Goal: Task Accomplishment & Management: Manage account settings

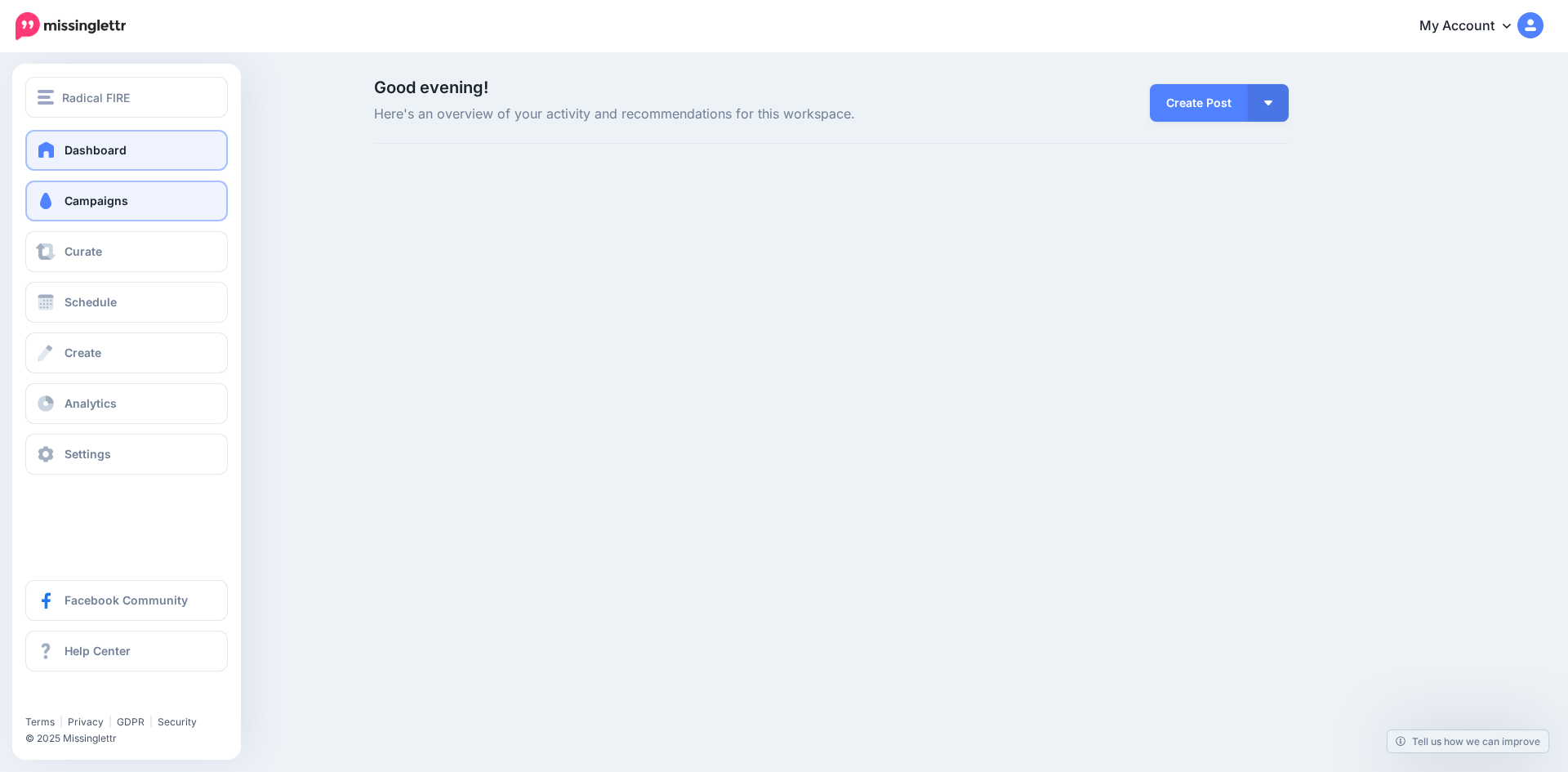
click at [80, 205] on span "Campaigns" at bounding box center [96, 201] width 63 height 14
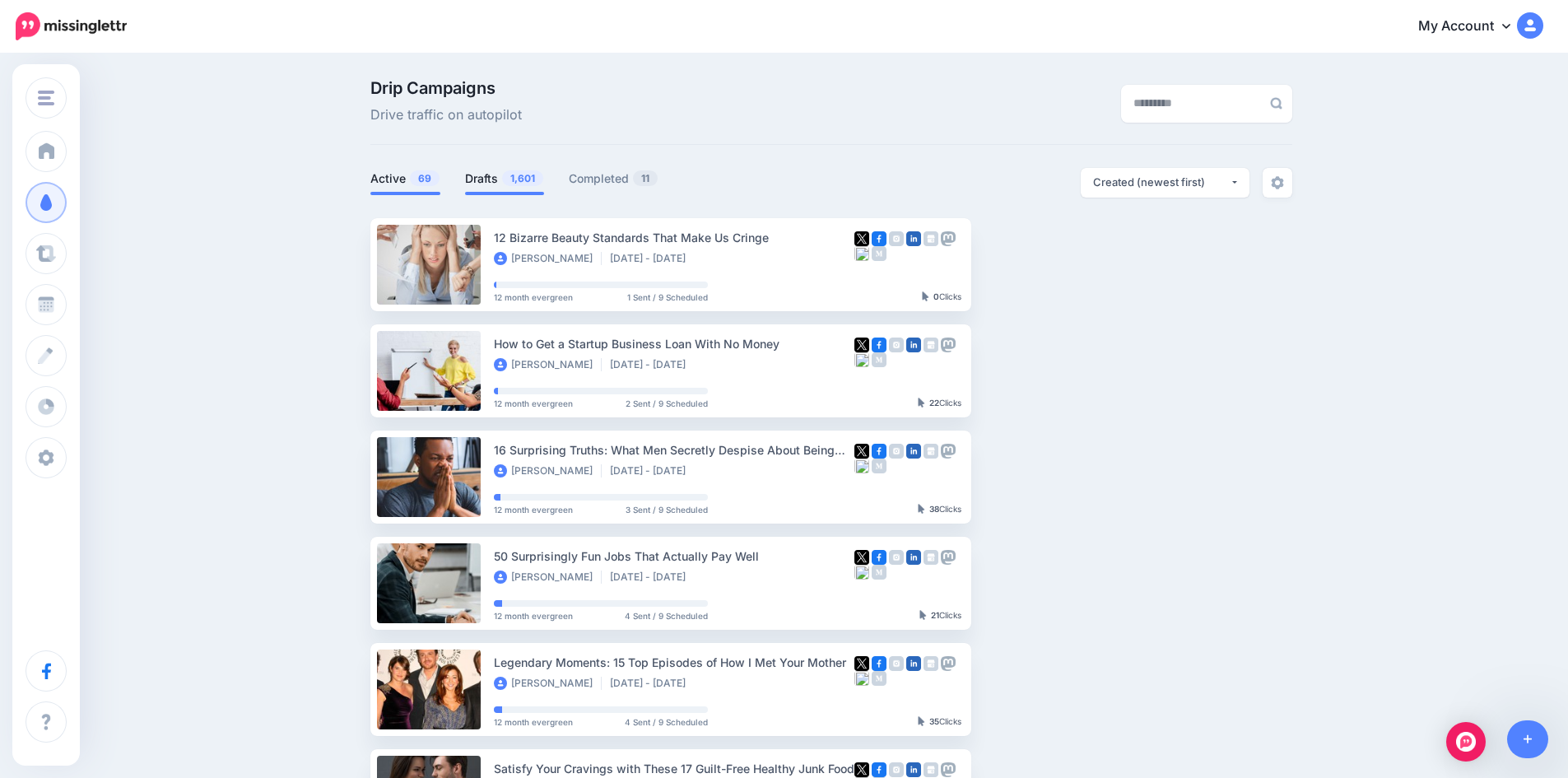
click at [483, 173] on link "Drafts 1,601" at bounding box center [503, 179] width 79 height 20
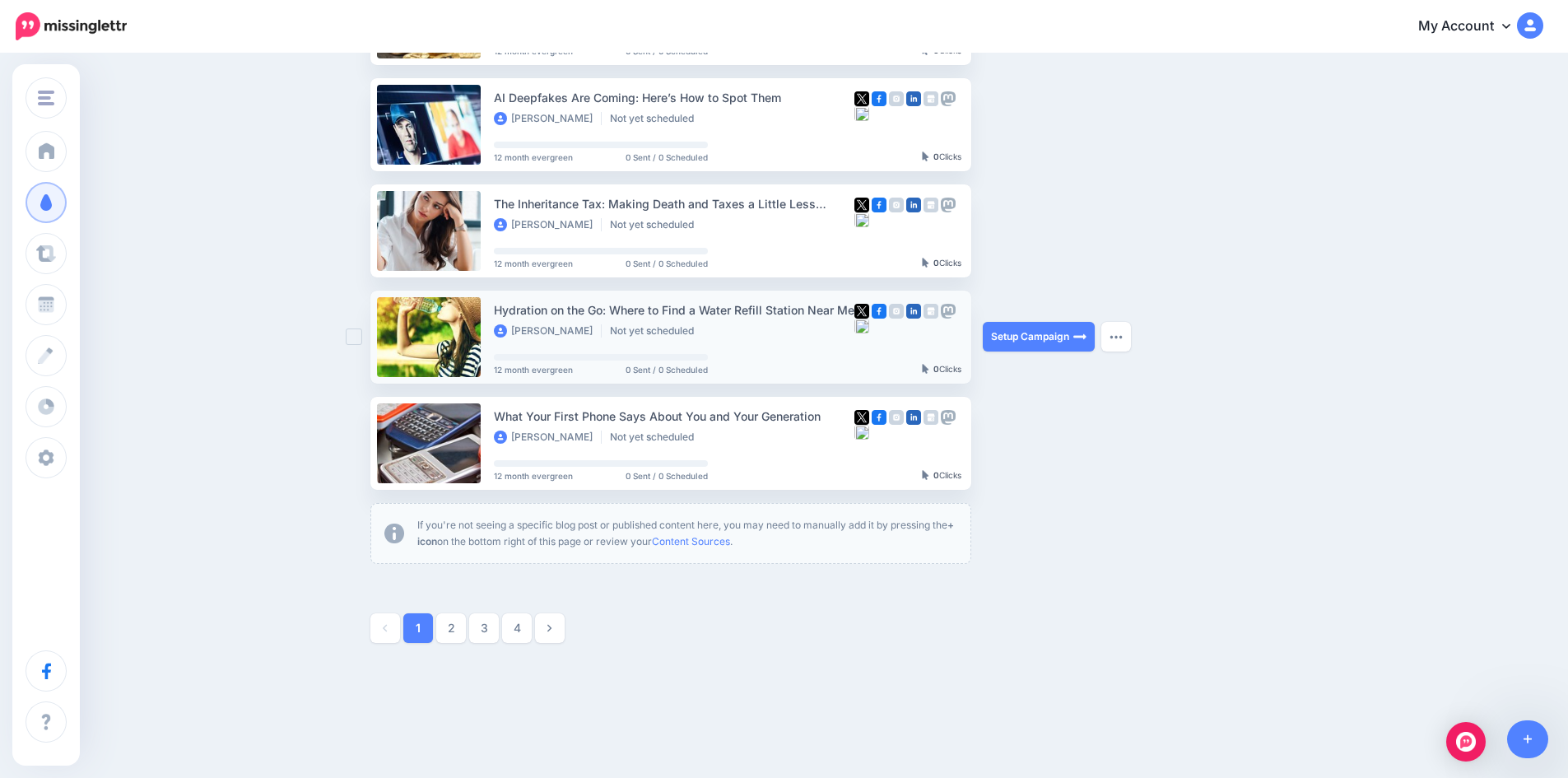
scroll to position [808, 0]
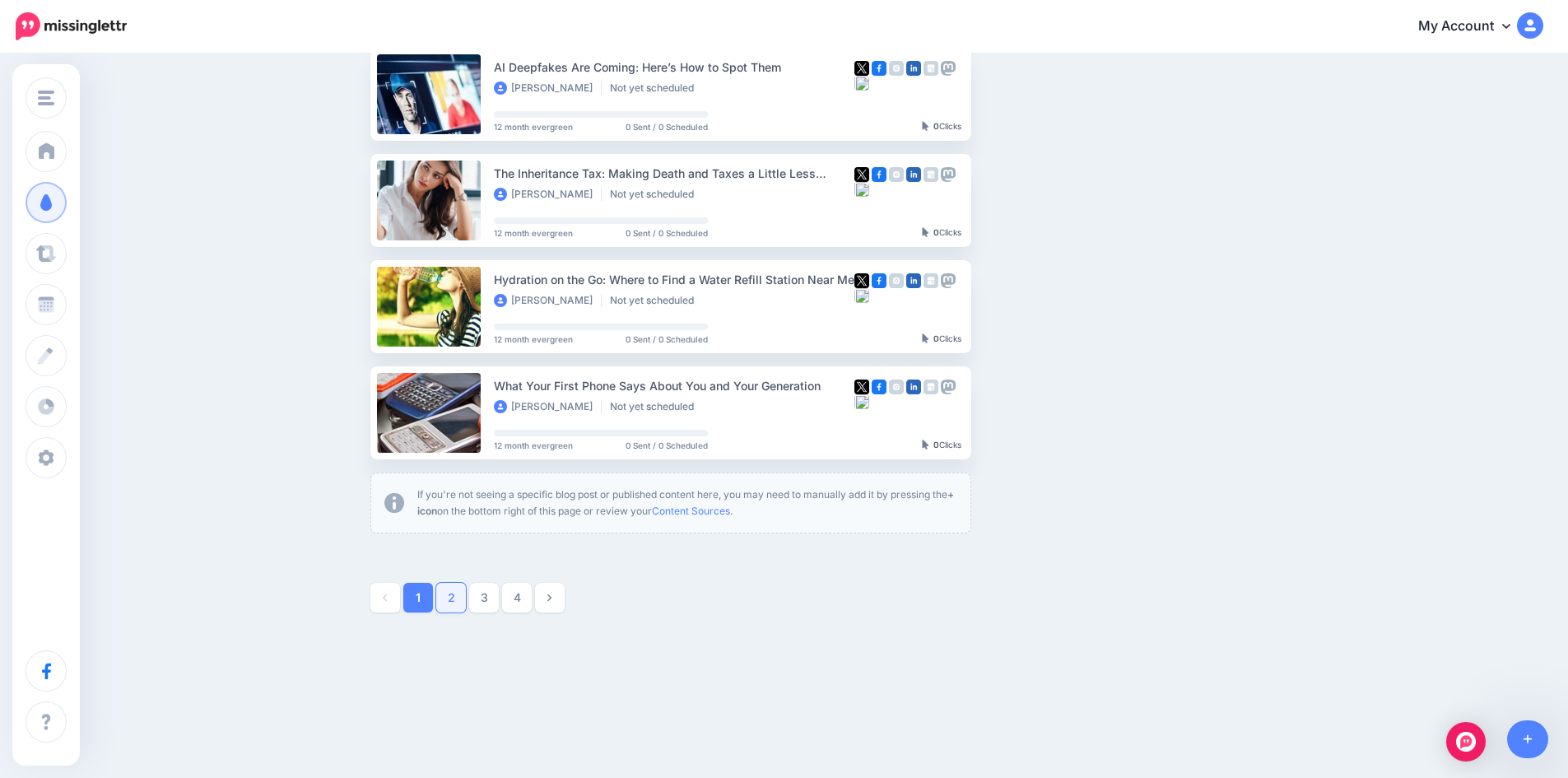
click at [458, 604] on link "2" at bounding box center [452, 597] width 30 height 30
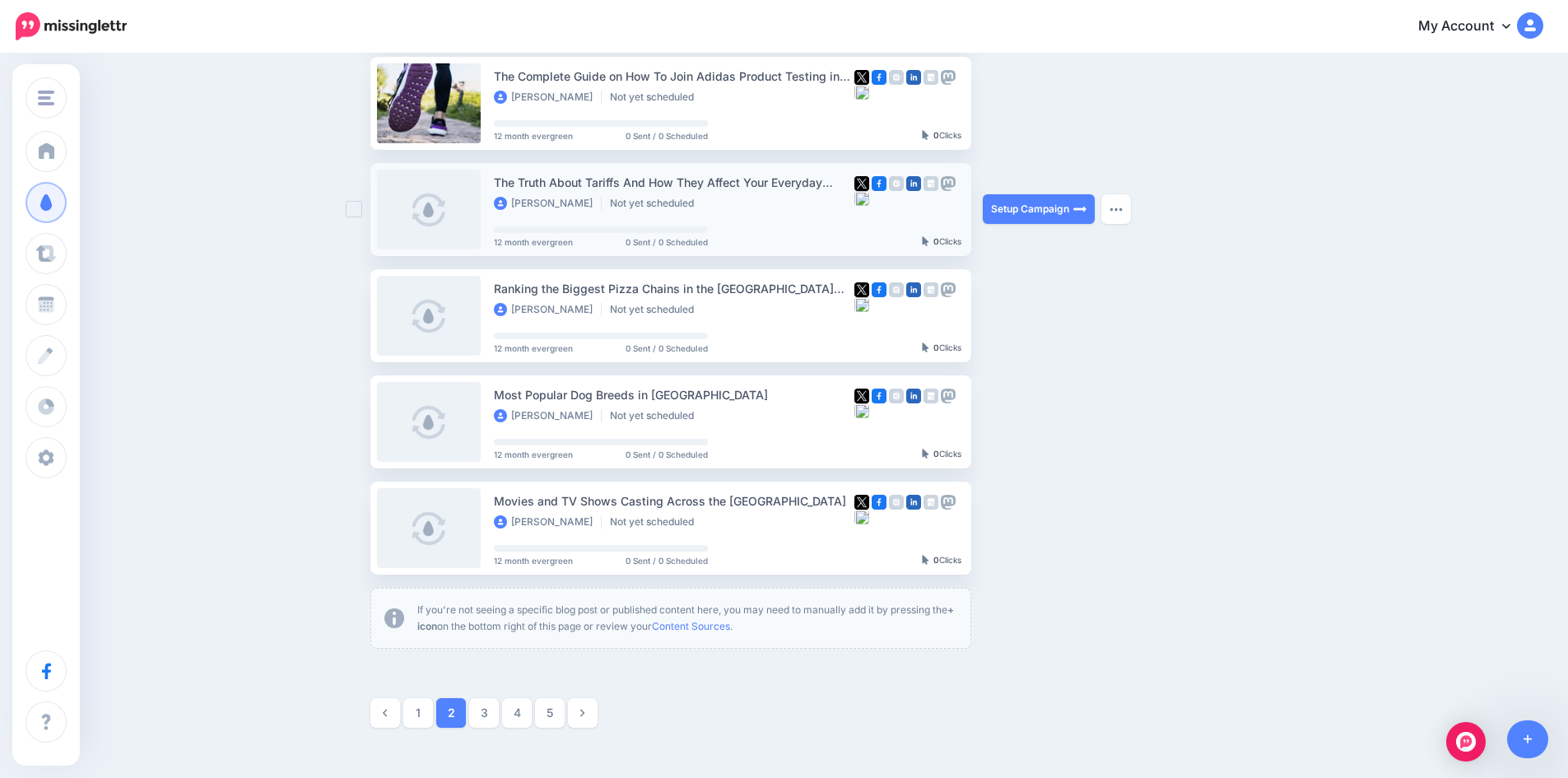
scroll to position [800, 0]
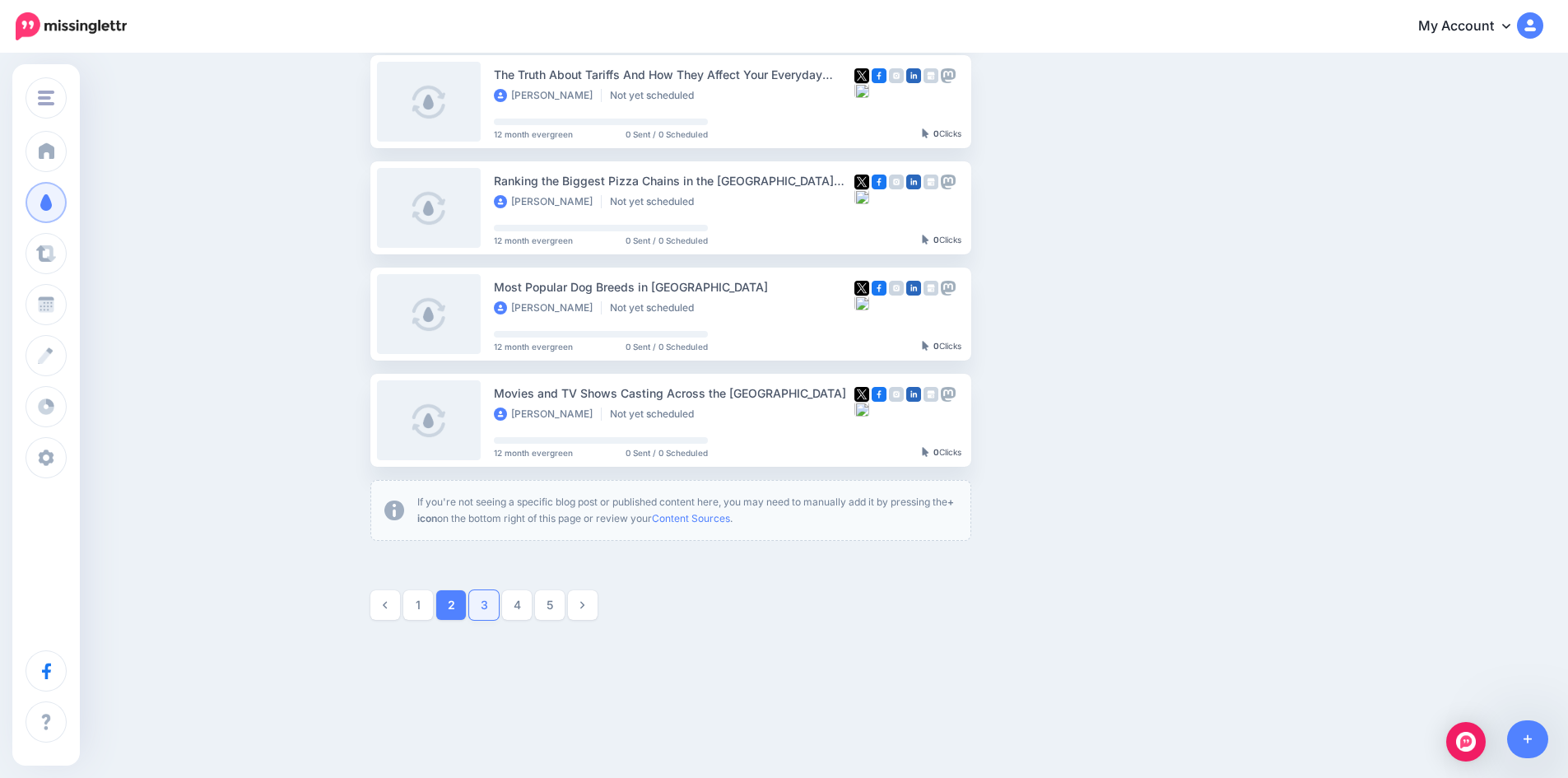
click at [488, 603] on link "3" at bounding box center [484, 605] width 30 height 30
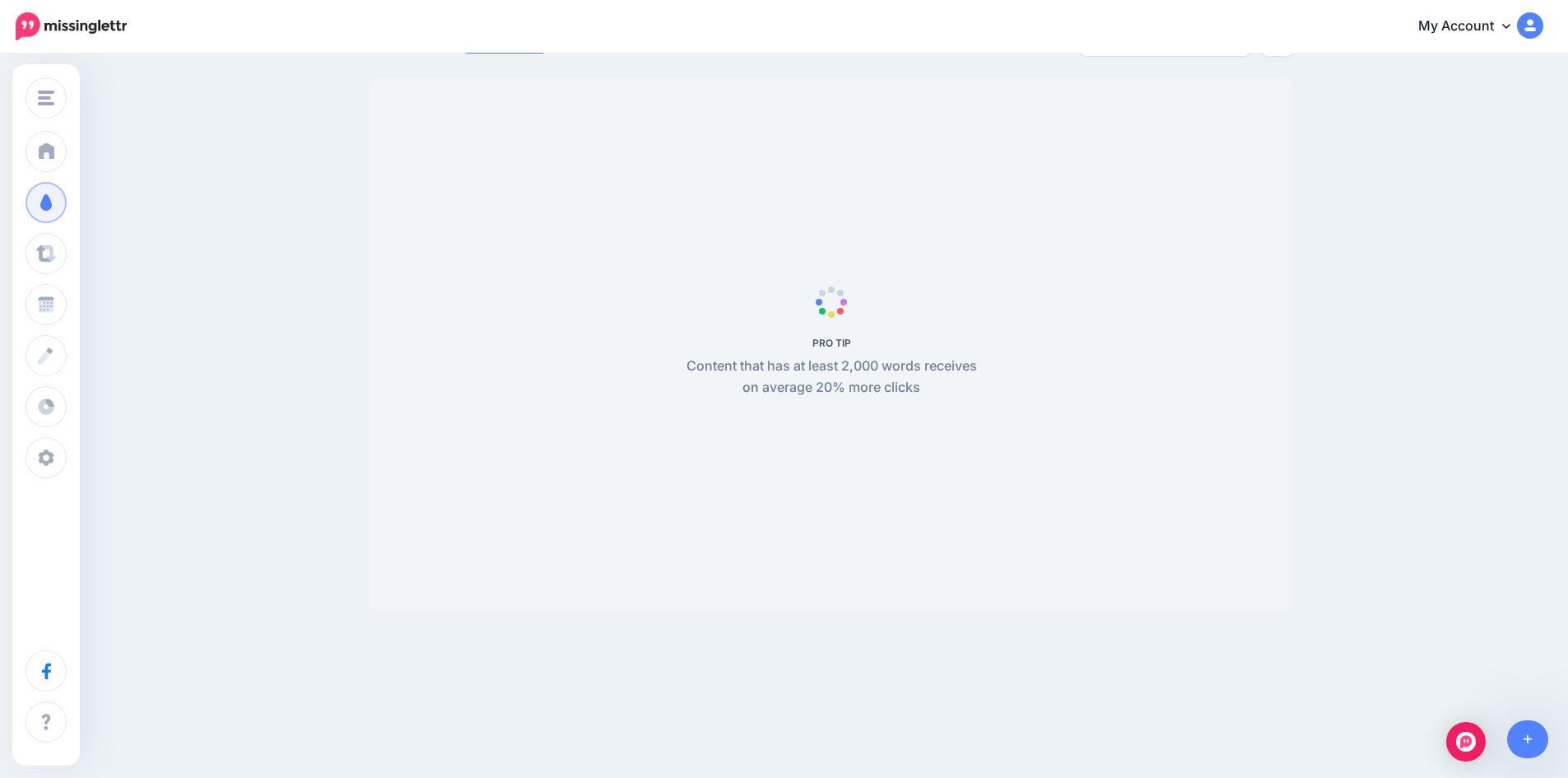
scroll to position [142, 0]
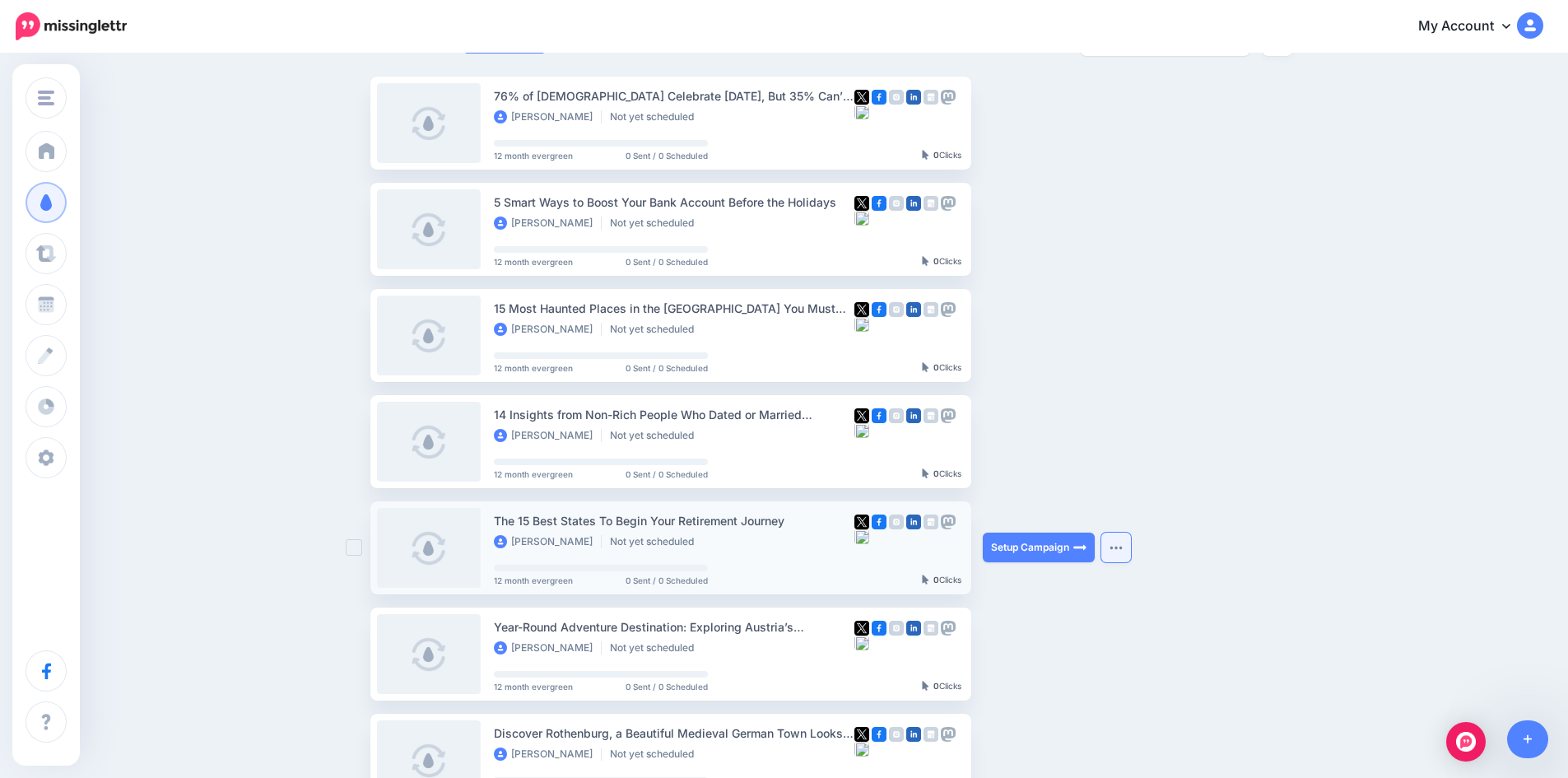
click at [1121, 550] on img "button" at bounding box center [1115, 547] width 13 height 5
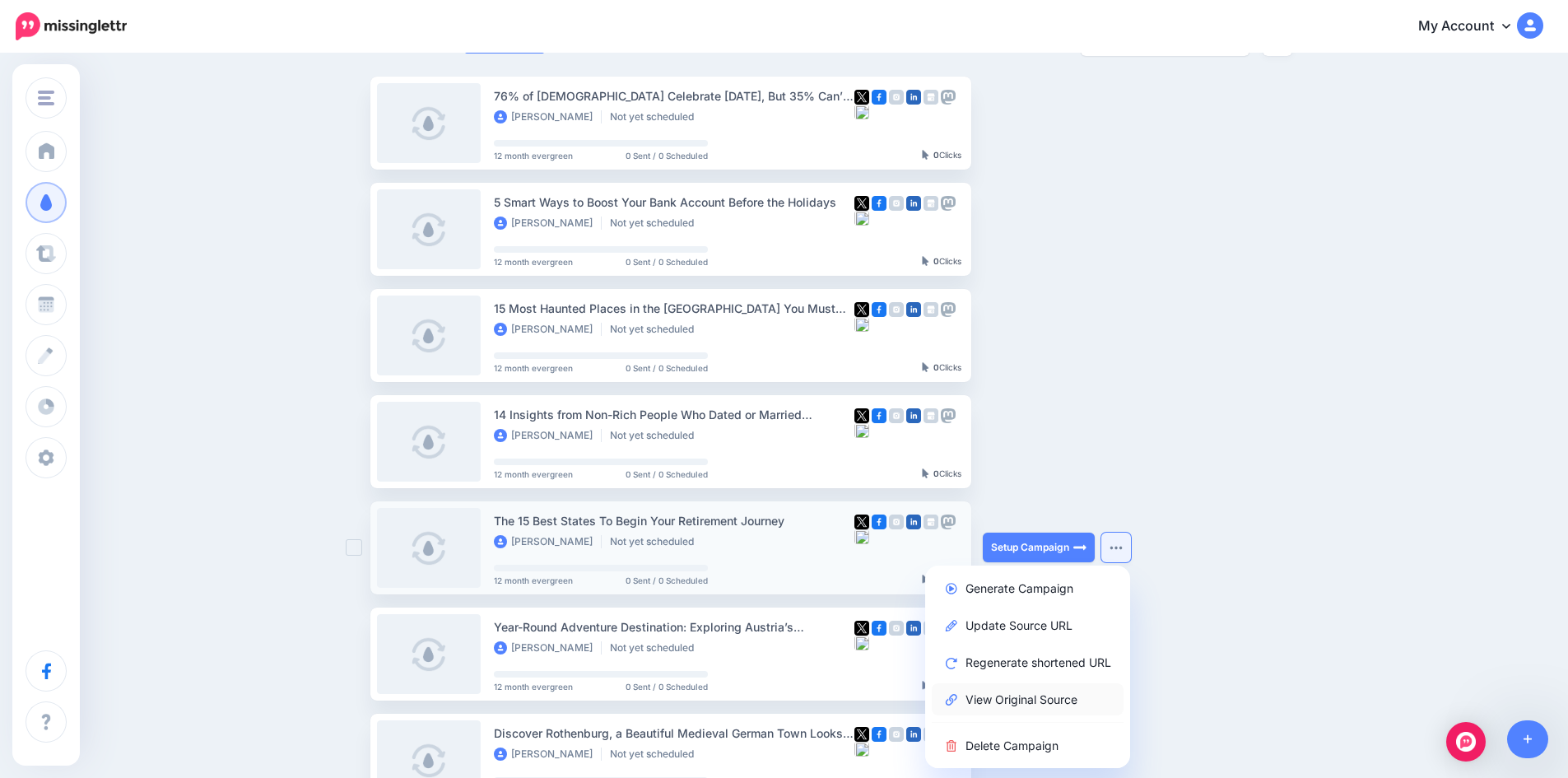
click at [1038, 694] on link "View Original Source" at bounding box center [1027, 699] width 191 height 32
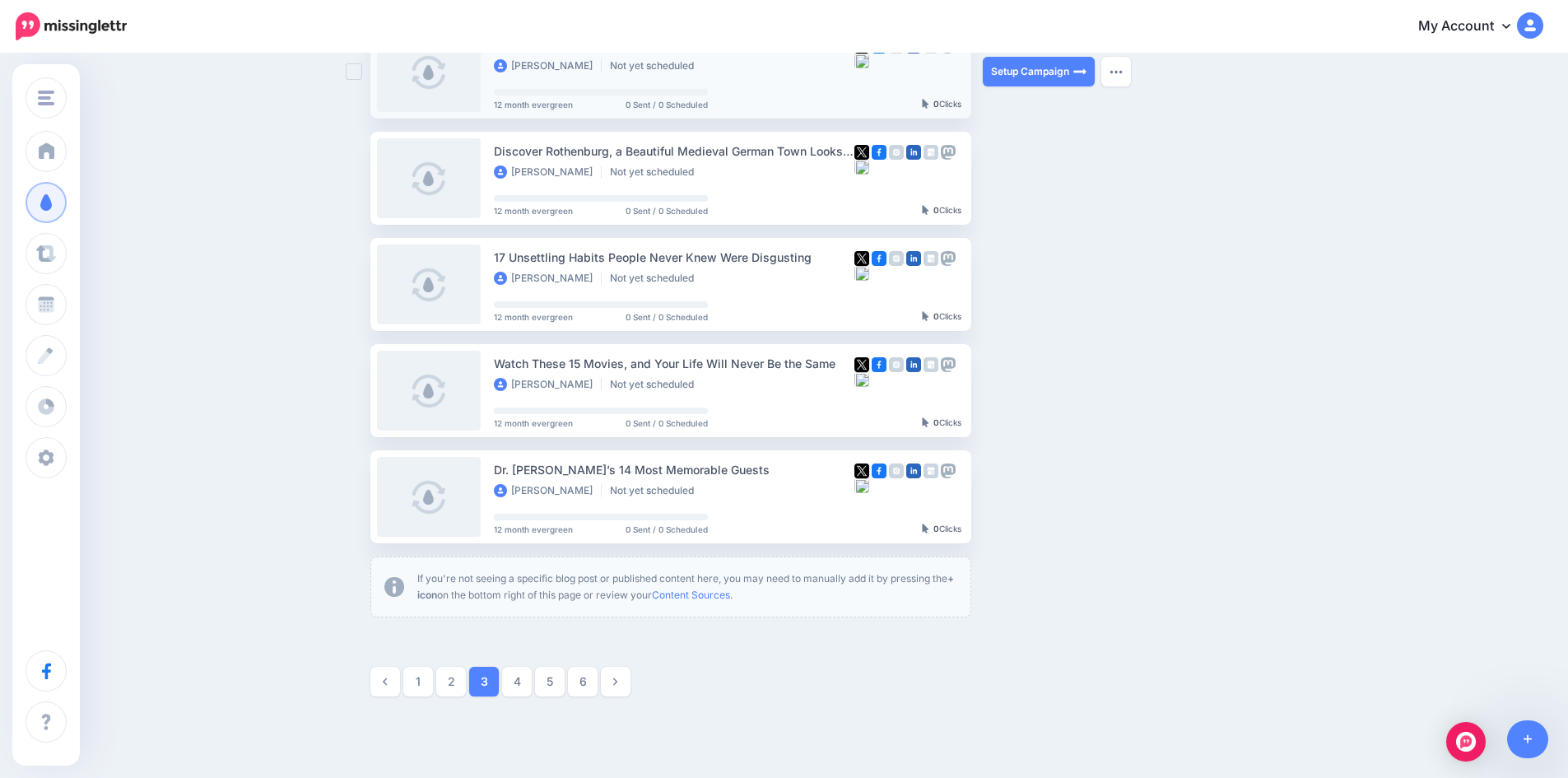
scroll to position [800, 0]
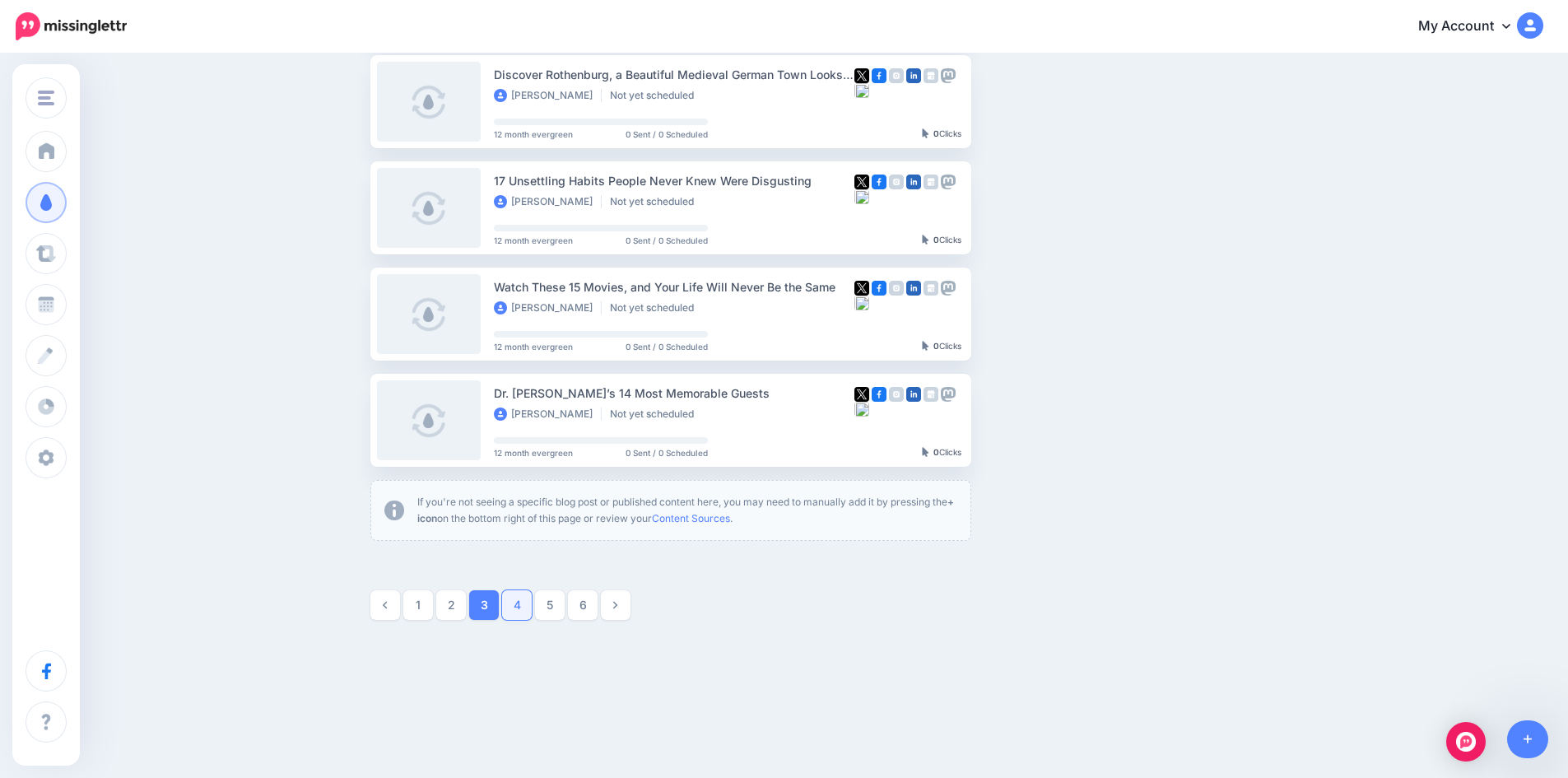
click at [527, 612] on link "4" at bounding box center [517, 605] width 30 height 30
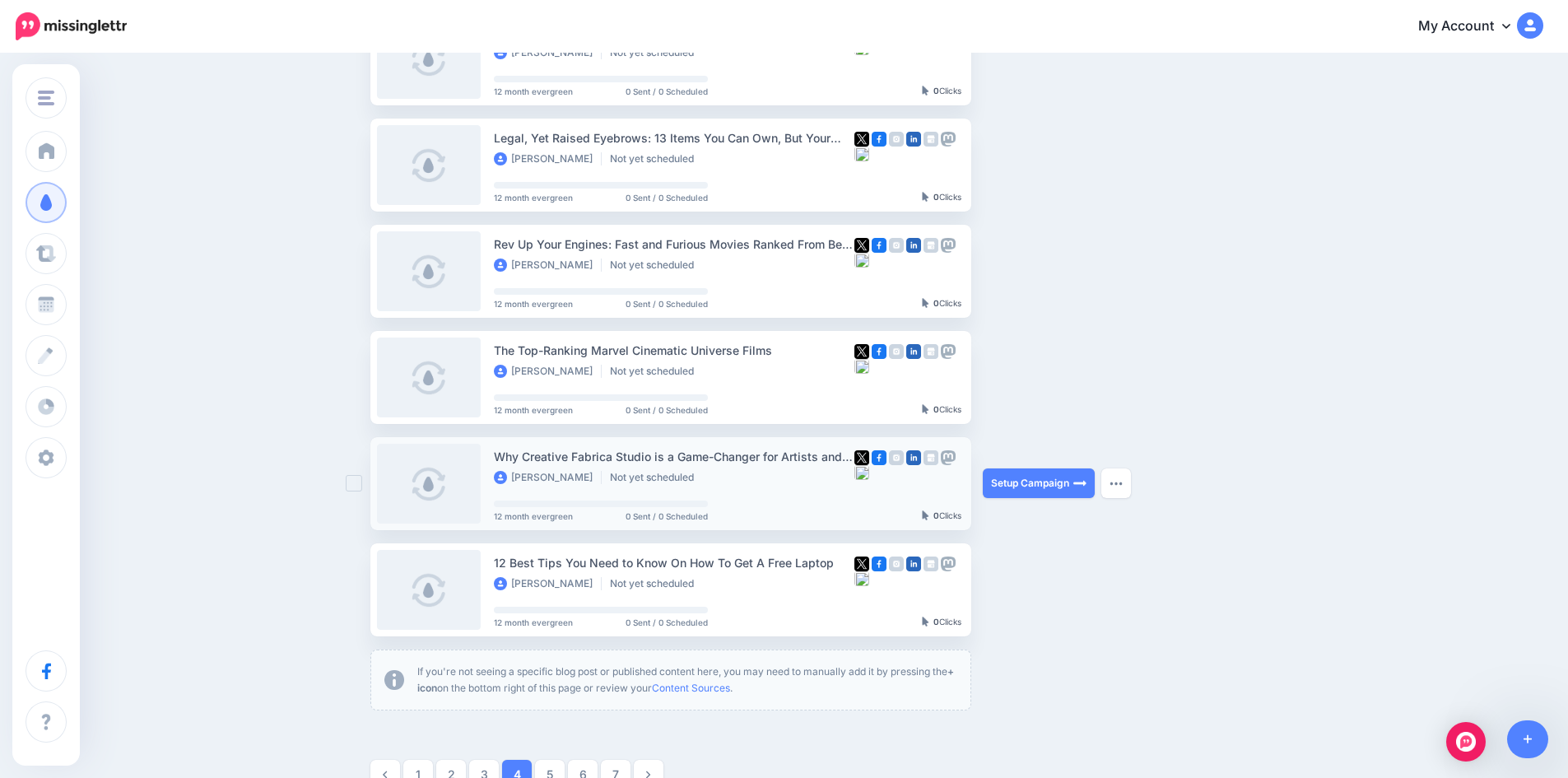
scroll to position [635, 0]
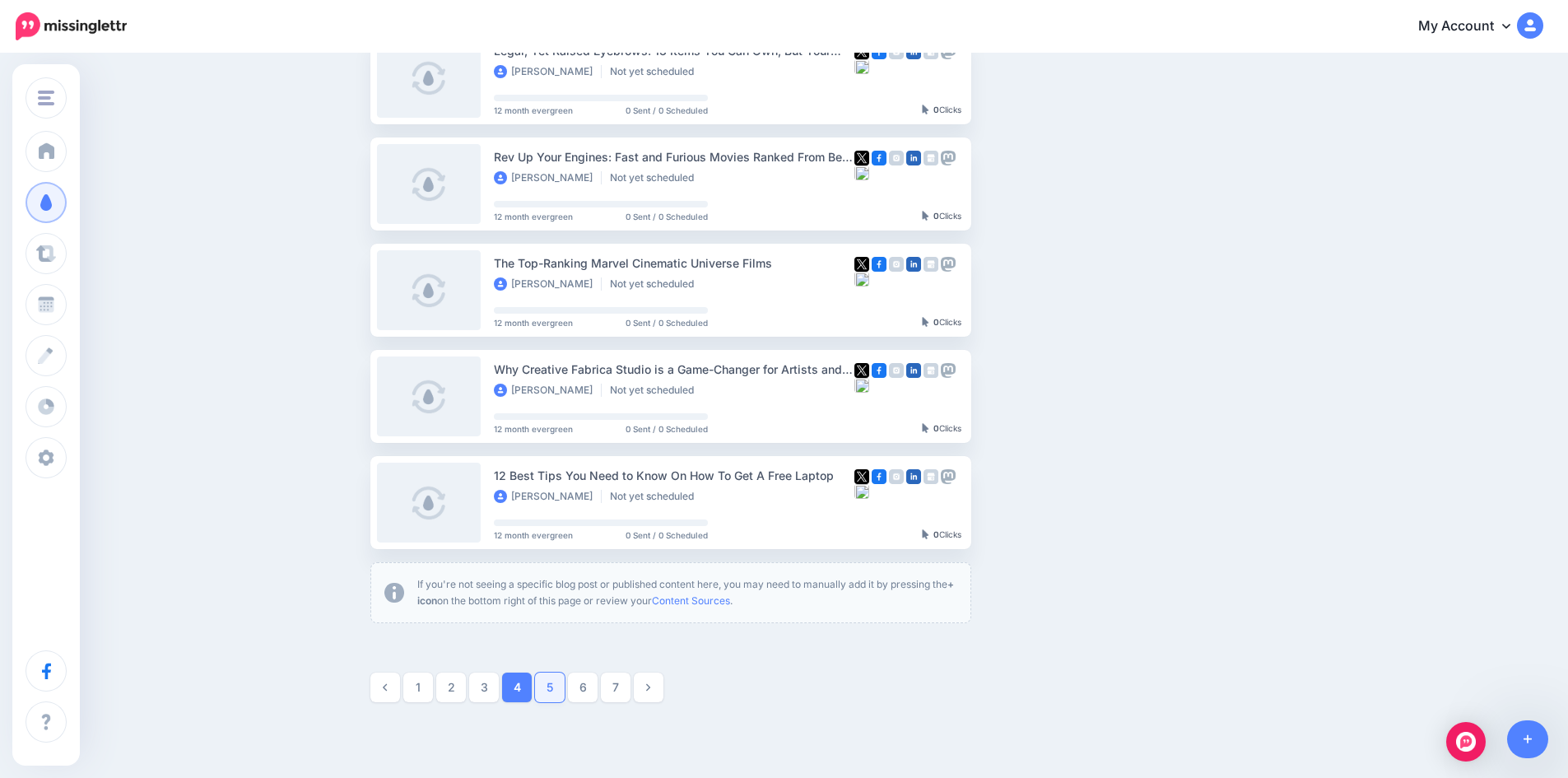
click at [556, 689] on link "5" at bounding box center [550, 687] width 30 height 30
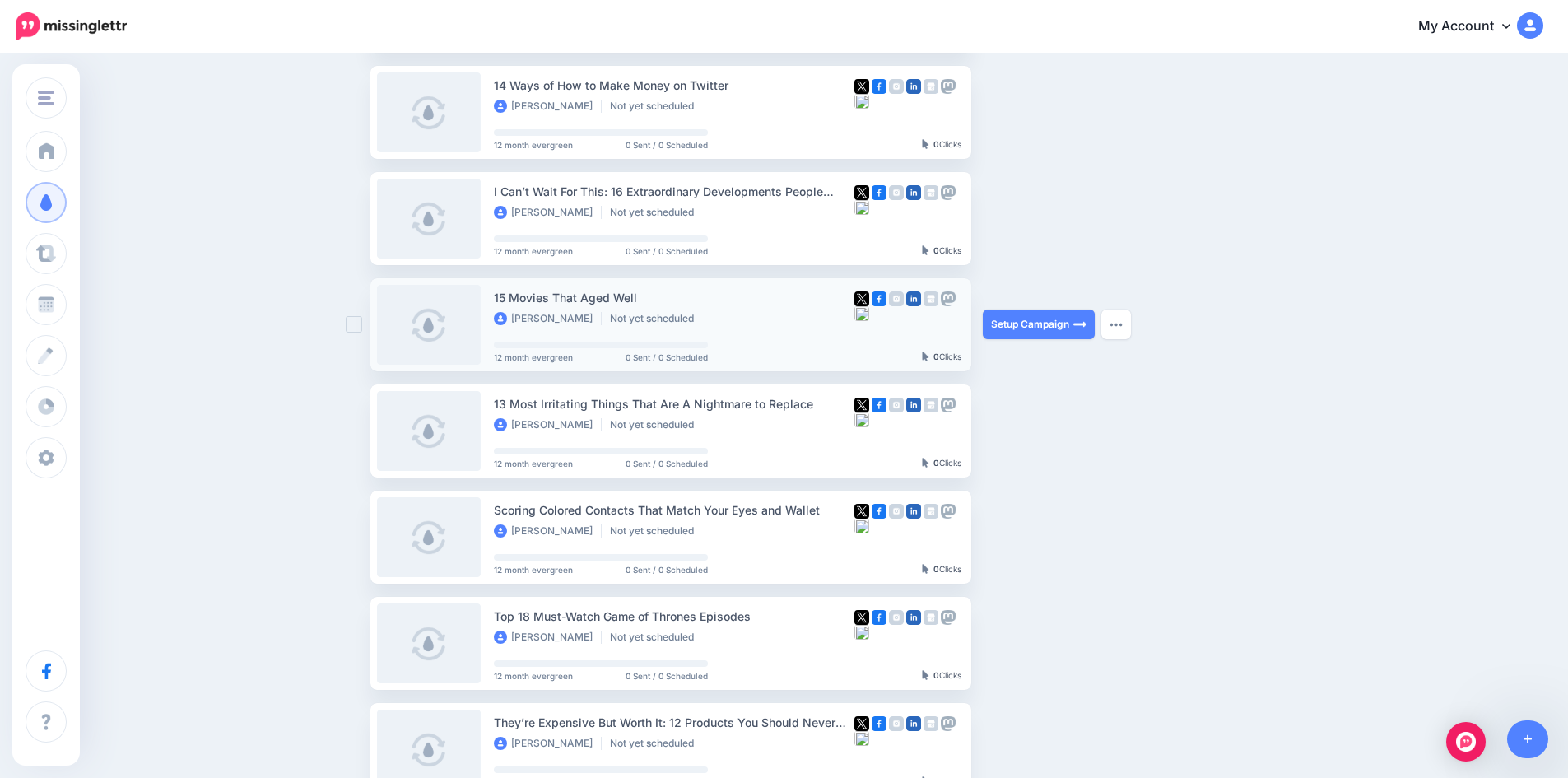
scroll to position [800, 0]
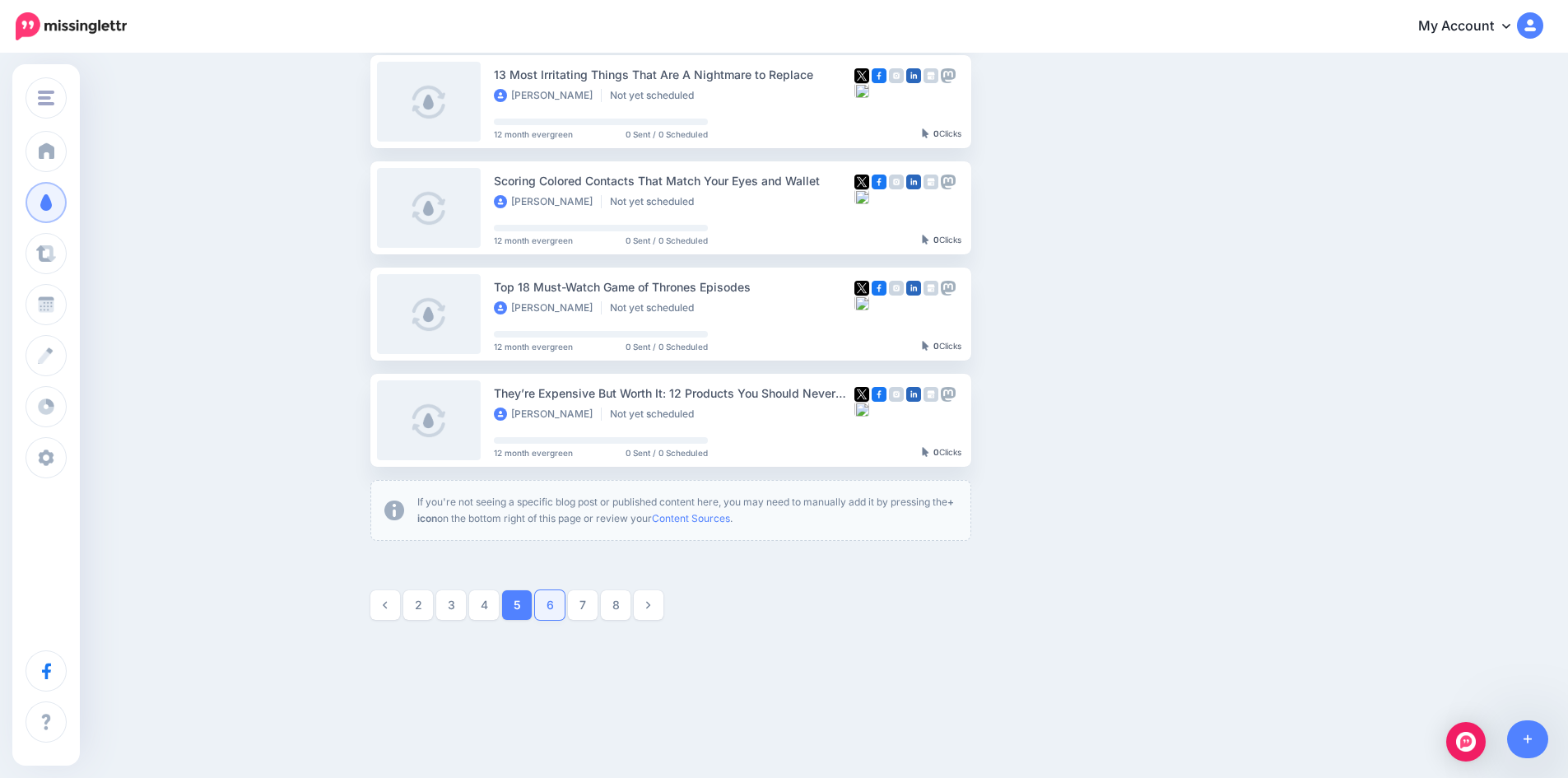
click at [549, 603] on link "6" at bounding box center [550, 605] width 30 height 30
click at [554, 601] on link "7" at bounding box center [550, 605] width 30 height 30
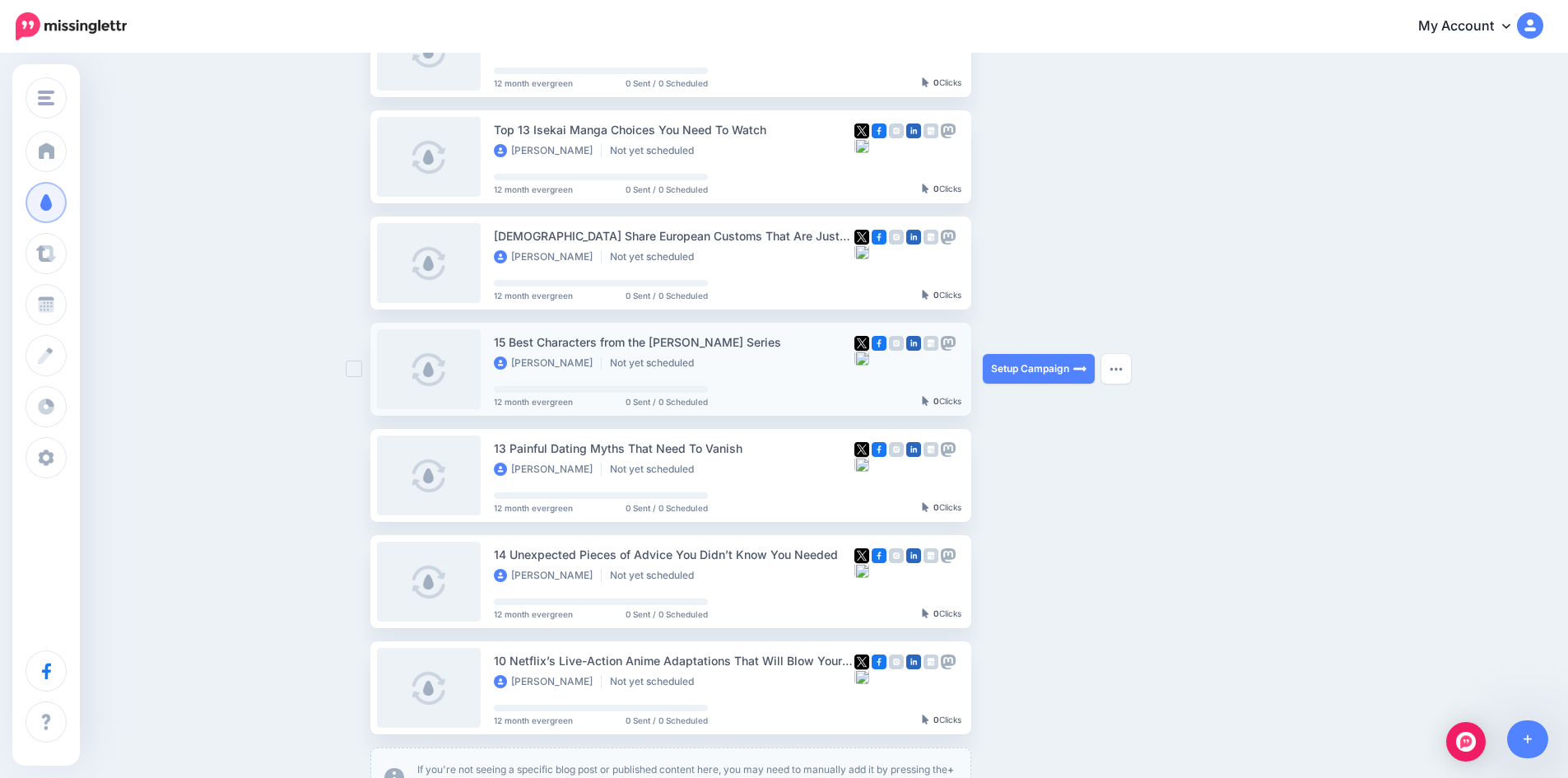
scroll to position [635, 0]
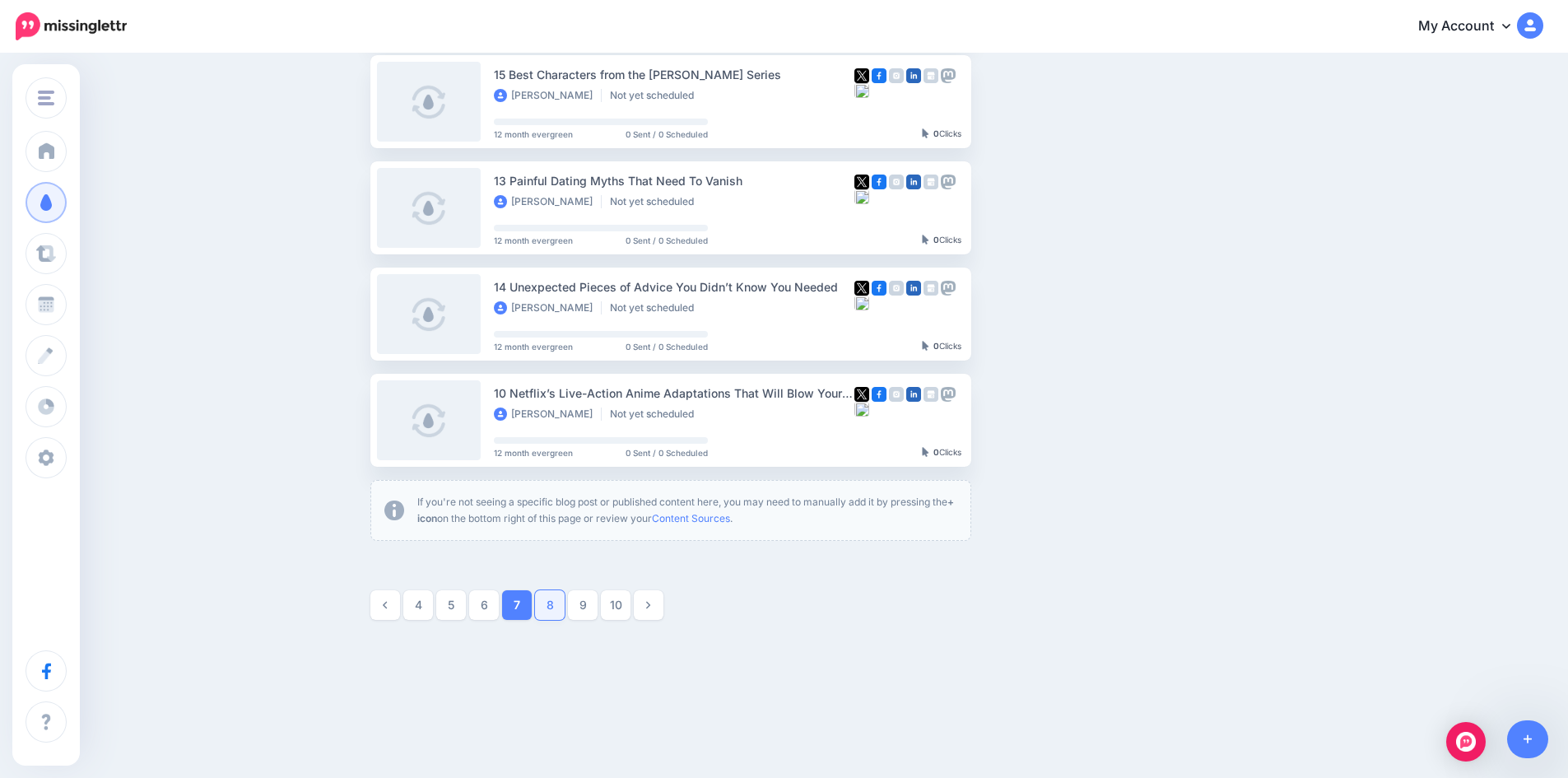
click at [556, 600] on link "8" at bounding box center [550, 605] width 30 height 30
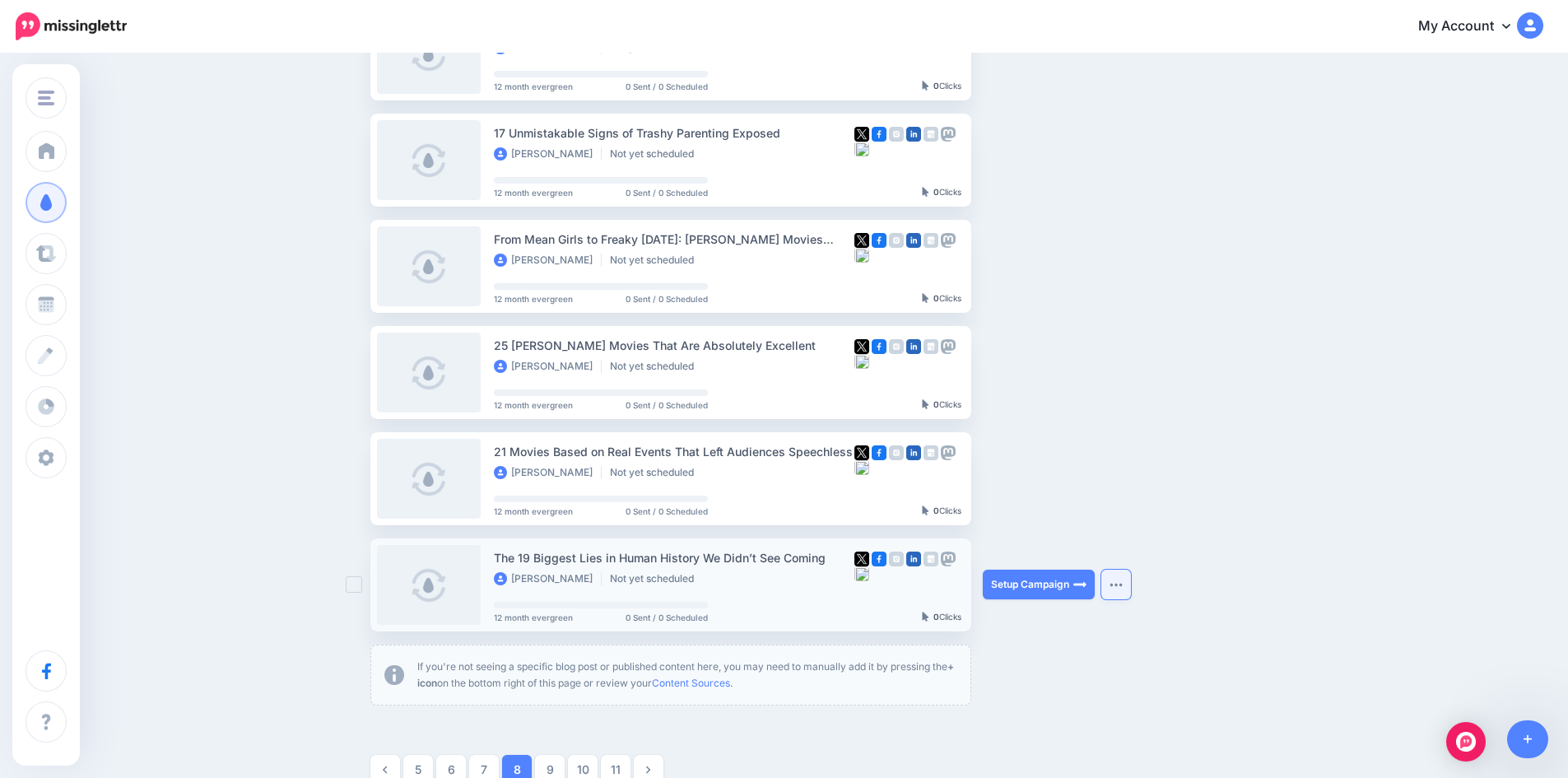
click at [1129, 589] on button "button" at bounding box center [1116, 584] width 30 height 30
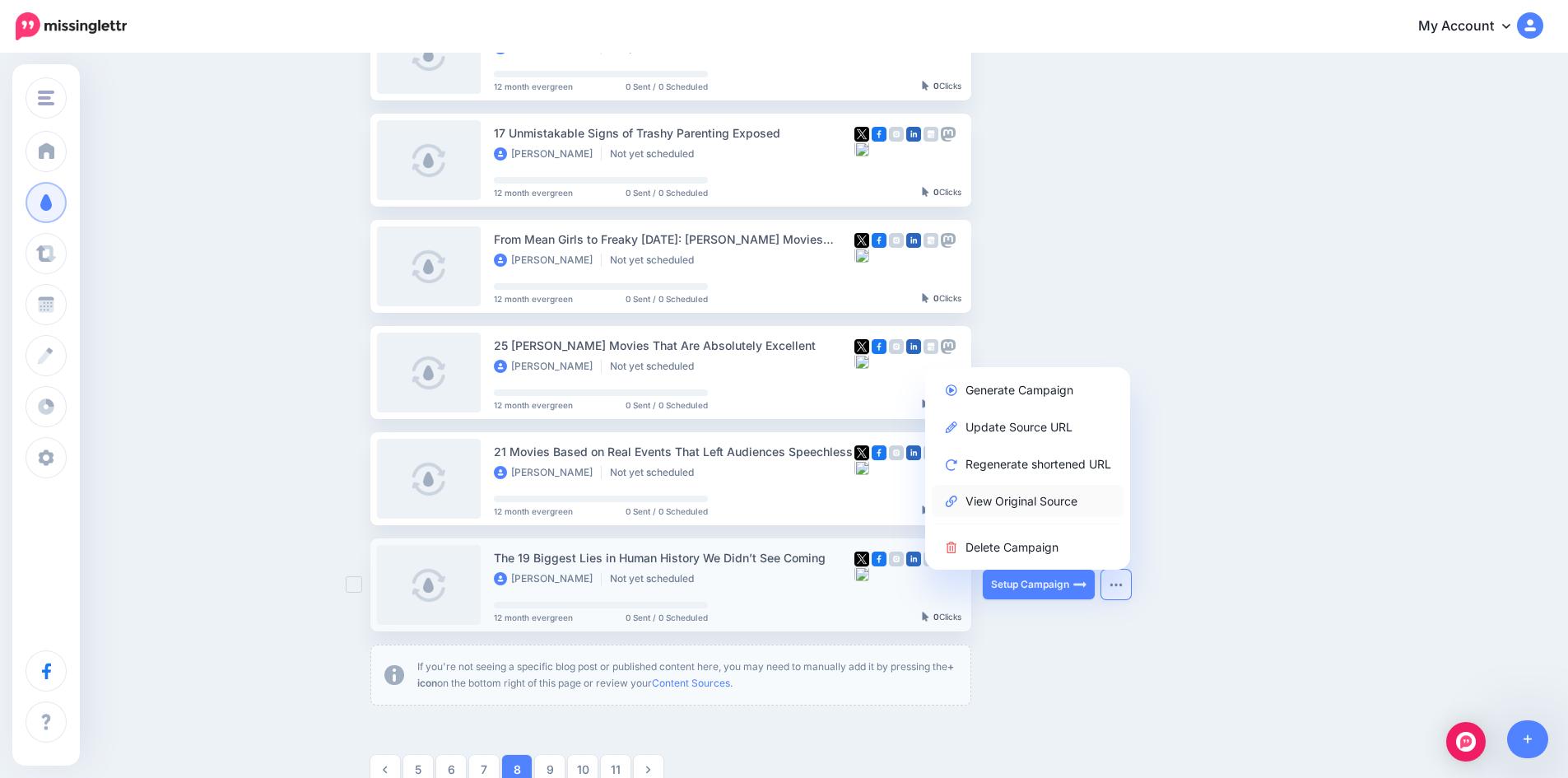
click at [1047, 496] on link "View Original Source" at bounding box center [1027, 501] width 191 height 32
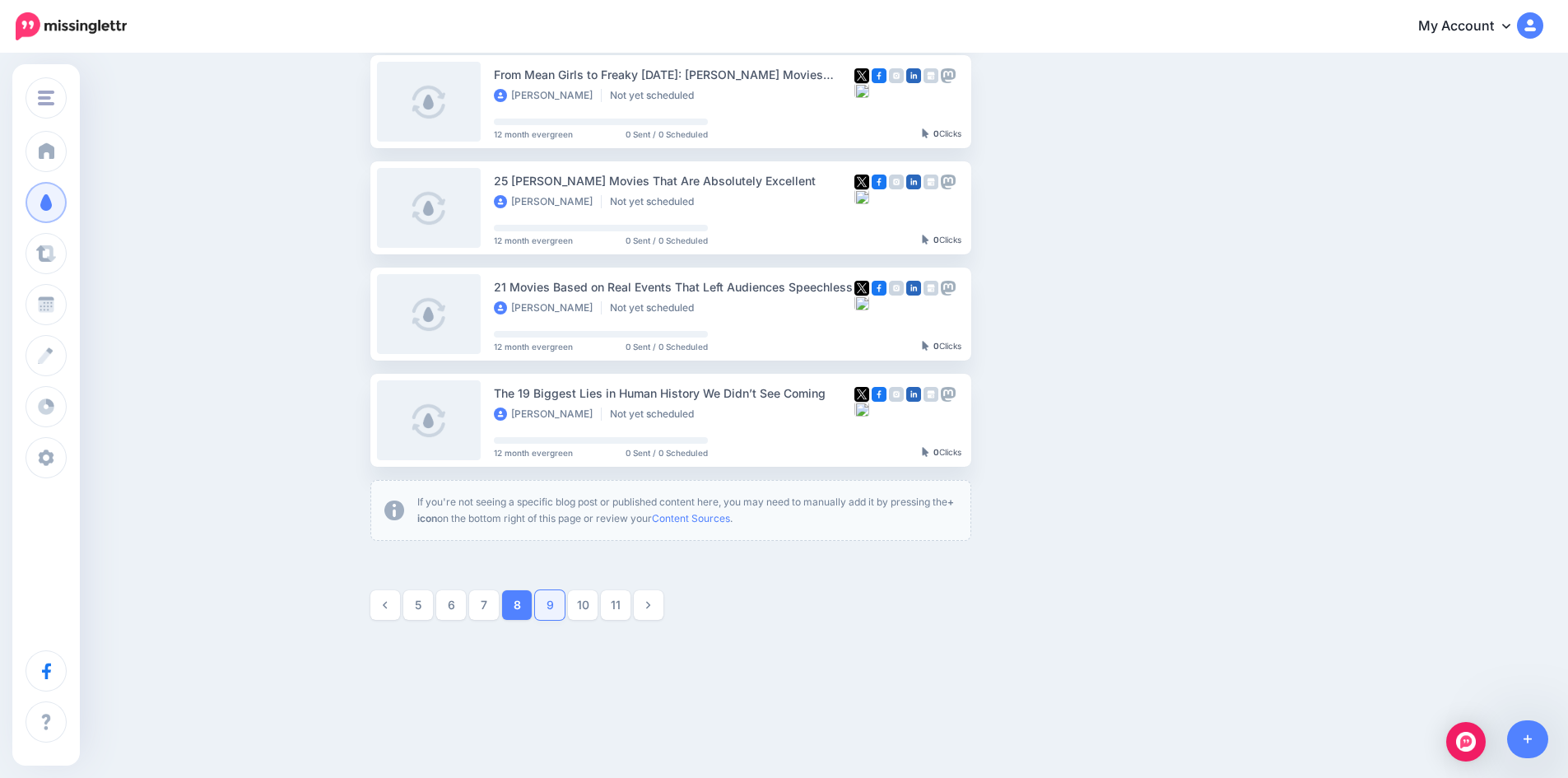
click at [551, 609] on link "9" at bounding box center [550, 605] width 30 height 30
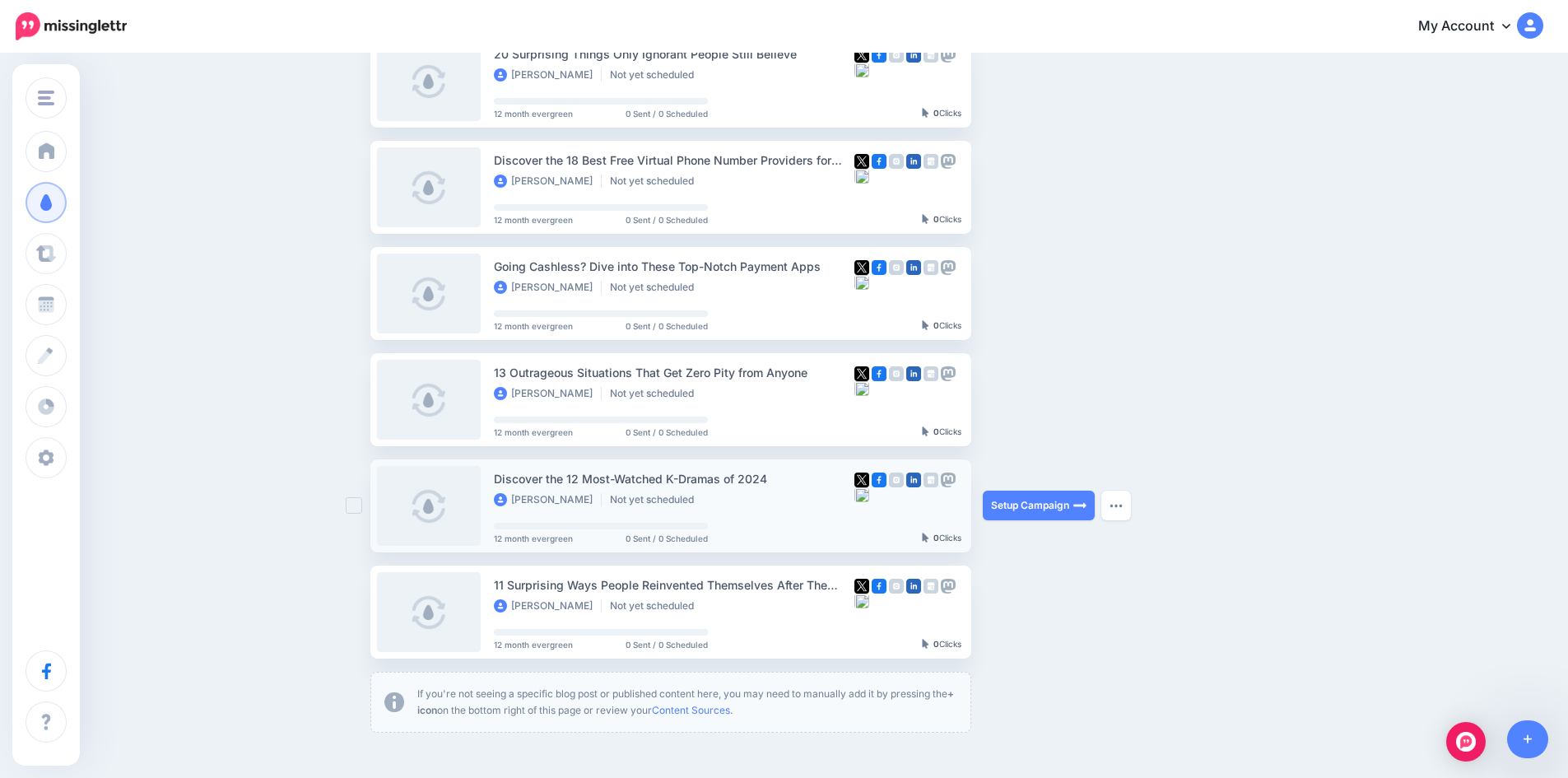
scroll to position [718, 0]
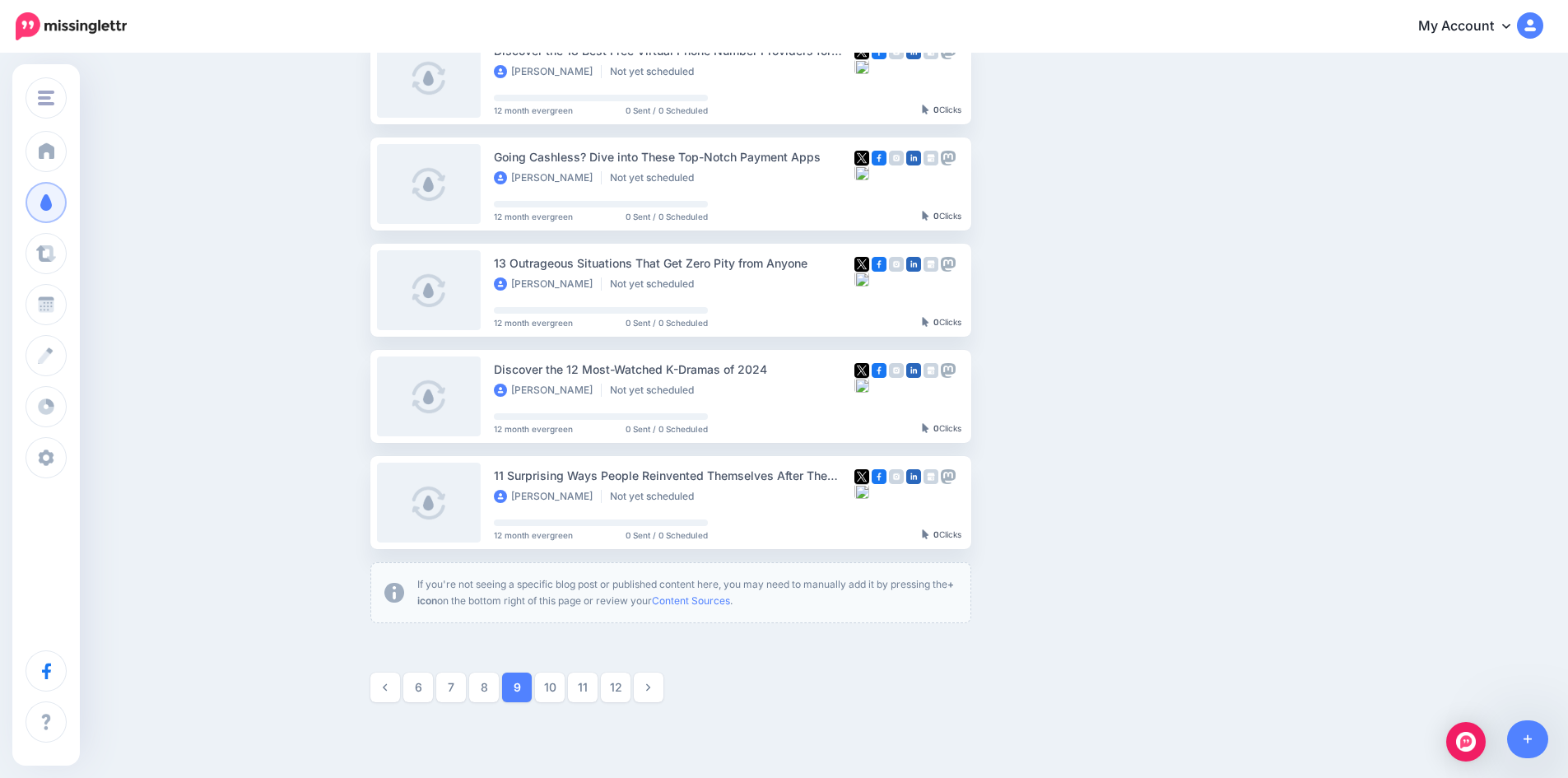
click at [560, 689] on link "10" at bounding box center [550, 687] width 30 height 30
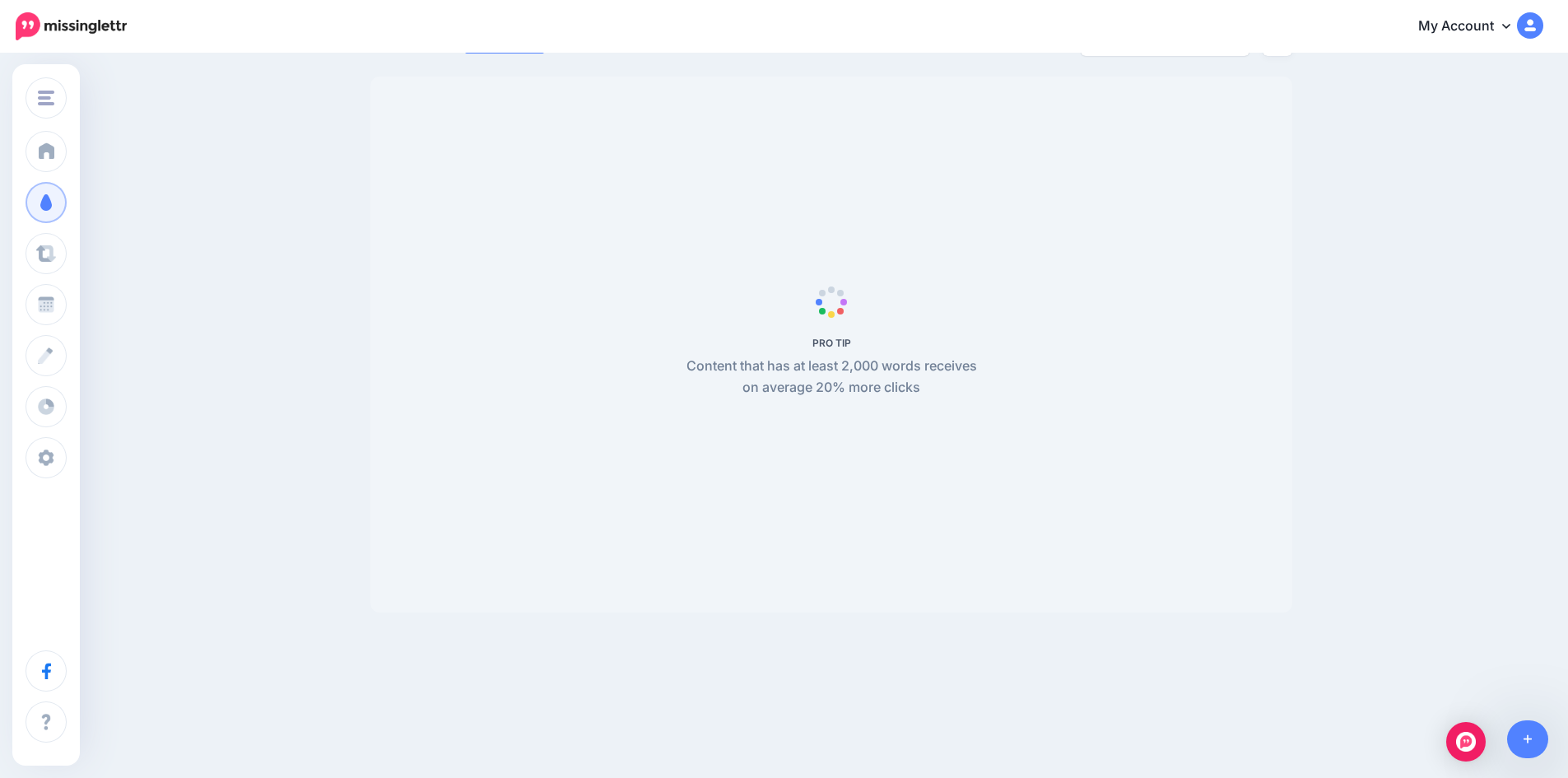
scroll to position [142, 0]
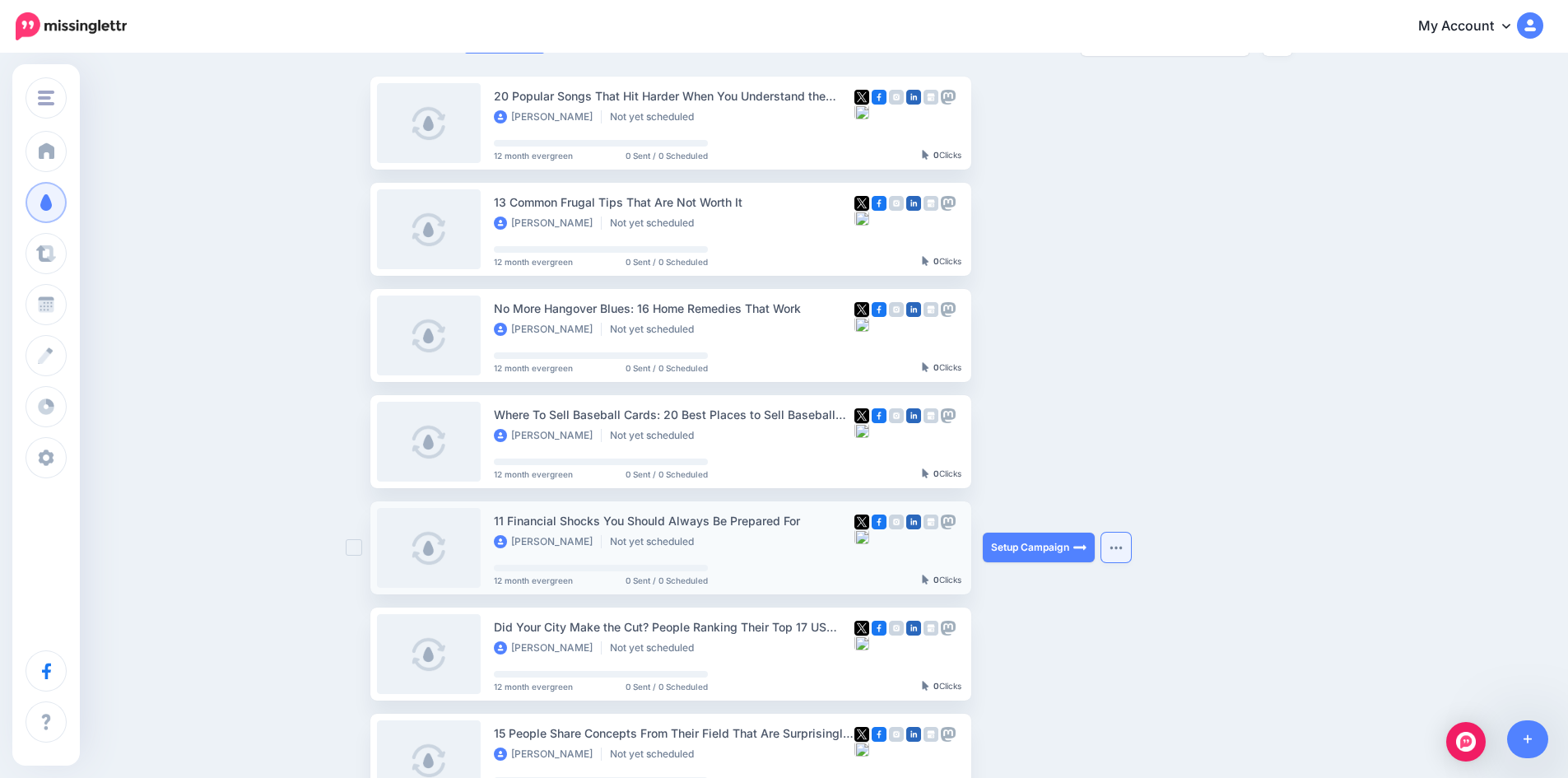
click at [1130, 541] on button "button" at bounding box center [1116, 548] width 30 height 30
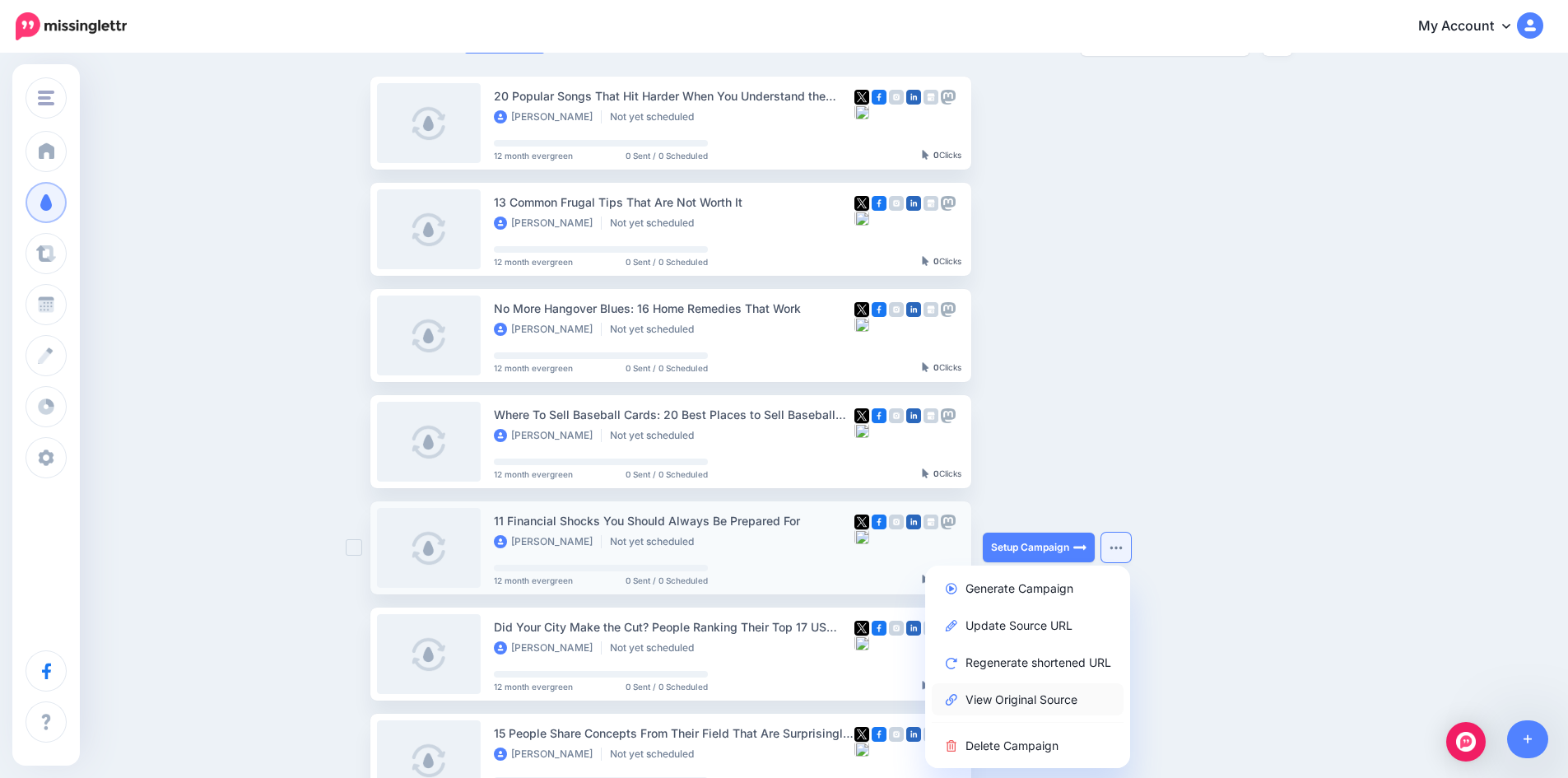
click at [1051, 701] on link "View Original Source" at bounding box center [1027, 699] width 191 height 32
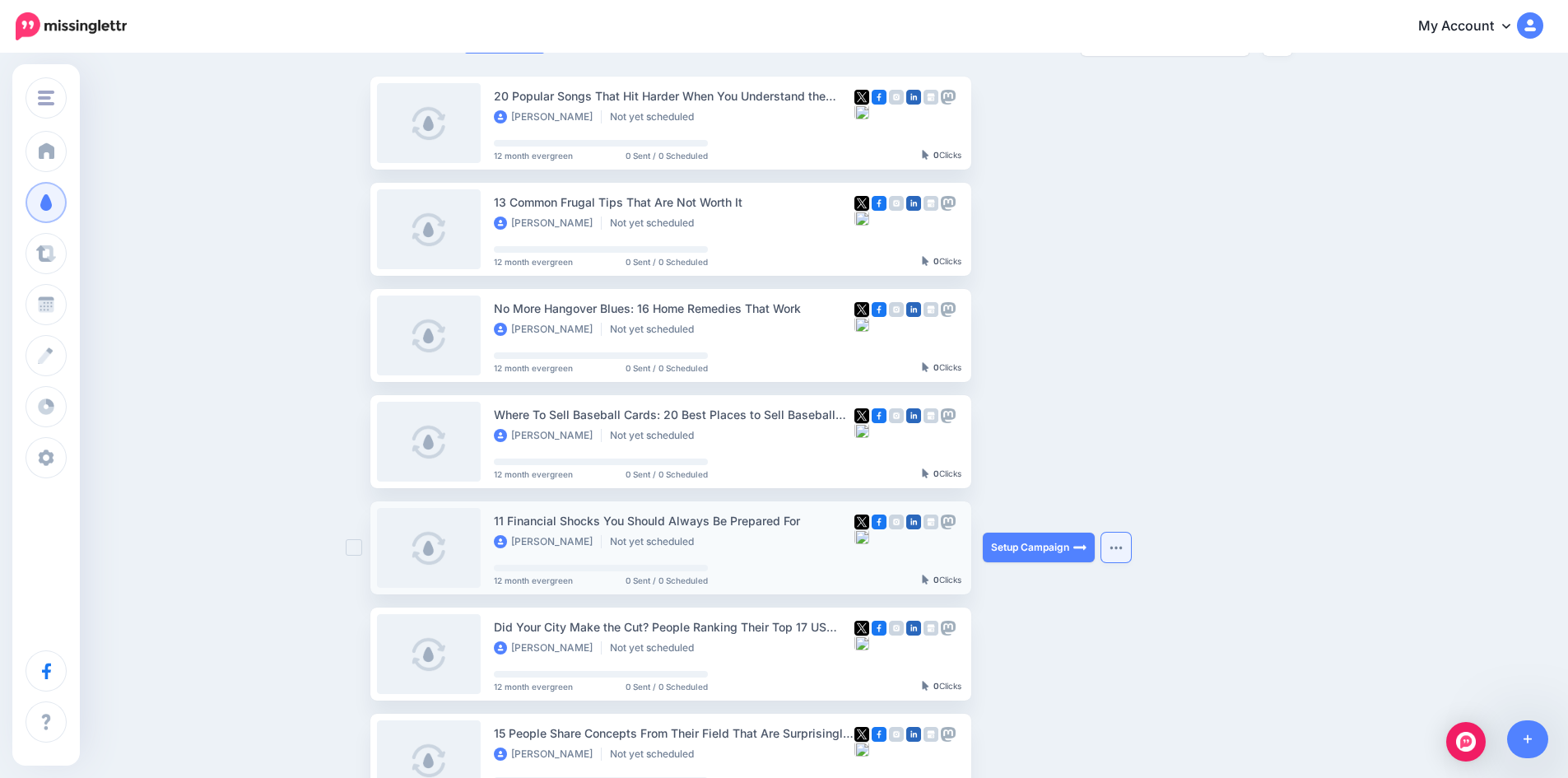
click at [1114, 554] on button "button" at bounding box center [1116, 548] width 30 height 30
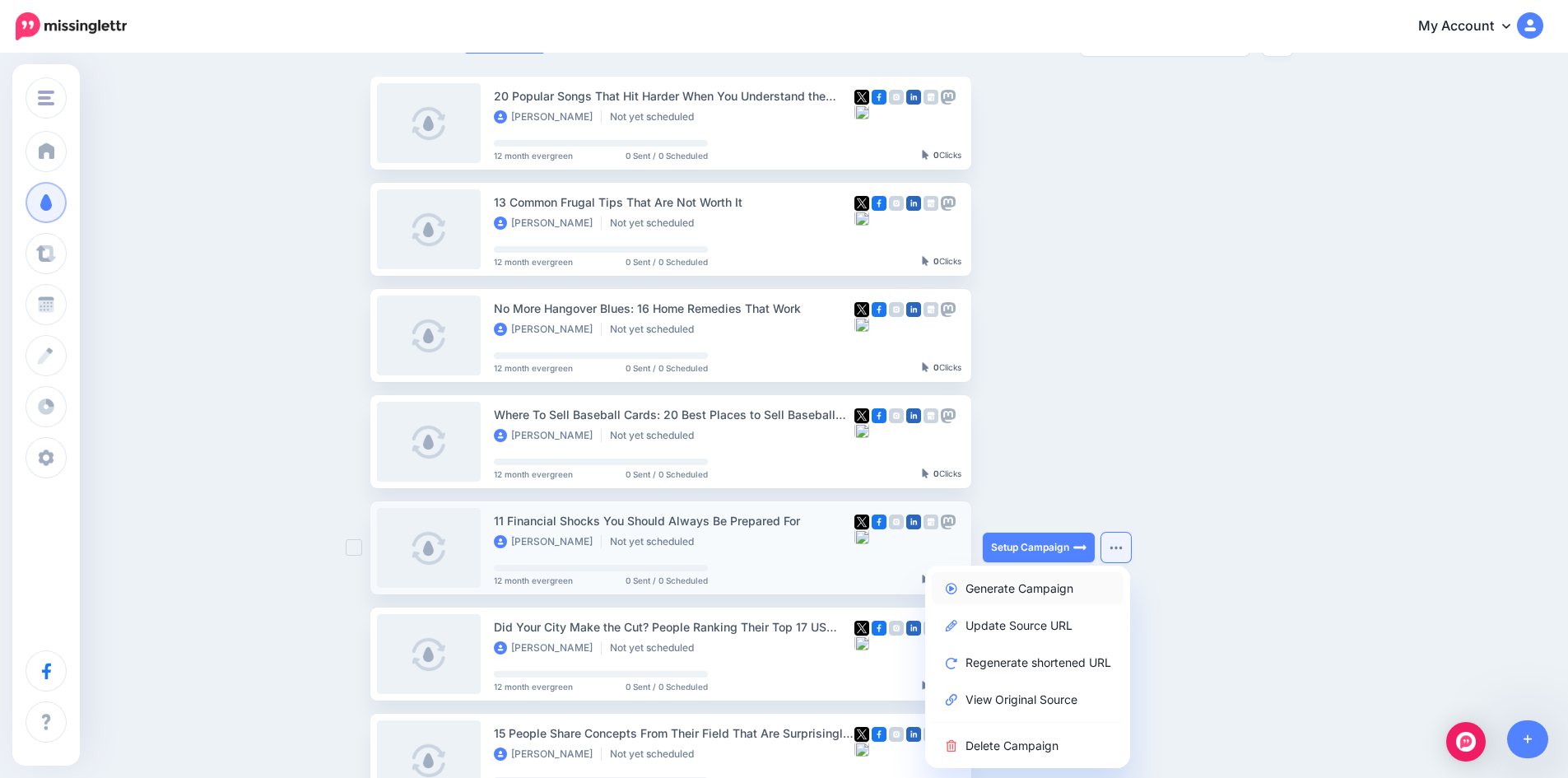
click at [1059, 587] on link "Generate Campaign" at bounding box center [1027, 588] width 191 height 32
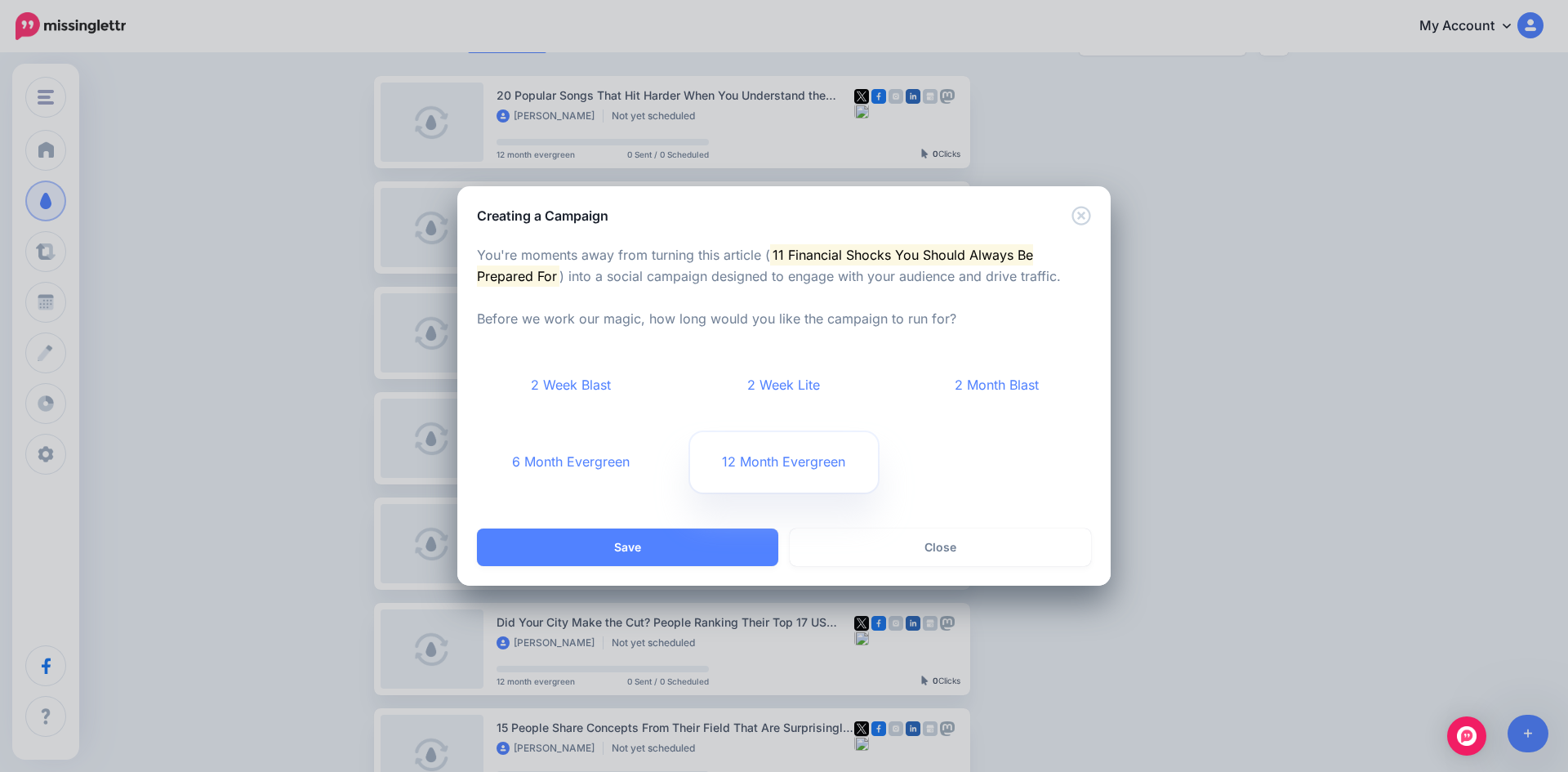
click at [741, 474] on link "12 Month Evergreen" at bounding box center [784, 462] width 189 height 60
drag, startPoint x: 704, startPoint y: 540, endPoint x: 834, endPoint y: 527, distance: 130.6
click at [704, 540] on button "Save" at bounding box center [627, 547] width 302 height 38
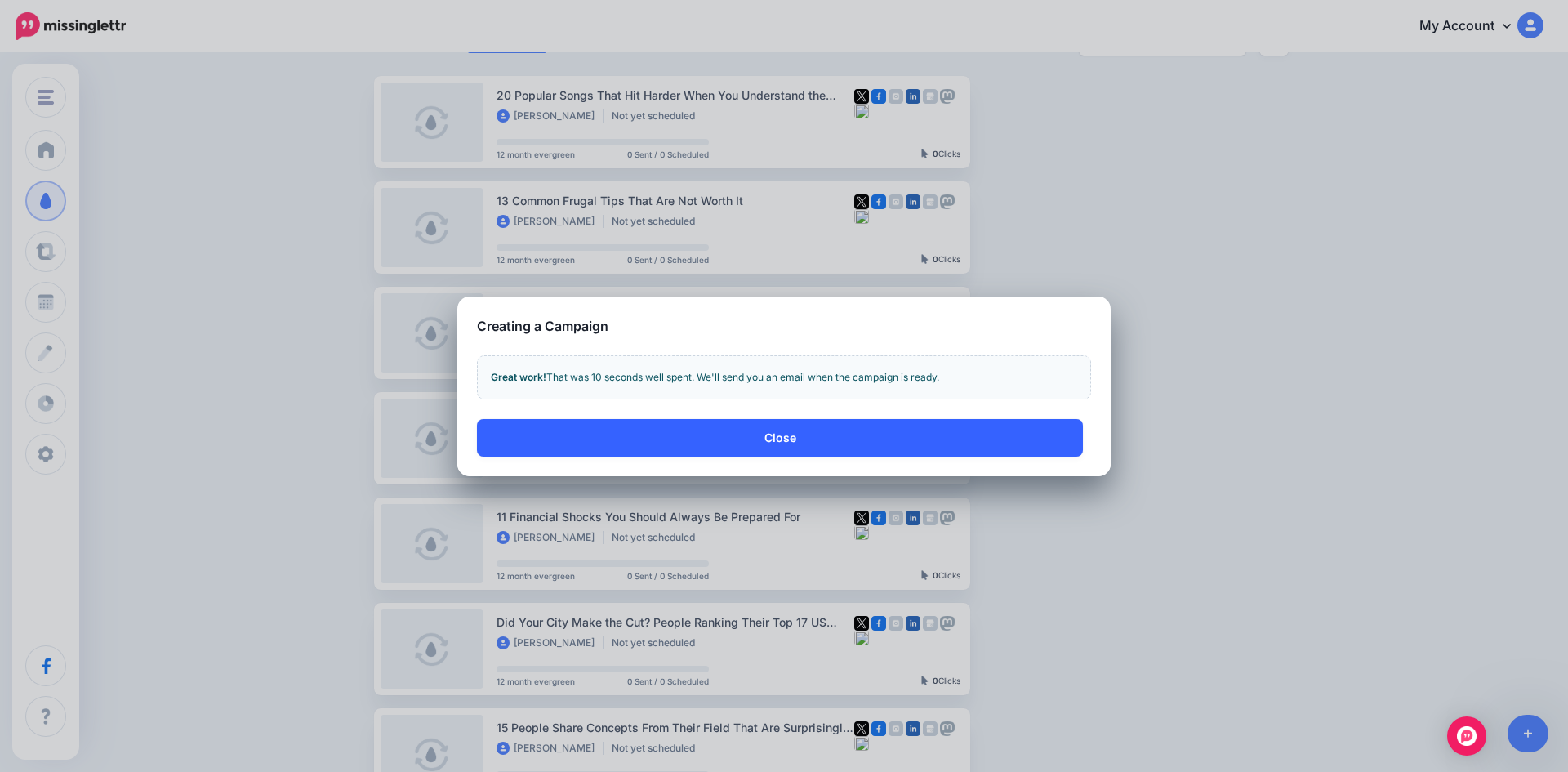
click at [962, 440] on button "Close" at bounding box center [780, 437] width 606 height 38
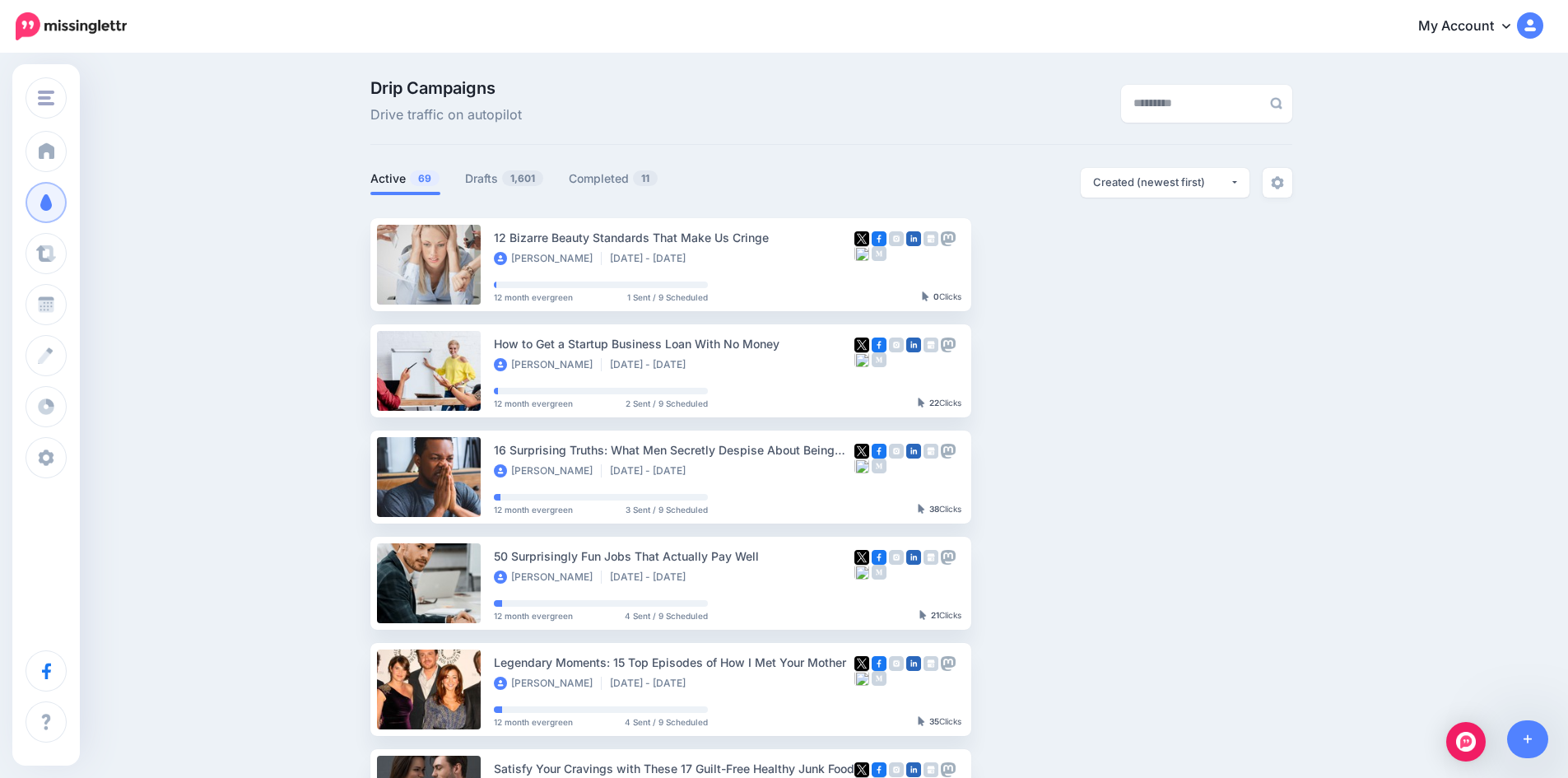
click at [486, 163] on div "Drip Campaigns Drive traffic on autopilot Active 69 1,601 11" at bounding box center [830, 713] width 946 height 1267
click at [492, 174] on link "Drafts 1,601" at bounding box center [503, 179] width 79 height 20
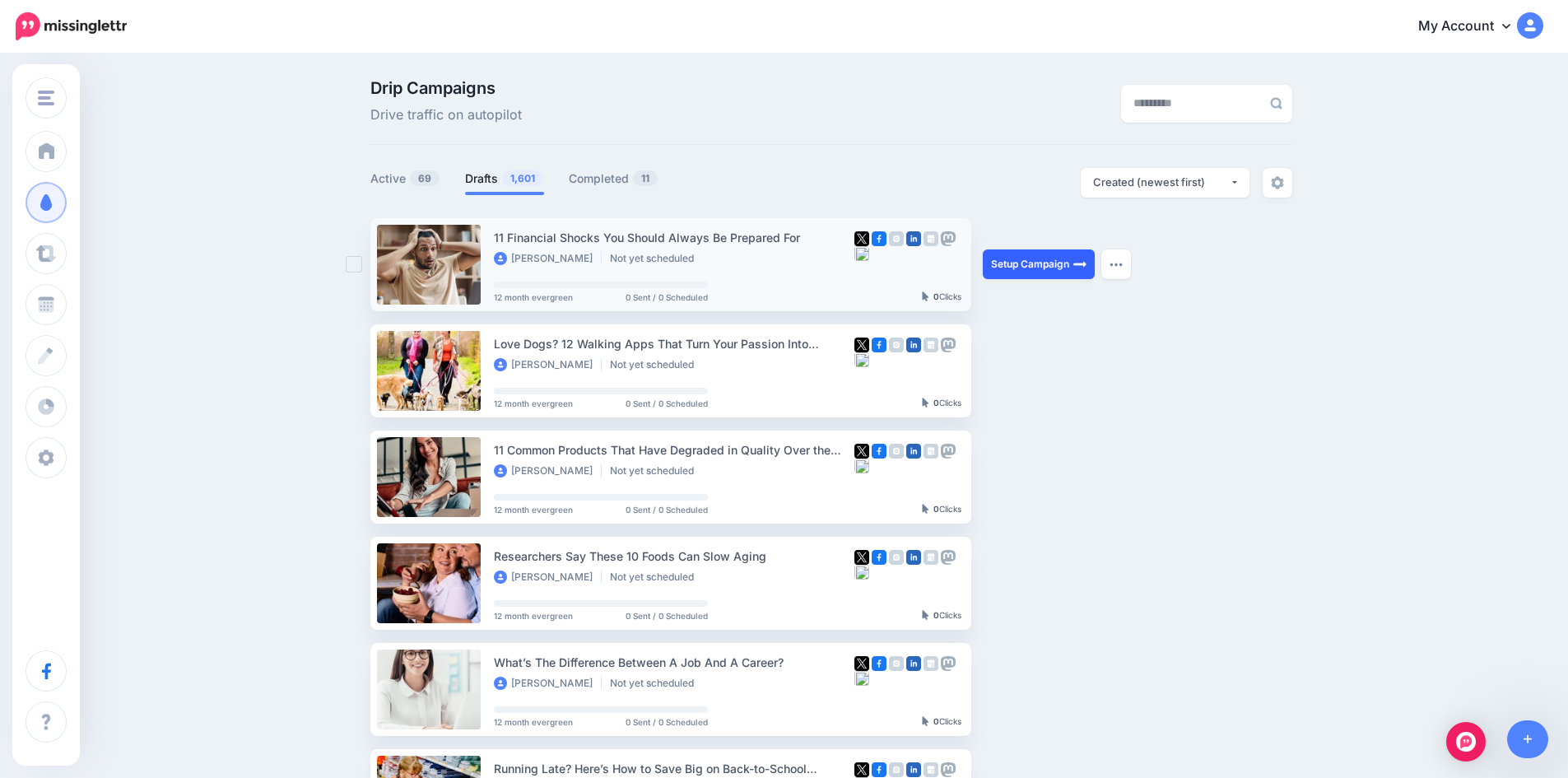
click at [1031, 269] on link "Setup Campaign" at bounding box center [1039, 264] width 112 height 30
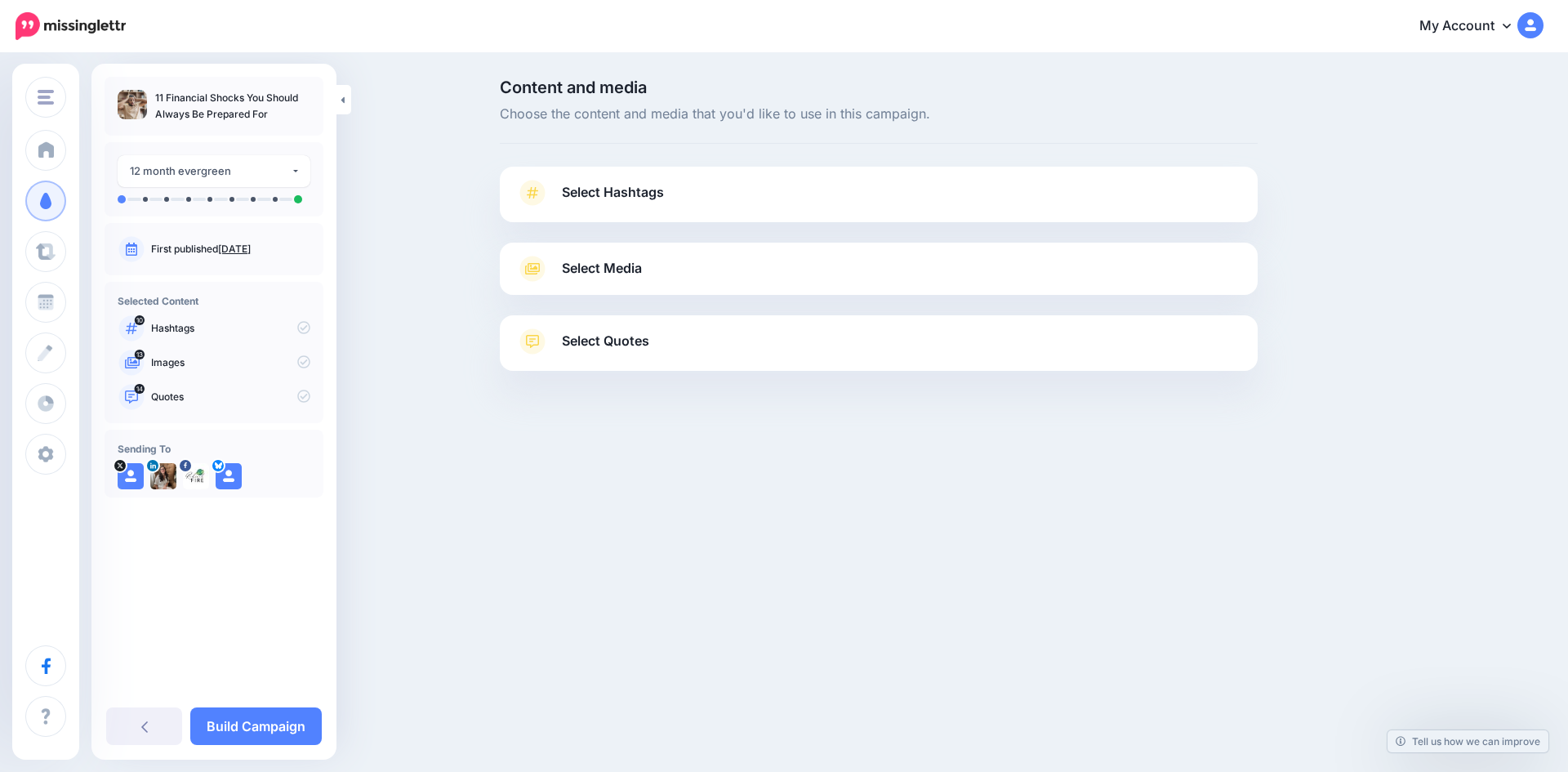
click at [657, 197] on span "Select Hashtags" at bounding box center [612, 192] width 102 height 22
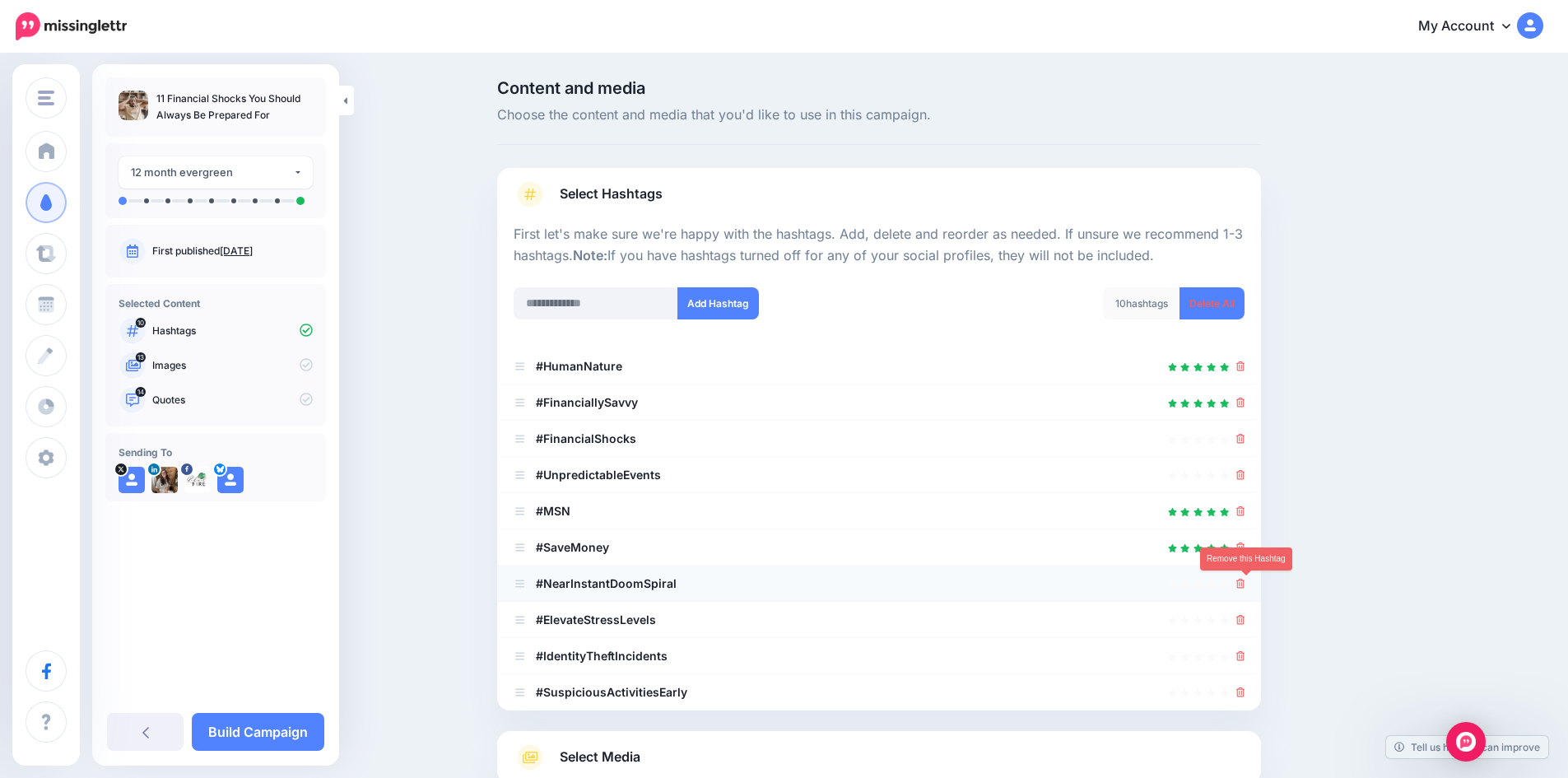
click at [1243, 586] on icon at bounding box center [1240, 584] width 9 height 10
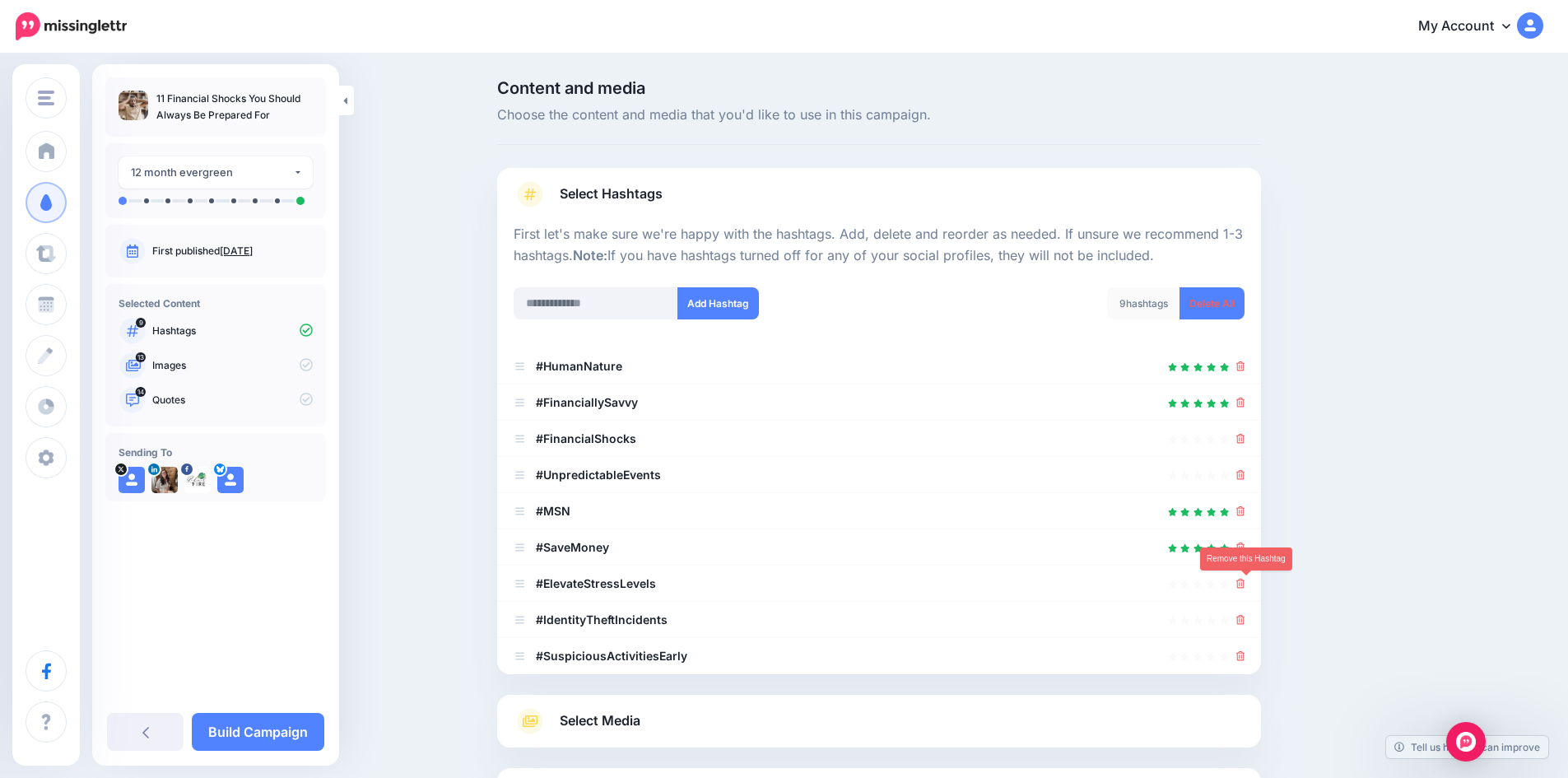
click at [1243, 586] on icon at bounding box center [1240, 584] width 9 height 10
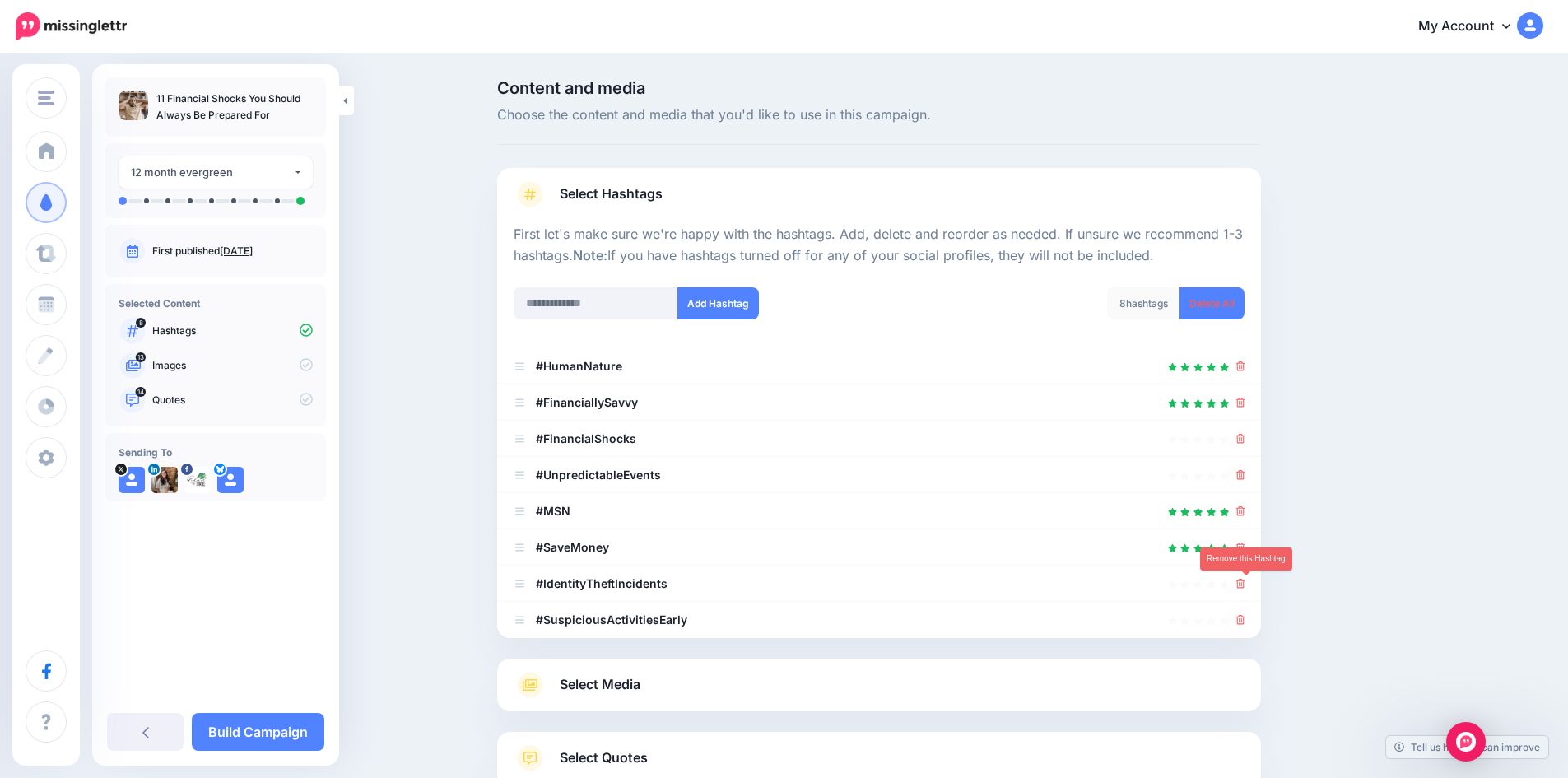
click at [1243, 586] on icon at bounding box center [1240, 584] width 9 height 10
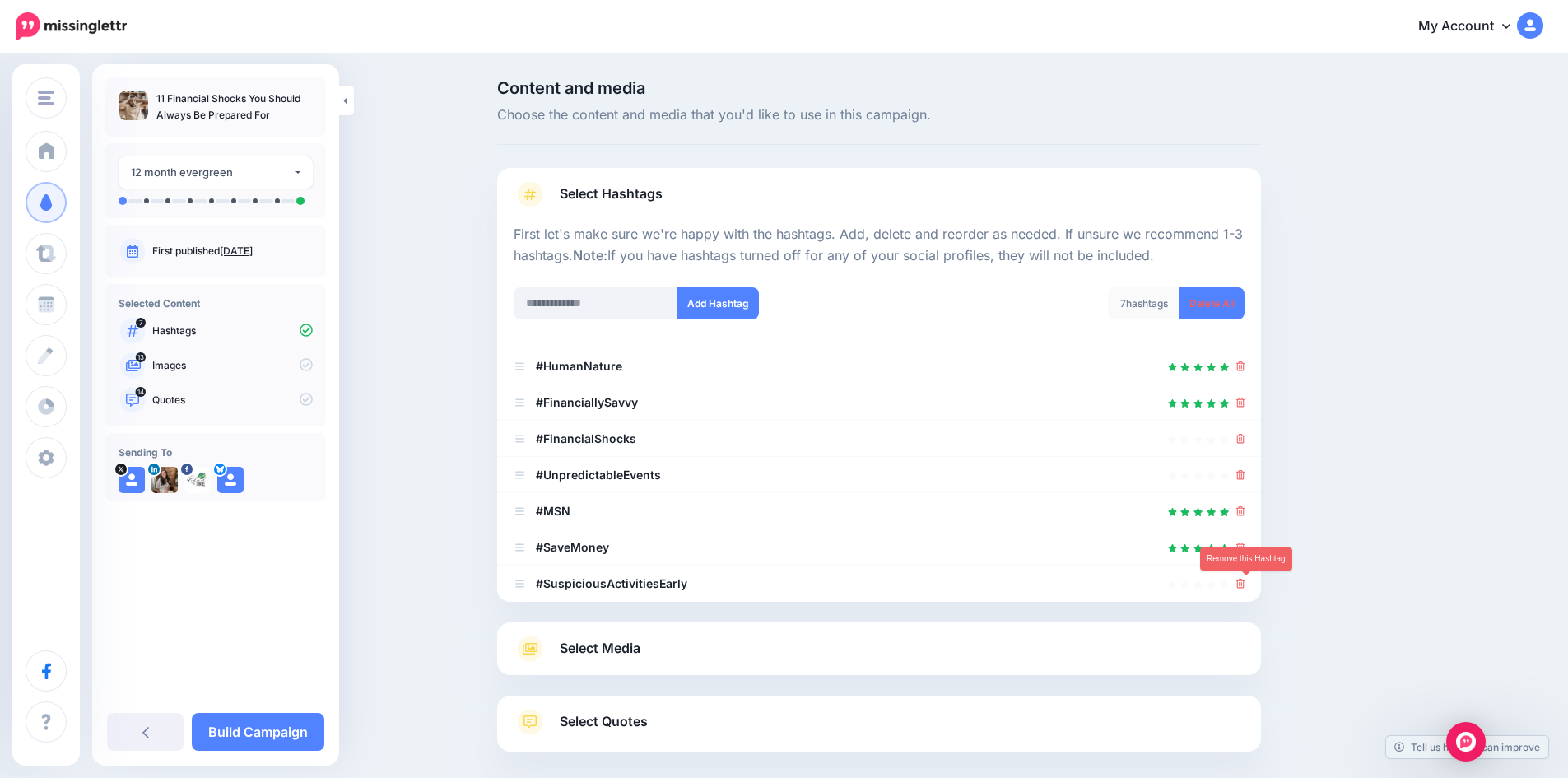
click at [1243, 586] on icon at bounding box center [1240, 584] width 9 height 10
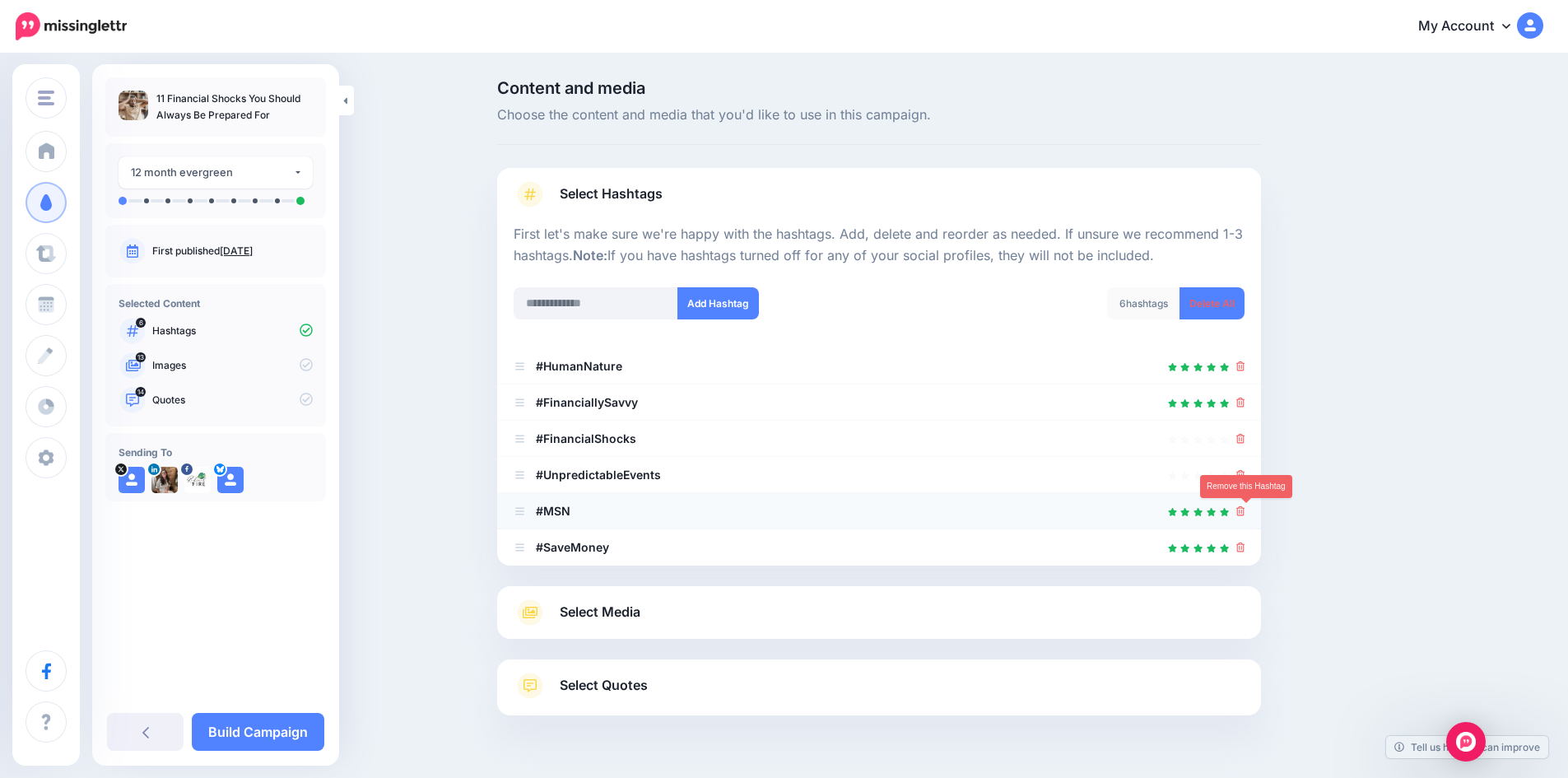
click at [1245, 512] on icon at bounding box center [1240, 512] width 9 height 10
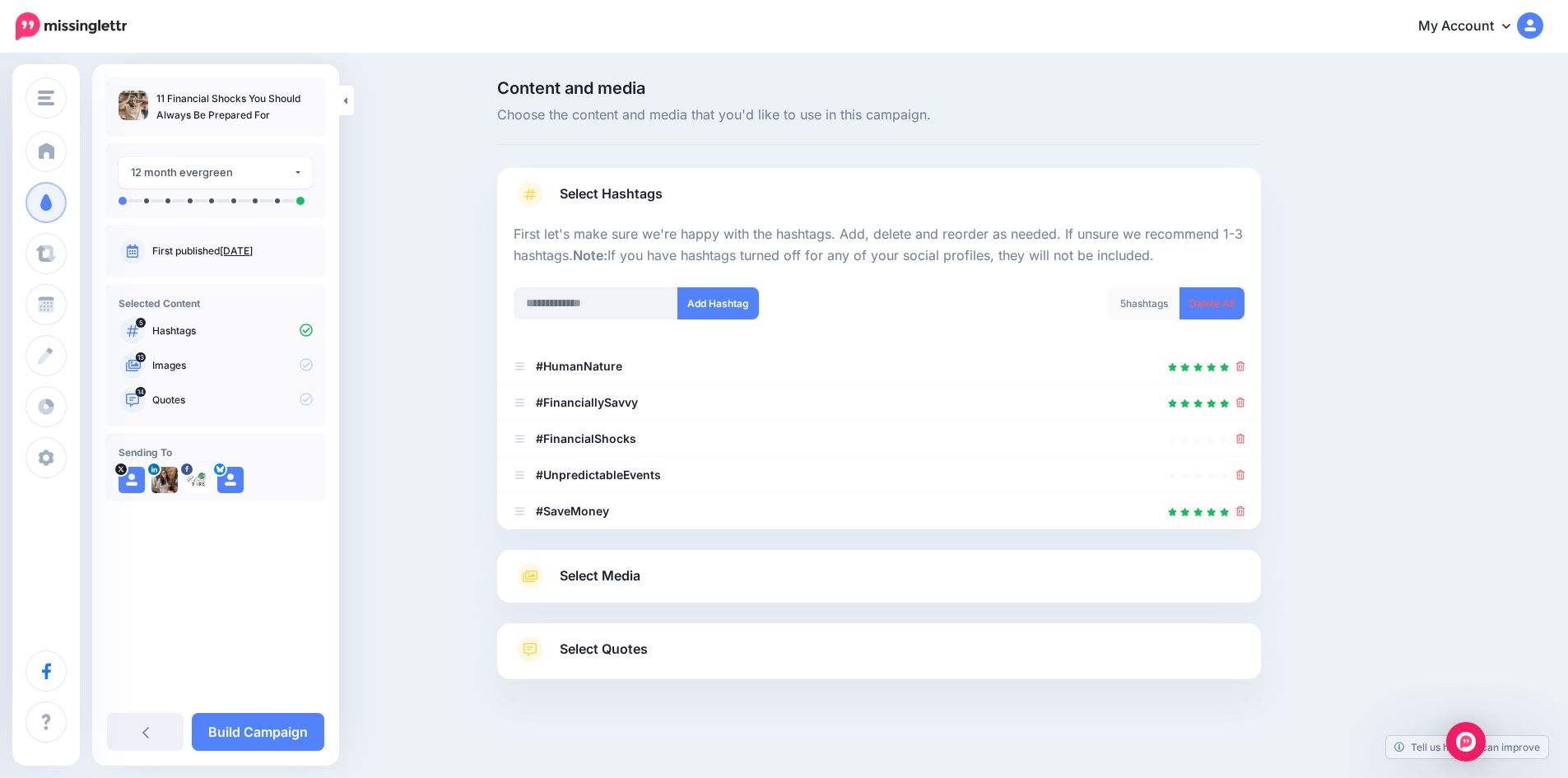
click at [743, 592] on div "Select Media Next, let's make sure we have the best media for this campaign. De…" at bounding box center [879, 576] width 764 height 53
click at [876, 585] on link "Select Media" at bounding box center [878, 577] width 731 height 26
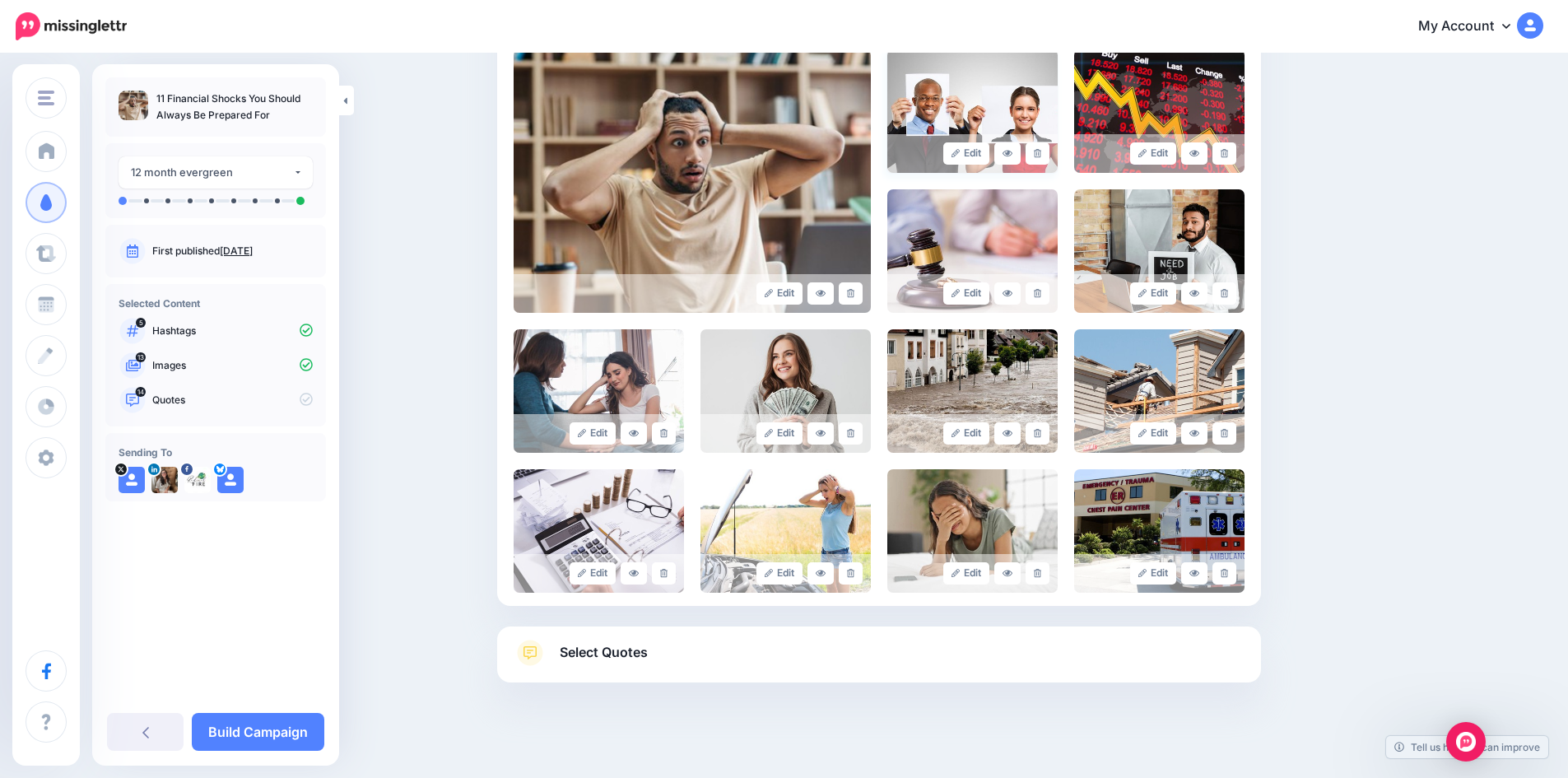
scroll to position [391, 0]
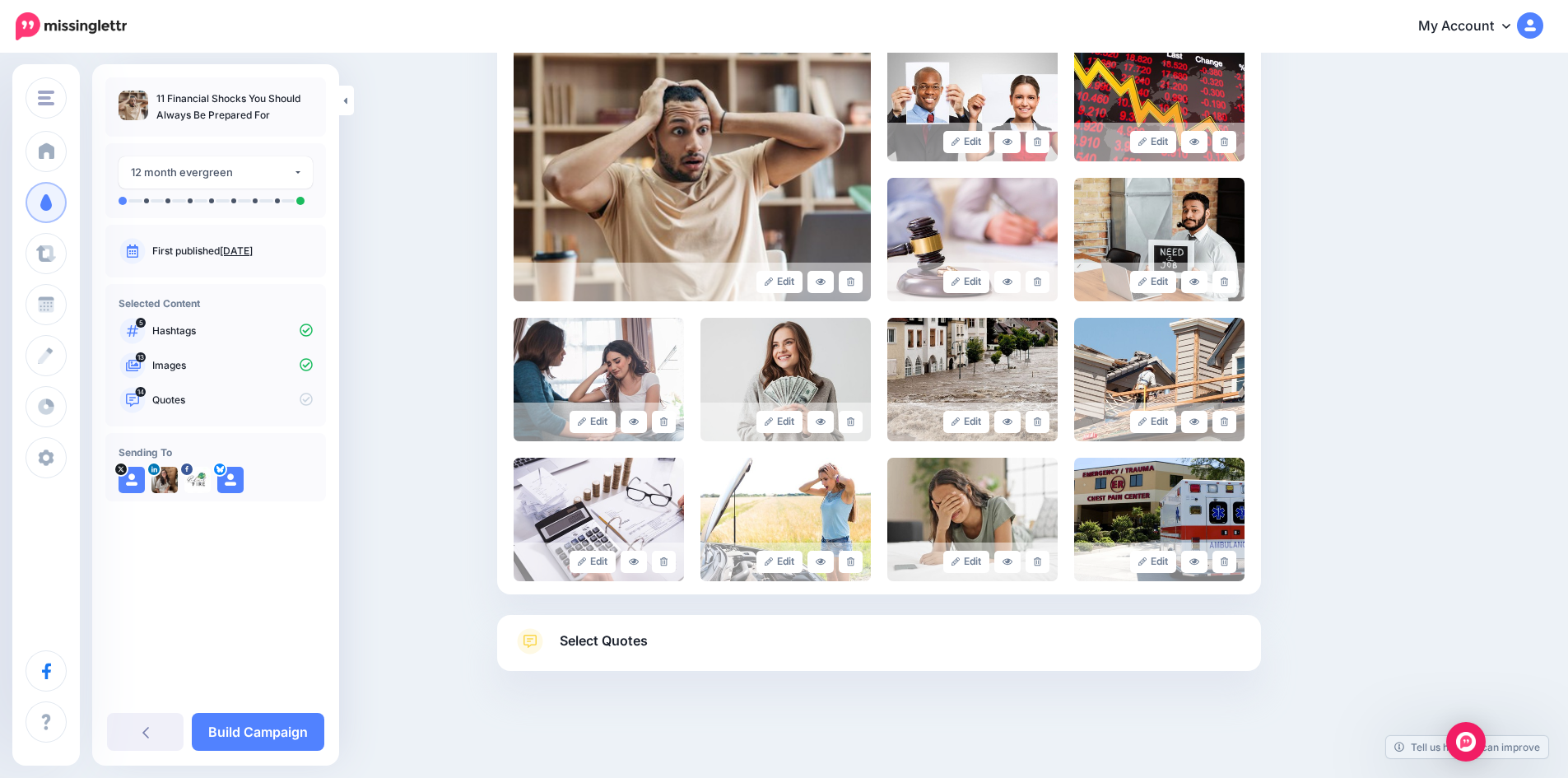
click at [766, 642] on link "Select Quotes" at bounding box center [878, 649] width 731 height 43
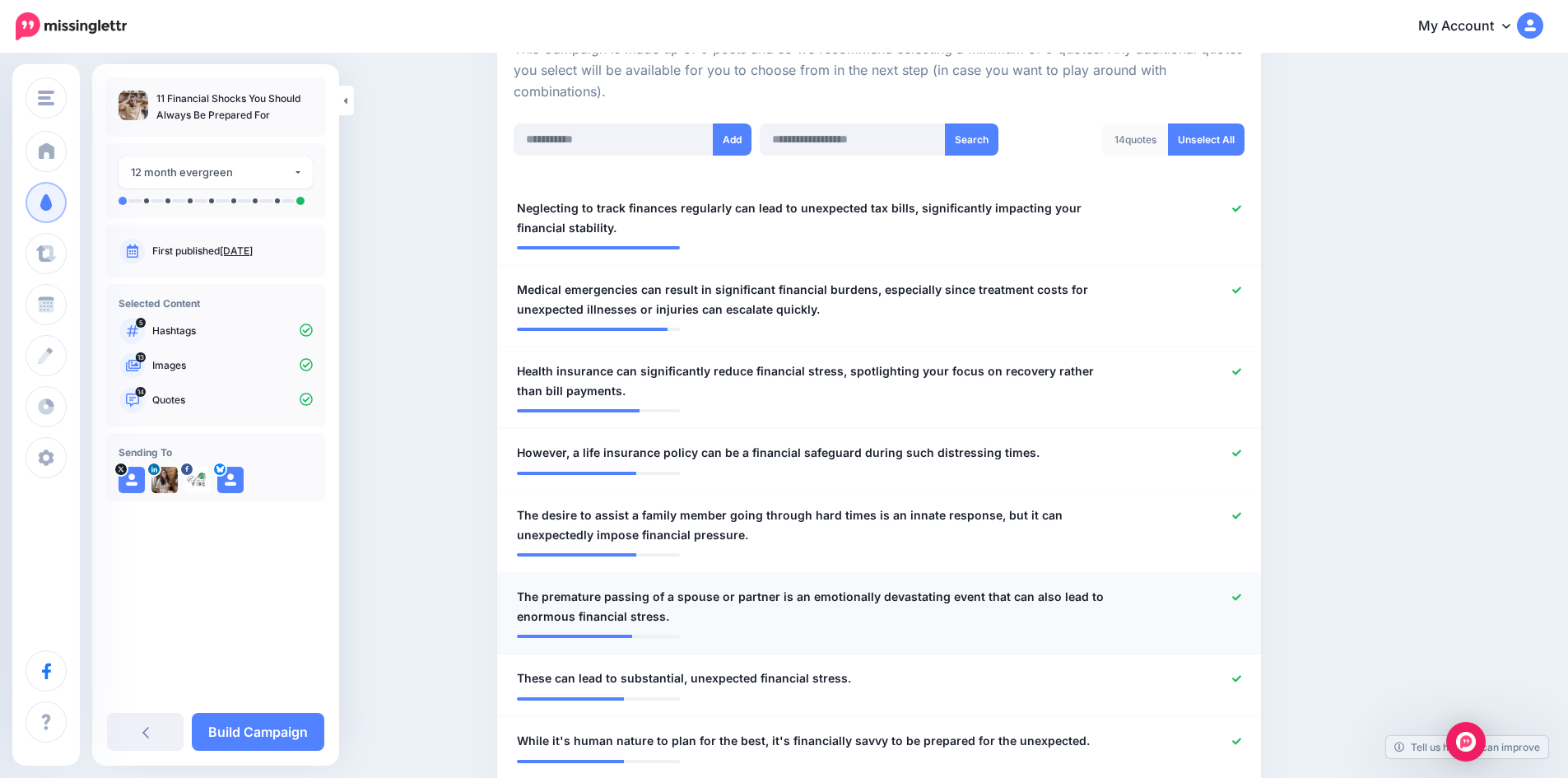
scroll to position [390, 0]
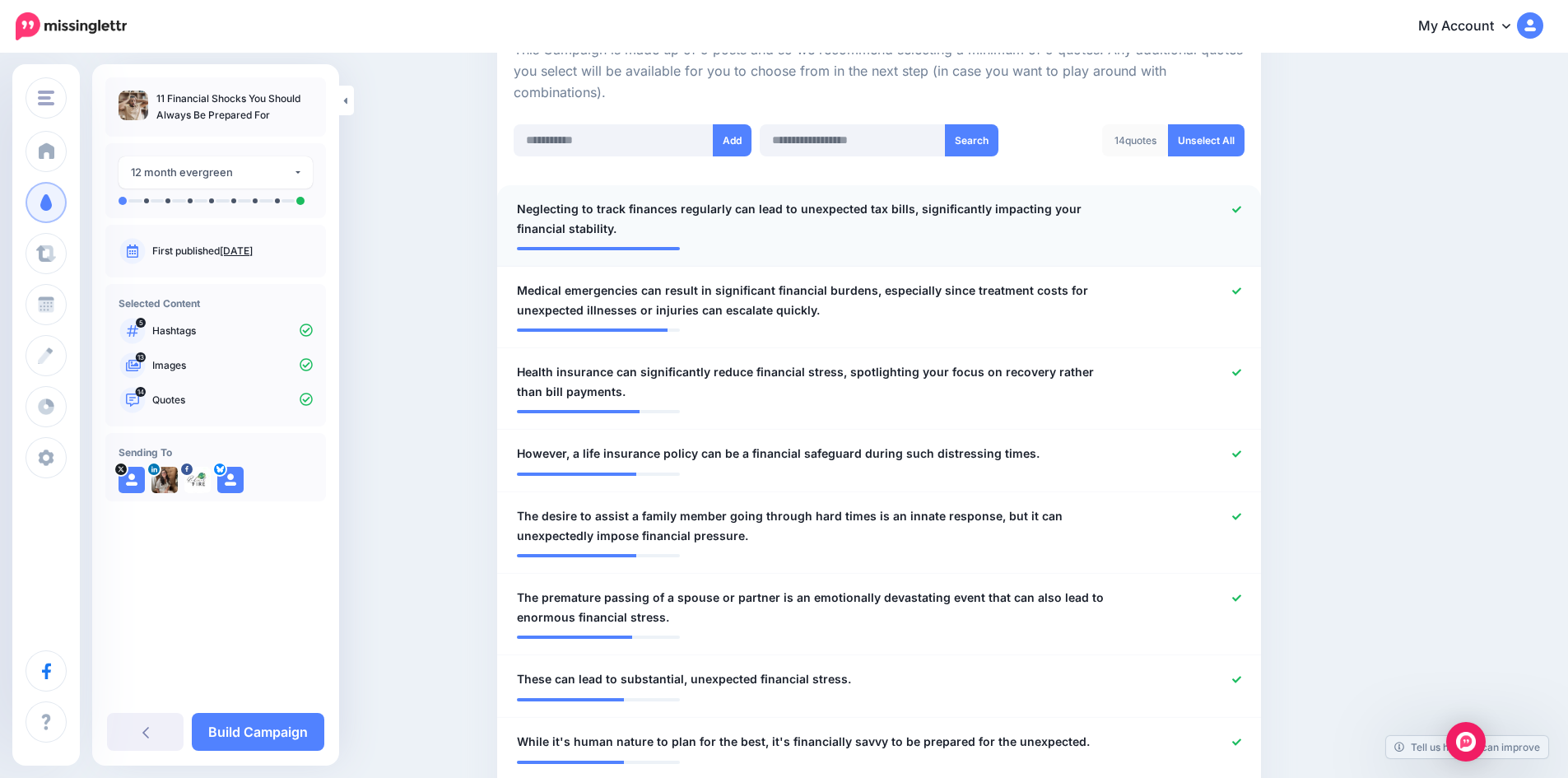
click at [1241, 210] on icon at bounding box center [1236, 209] width 9 height 9
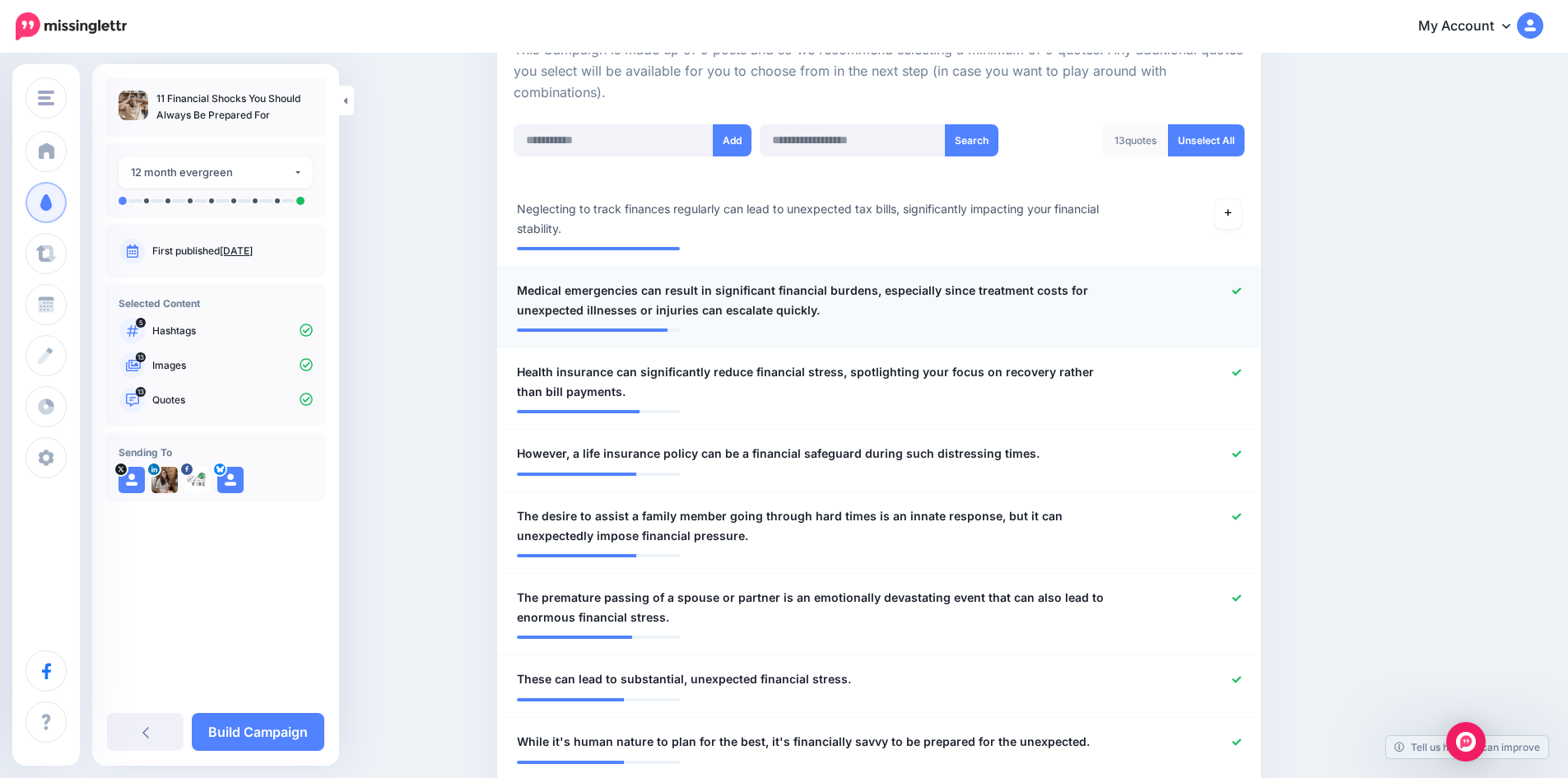
click at [1241, 290] on icon at bounding box center [1236, 290] width 9 height 7
click at [1238, 371] on icon at bounding box center [1236, 372] width 9 height 9
click at [1241, 457] on icon at bounding box center [1236, 454] width 9 height 9
click at [1243, 520] on div at bounding box center [1191, 527] width 125 height 40
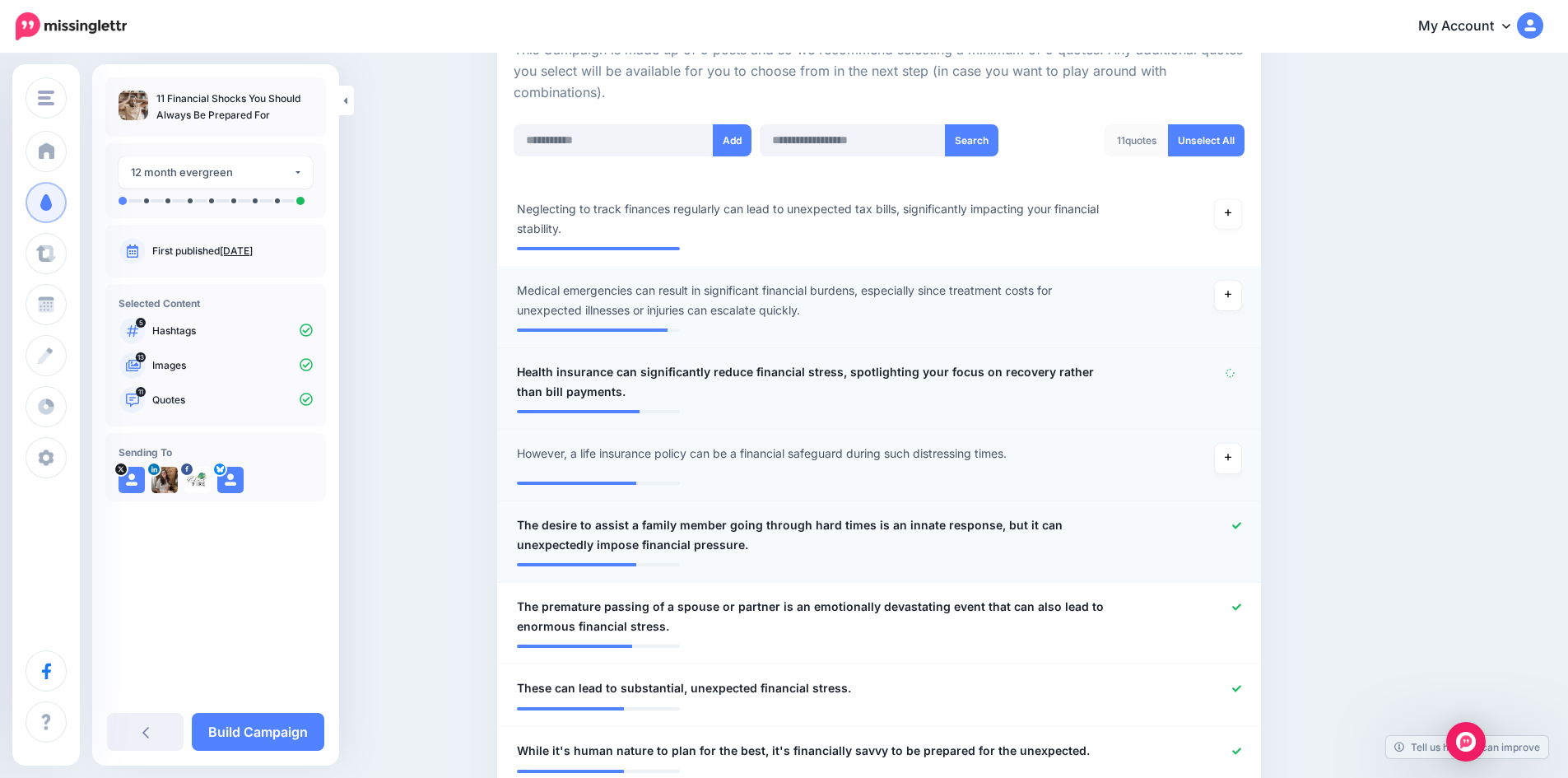
click at [1239, 527] on icon at bounding box center [1236, 525] width 9 height 7
click at [1241, 606] on icon at bounding box center [1236, 606] width 9 height 9
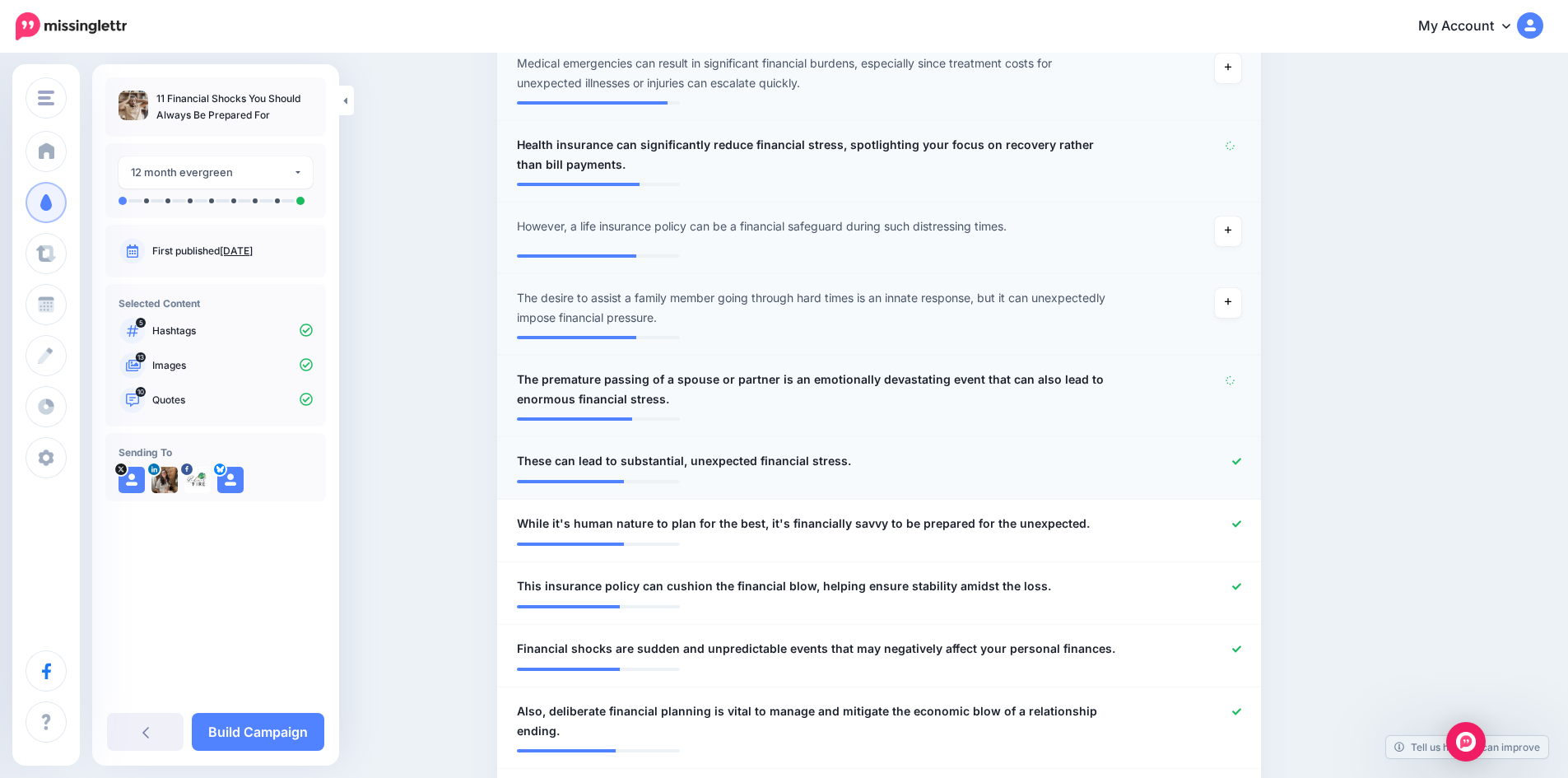
scroll to position [637, 0]
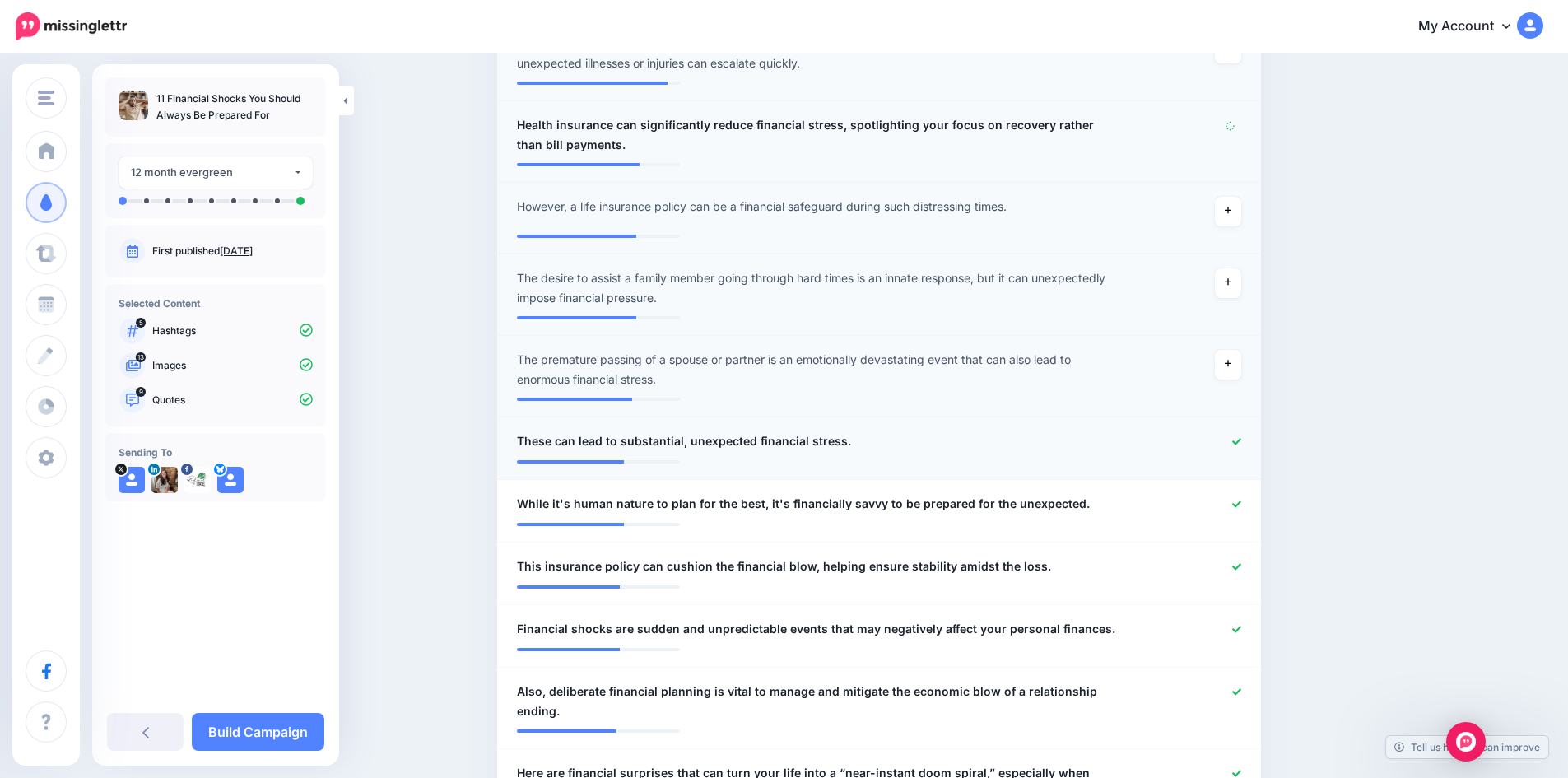
click at [1241, 443] on icon at bounding box center [1236, 441] width 9 height 9
click at [1241, 505] on icon at bounding box center [1236, 504] width 9 height 7
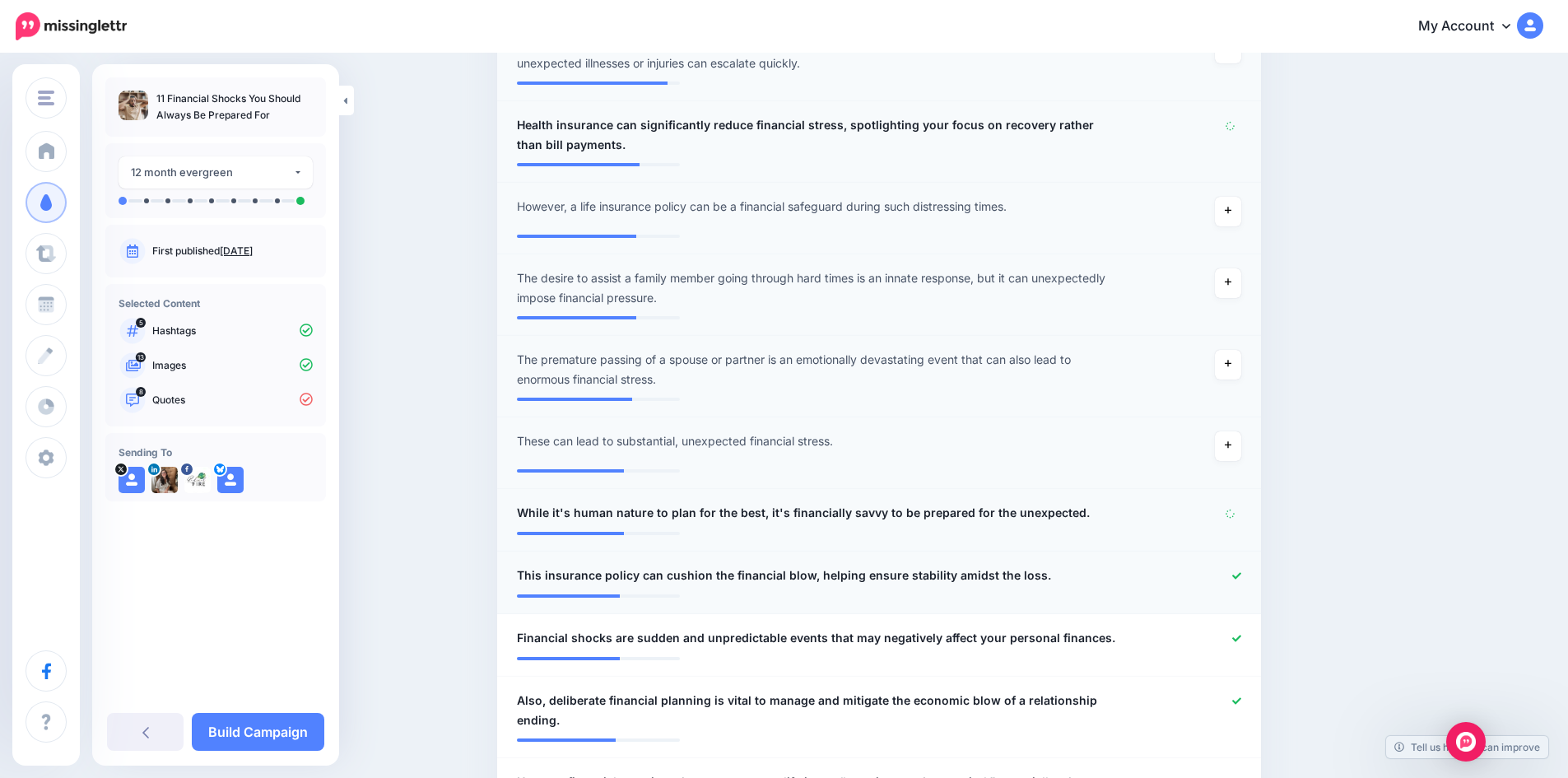
click at [1241, 575] on icon at bounding box center [1236, 576] width 9 height 9
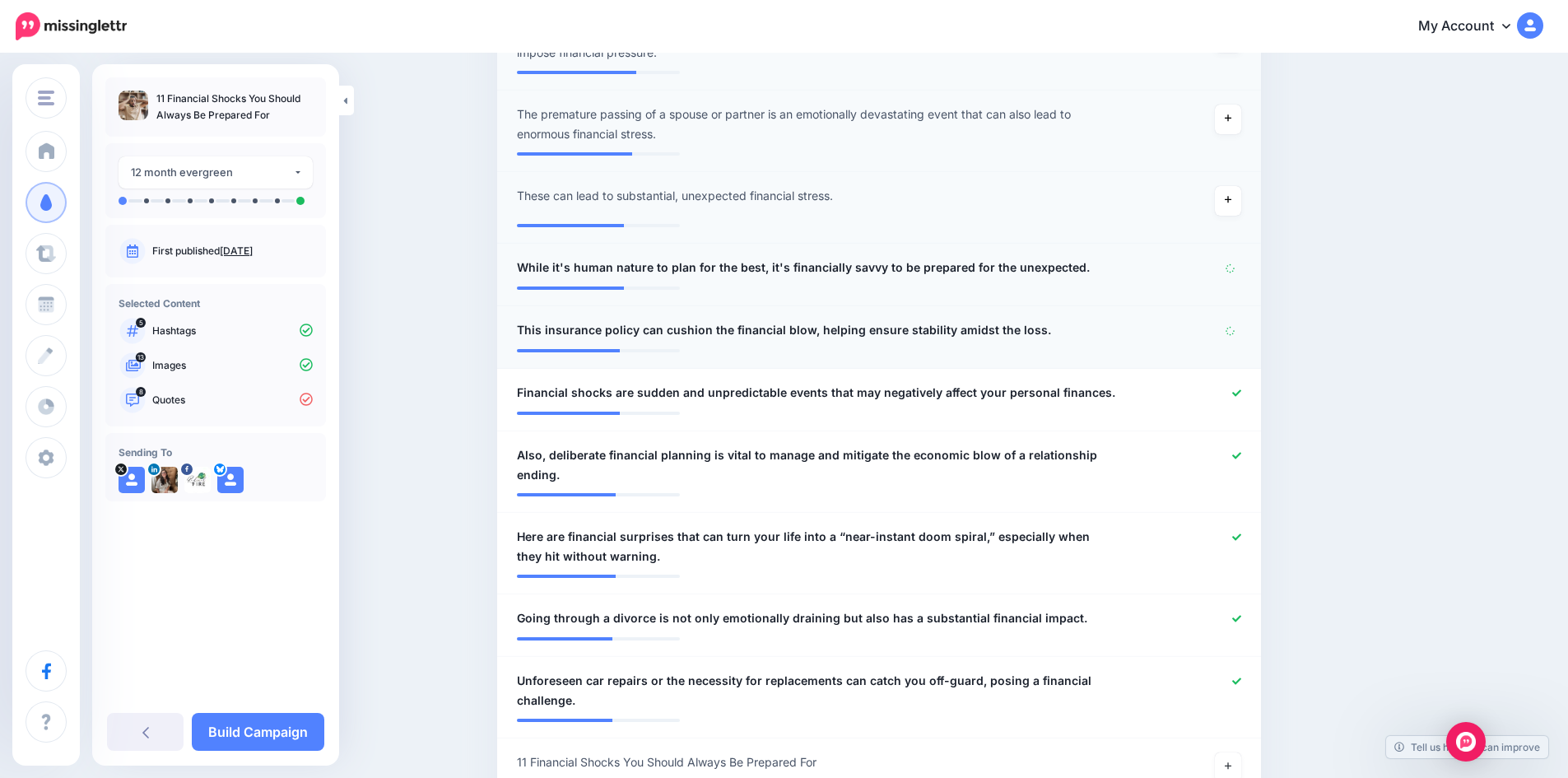
scroll to position [885, 0]
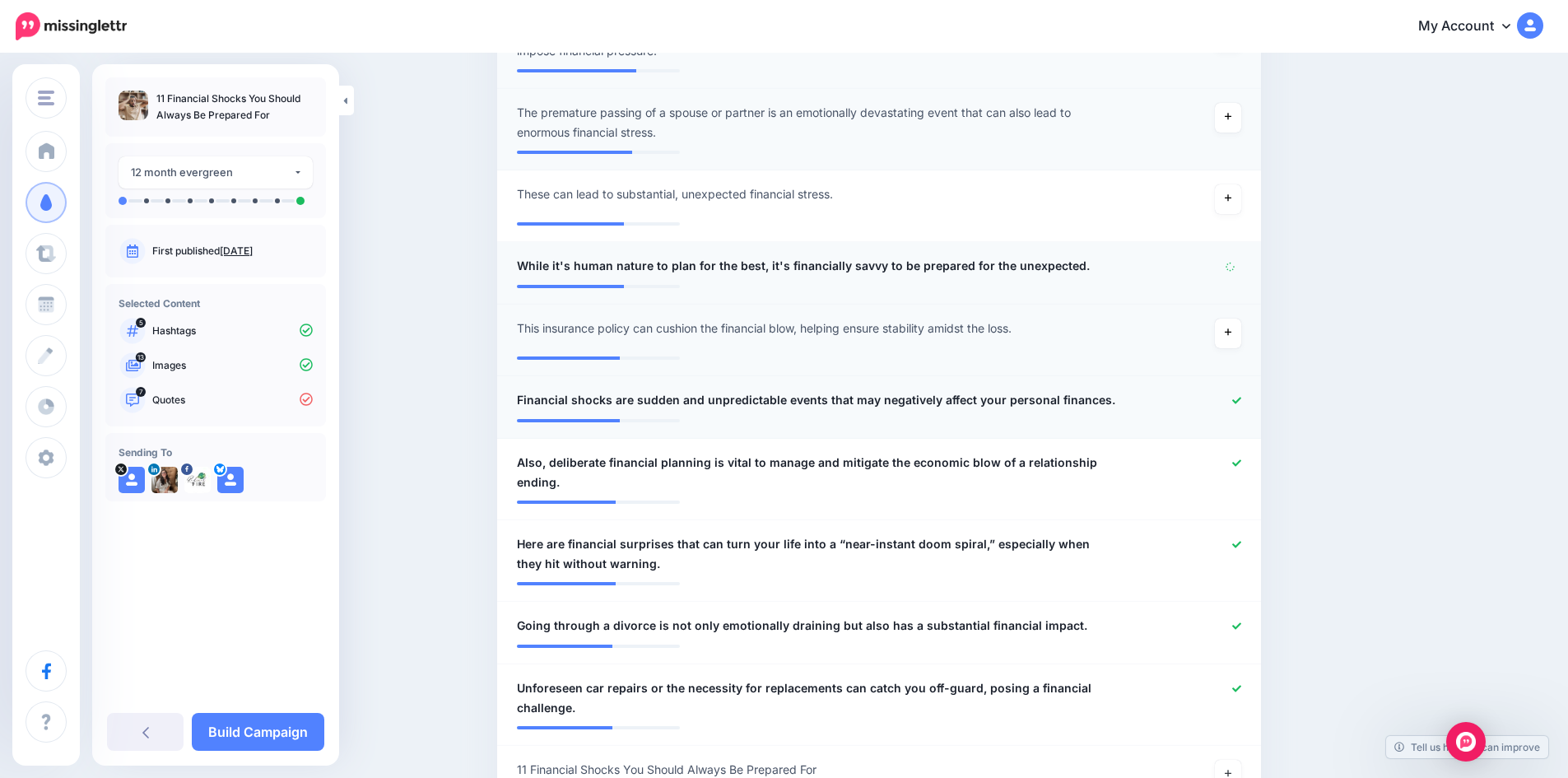
click at [1241, 402] on icon at bounding box center [1236, 400] width 9 height 9
click at [1239, 465] on icon at bounding box center [1236, 463] width 9 height 9
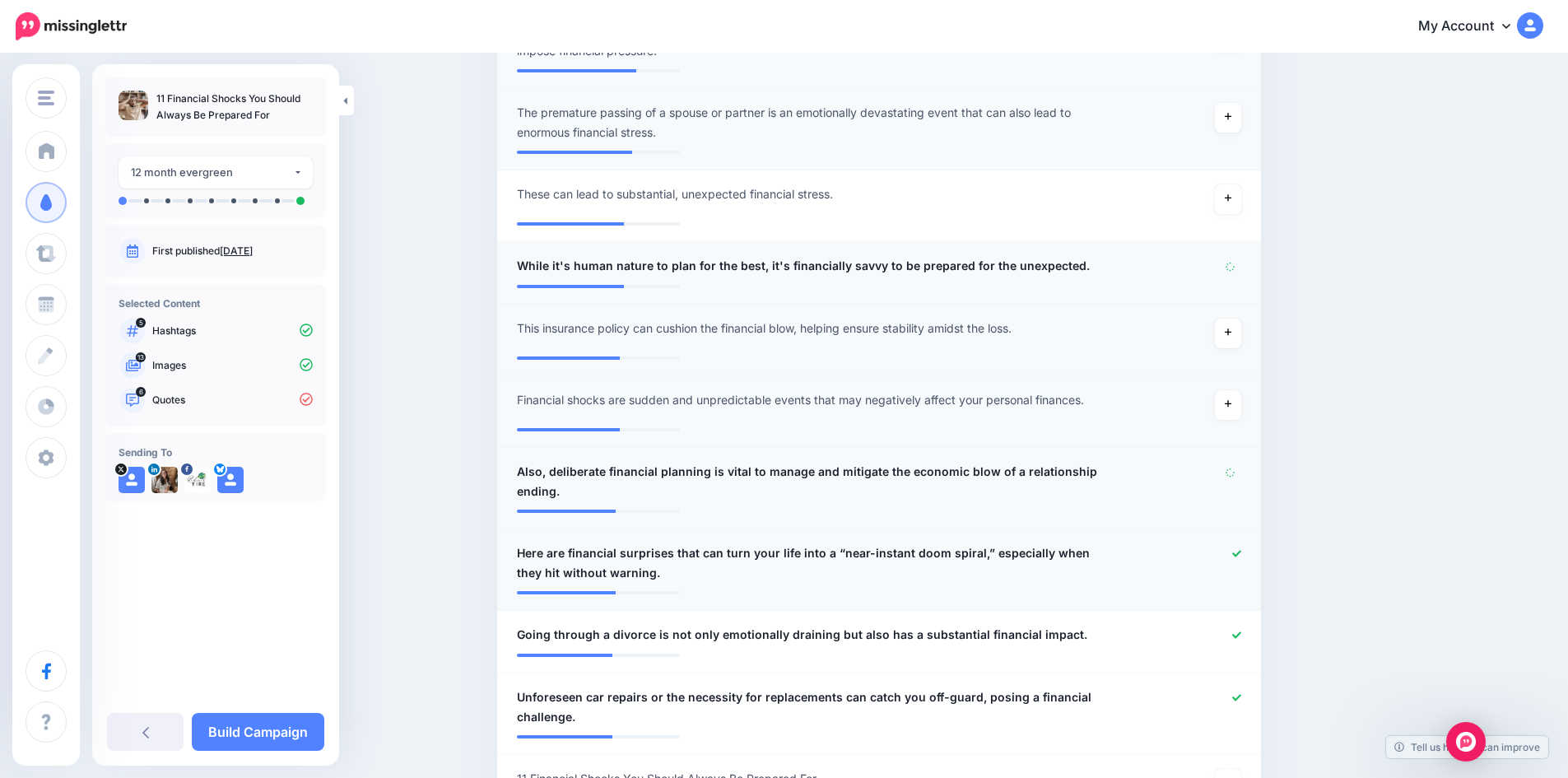
click at [1241, 555] on icon at bounding box center [1236, 553] width 9 height 7
click at [1241, 630] on icon at bounding box center [1236, 634] width 9 height 9
click at [1245, 696] on div at bounding box center [1191, 707] width 125 height 40
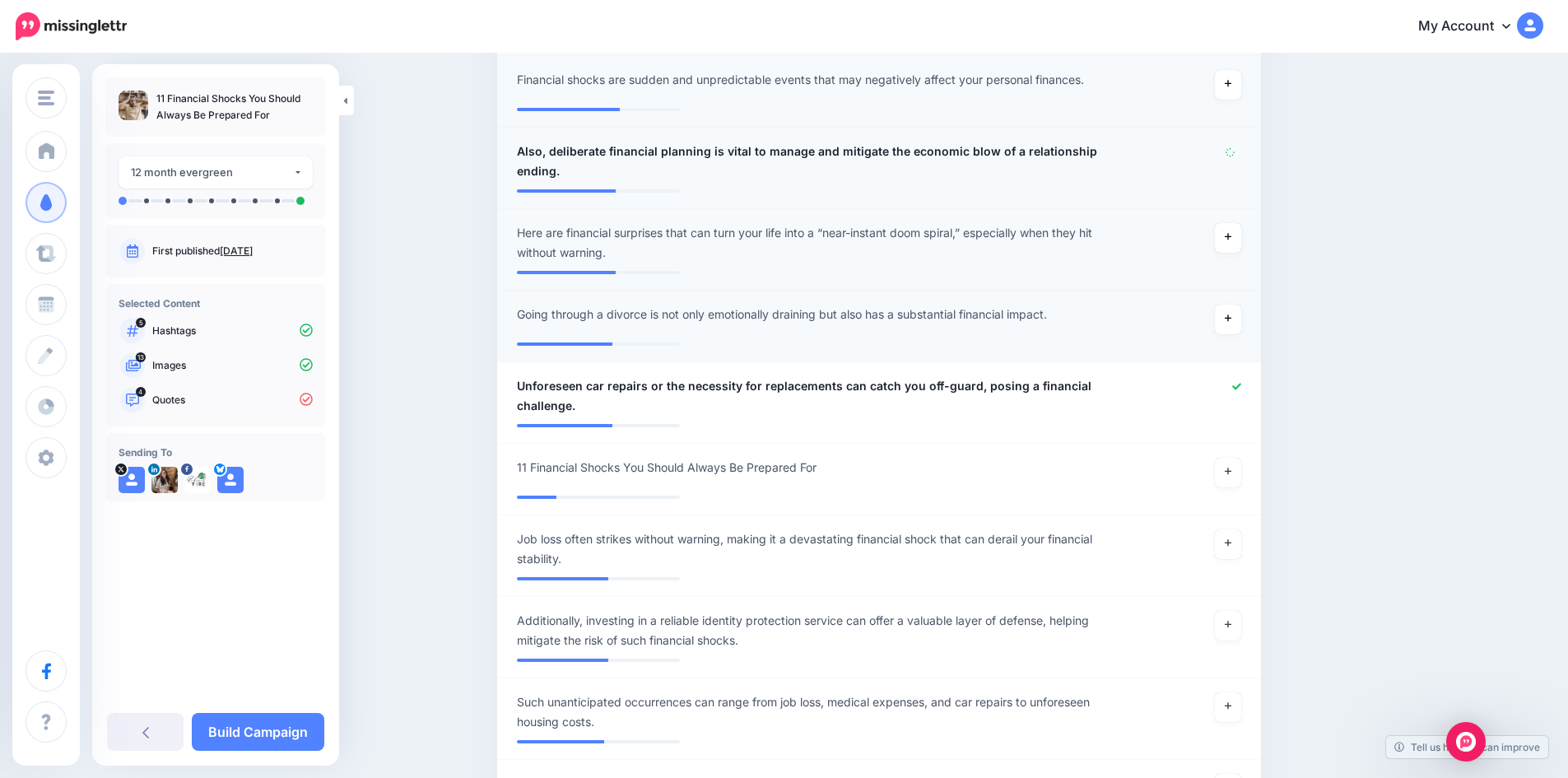
scroll to position [1214, 0]
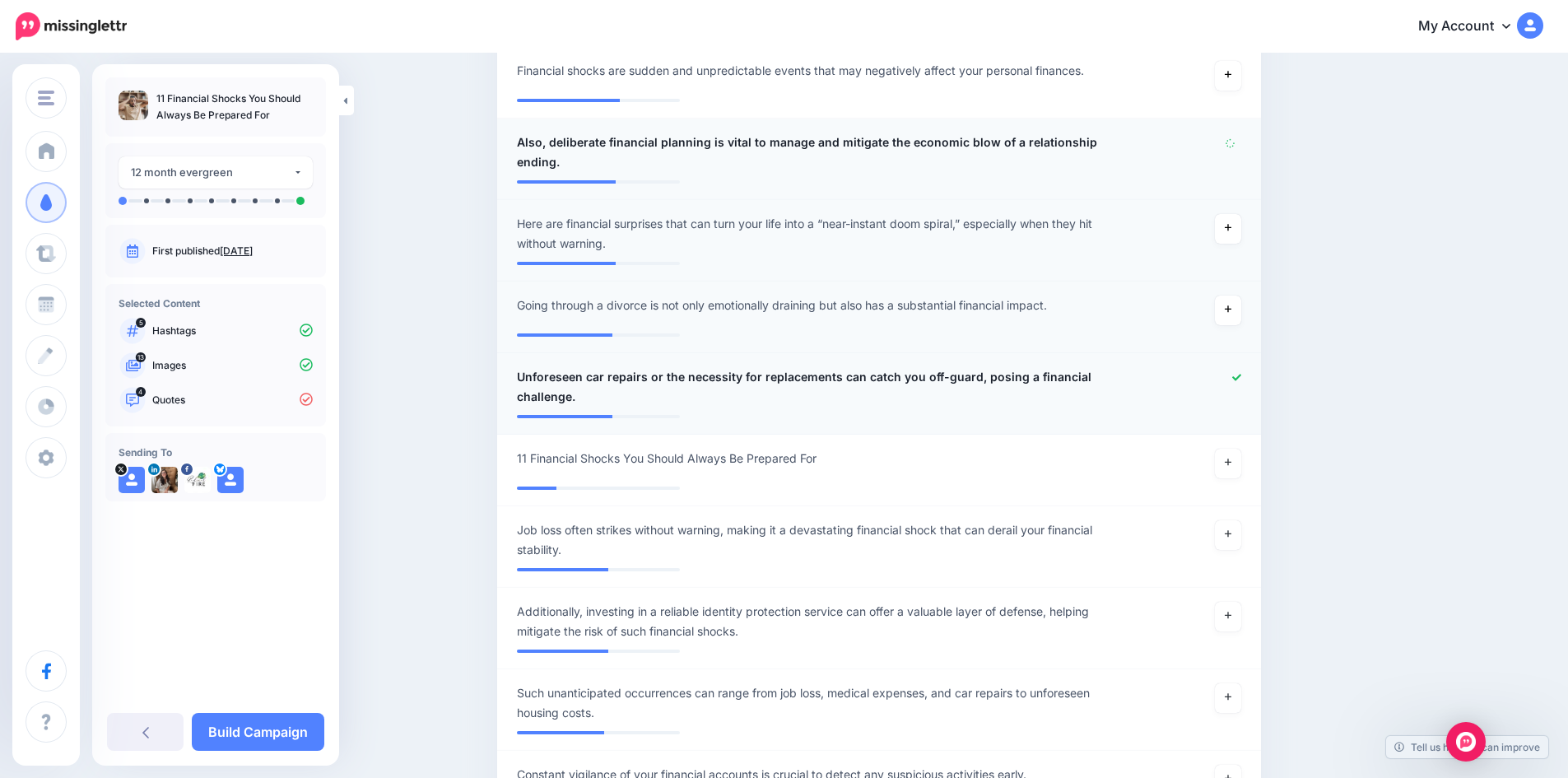
click at [1239, 380] on icon at bounding box center [1236, 377] width 9 height 9
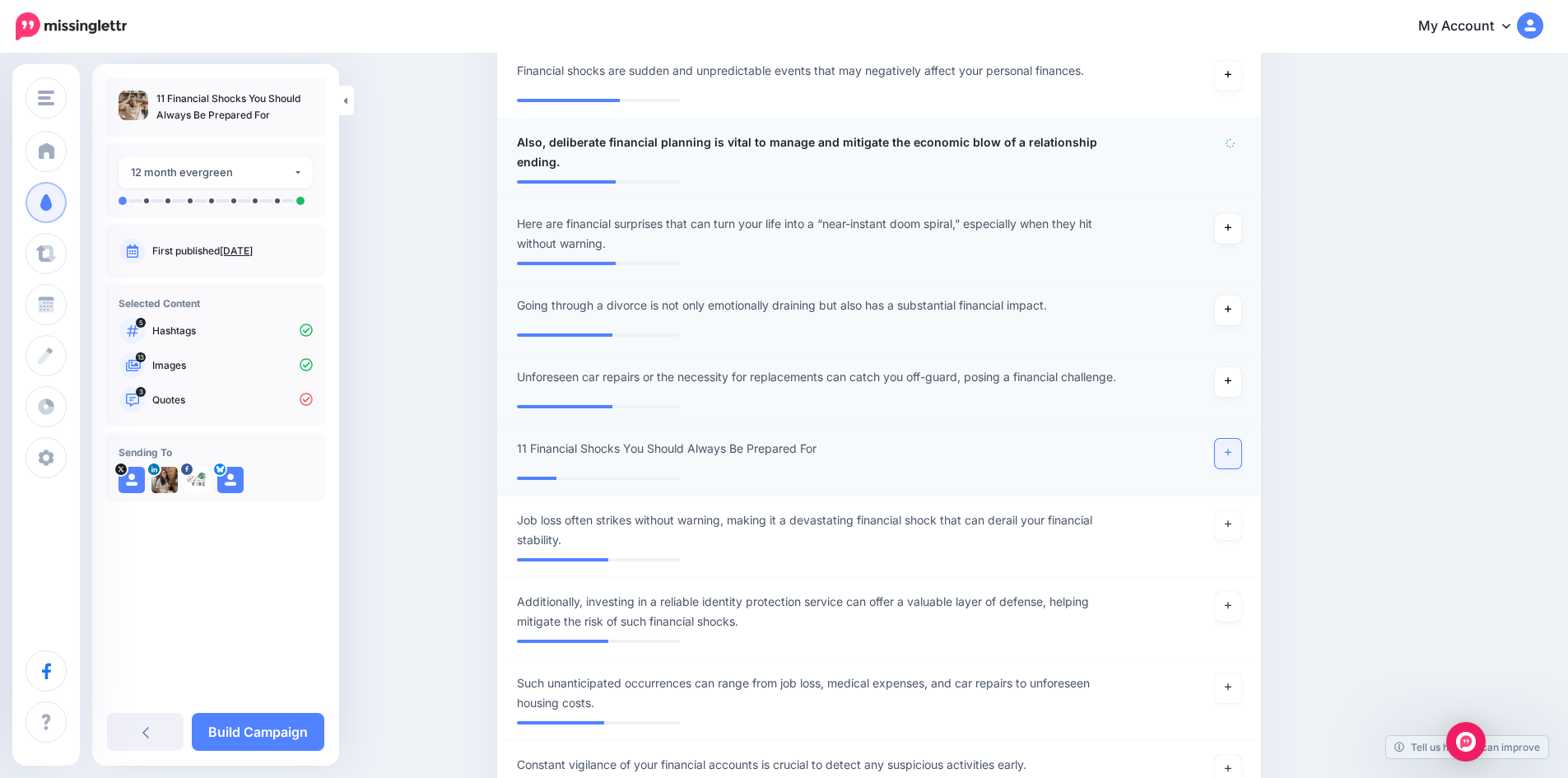
click at [1235, 469] on link at bounding box center [1227, 454] width 26 height 30
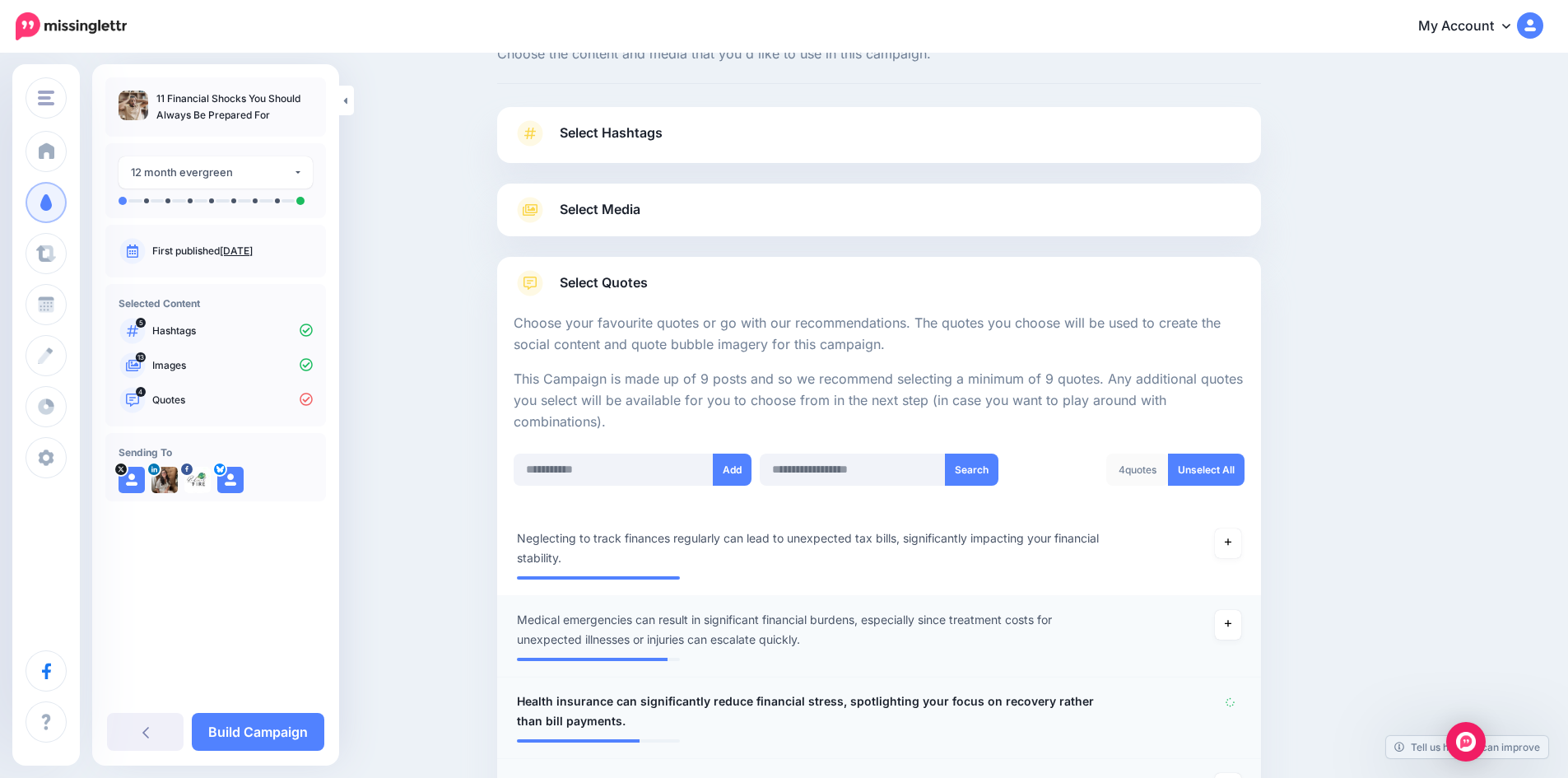
scroll to position [0, 0]
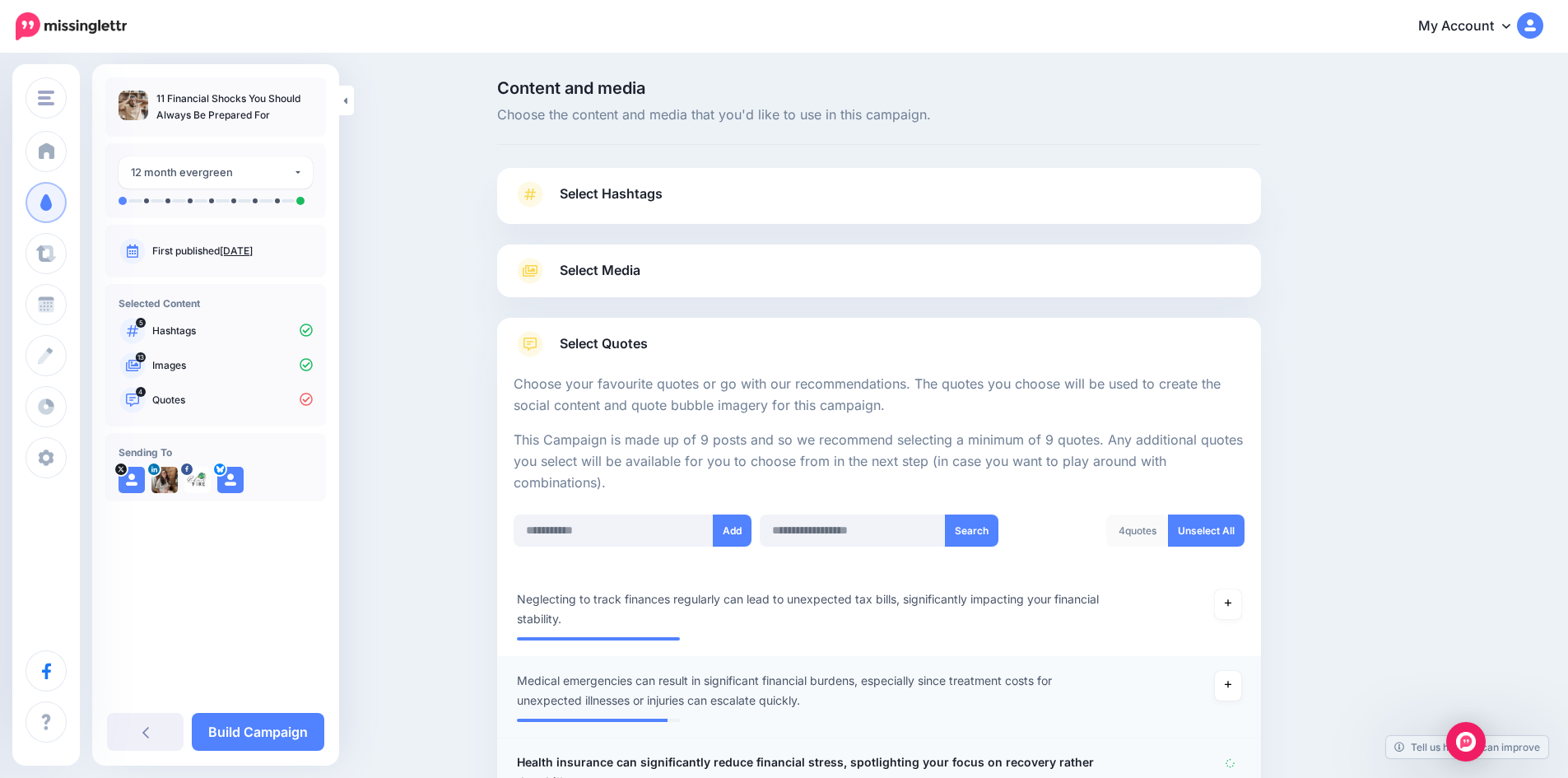
drag, startPoint x: 155, startPoint y: 99, endPoint x: 270, endPoint y: 112, distance: 115.7
click at [270, 112] on ul "11 Financial Shocks You Should Always Be Prepared For" at bounding box center [215, 107] width 194 height 33
copy p "11 Financial Shocks You Should Always Be Prepared For"
click at [639, 526] on input "text" at bounding box center [613, 531] width 200 height 32
paste input "**********"
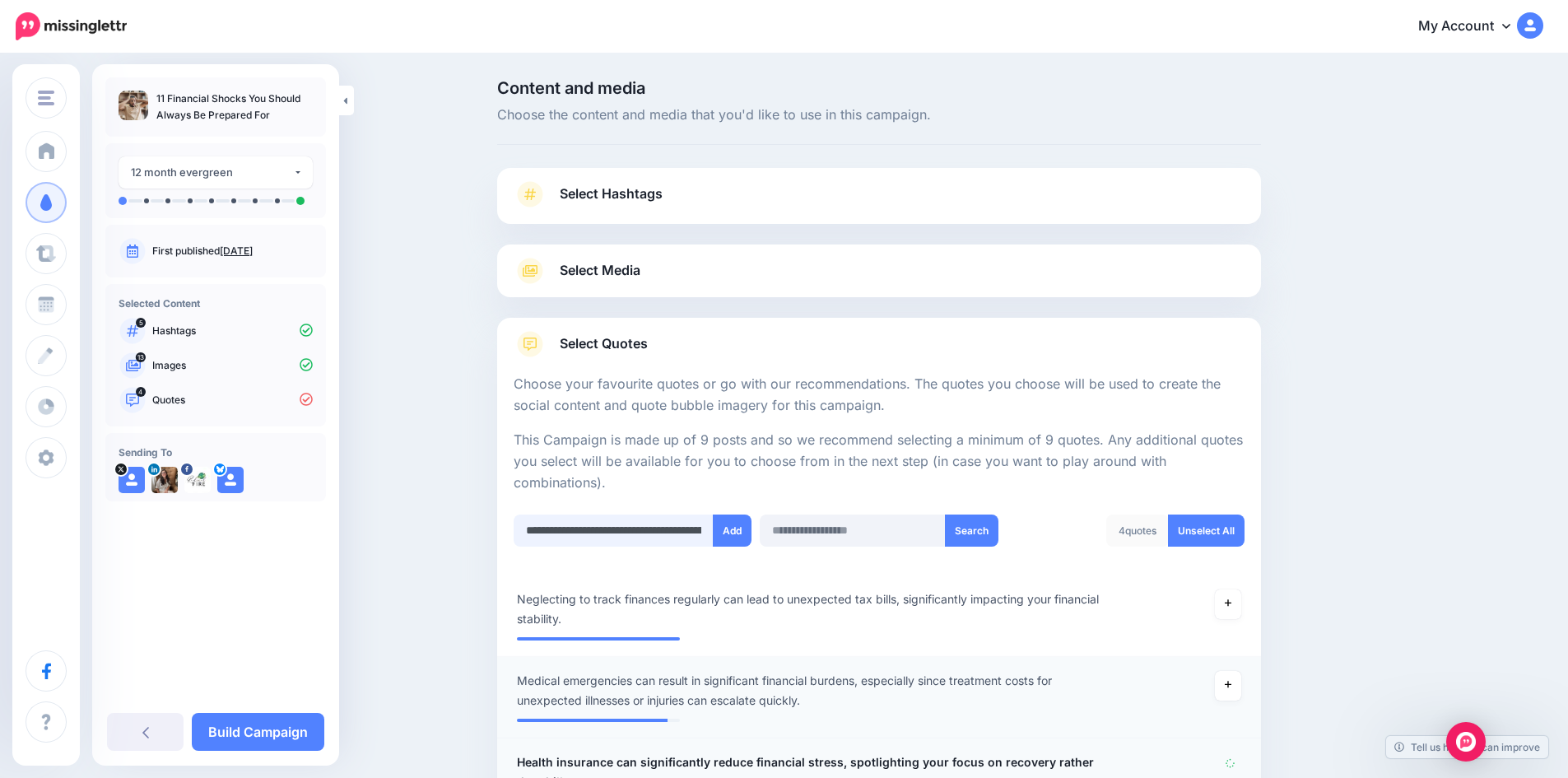
scroll to position [0, 596]
type input "**********"
click at [736, 539] on button "Add" at bounding box center [732, 531] width 39 height 32
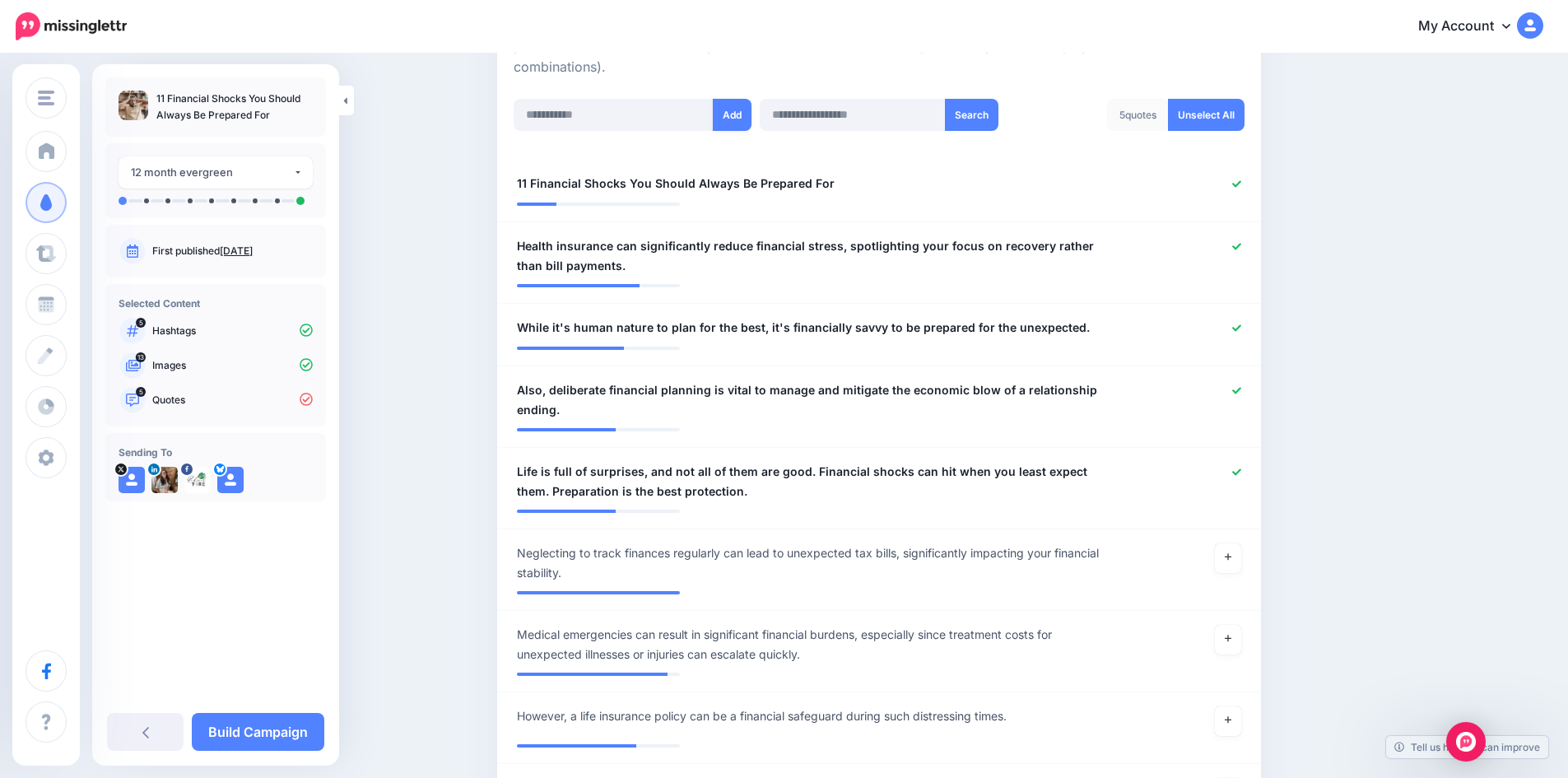
scroll to position [0, 0]
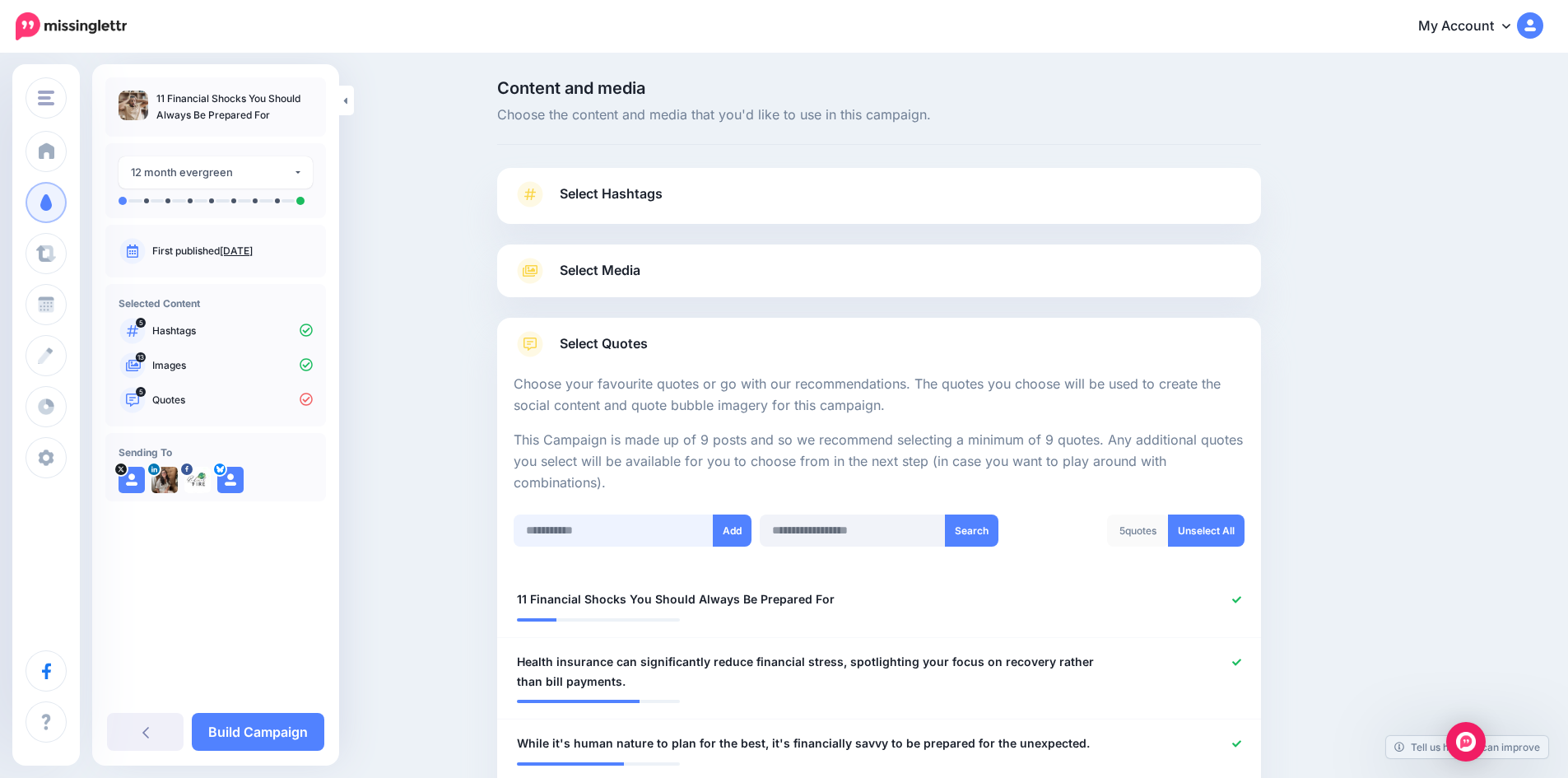
click at [592, 524] on input "text" at bounding box center [613, 531] width 200 height 32
paste input "**********"
type input "**********"
click at [738, 534] on button "Add" at bounding box center [732, 531] width 39 height 32
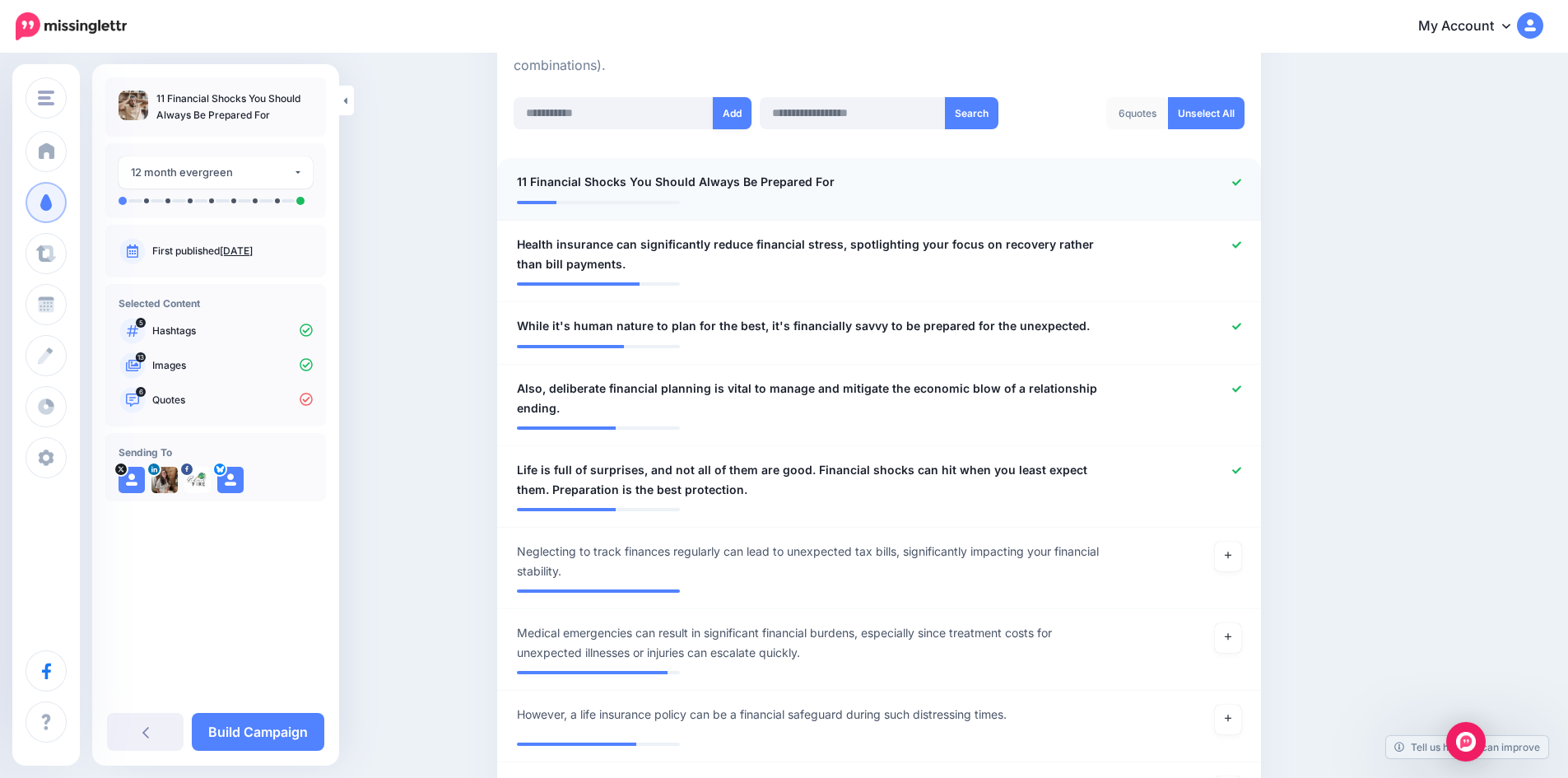
scroll to position [164, 0]
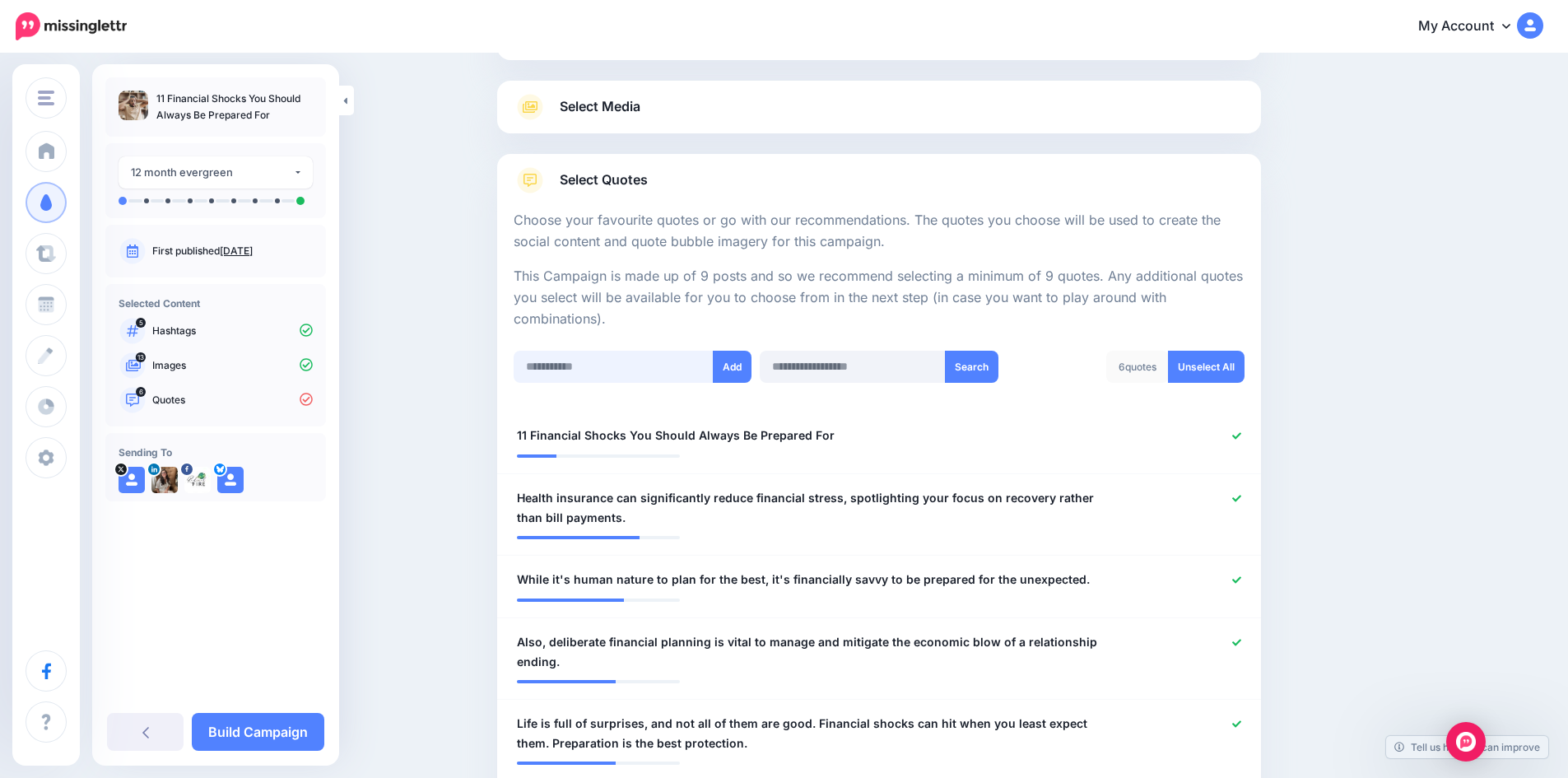
click at [638, 373] on input "text" at bounding box center [613, 367] width 200 height 32
paste input "**********"
type input "**********"
click at [730, 361] on button "Add" at bounding box center [732, 367] width 39 height 32
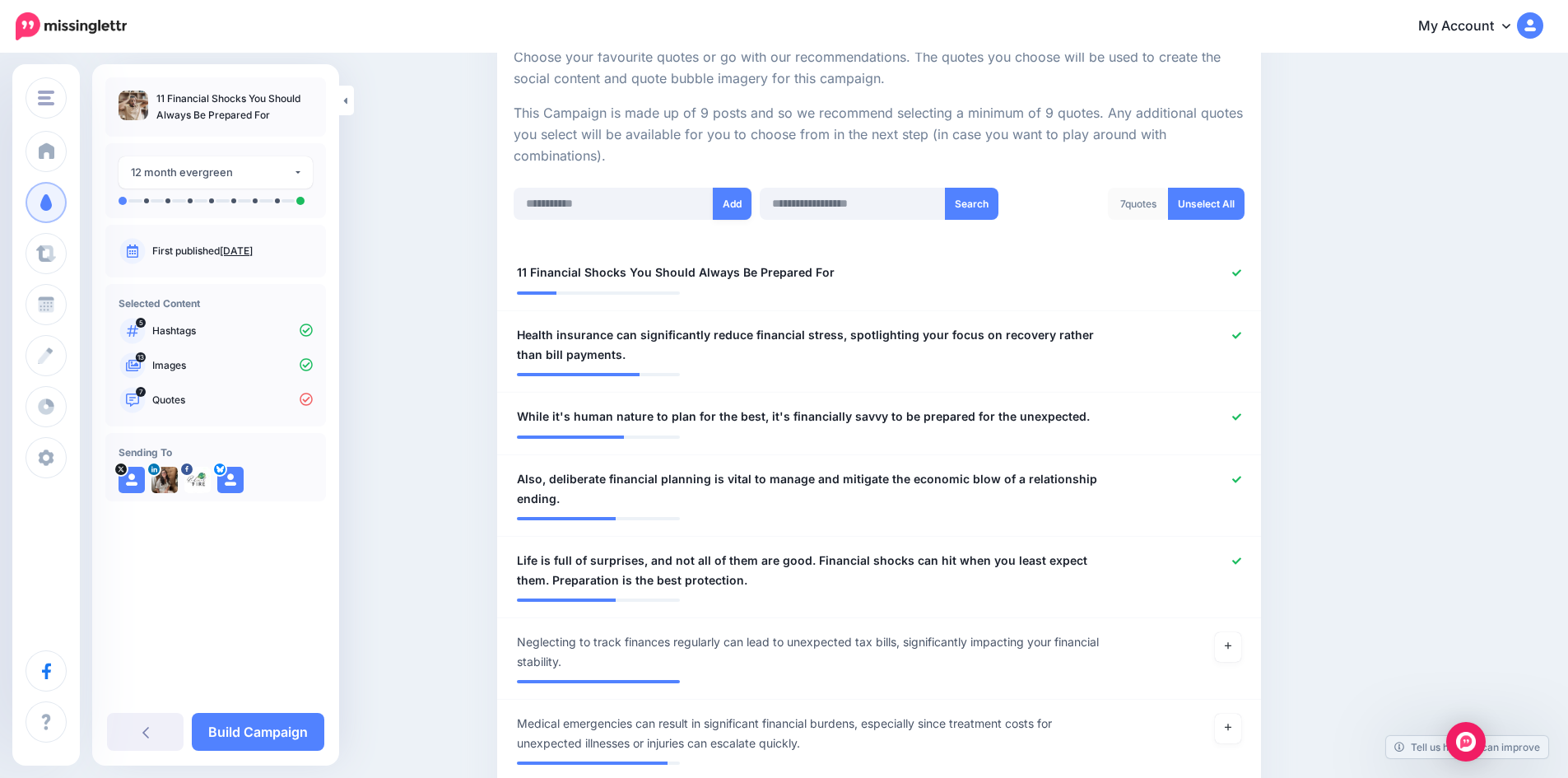
scroll to position [82, 0]
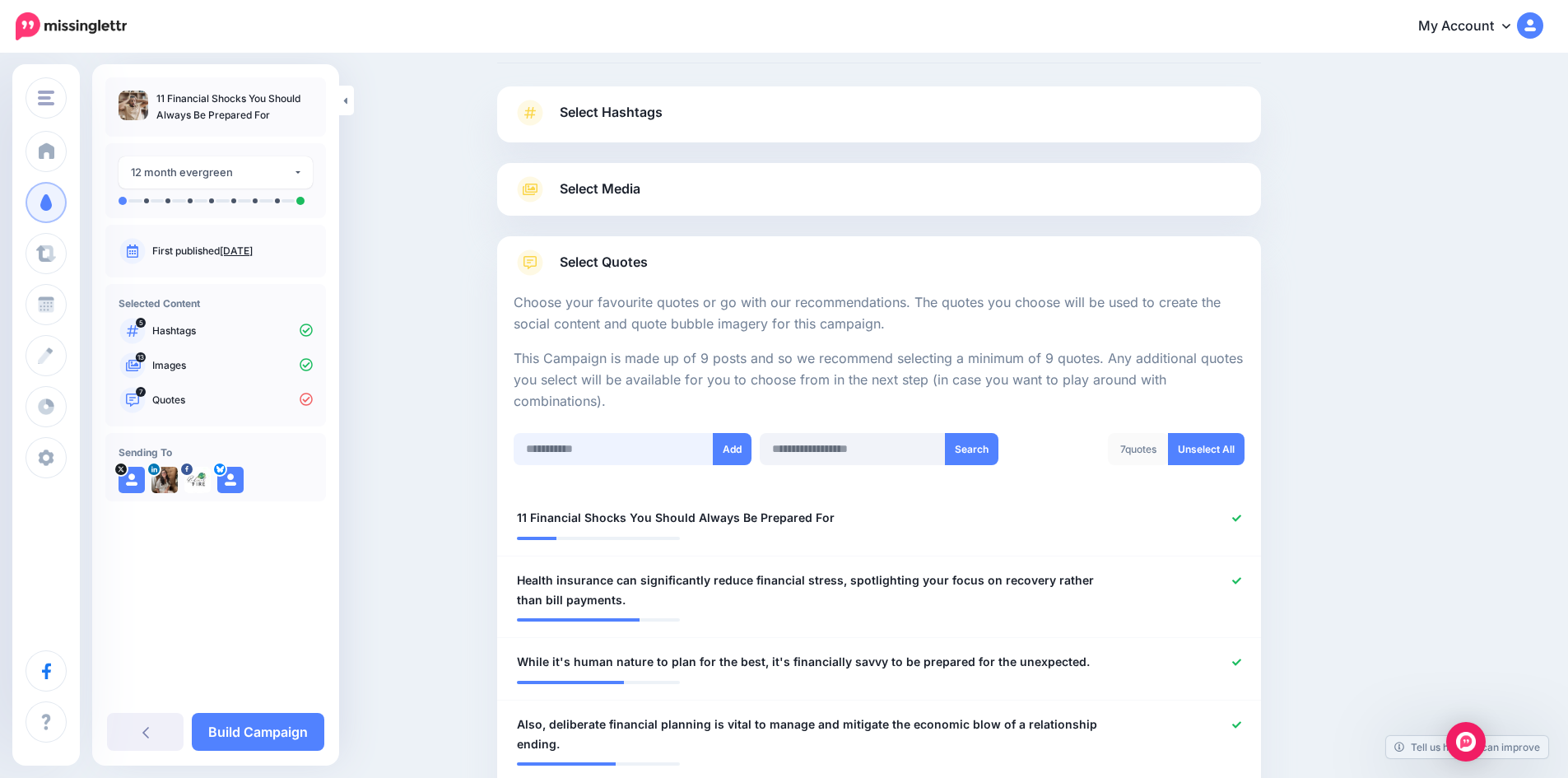
click at [630, 456] on input "text" at bounding box center [613, 449] width 200 height 32
paste input "**********"
type input "**********"
click at [733, 448] on button "Add" at bounding box center [732, 449] width 39 height 32
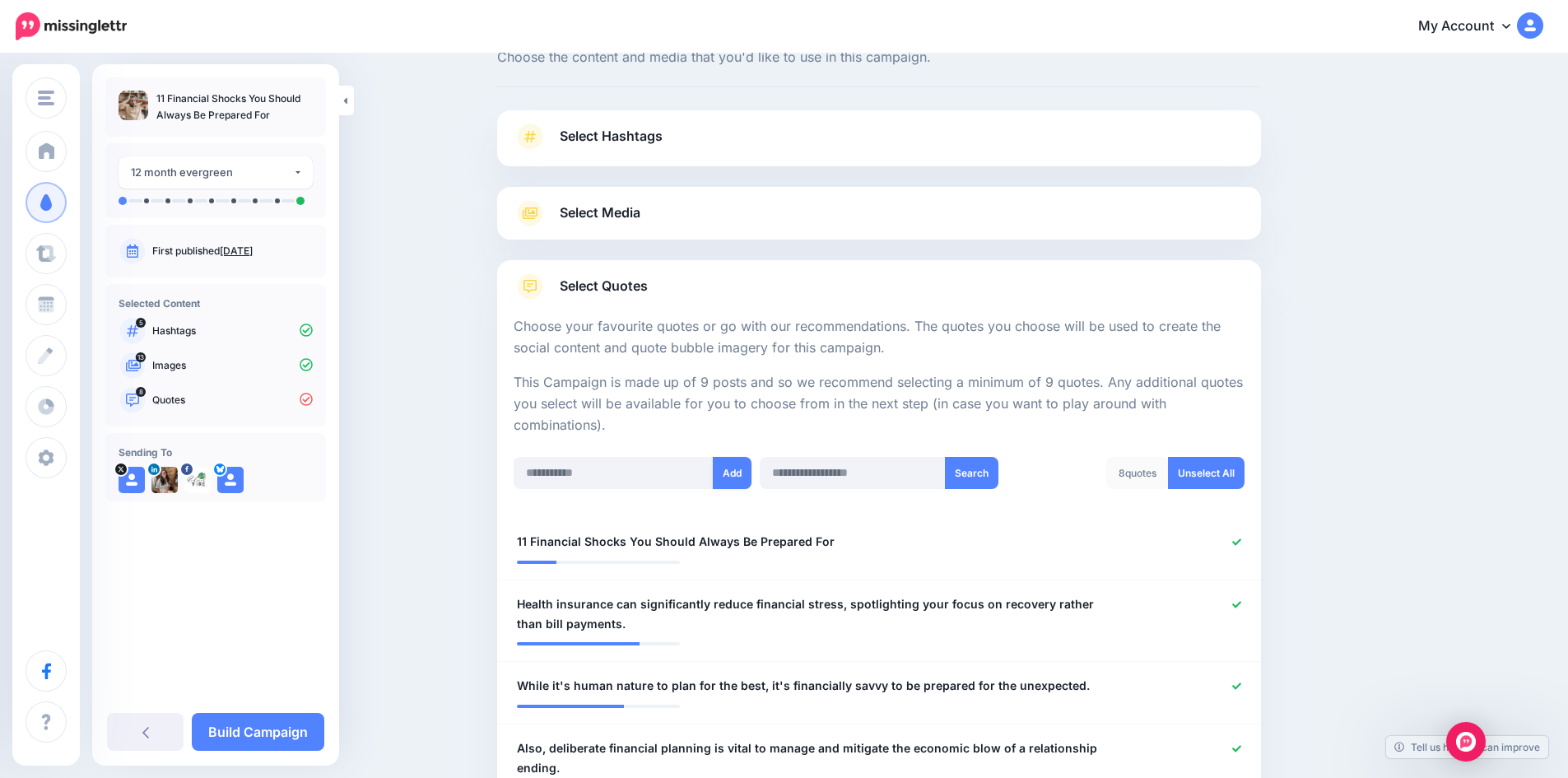
scroll to position [0, 0]
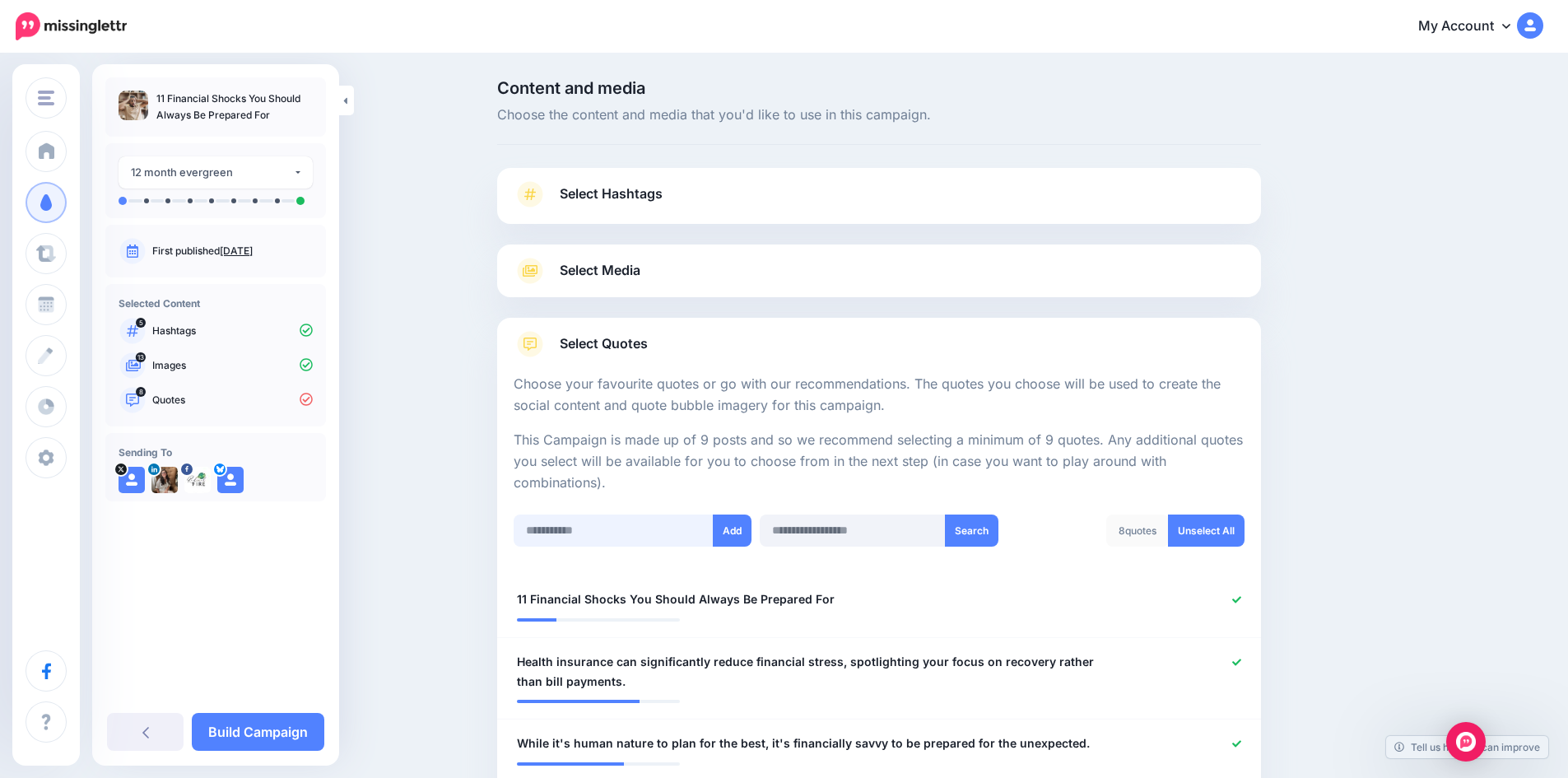
click at [604, 529] on input "text" at bounding box center [613, 531] width 200 height 32
paste input "**********"
type input "**********"
click at [732, 525] on button "Add" at bounding box center [732, 531] width 39 height 32
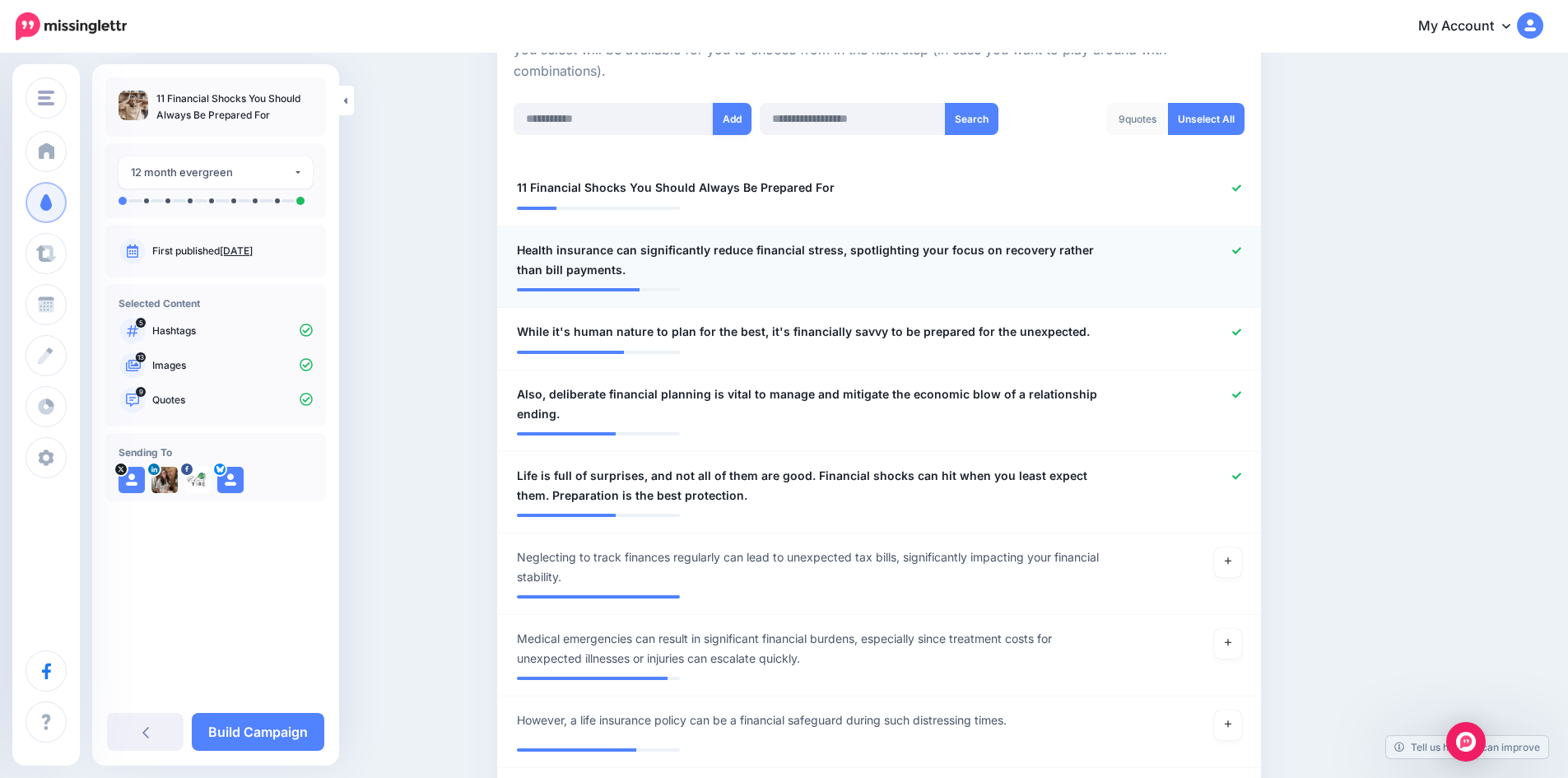
scroll to position [411, 0]
click at [625, 123] on input "text" at bounding box center [613, 120] width 200 height 32
paste input "**********"
type input "**********"
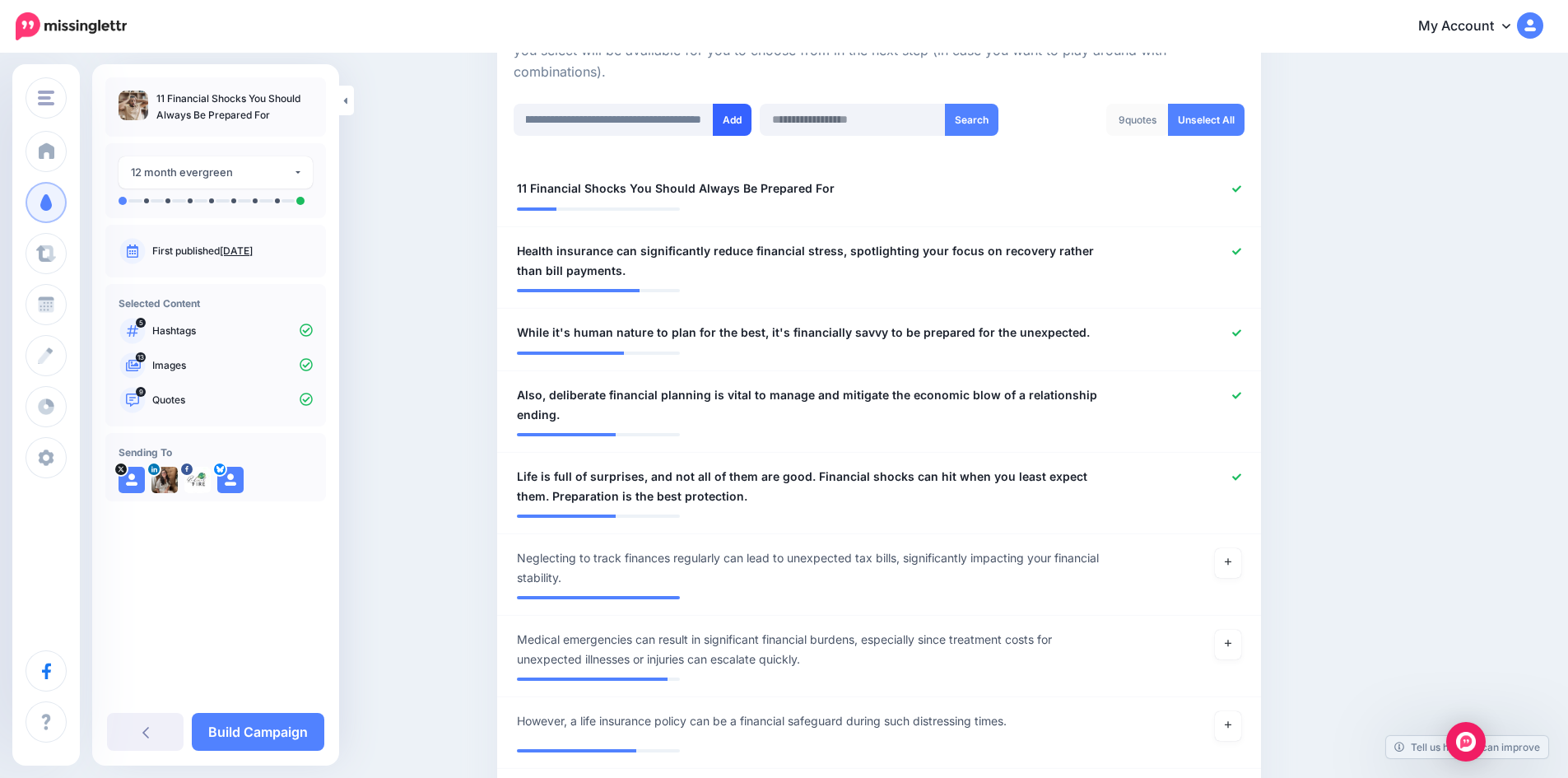
click at [745, 120] on button "Add" at bounding box center [732, 120] width 39 height 32
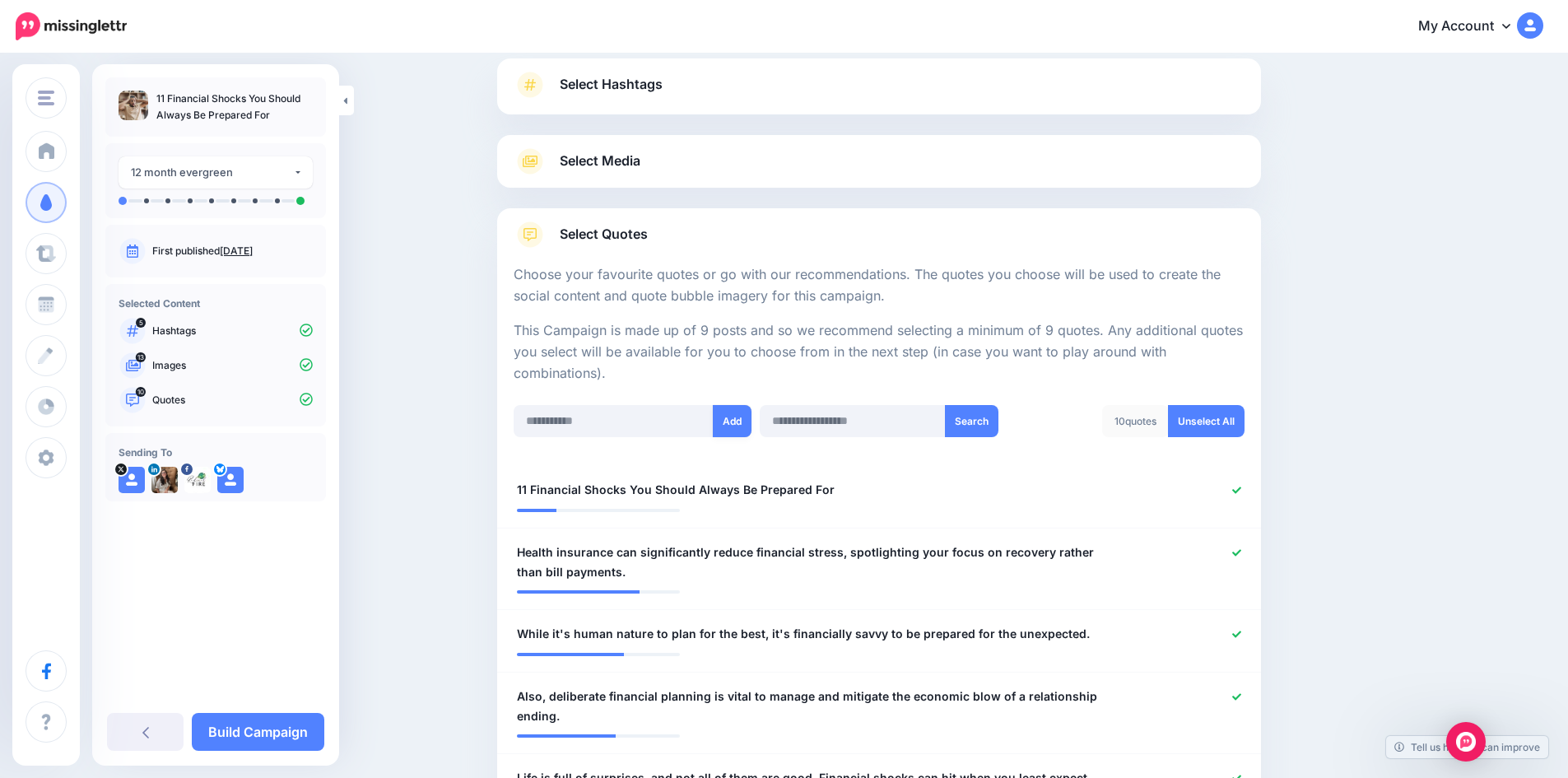
scroll to position [82, 0]
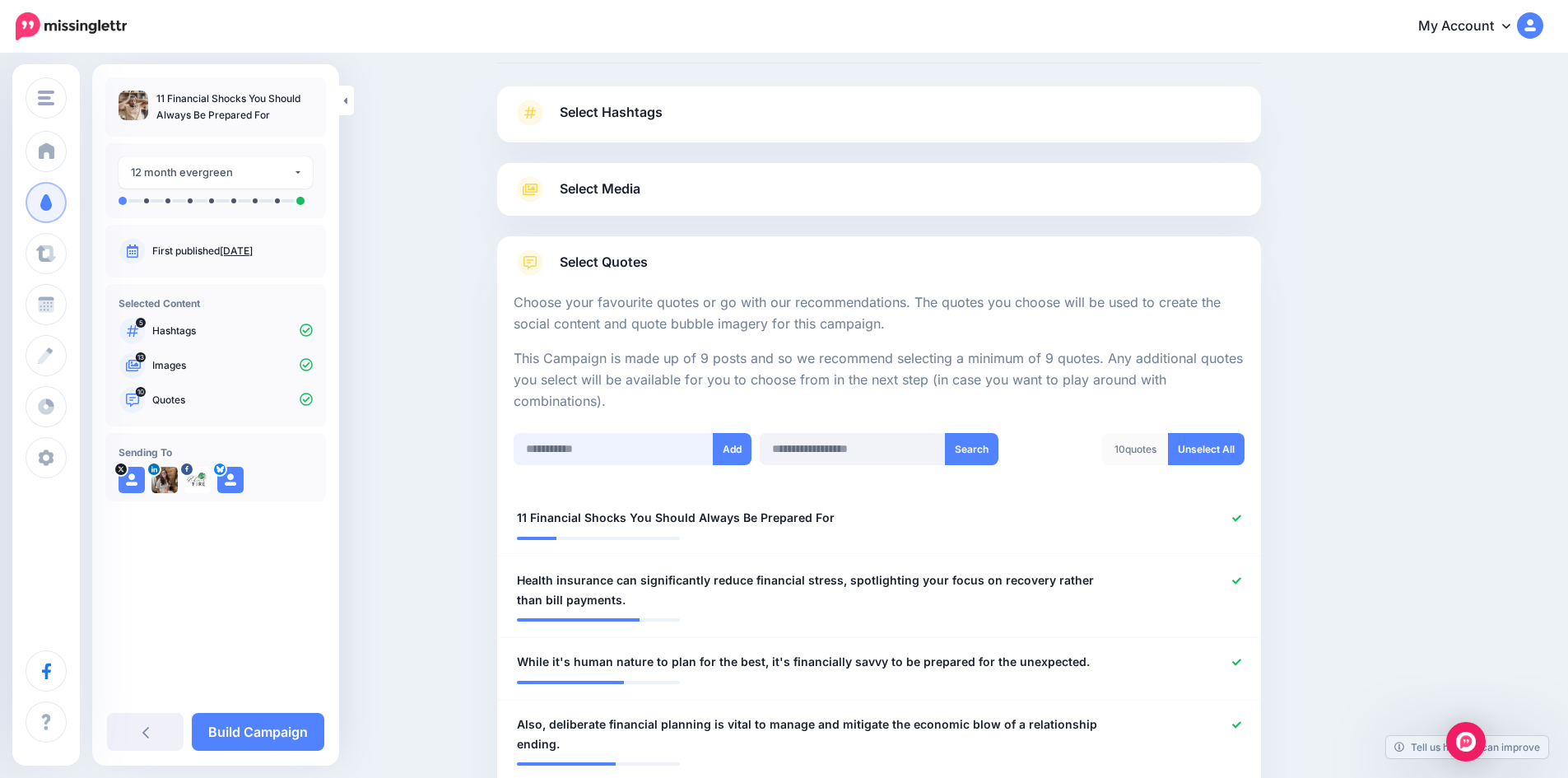
drag, startPoint x: 583, startPoint y: 452, endPoint x: 642, endPoint y: 389, distance: 86.3
click at [583, 452] on input "text" at bounding box center [613, 449] width 200 height 32
paste input "**********"
type input "**********"
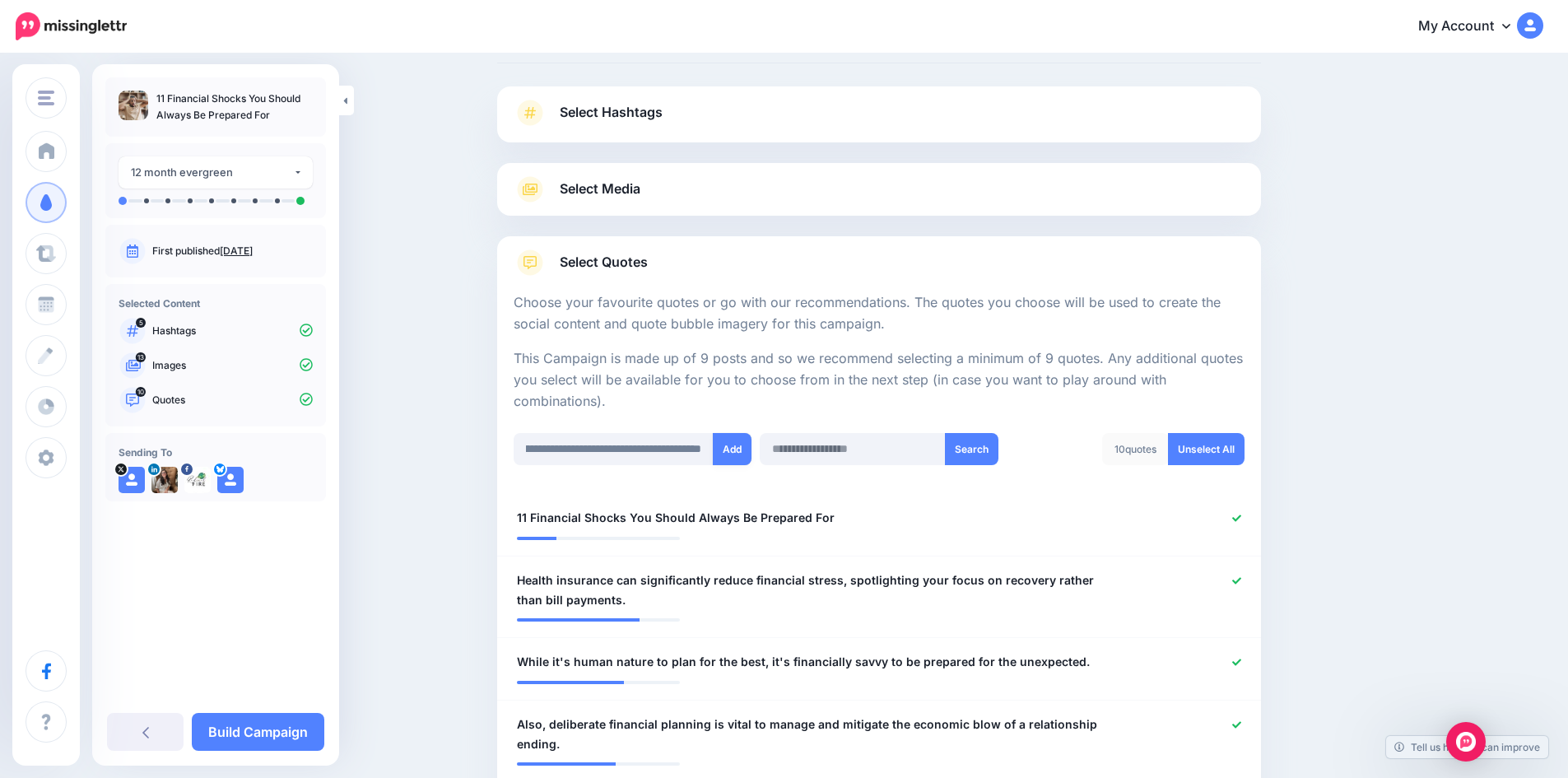
click at [732, 443] on button "Add" at bounding box center [732, 449] width 39 height 32
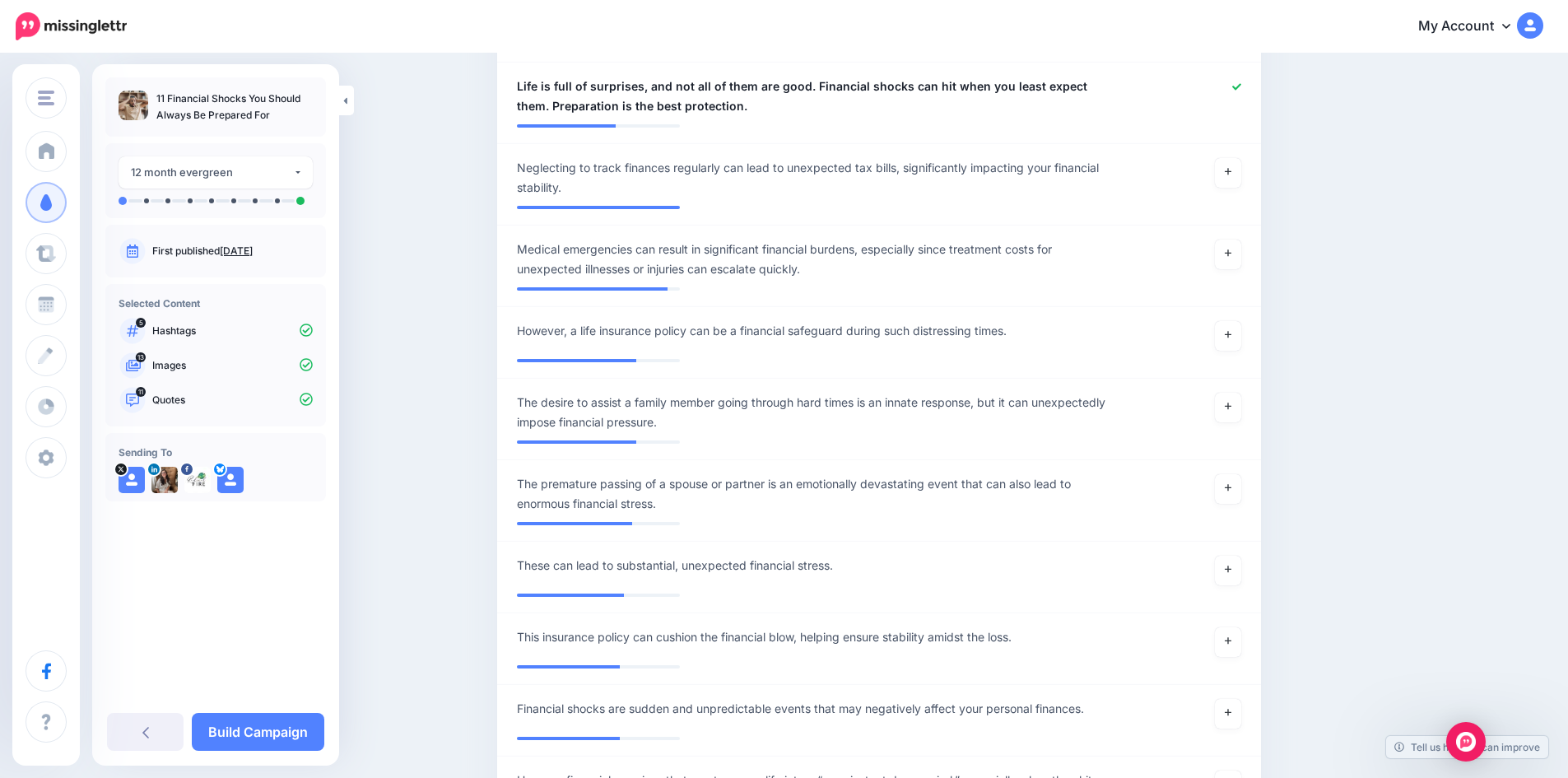
scroll to position [823, 0]
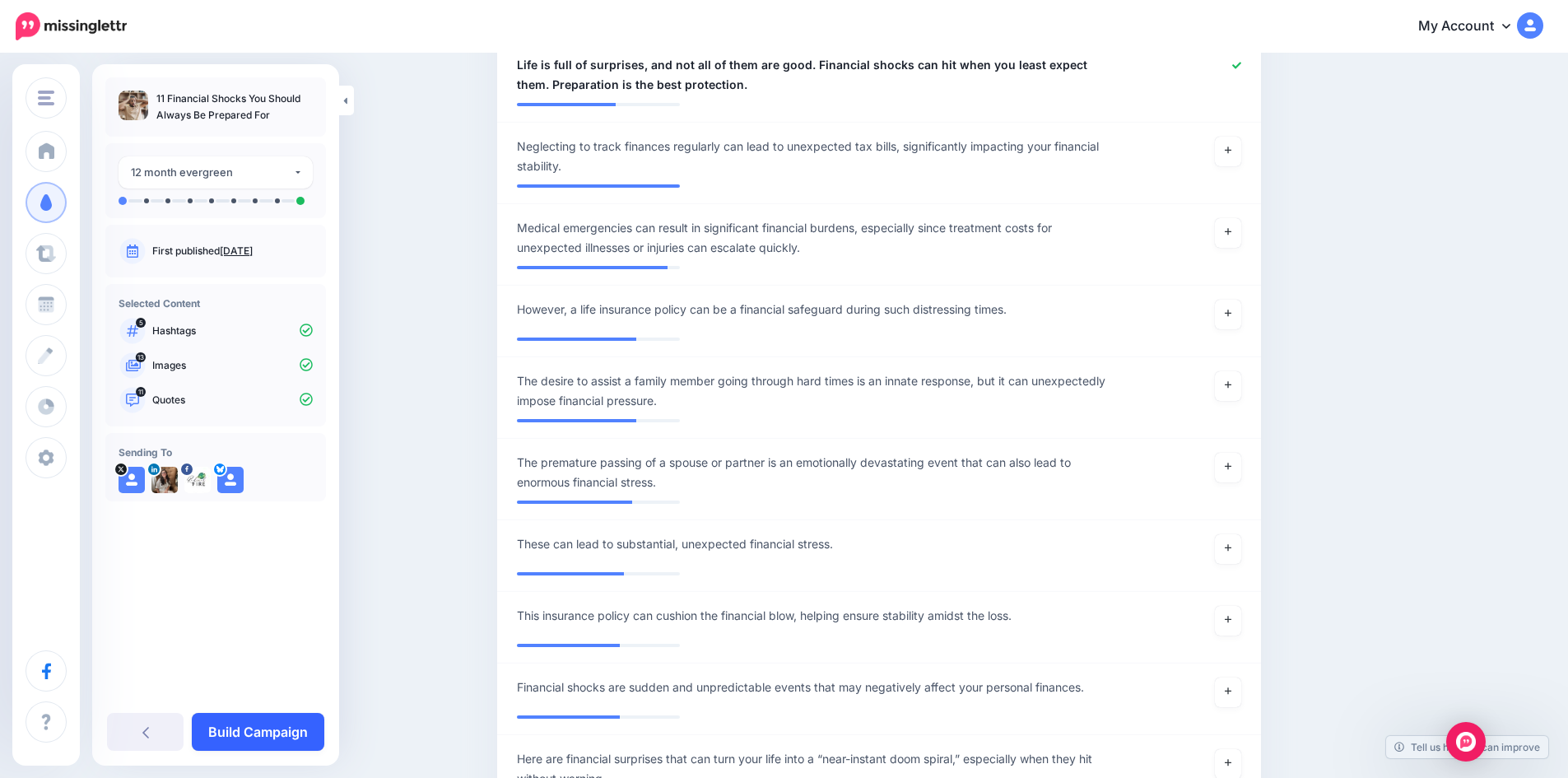
click at [302, 738] on link "Build Campaign" at bounding box center [257, 732] width 133 height 38
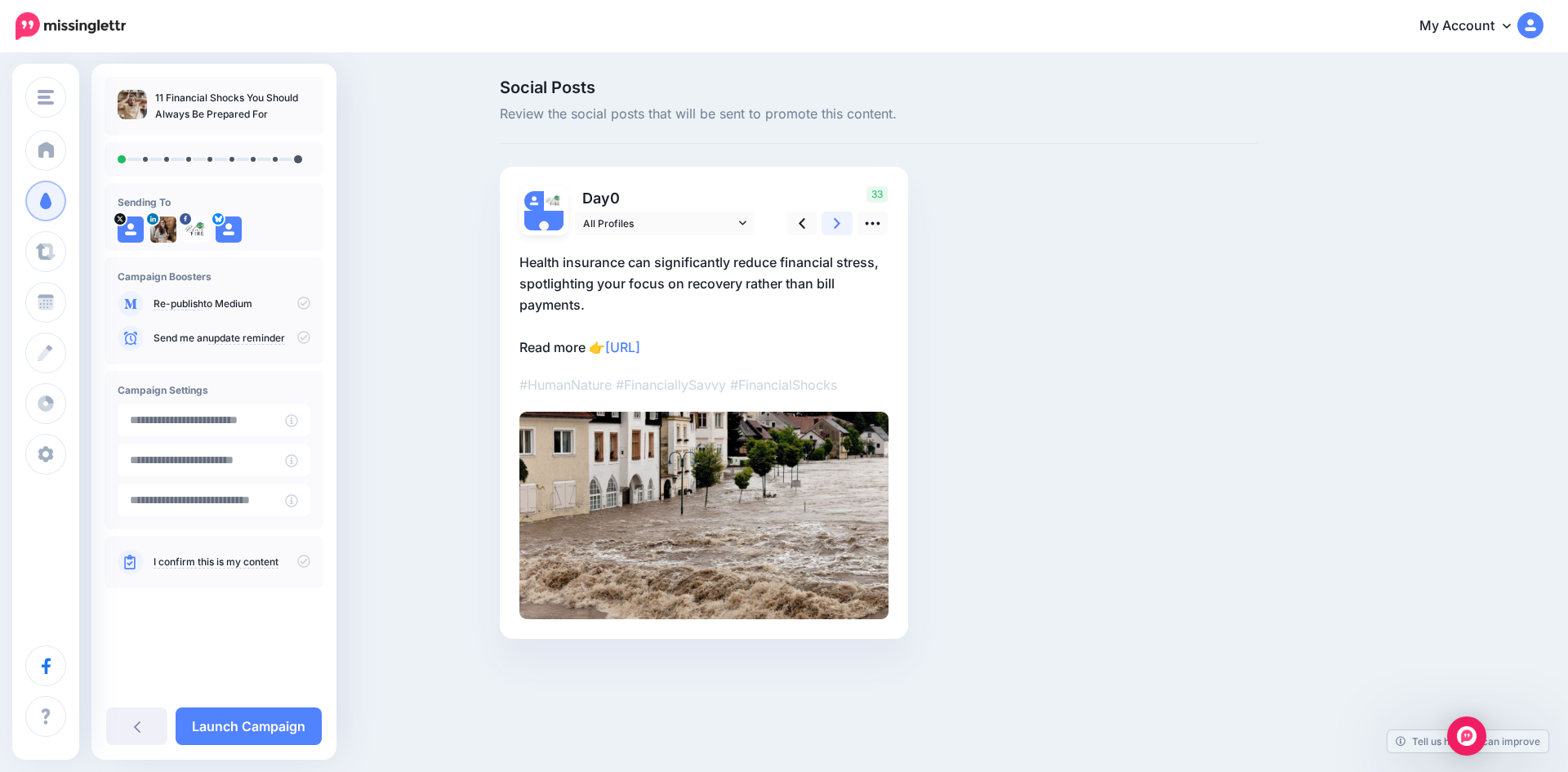
click at [834, 221] on icon at bounding box center [837, 223] width 7 height 17
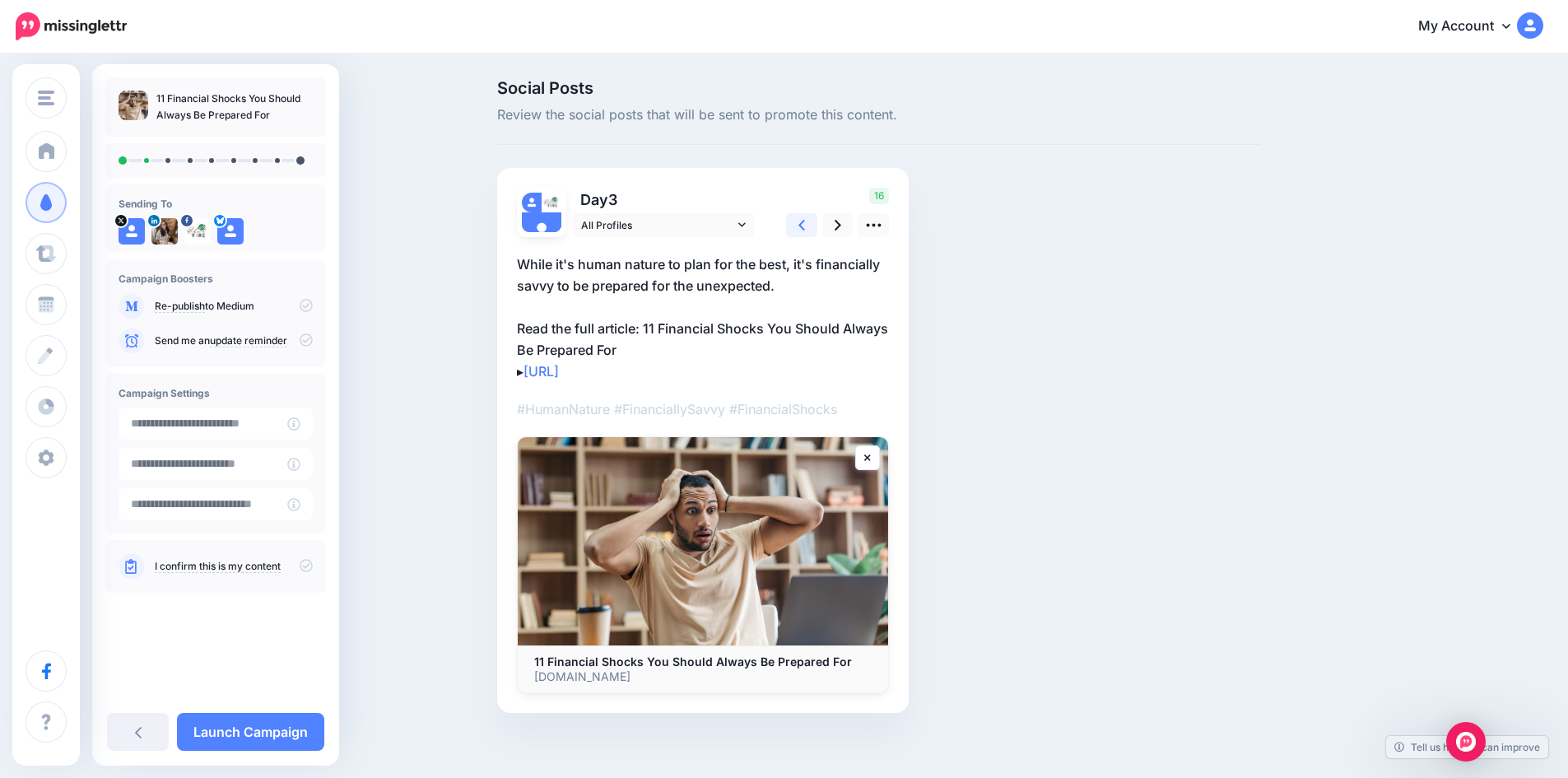
click at [804, 227] on icon at bounding box center [801, 224] width 7 height 17
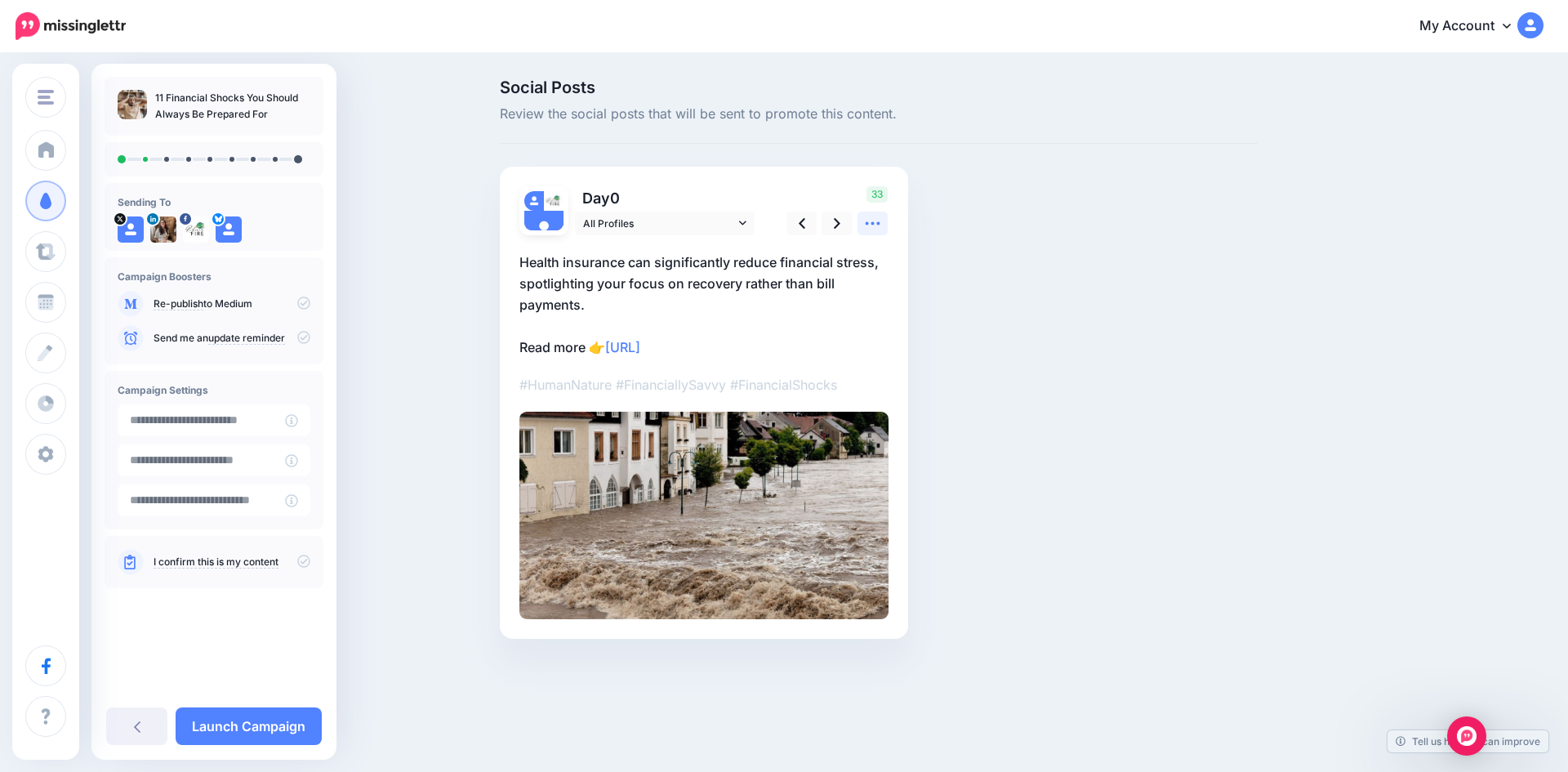
click at [868, 226] on icon at bounding box center [872, 223] width 17 height 17
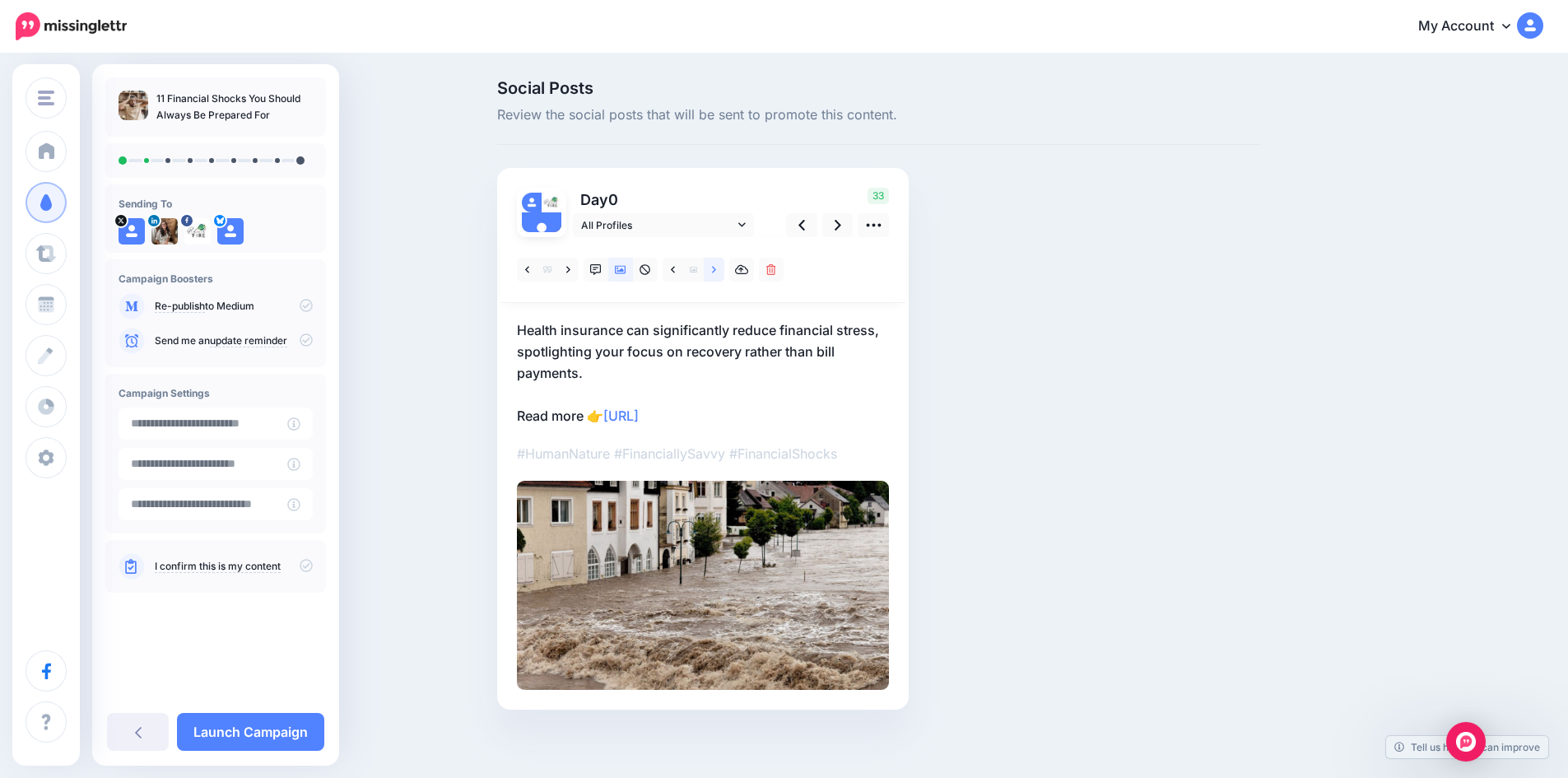
click at [716, 266] on icon at bounding box center [714, 269] width 4 height 7
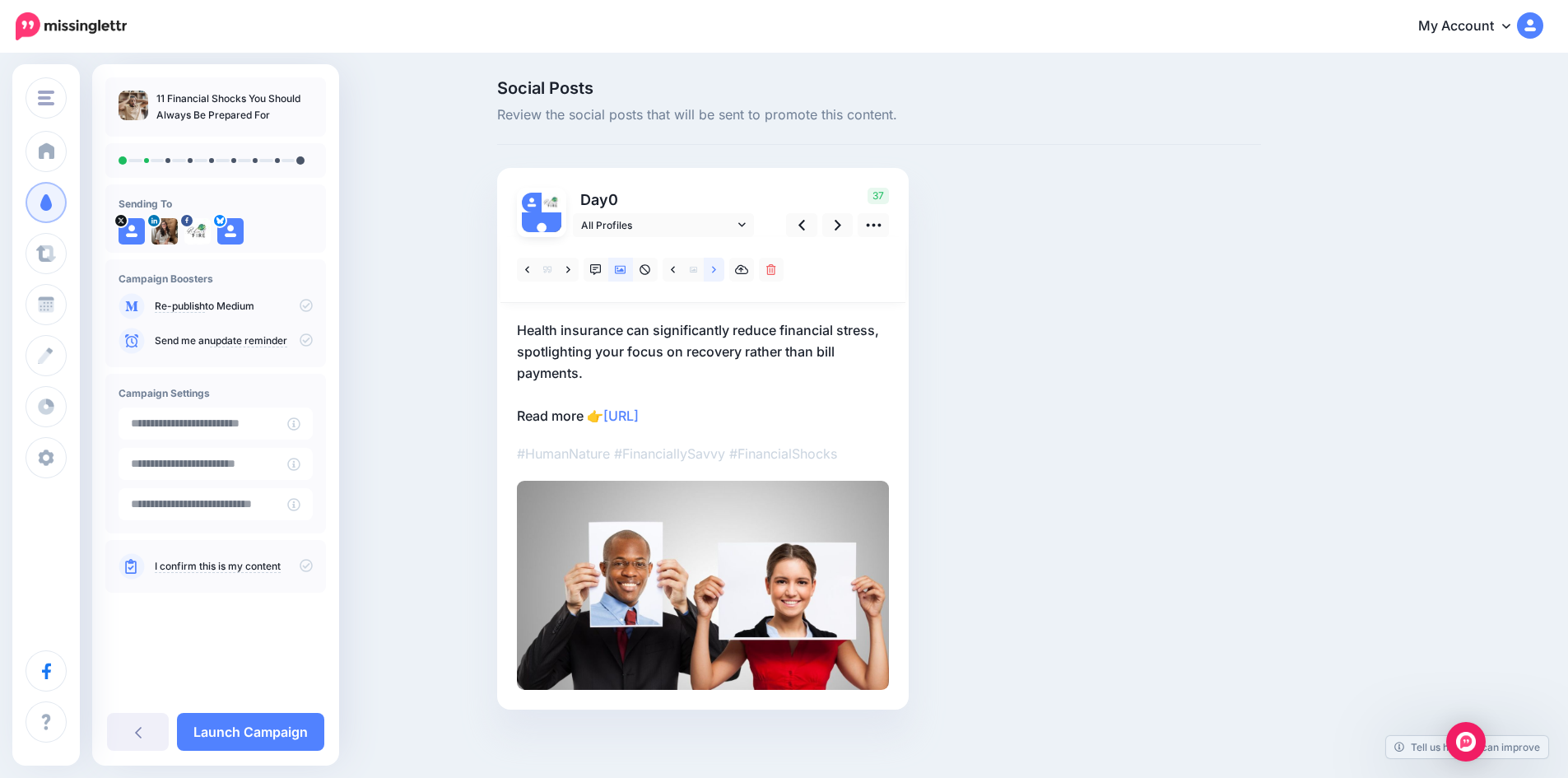
click at [716, 266] on icon at bounding box center [714, 269] width 4 height 7
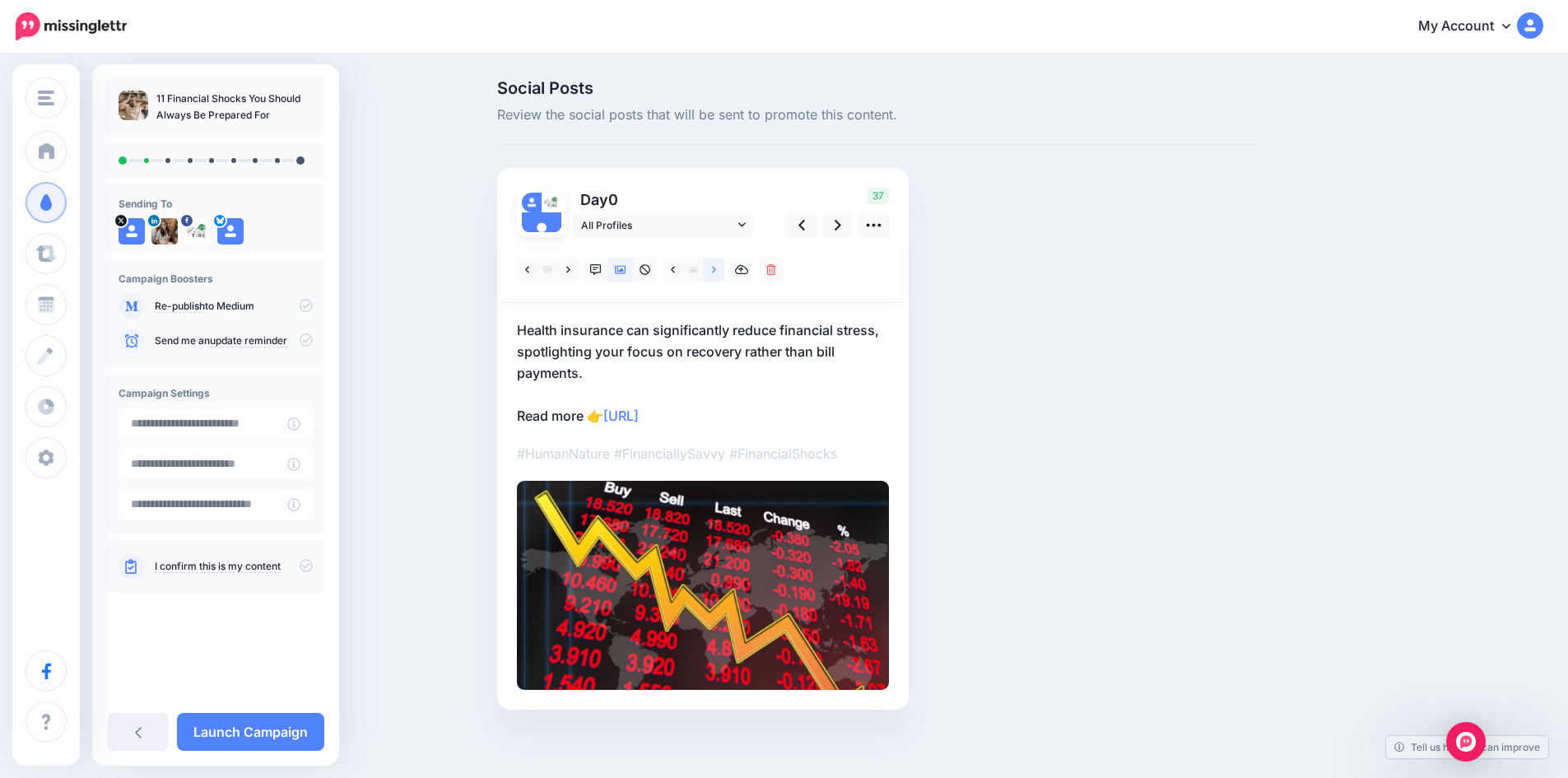
click at [716, 266] on icon at bounding box center [714, 269] width 4 height 7
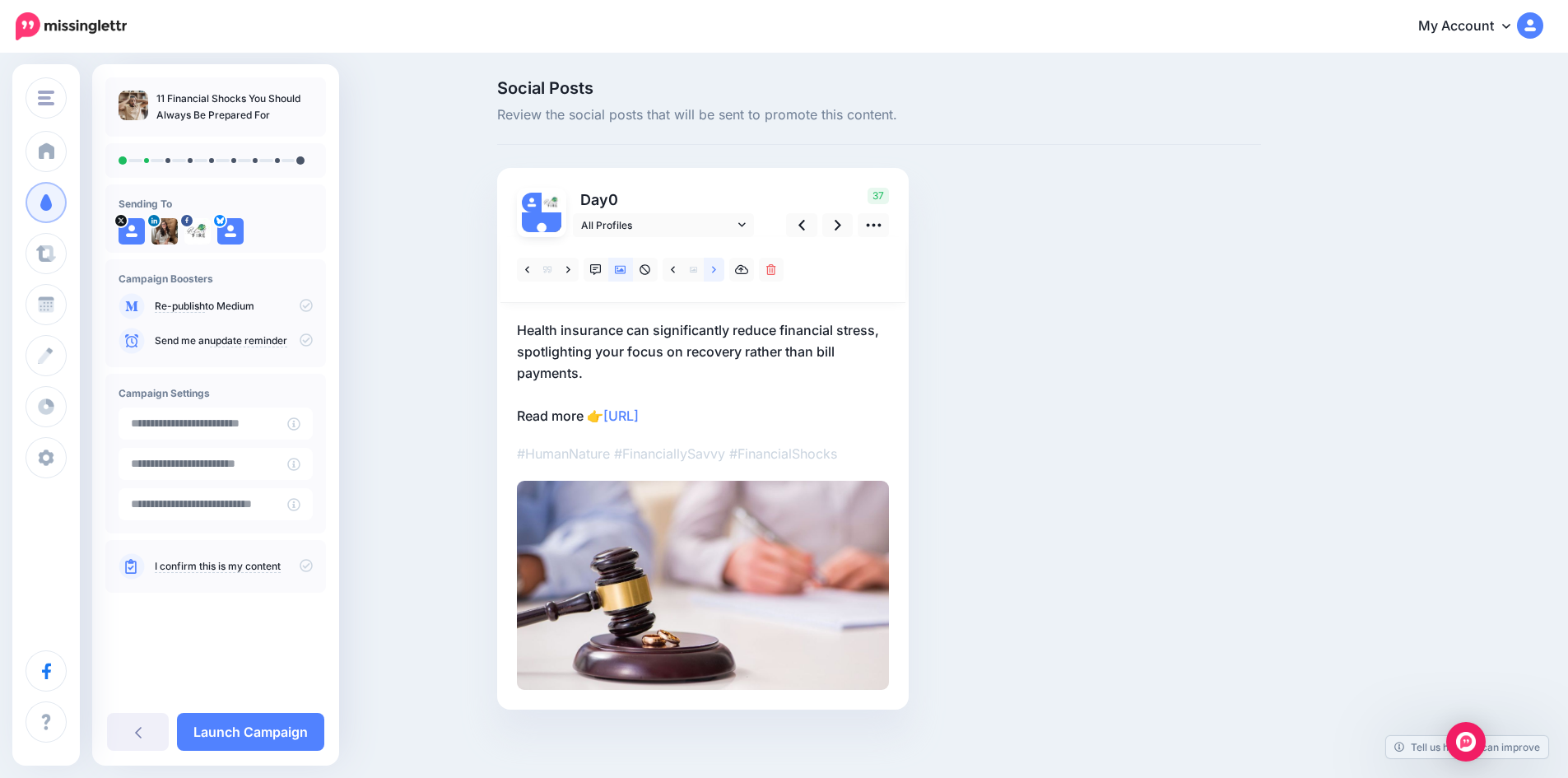
click at [716, 266] on icon at bounding box center [714, 269] width 4 height 7
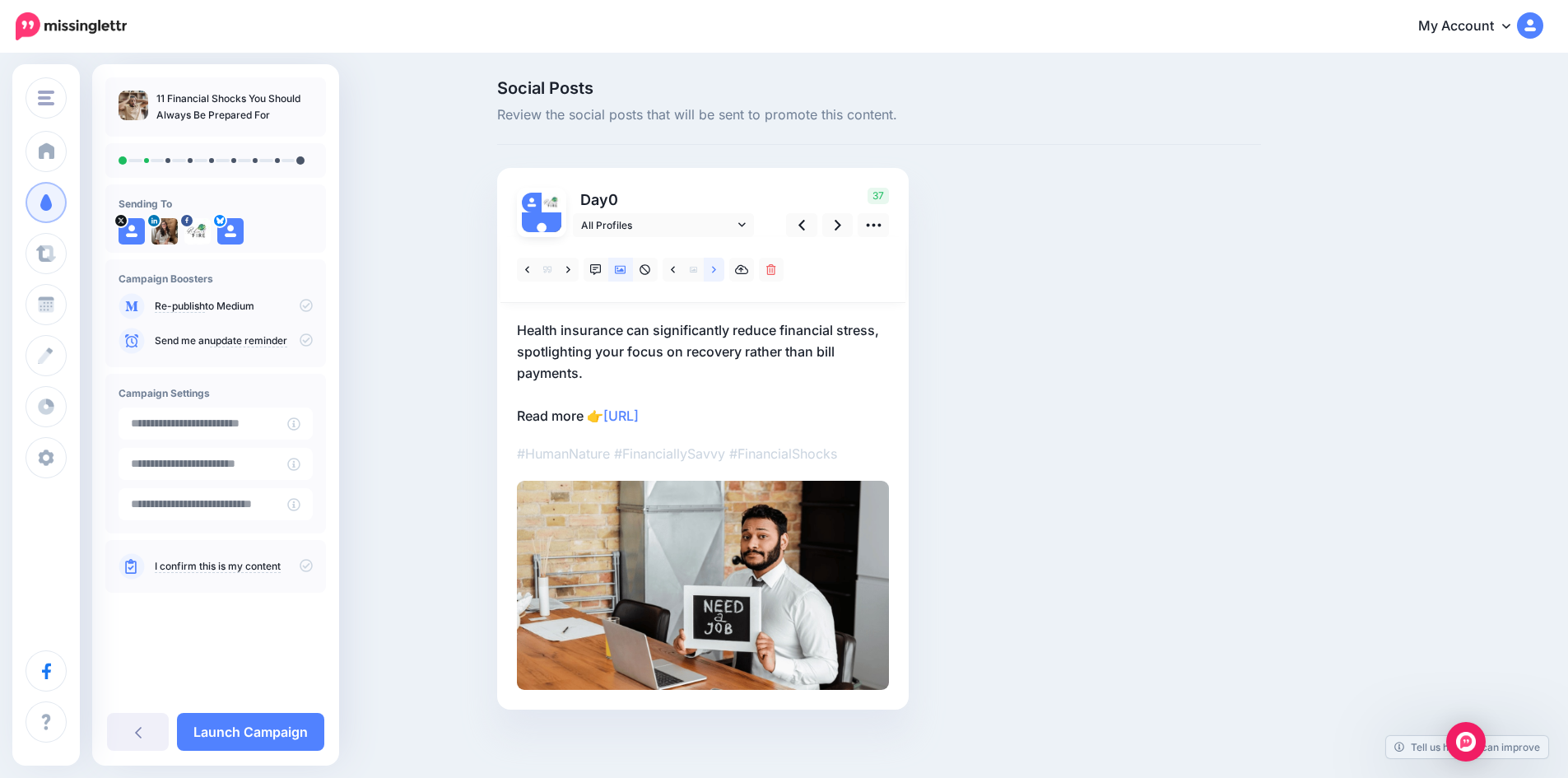
click at [716, 266] on icon at bounding box center [714, 269] width 4 height 7
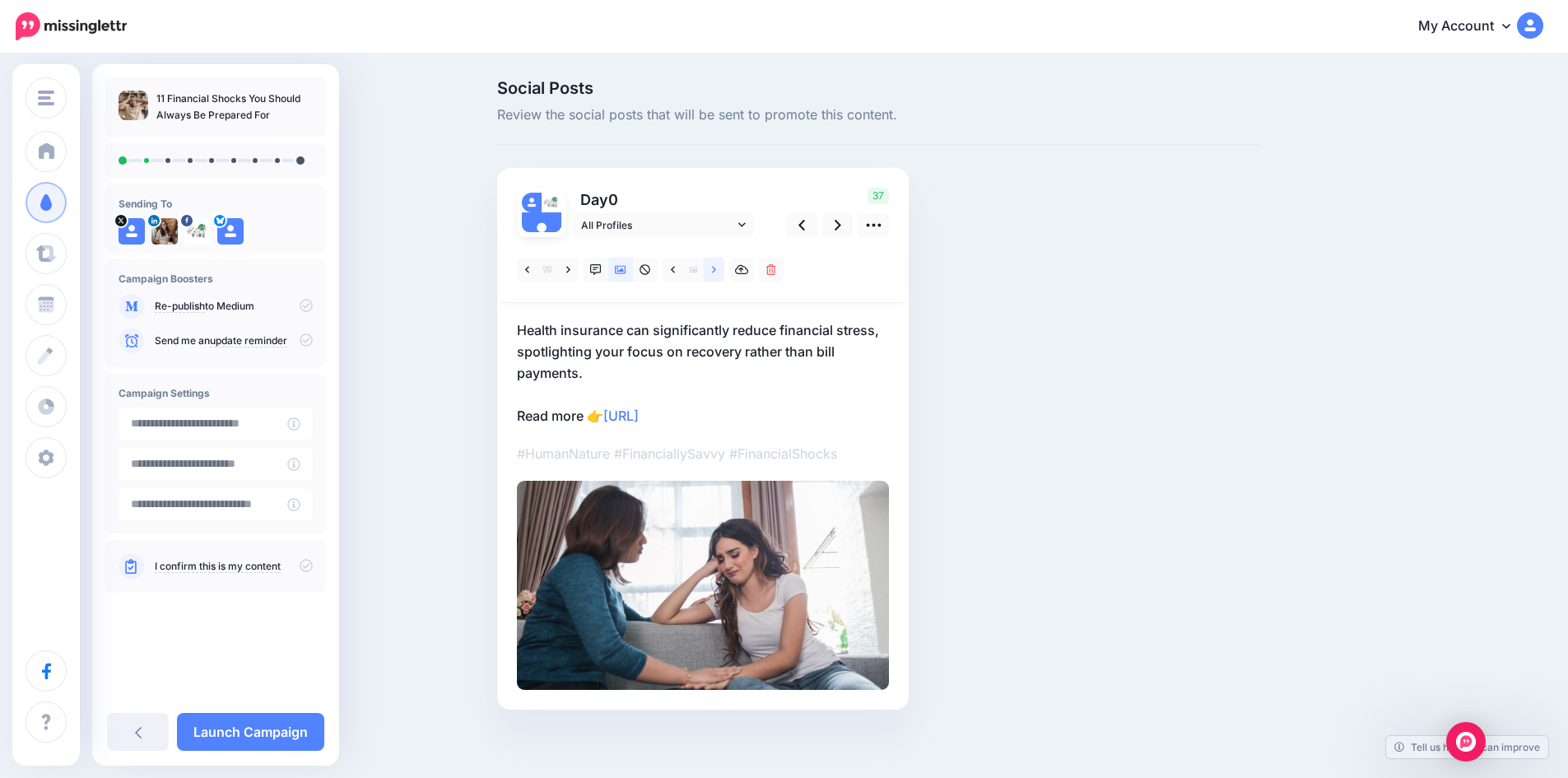
click at [716, 266] on icon at bounding box center [714, 269] width 4 height 7
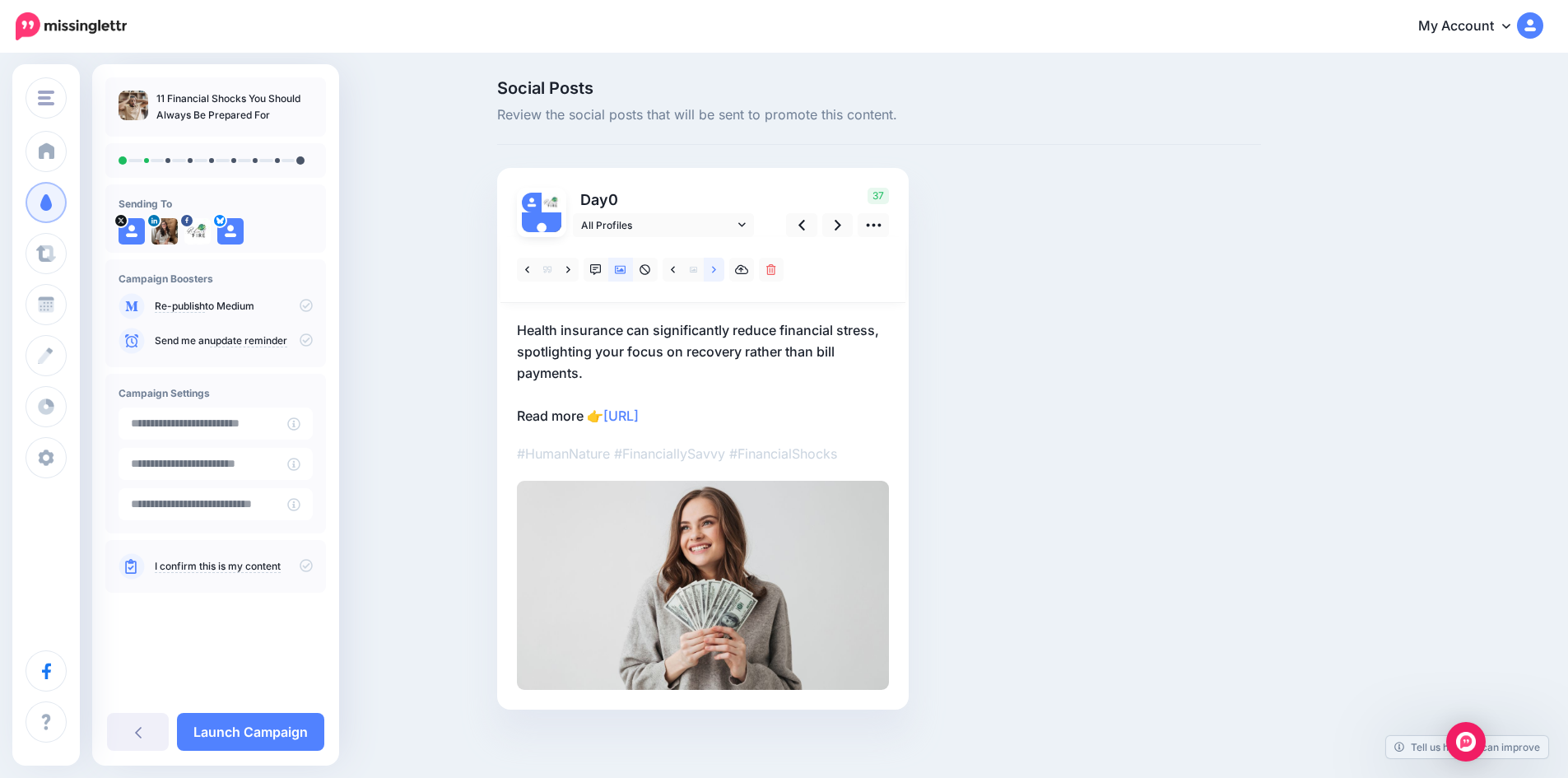
click at [716, 266] on icon at bounding box center [714, 269] width 4 height 7
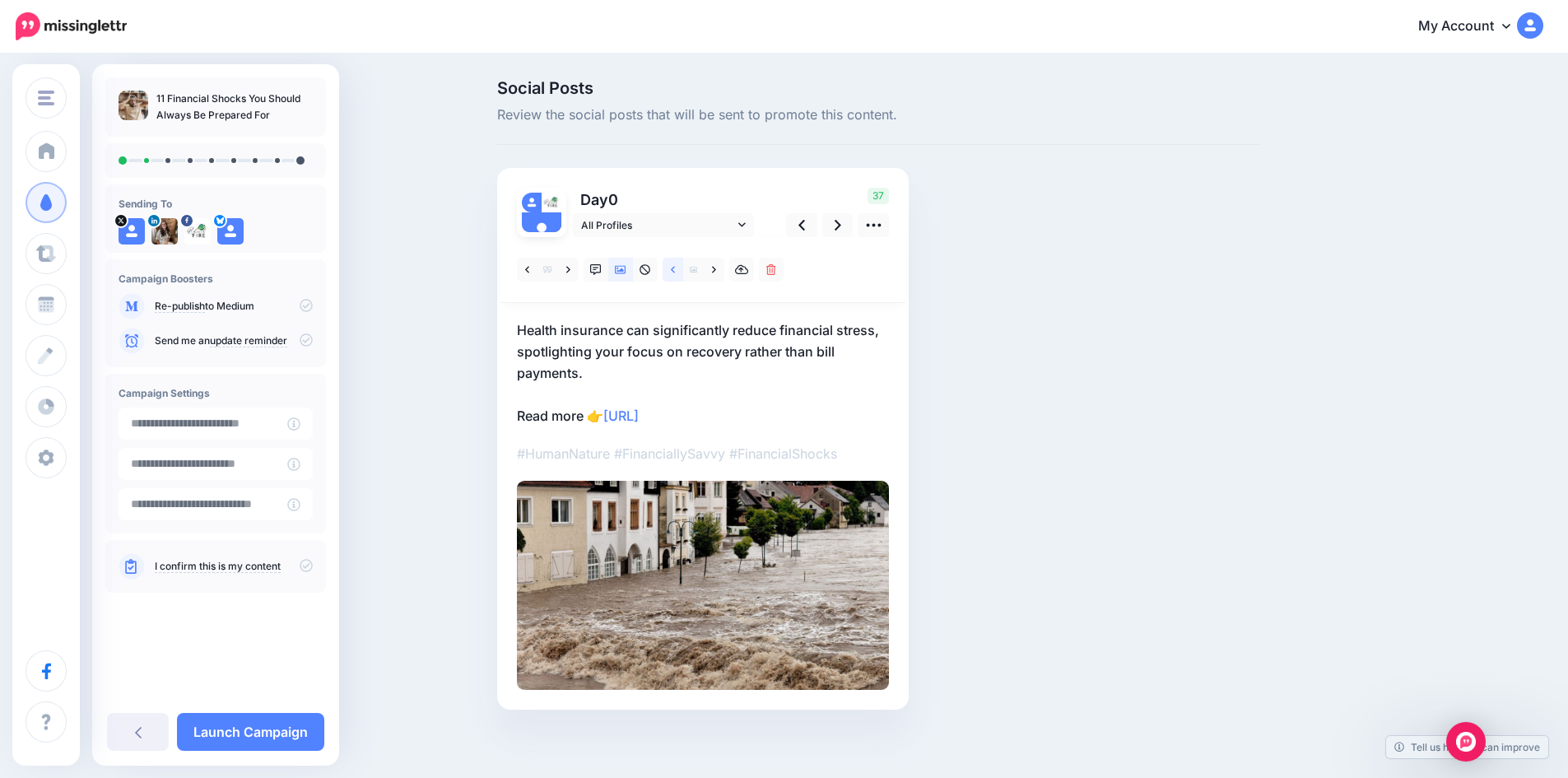
click at [682, 272] on link at bounding box center [673, 269] width 21 height 24
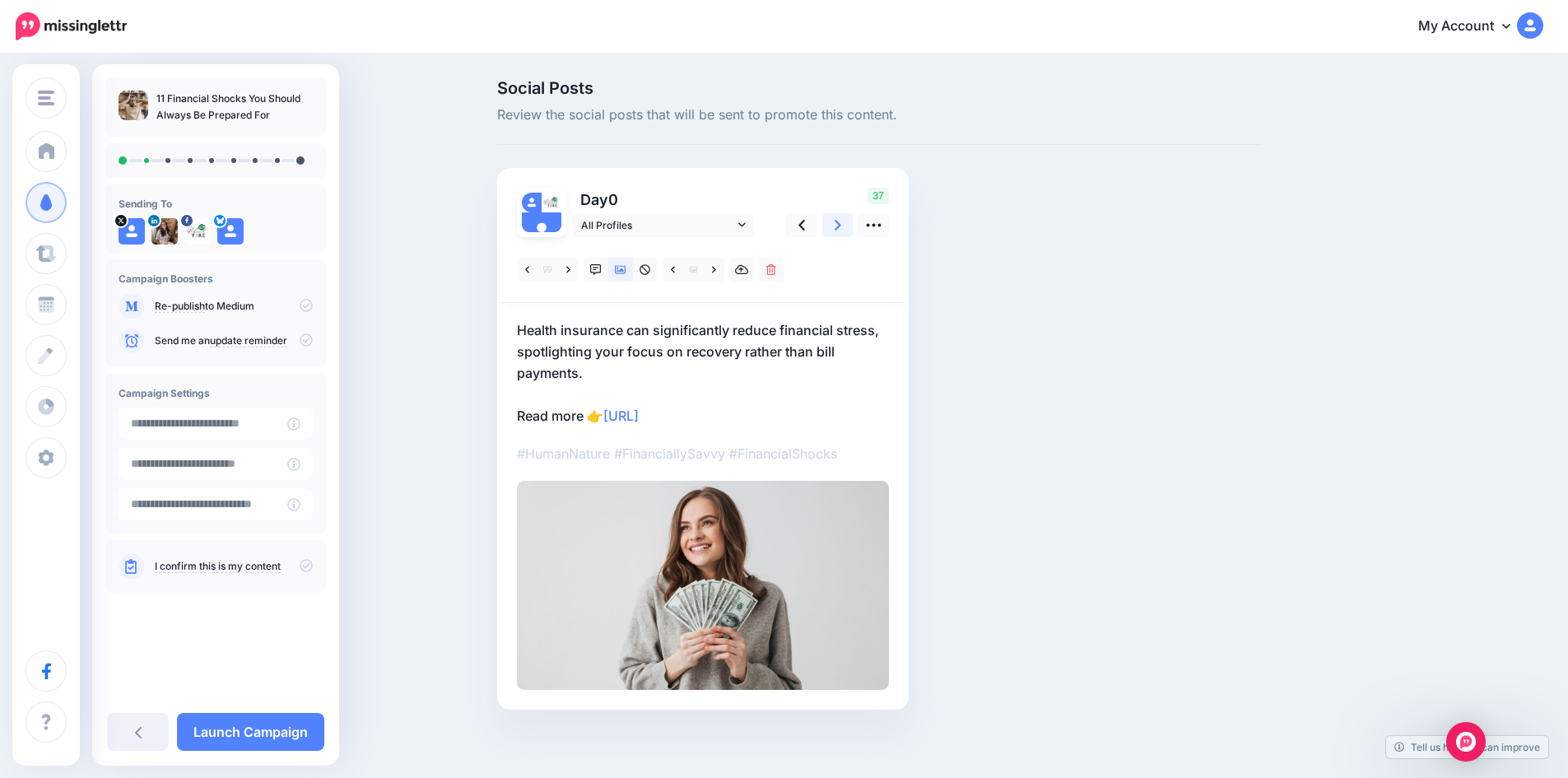
click at [847, 223] on link at bounding box center [837, 225] width 31 height 24
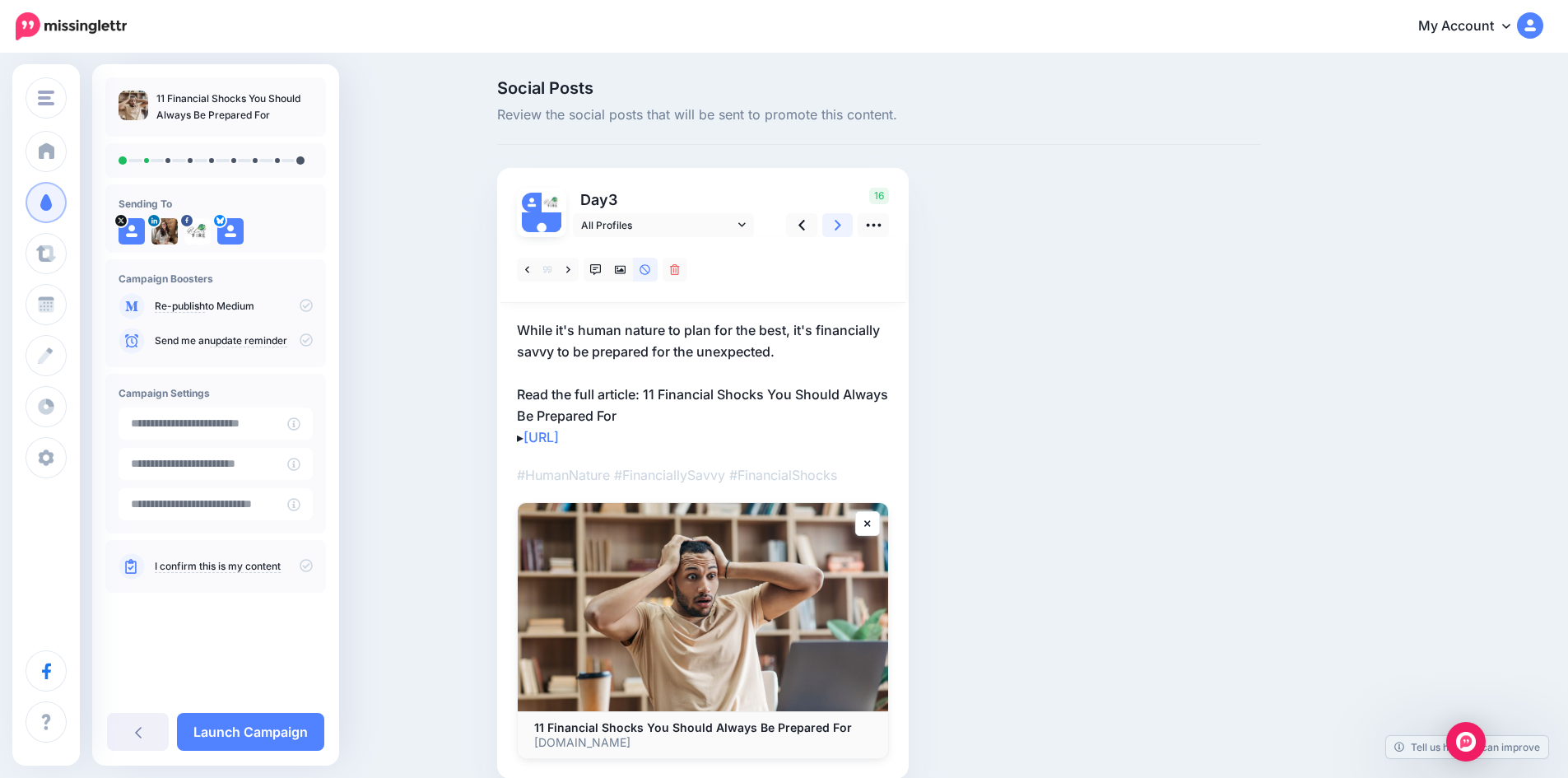
click at [847, 223] on link at bounding box center [837, 225] width 31 height 24
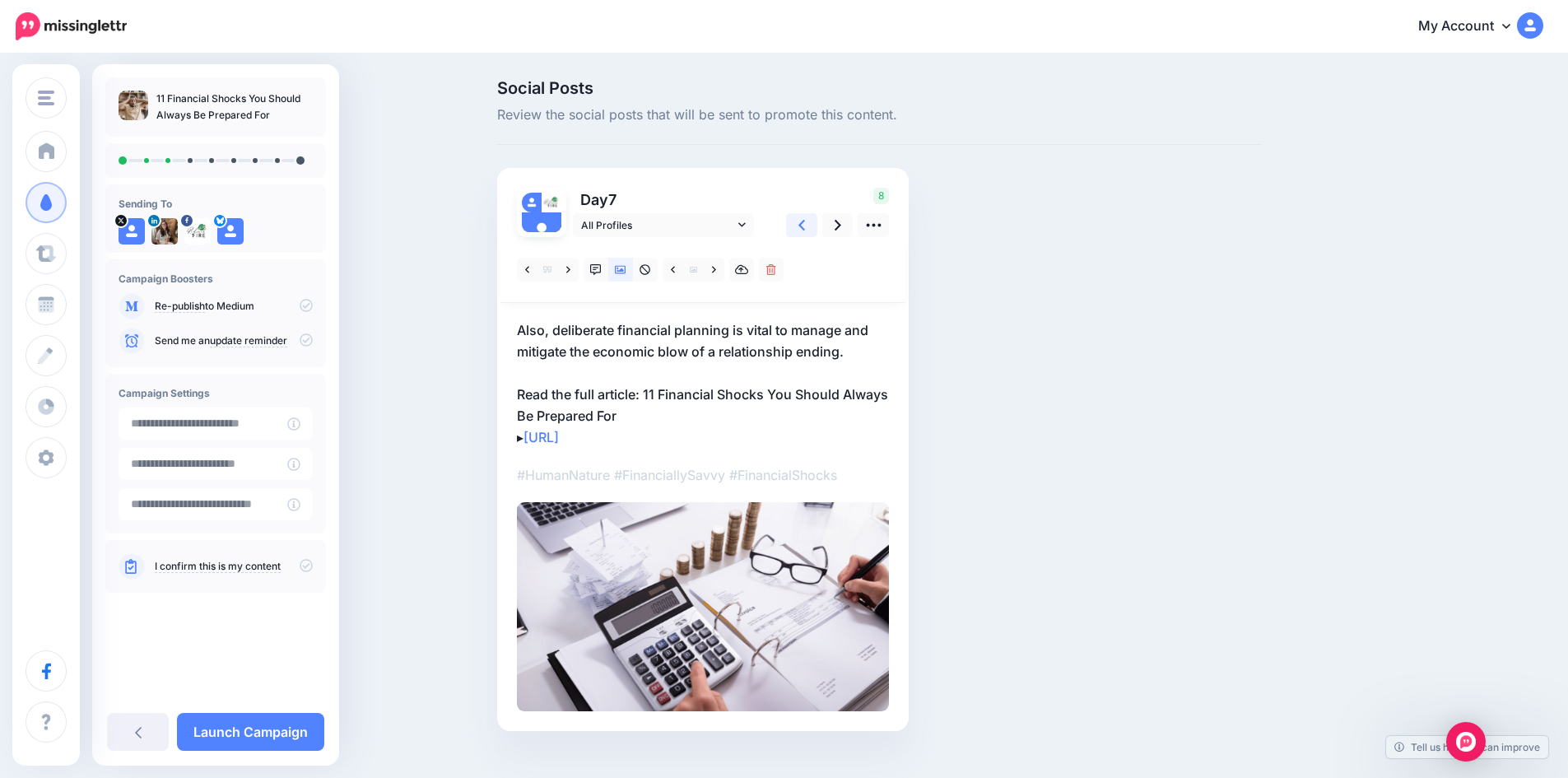
click at [812, 224] on link at bounding box center [800, 225] width 31 height 24
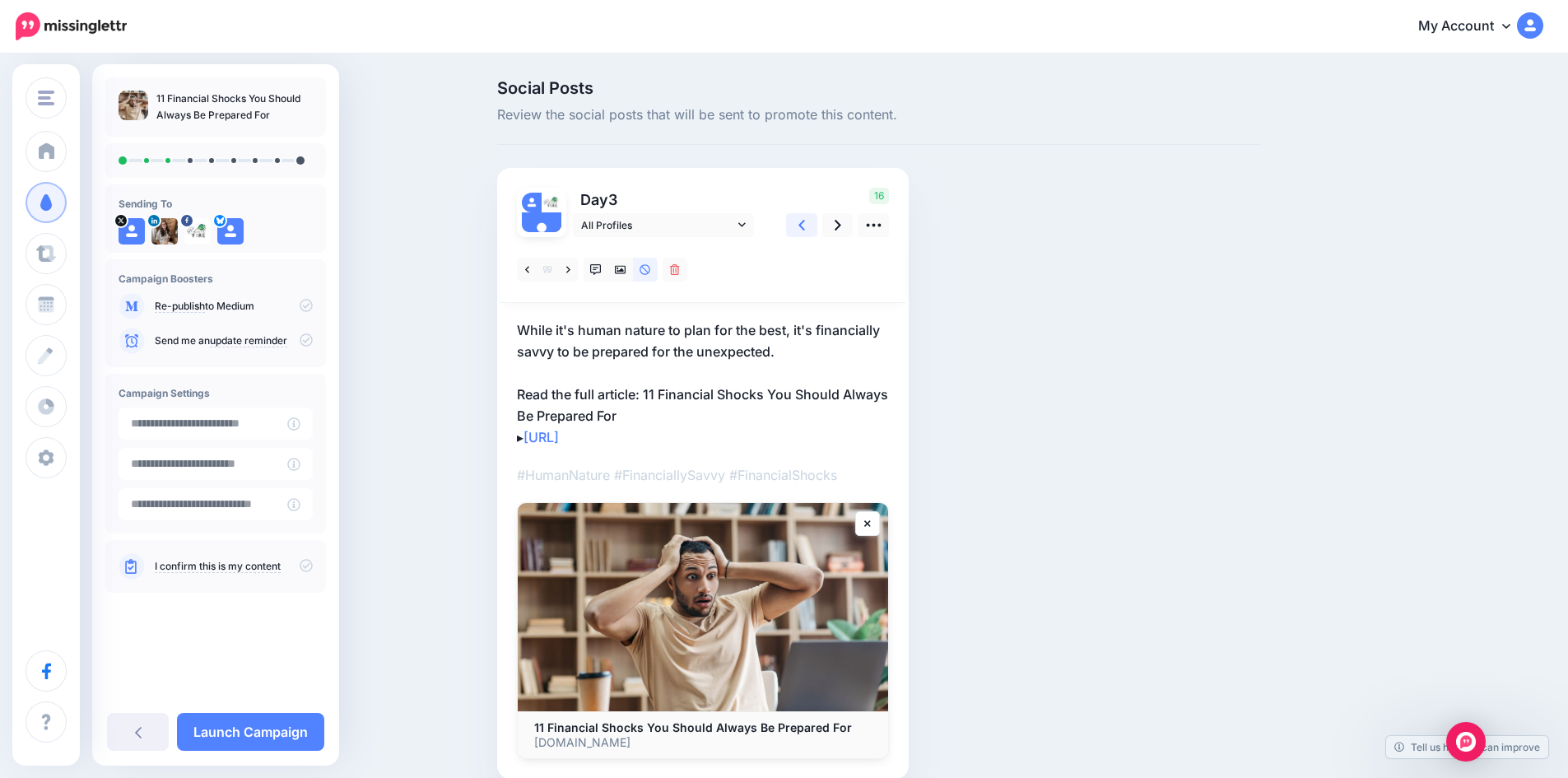
click at [804, 228] on icon at bounding box center [801, 224] width 7 height 17
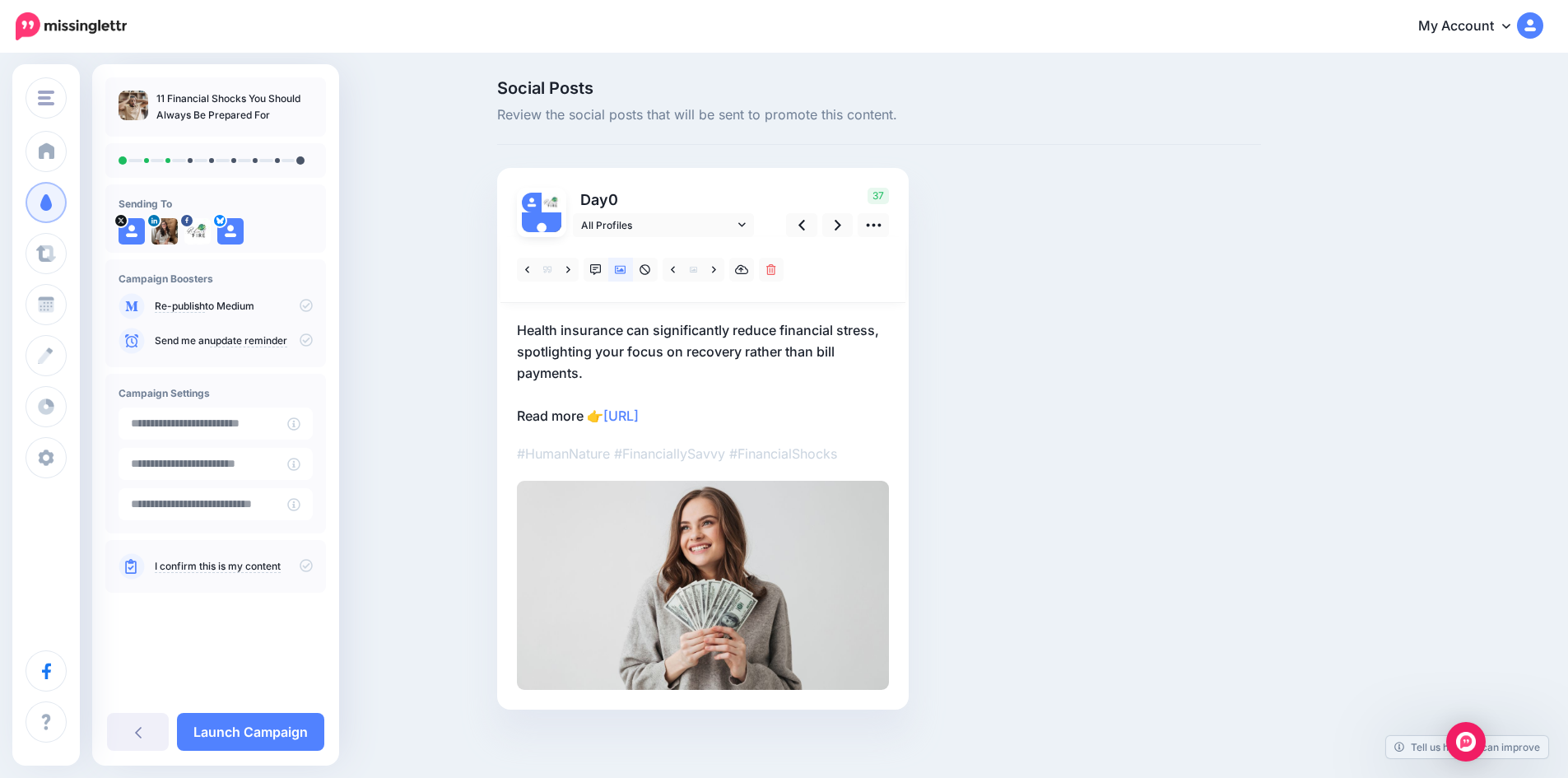
click at [597, 376] on p "Health insurance can significantly reduce financial stress, spotlighting your f…" at bounding box center [702, 372] width 372 height 107
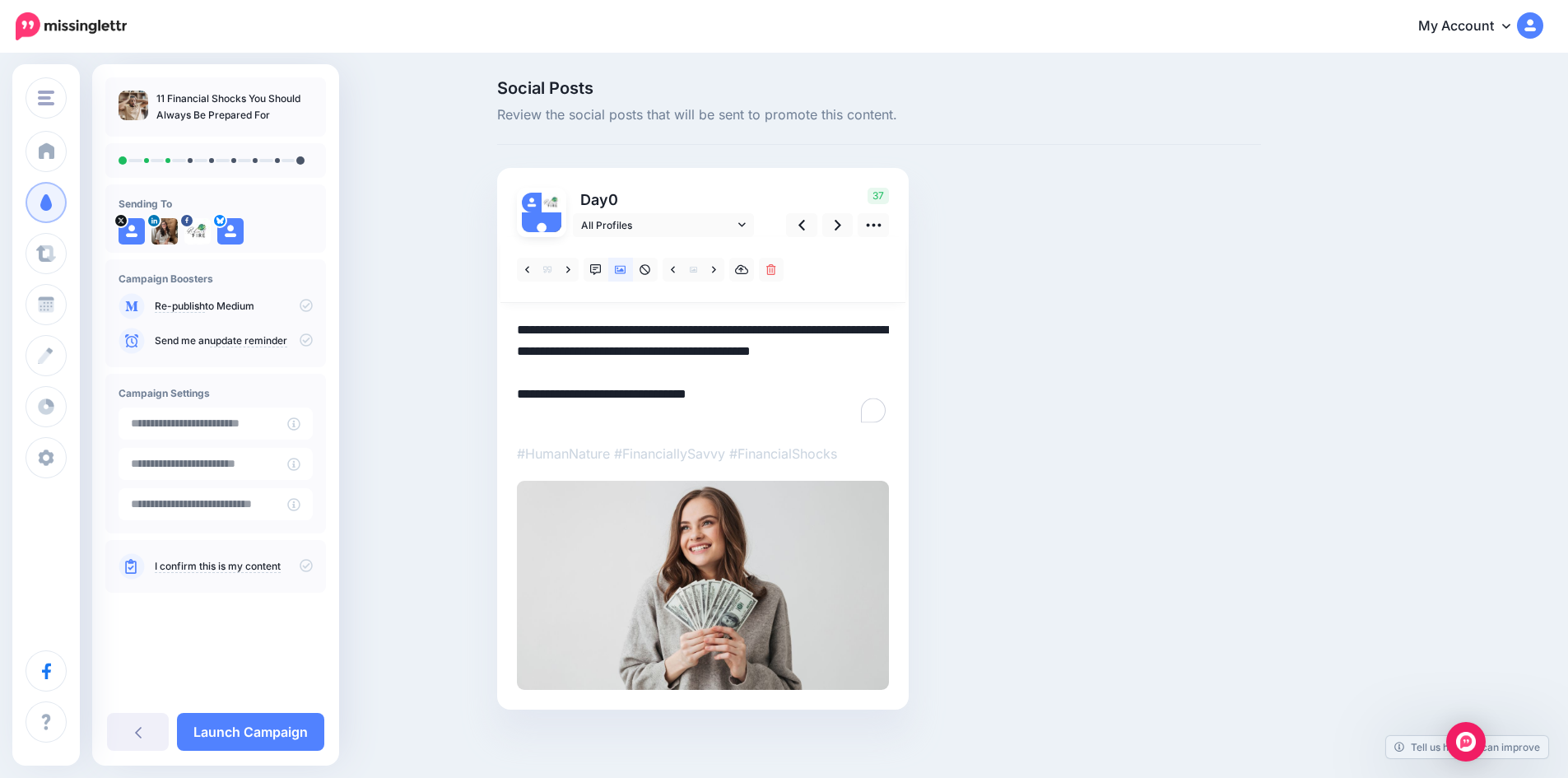
click at [592, 370] on textarea "**********" at bounding box center [702, 372] width 372 height 107
drag, startPoint x: 590, startPoint y: 375, endPoint x: 532, endPoint y: 334, distance: 71.0
click at [532, 334] on textarea "**********" at bounding box center [702, 372] width 372 height 107
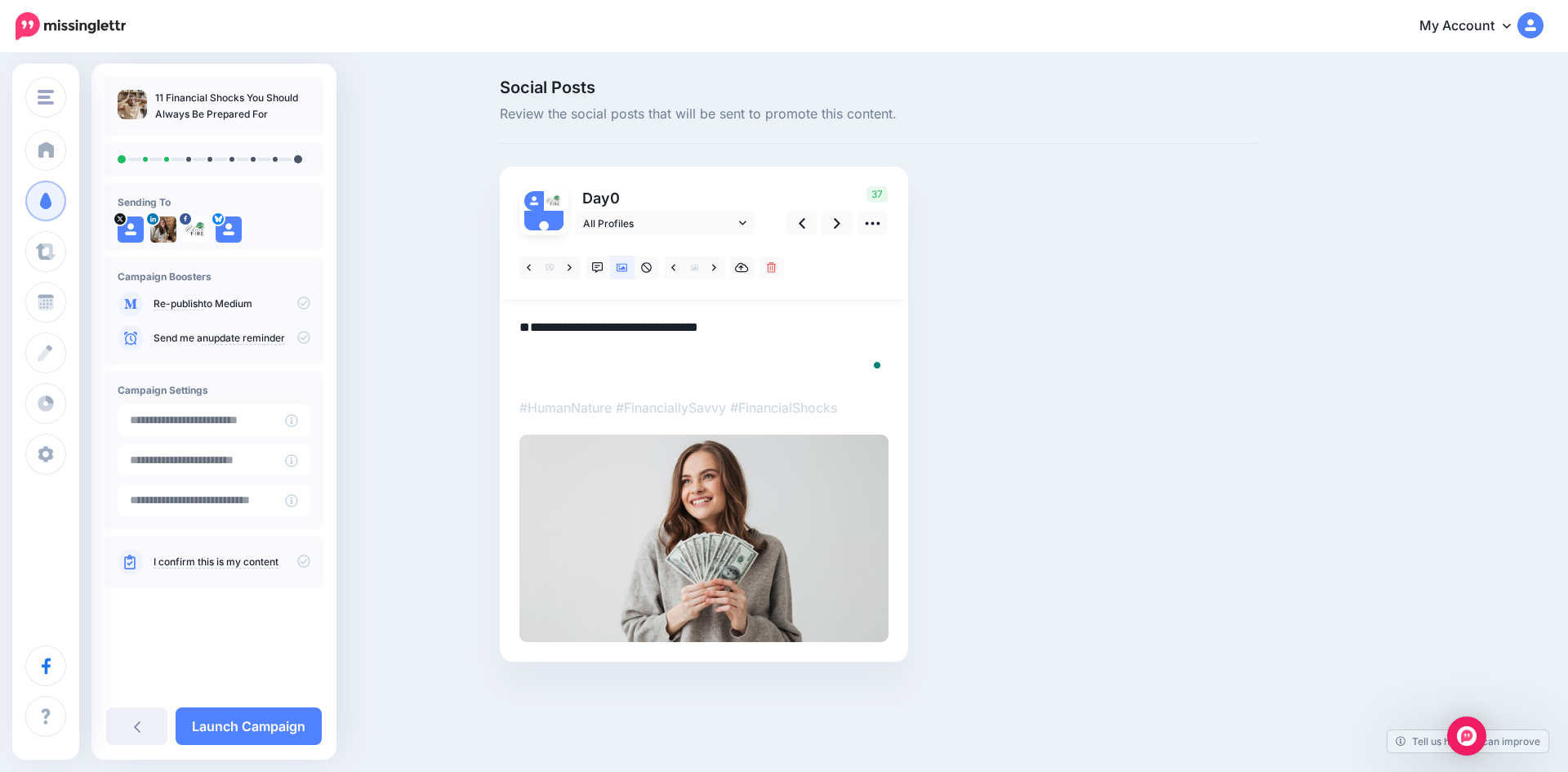
paste textarea "**********"
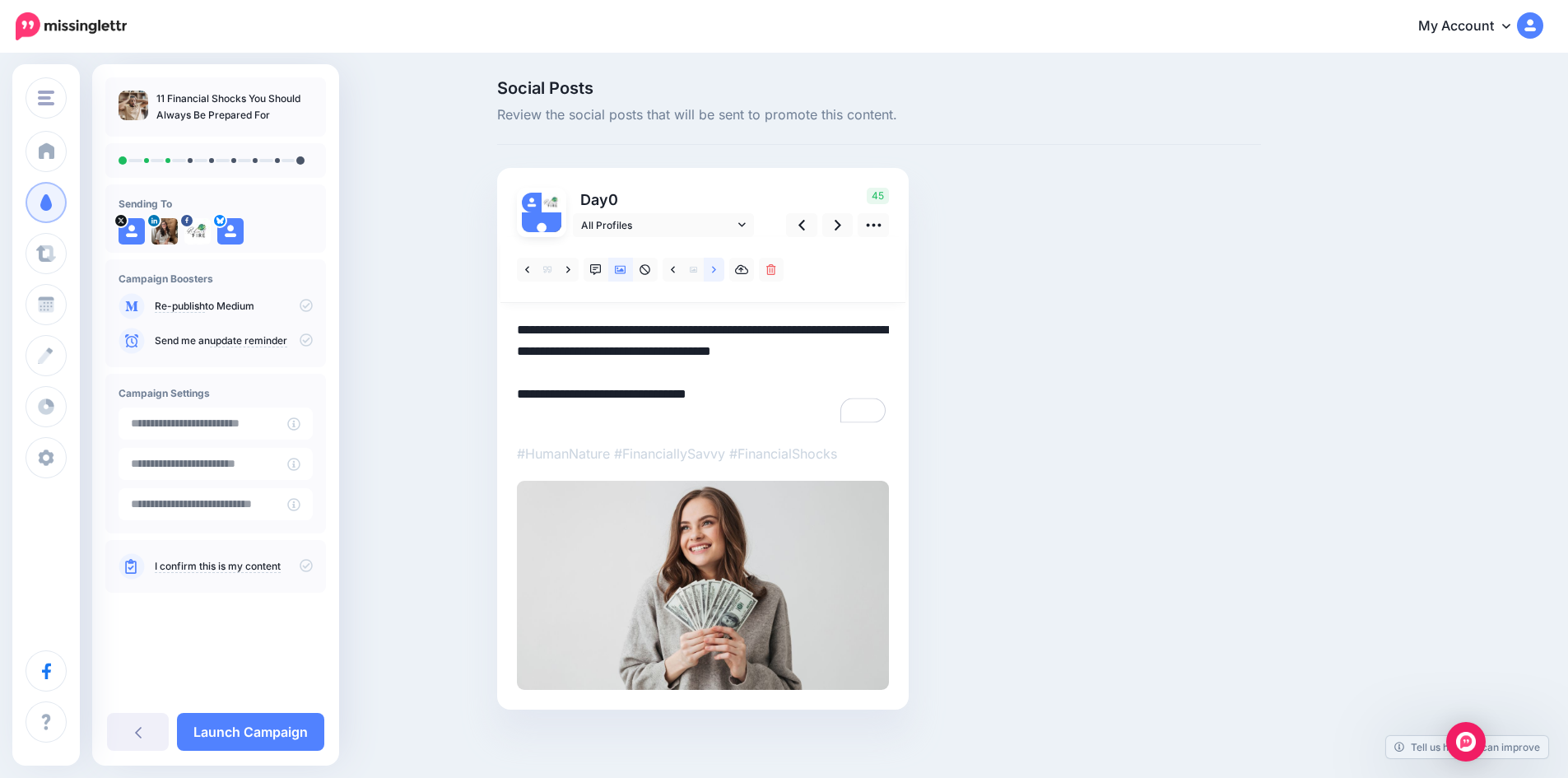
click at [716, 270] on icon at bounding box center [714, 270] width 4 height 12
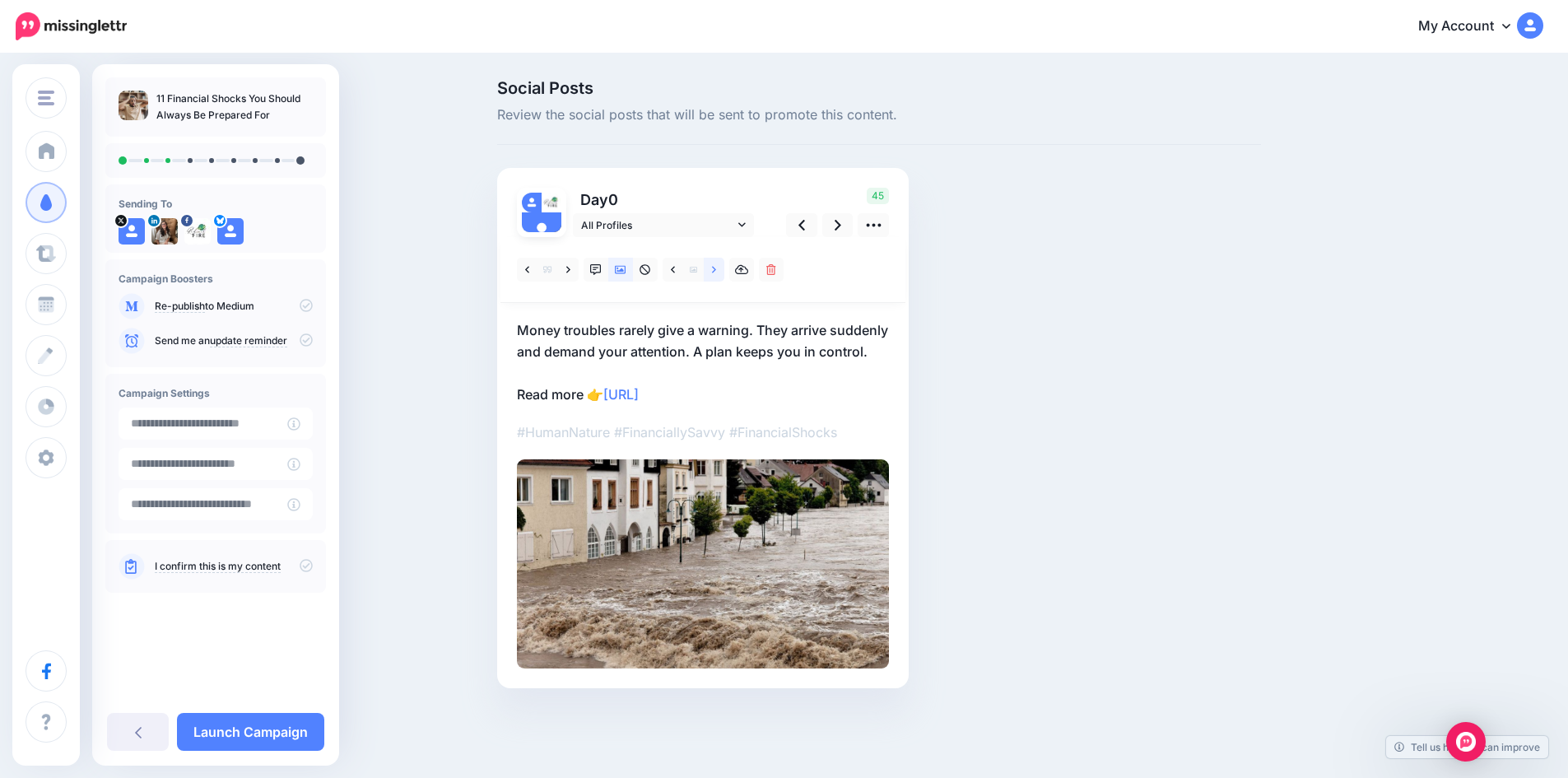
click at [716, 270] on icon at bounding box center [714, 270] width 4 height 12
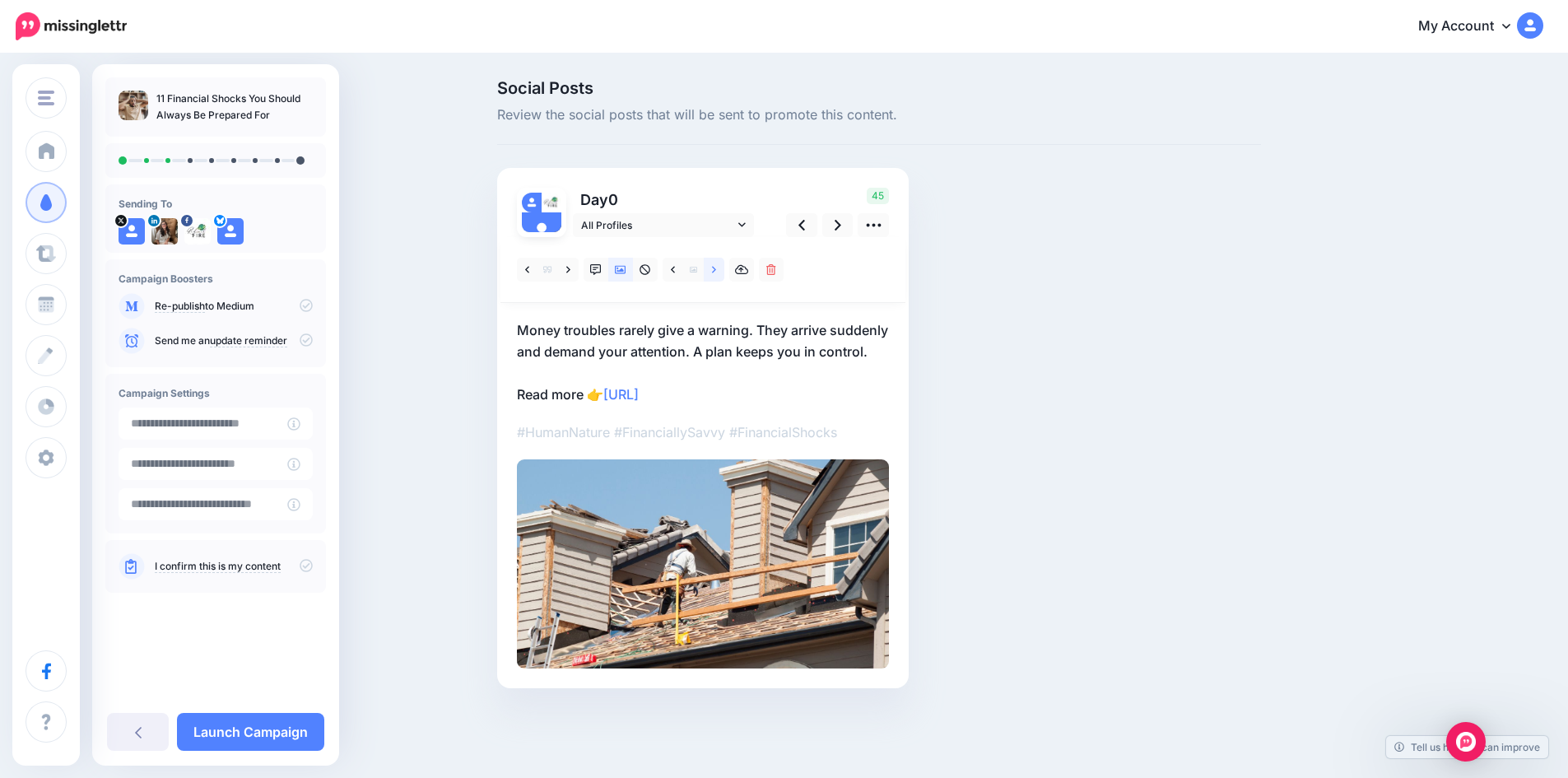
click at [716, 270] on icon at bounding box center [714, 270] width 4 height 12
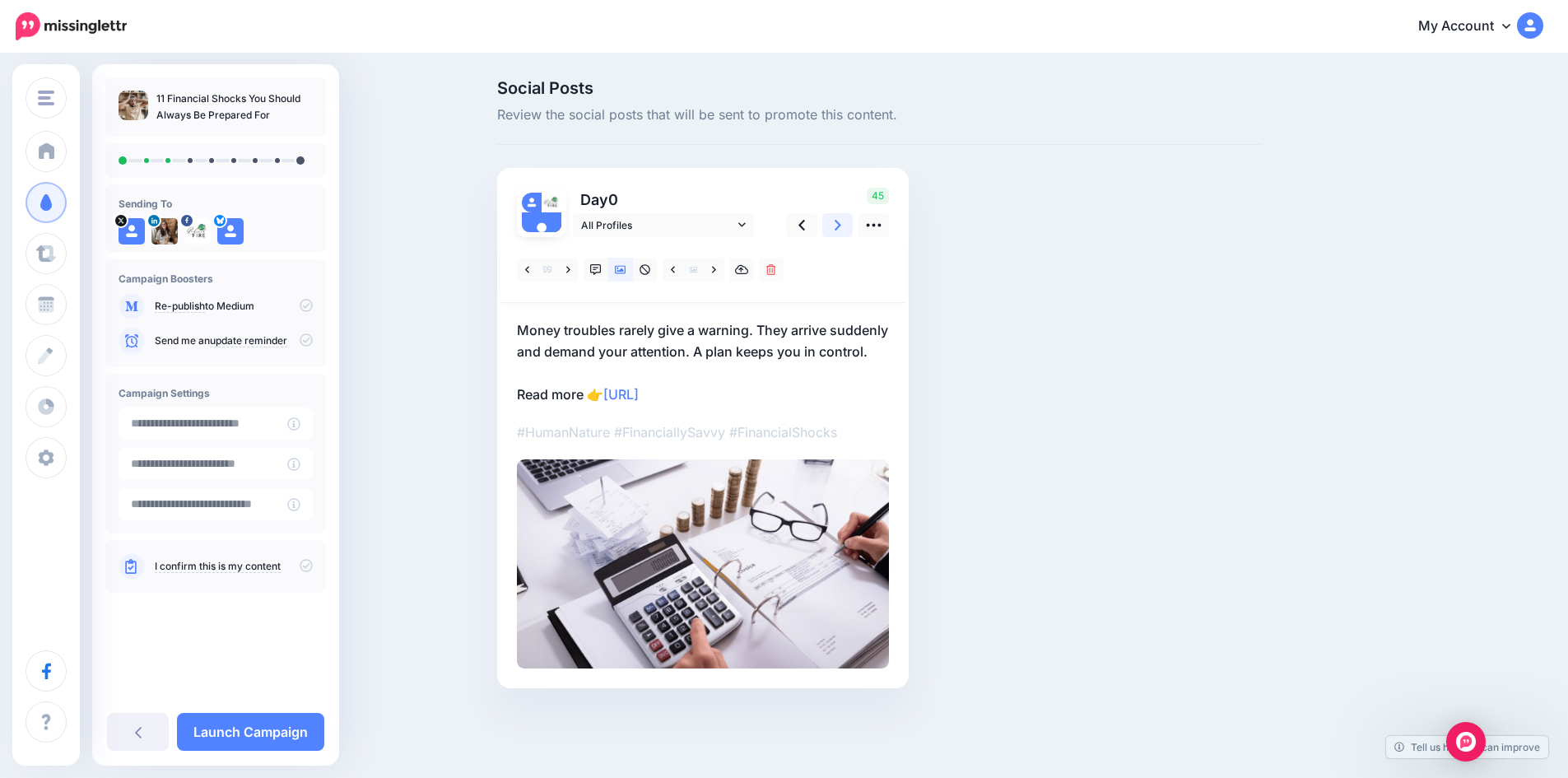
click at [837, 221] on link at bounding box center [837, 225] width 31 height 24
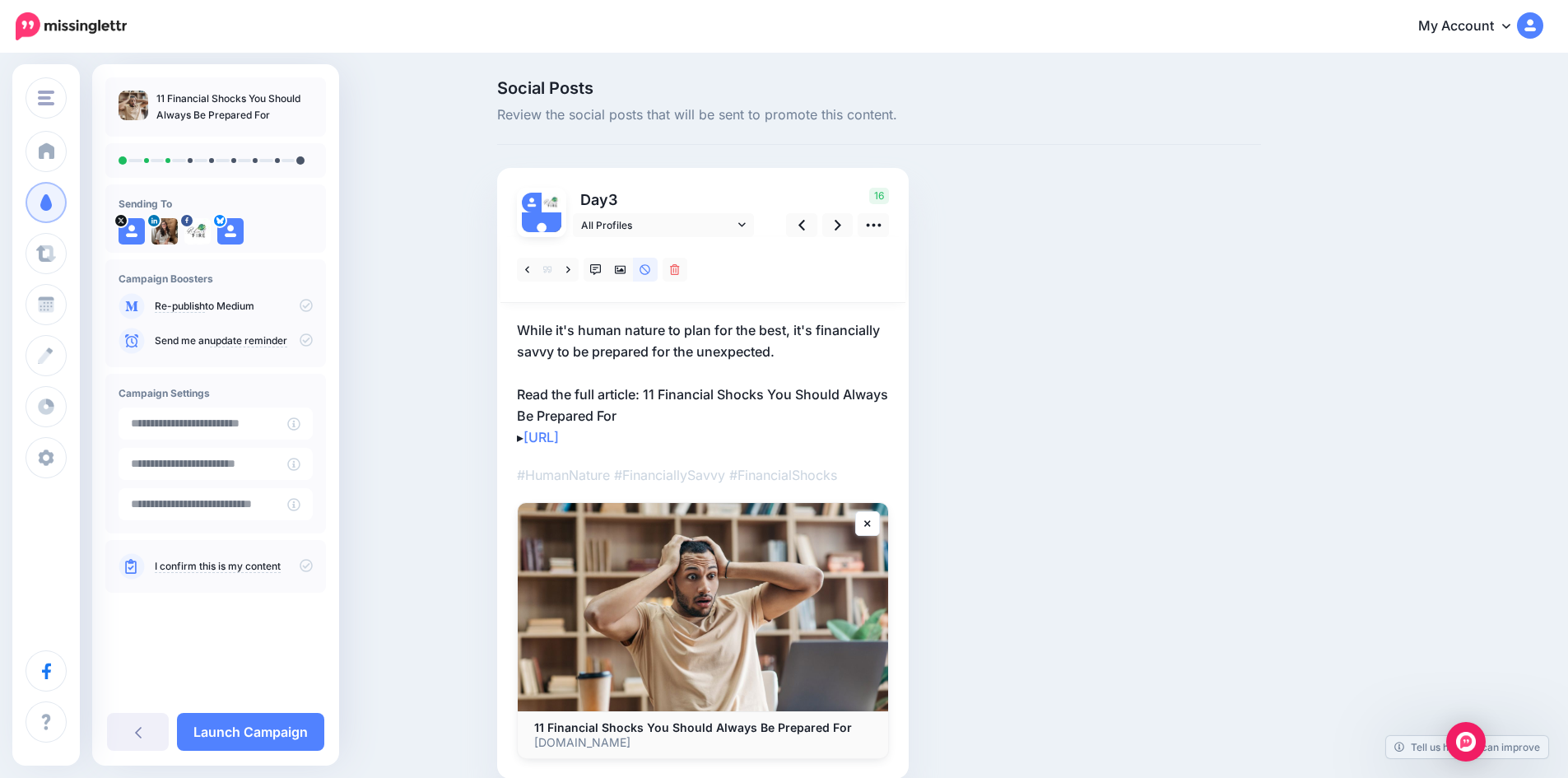
click at [789, 350] on p "While it's human nature to plan for the best, it's financially savvy to be prep…" at bounding box center [702, 383] width 372 height 129
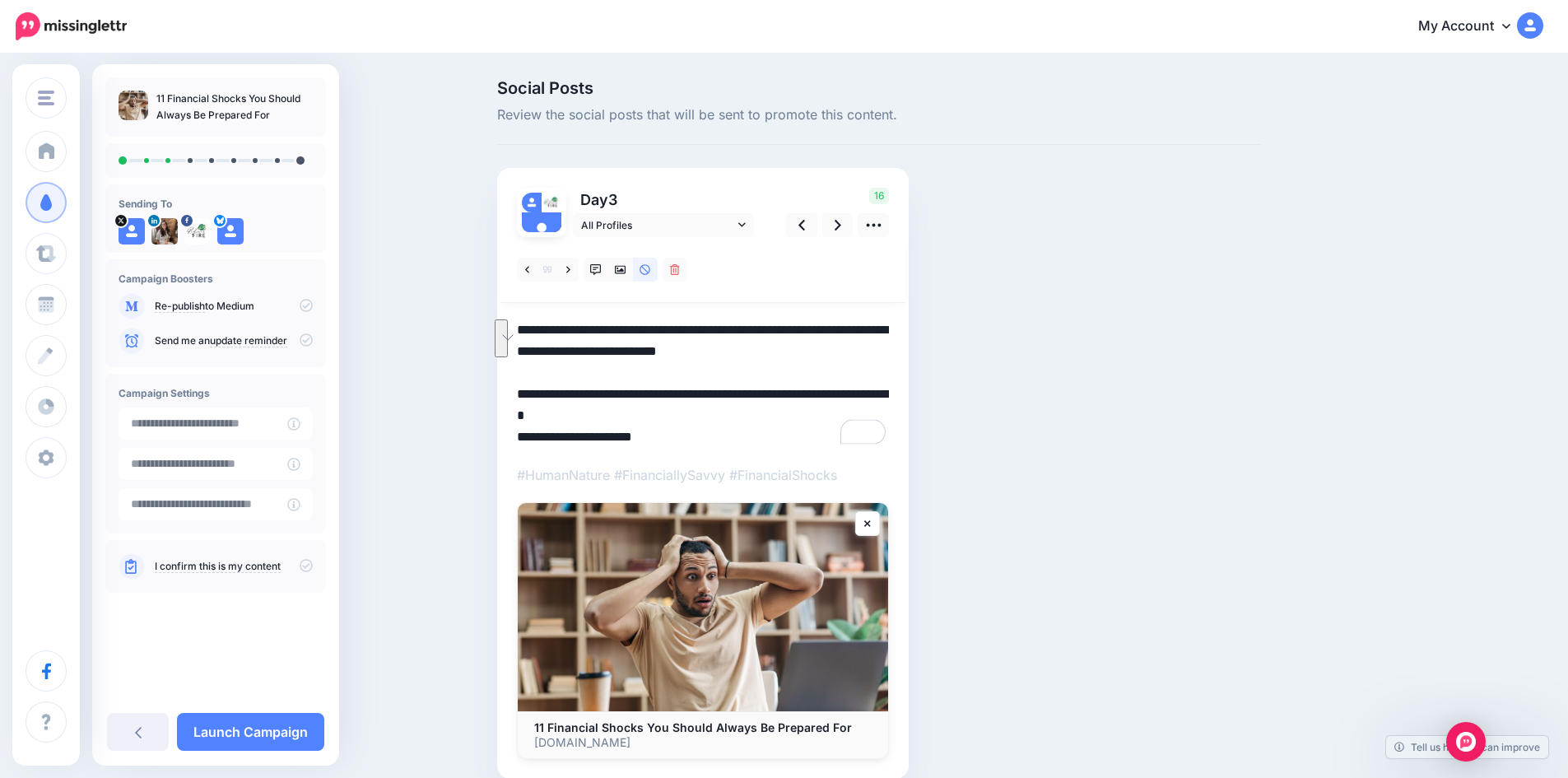
drag, startPoint x: 796, startPoint y: 348, endPoint x: 517, endPoint y: 333, distance: 279.4
click at [517, 333] on div "Social Posts Review the social posts that will be sent to promote this content.…" at bounding box center [878, 454] width 788 height 748
paste textarea "**********"
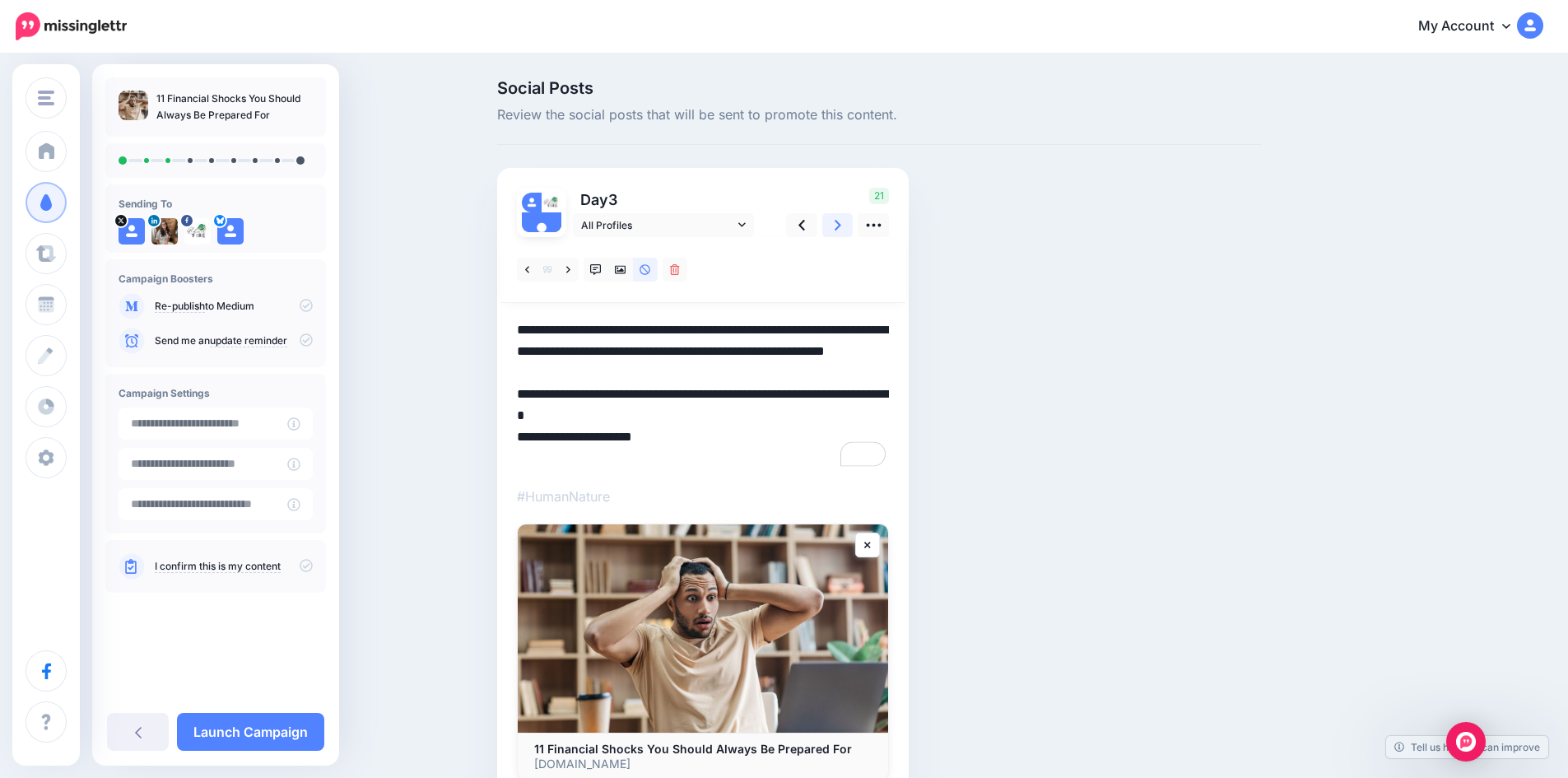
click at [847, 217] on link at bounding box center [837, 225] width 31 height 24
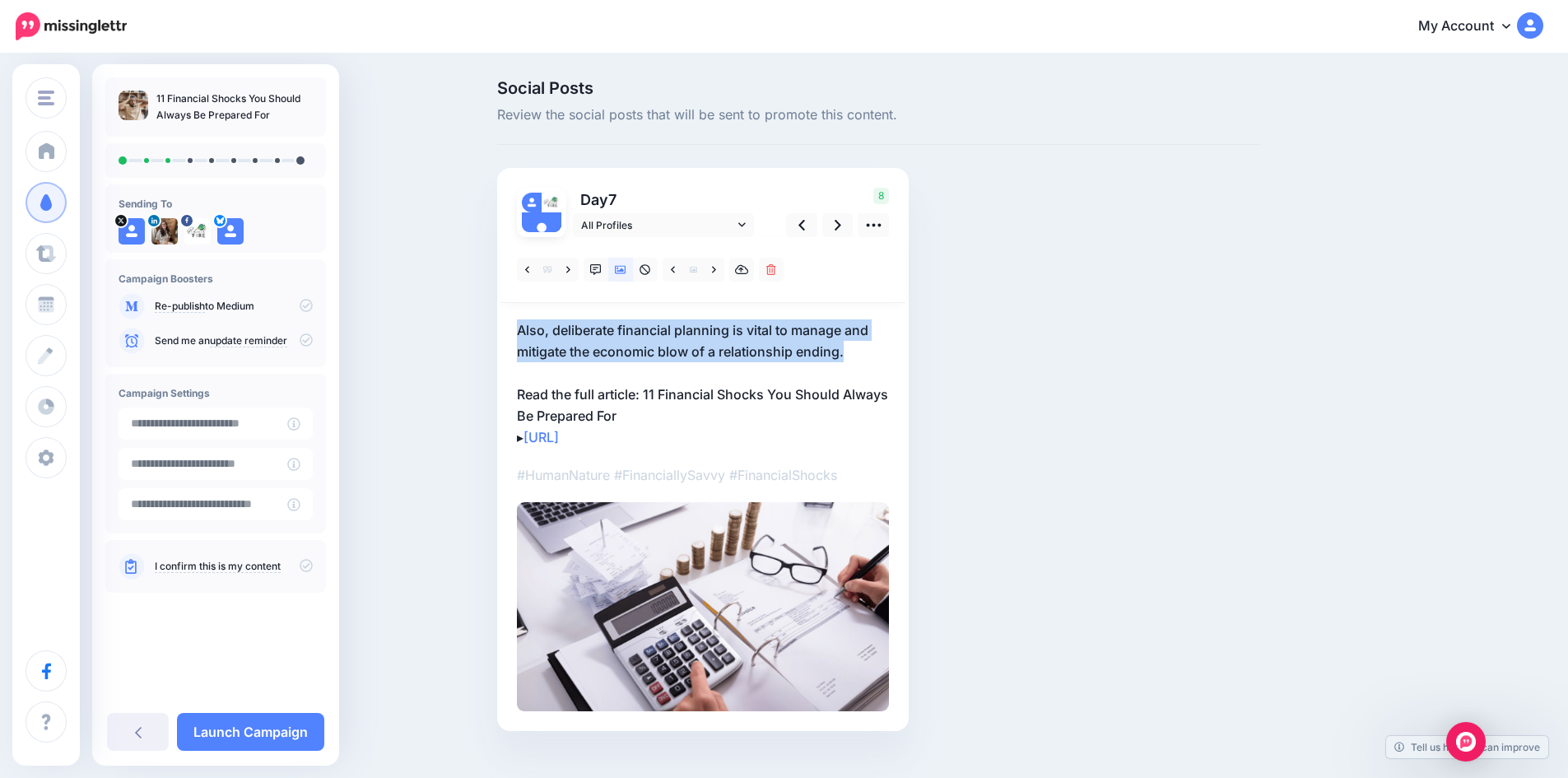
drag, startPoint x: 860, startPoint y: 352, endPoint x: 521, endPoint y: 332, distance: 339.6
click at [521, 332] on div "Day 7 All Profiles" at bounding box center [703, 449] width 412 height 564
click at [808, 351] on p "Also, deliberate financial planning is vital to manage and mitigate the economi…" at bounding box center [702, 383] width 372 height 129
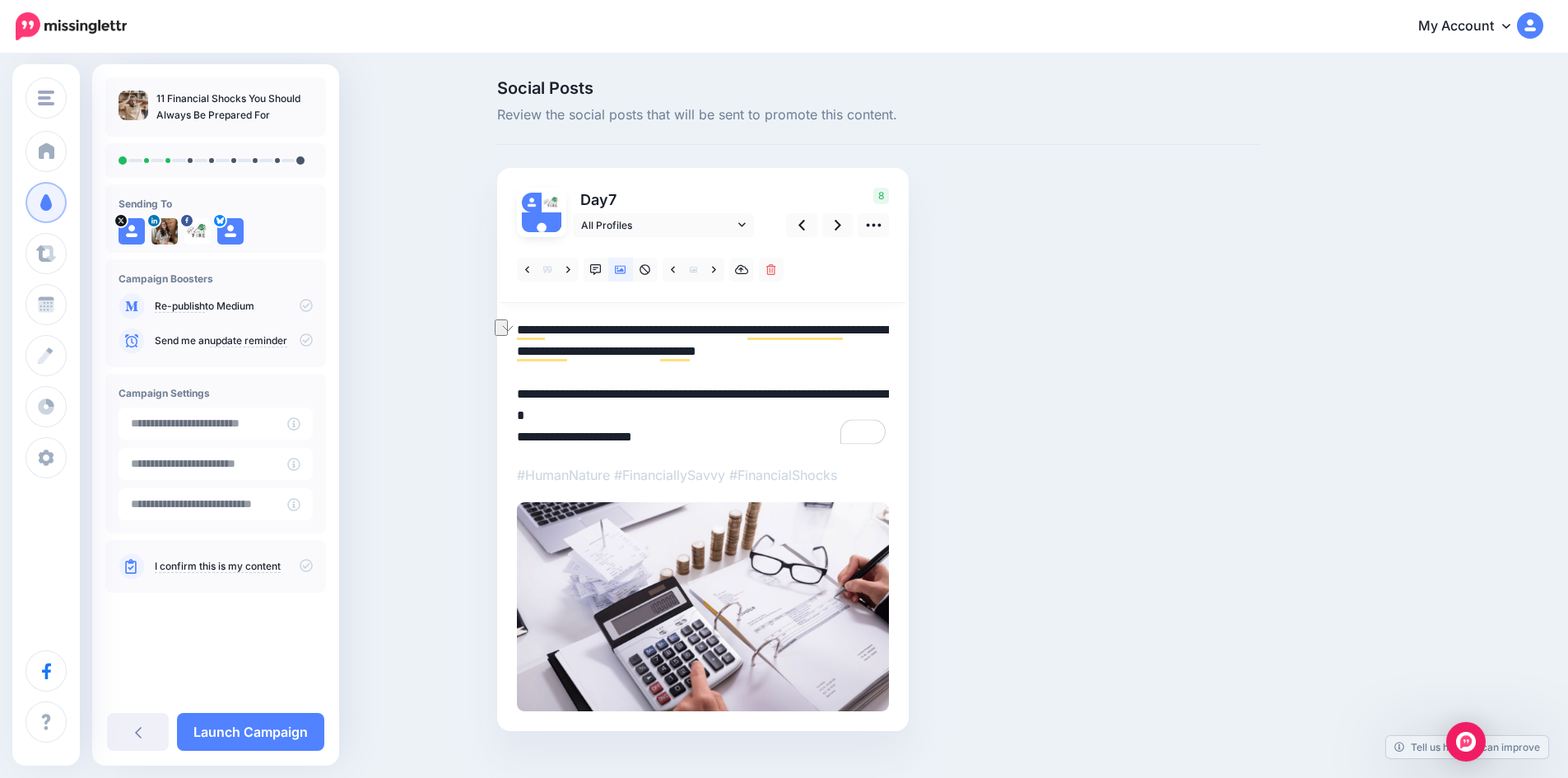
drag, startPoint x: 851, startPoint y: 349, endPoint x: 577, endPoint y: 348, distance: 274.0
click at [577, 348] on textarea "**********" at bounding box center [702, 383] width 372 height 129
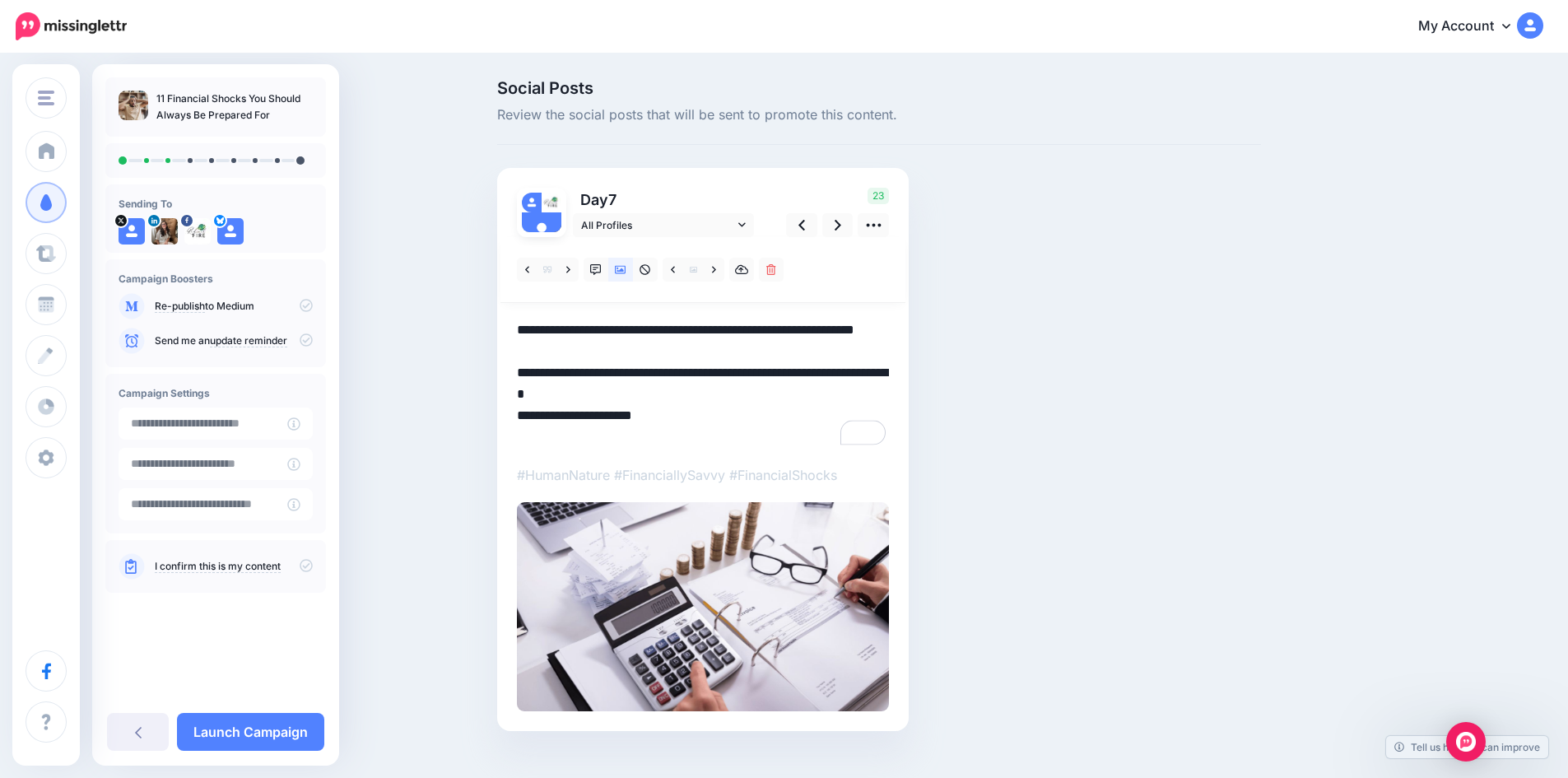
drag, startPoint x: 577, startPoint y: 352, endPoint x: 531, endPoint y: 337, distance: 48.4
click at [531, 337] on textarea "**********" at bounding box center [702, 383] width 372 height 129
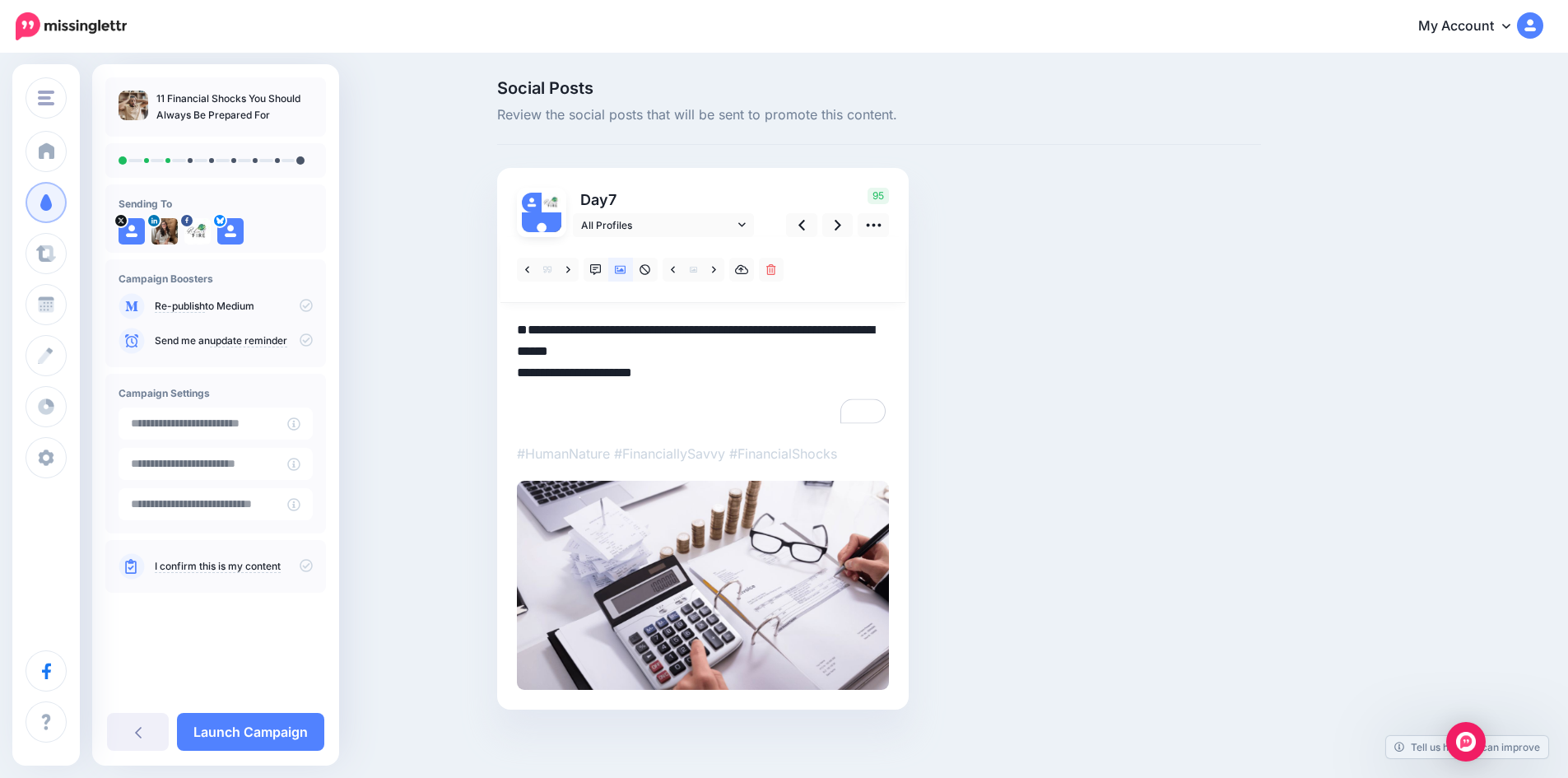
paste textarea "**********"
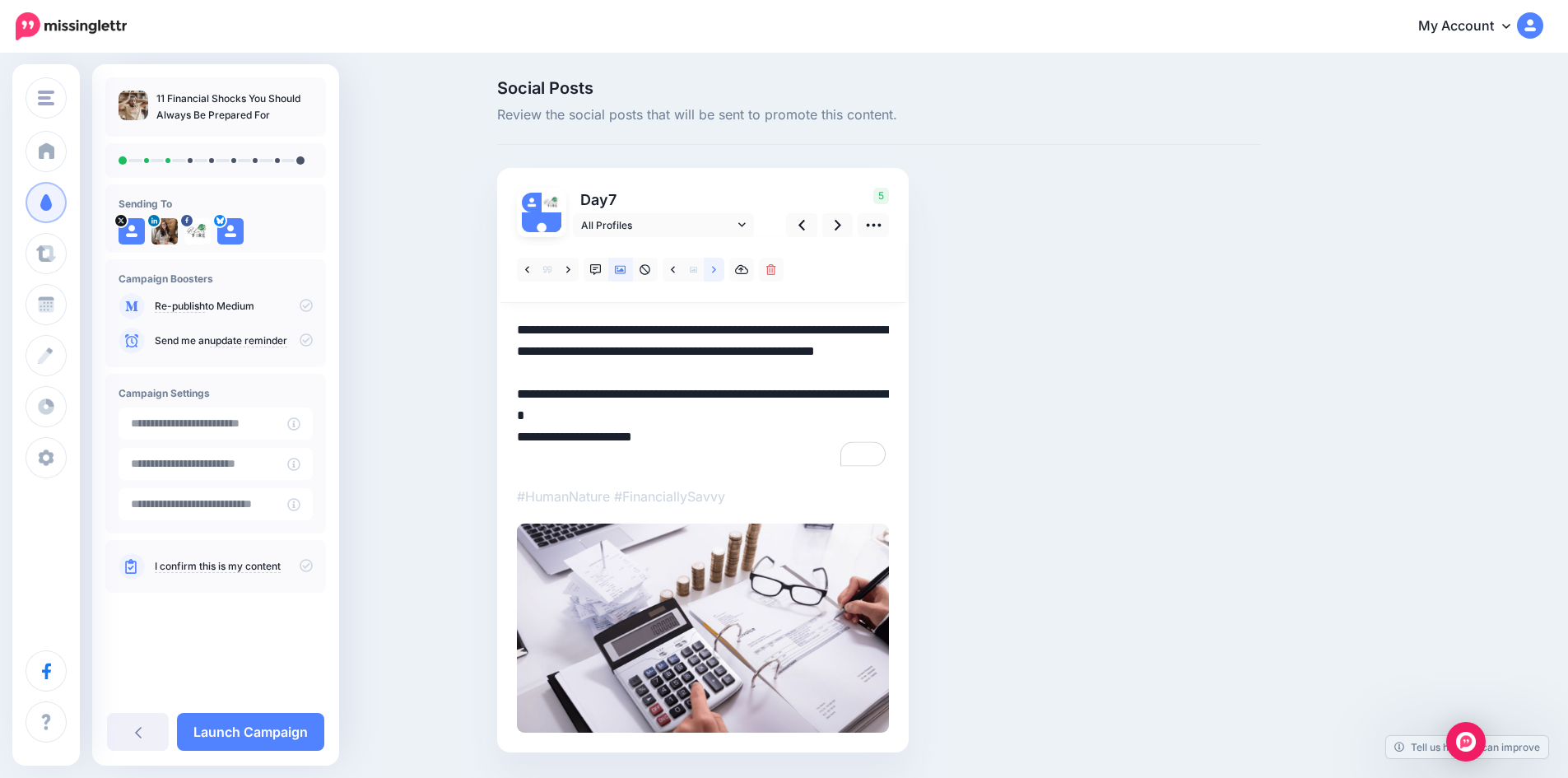
type textarea "**********"
click at [723, 267] on link at bounding box center [714, 269] width 21 height 24
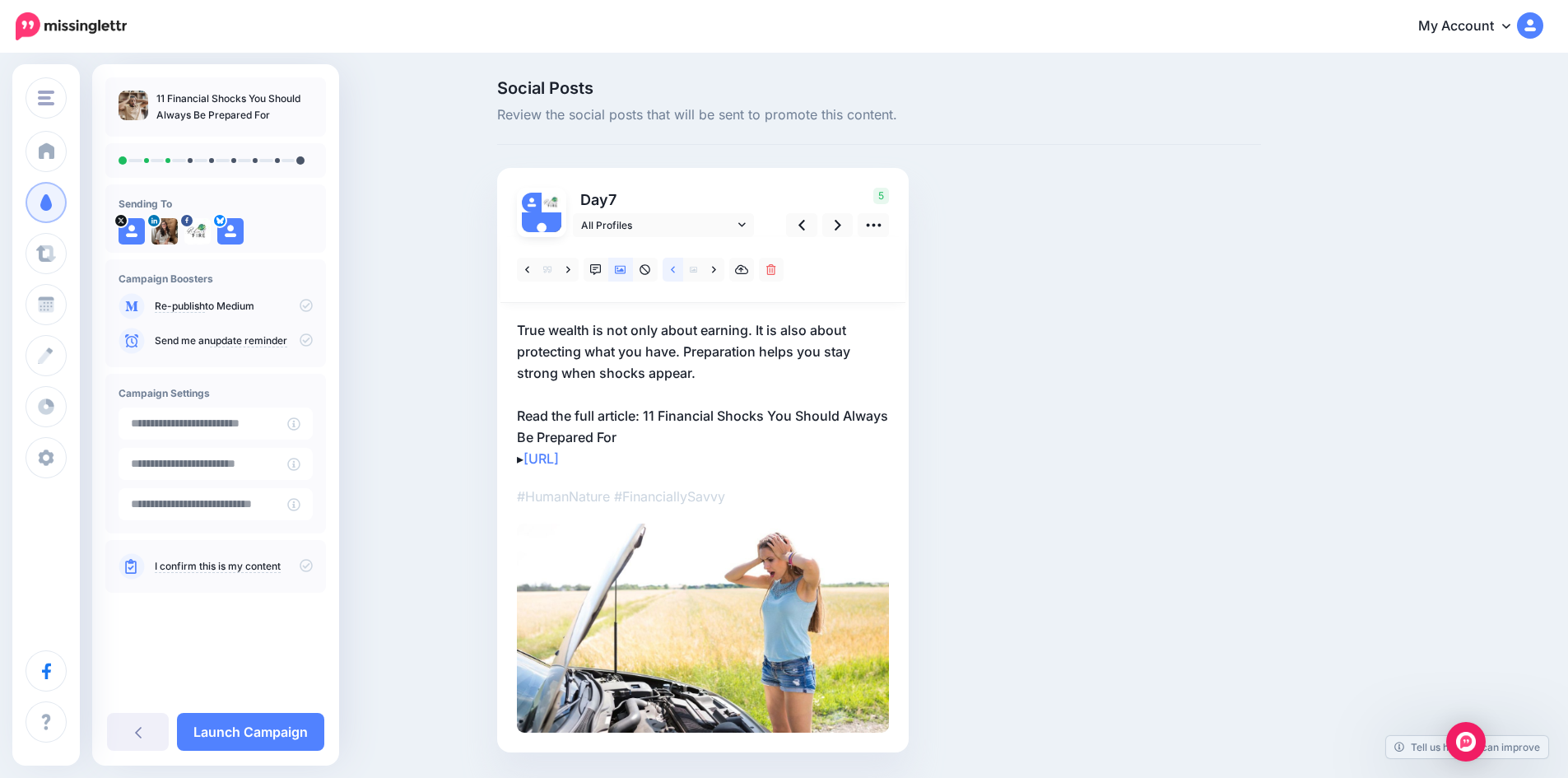
click at [675, 266] on icon at bounding box center [673, 269] width 4 height 7
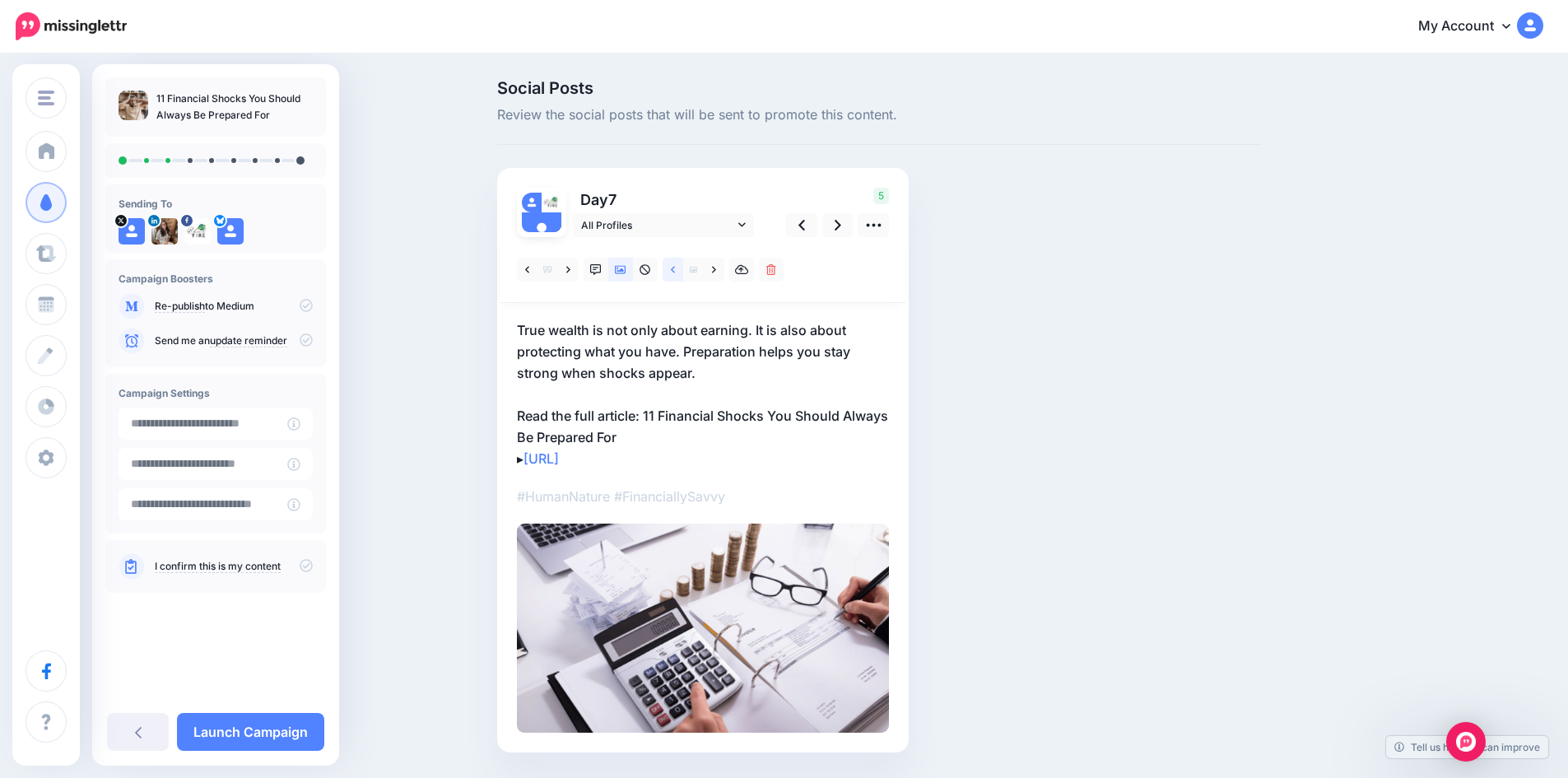
click at [675, 266] on icon at bounding box center [673, 269] width 4 height 7
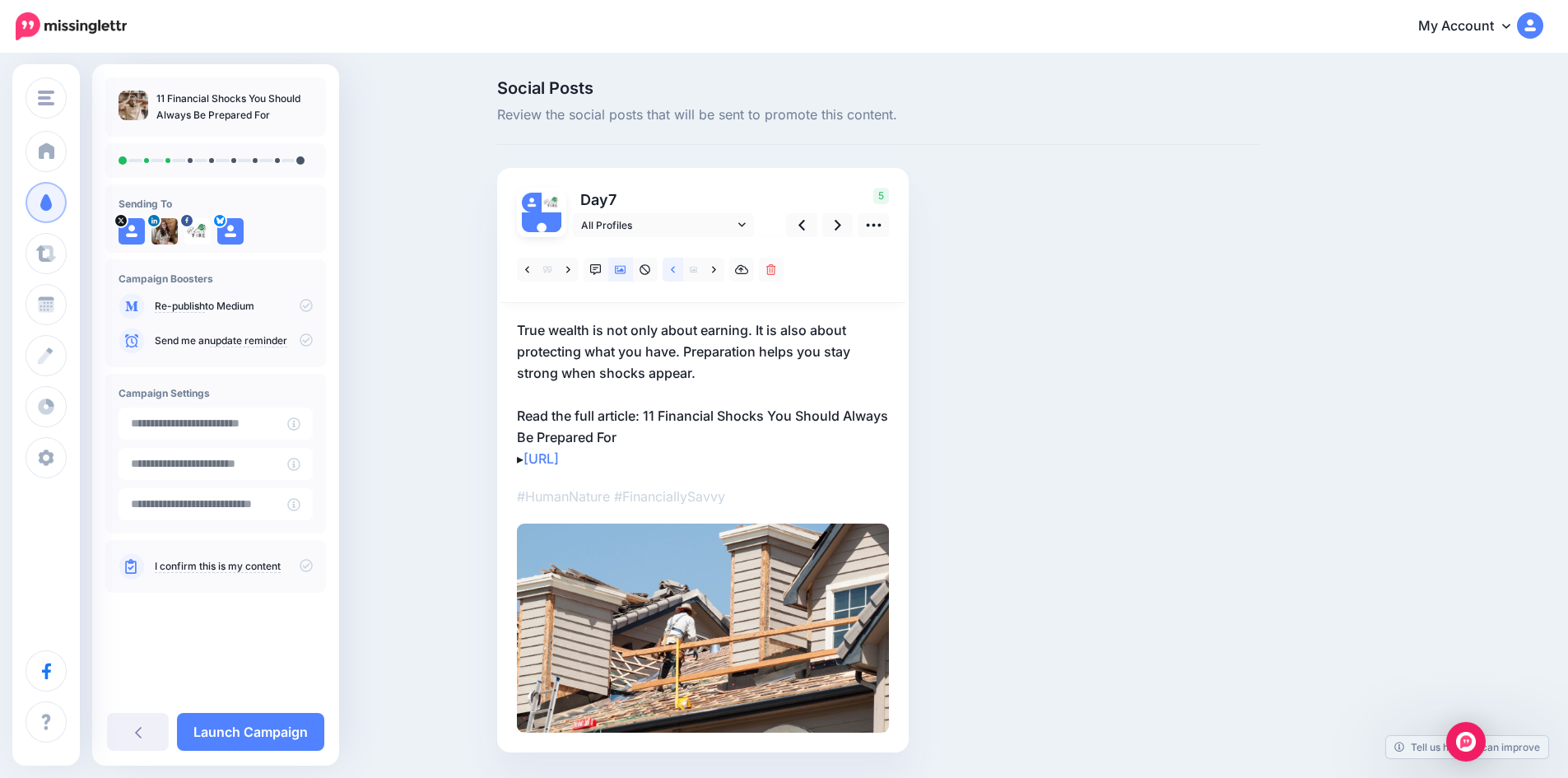
click at [675, 266] on icon at bounding box center [673, 269] width 4 height 7
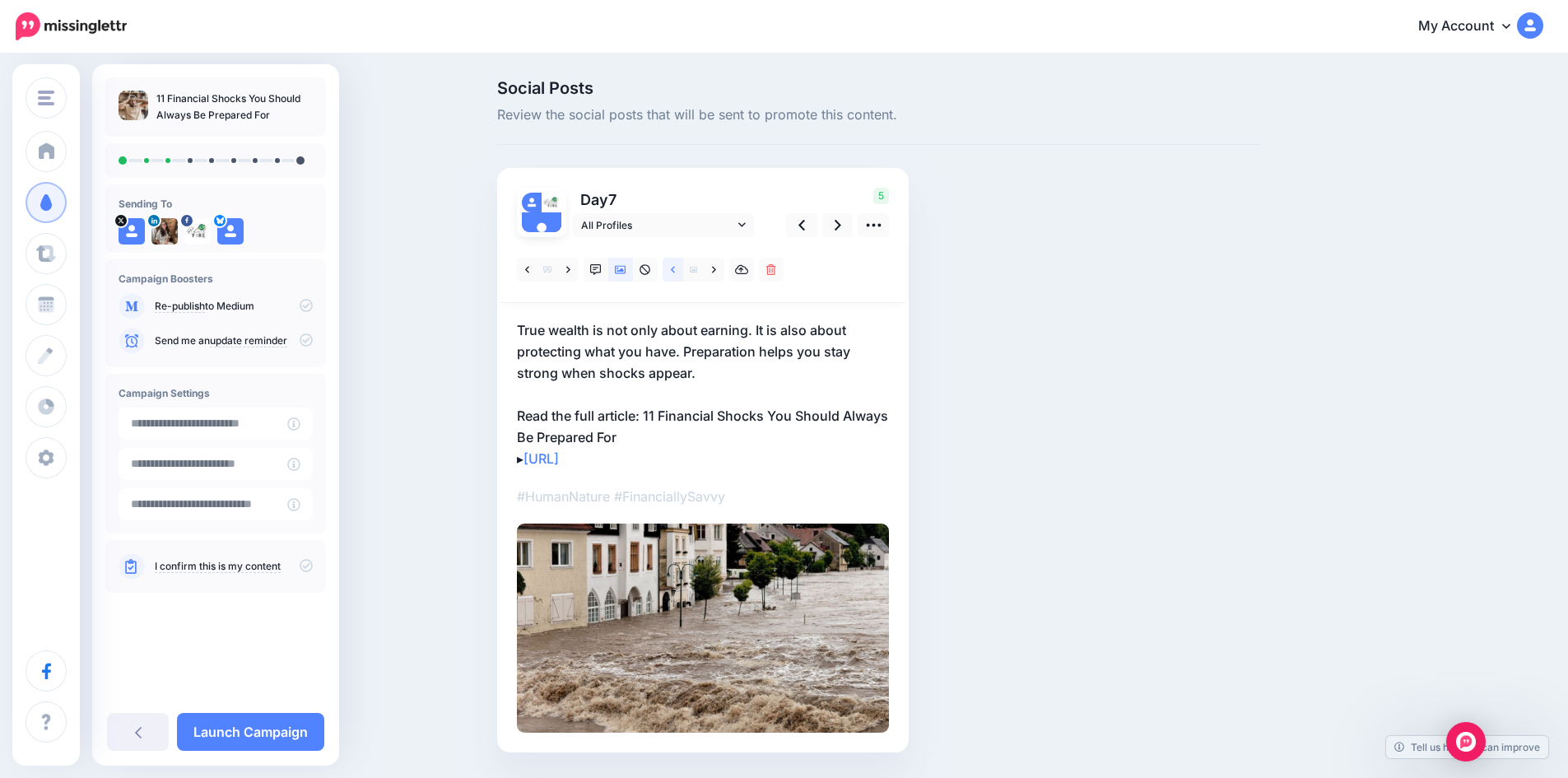
click at [675, 266] on icon at bounding box center [673, 269] width 4 height 7
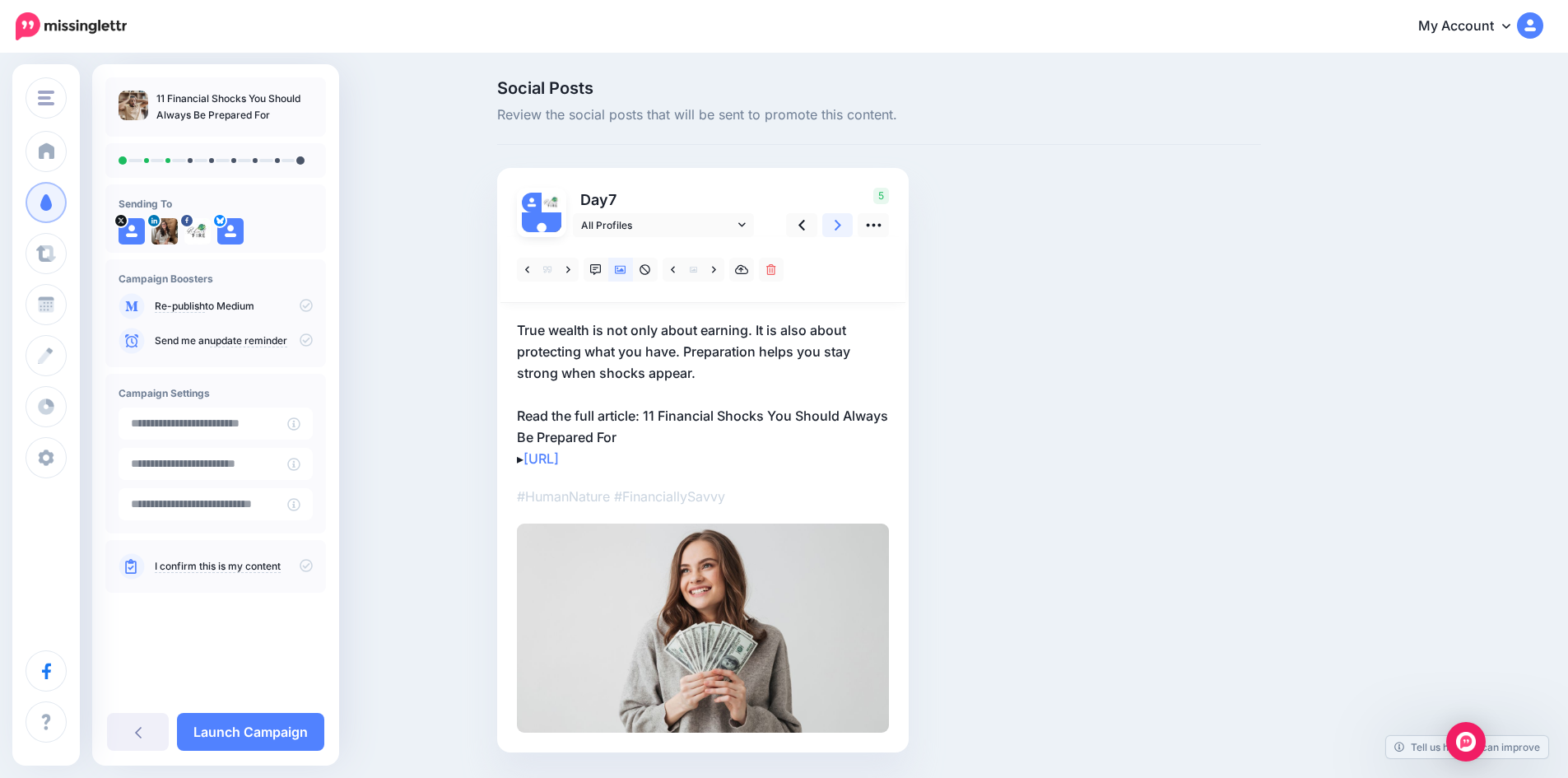
click at [841, 224] on icon at bounding box center [837, 224] width 7 height 17
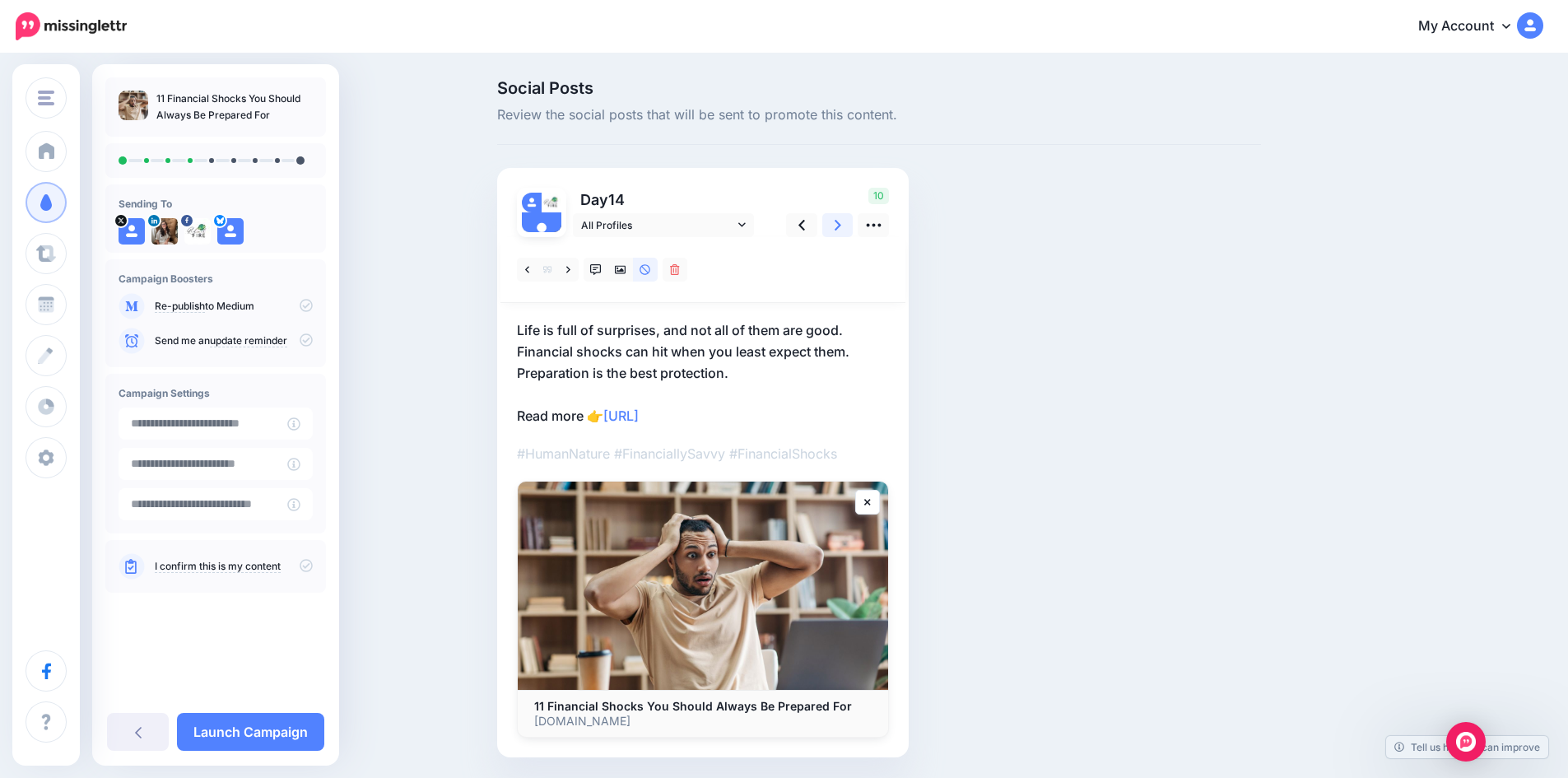
click at [841, 224] on icon at bounding box center [837, 224] width 7 height 11
click at [625, 271] on icon at bounding box center [621, 270] width 12 height 8
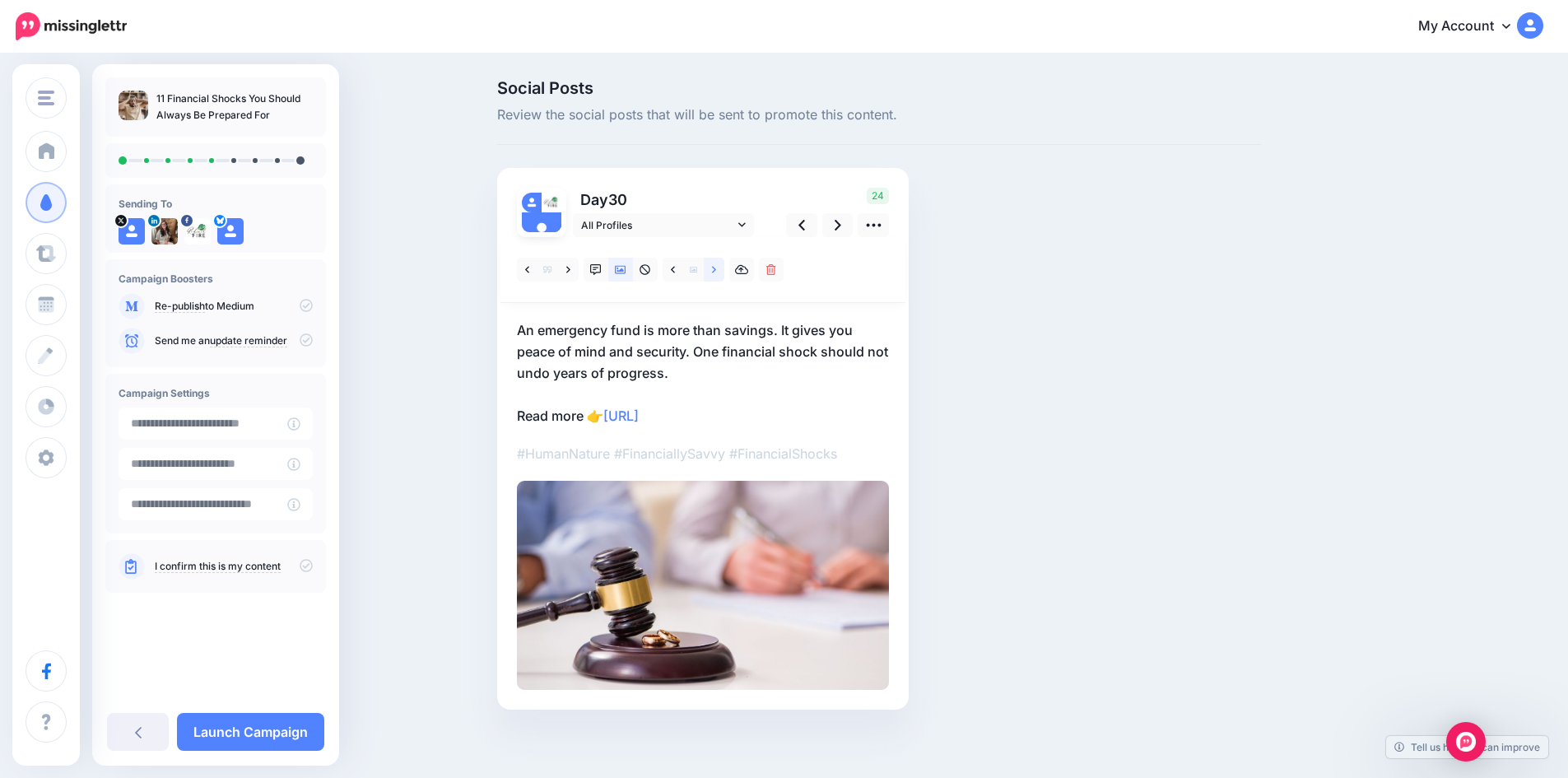
click at [723, 271] on link at bounding box center [714, 269] width 21 height 24
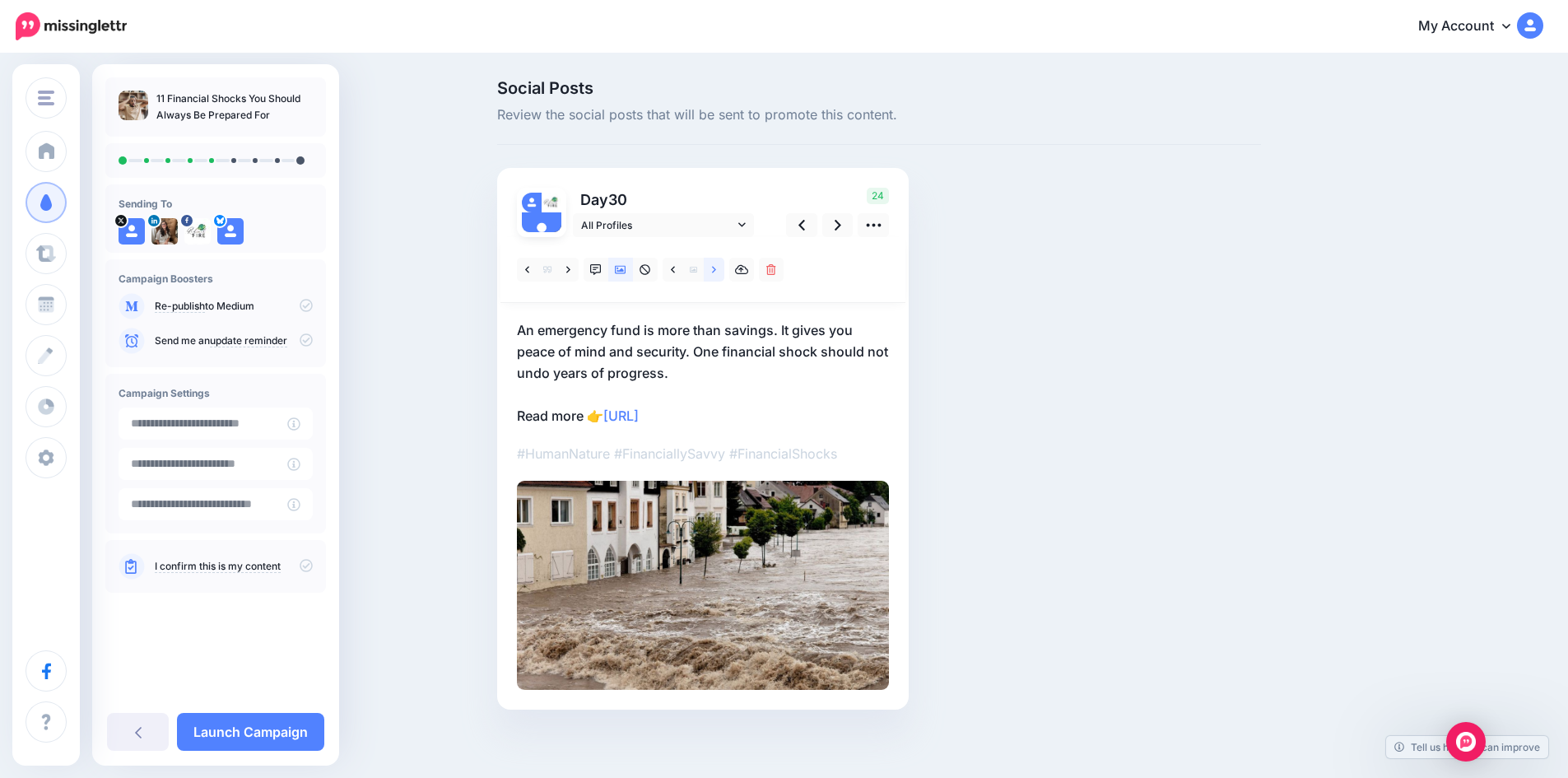
click at [723, 271] on link at bounding box center [714, 269] width 21 height 24
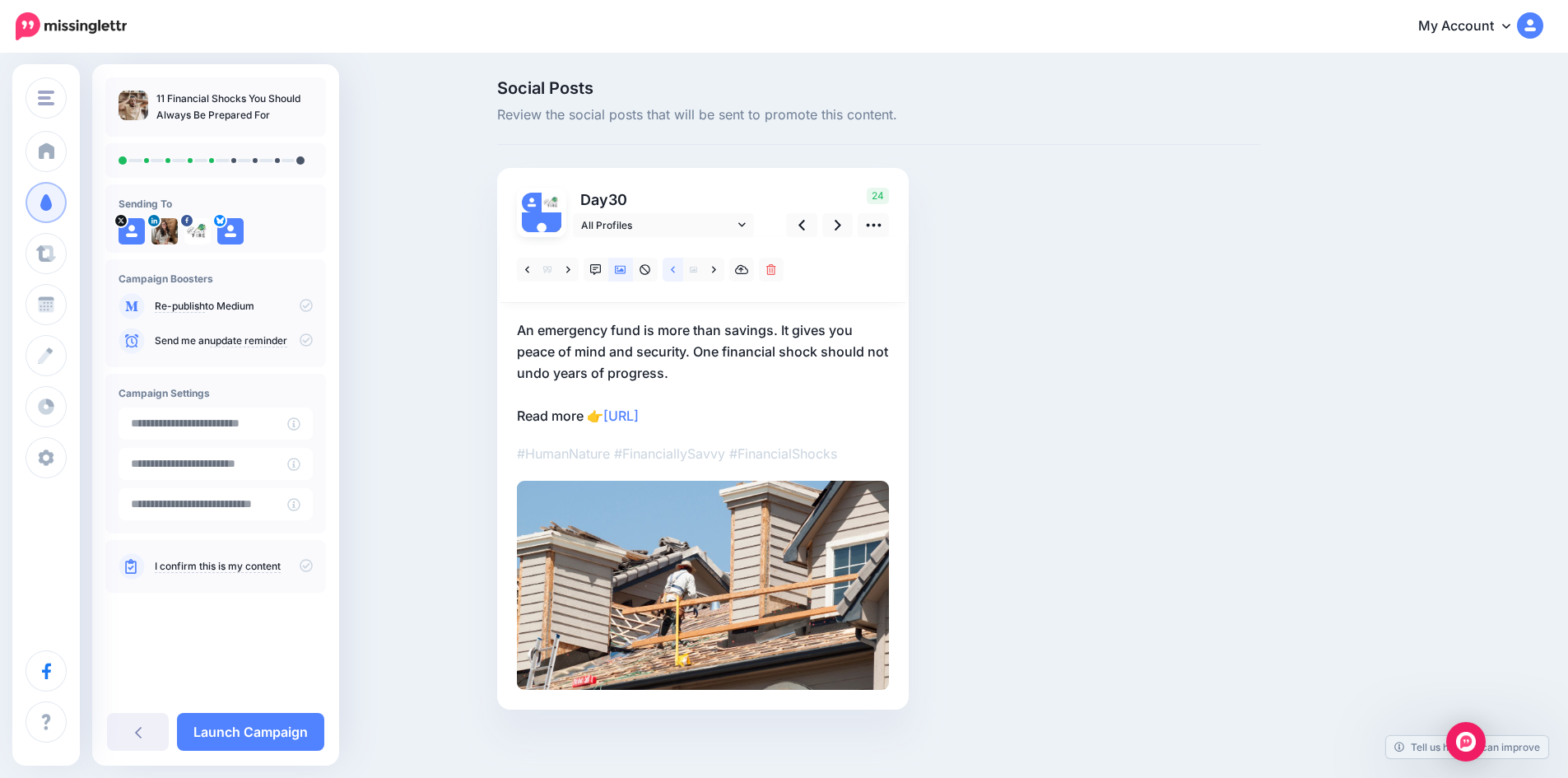
click at [675, 276] on link at bounding box center [673, 269] width 21 height 24
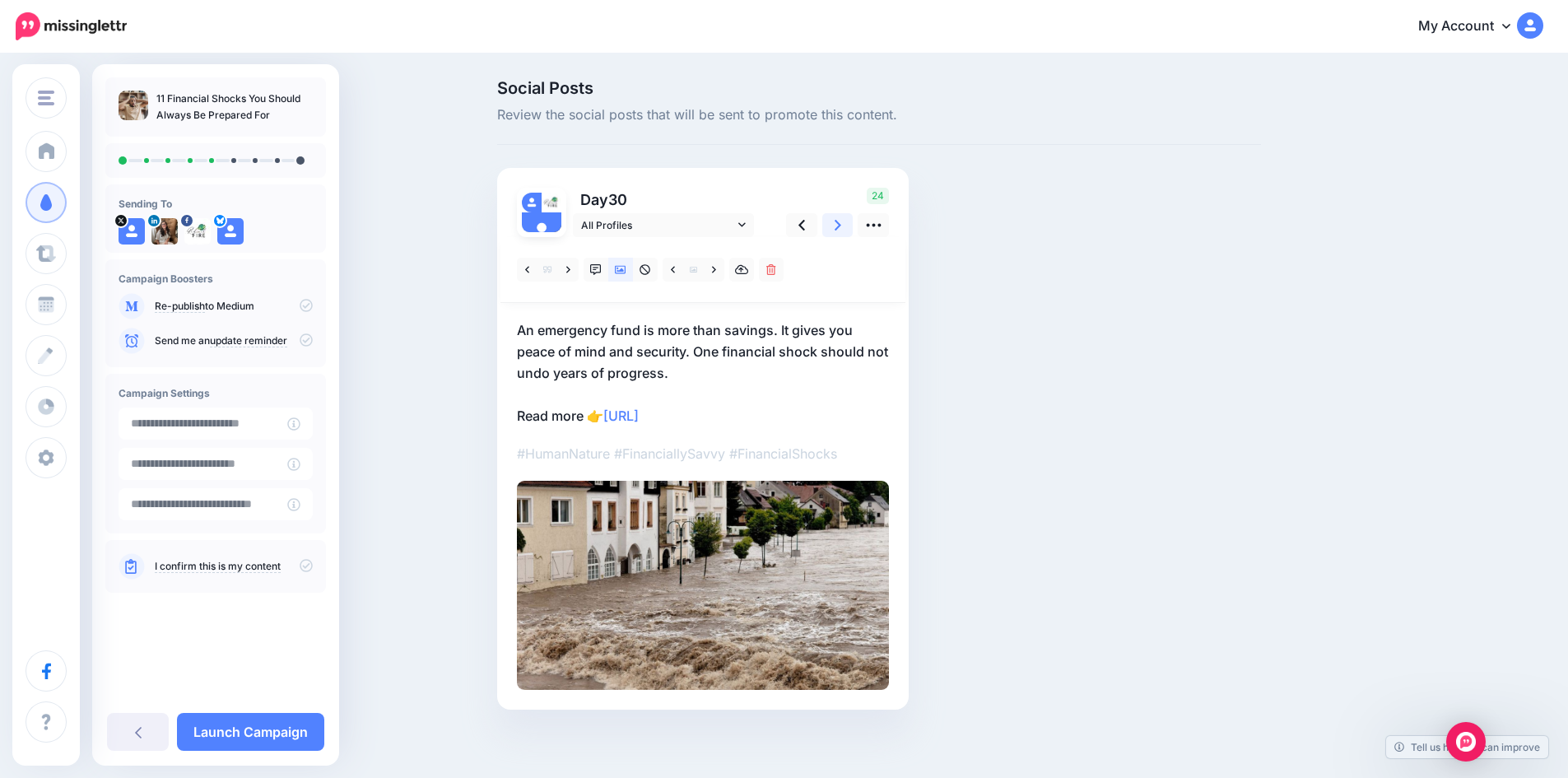
click at [839, 222] on link at bounding box center [837, 225] width 31 height 24
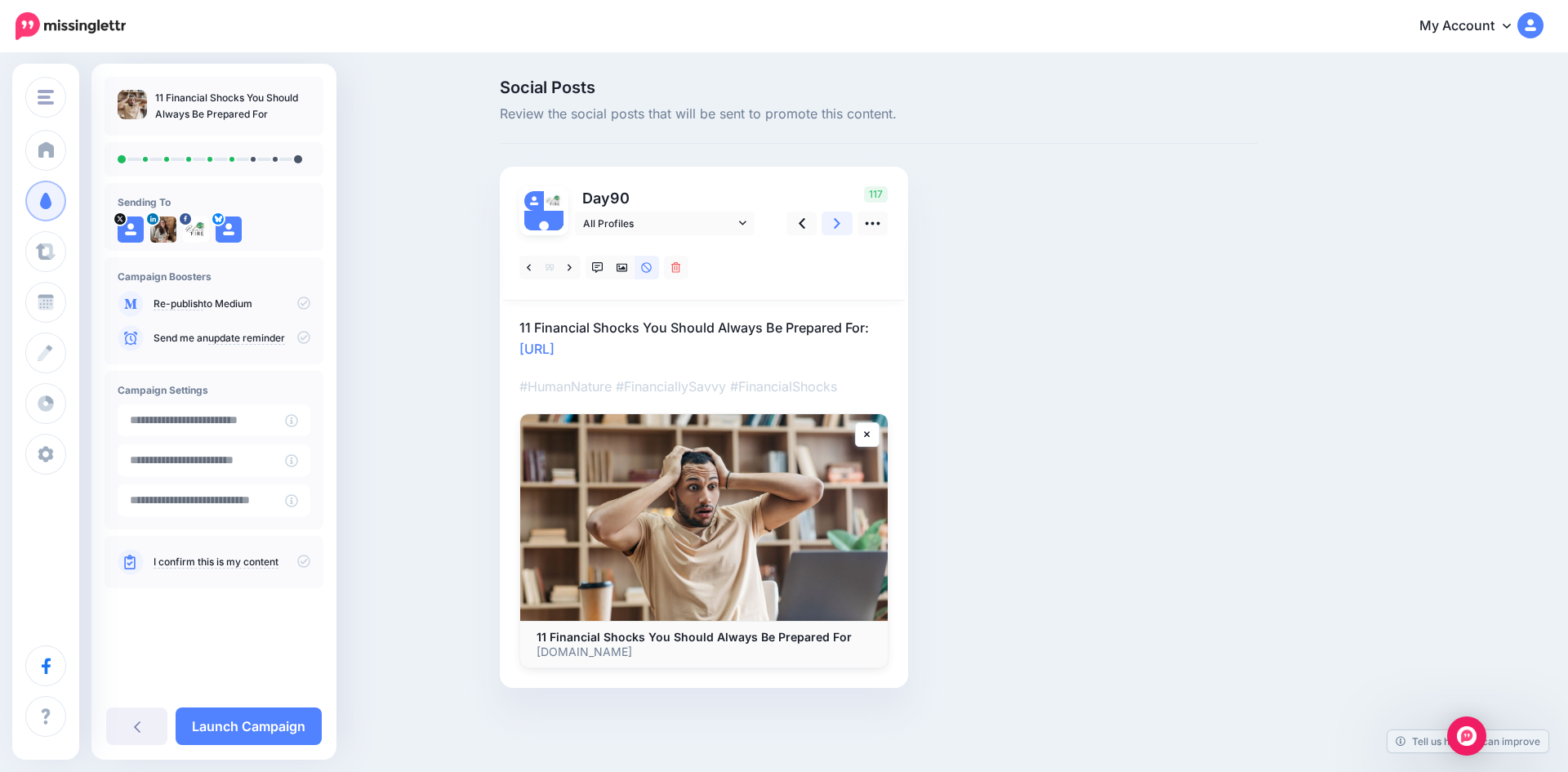
click at [833, 221] on link at bounding box center [836, 224] width 31 height 24
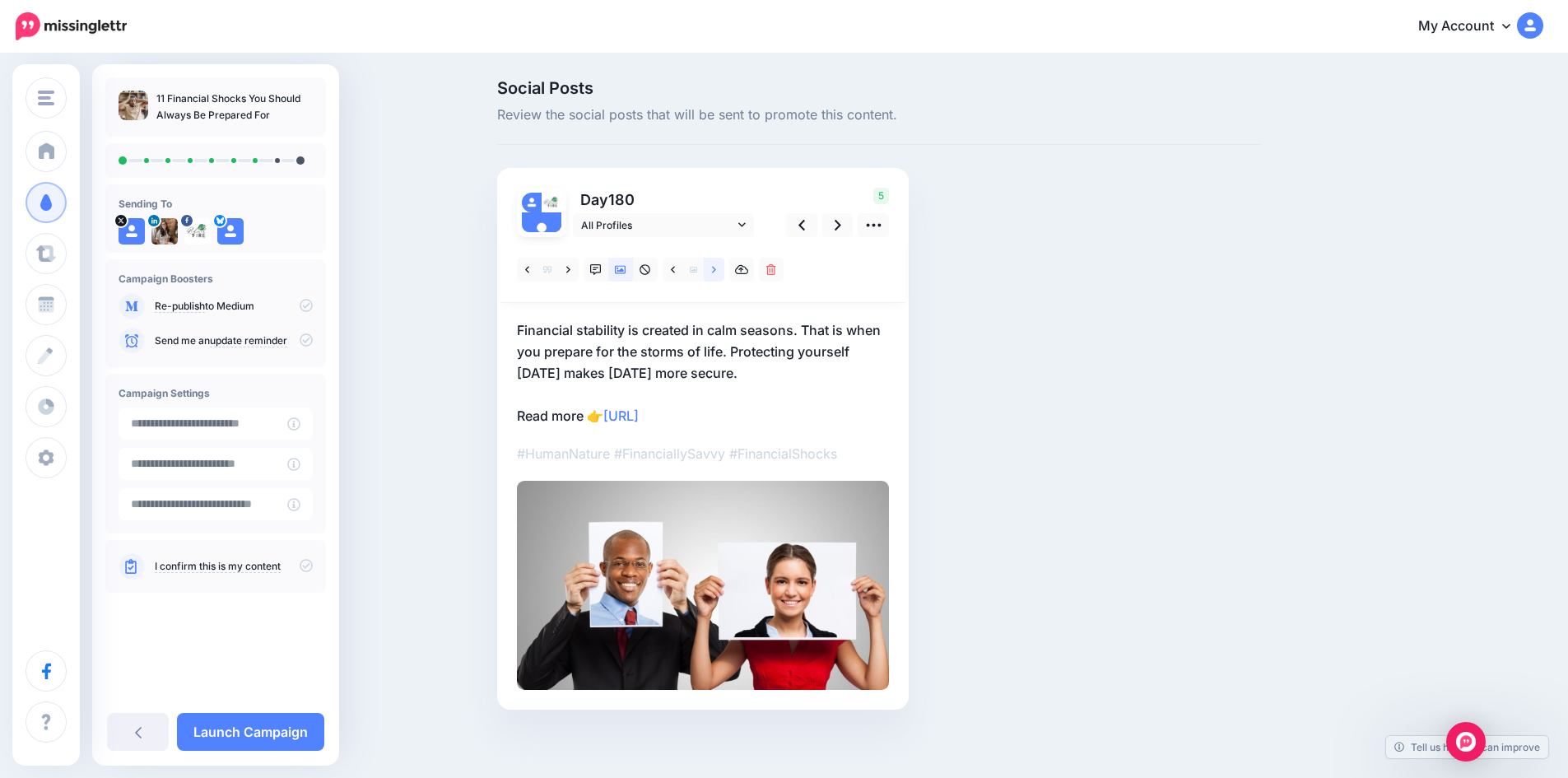
click at [716, 266] on icon at bounding box center [714, 270] width 4 height 12
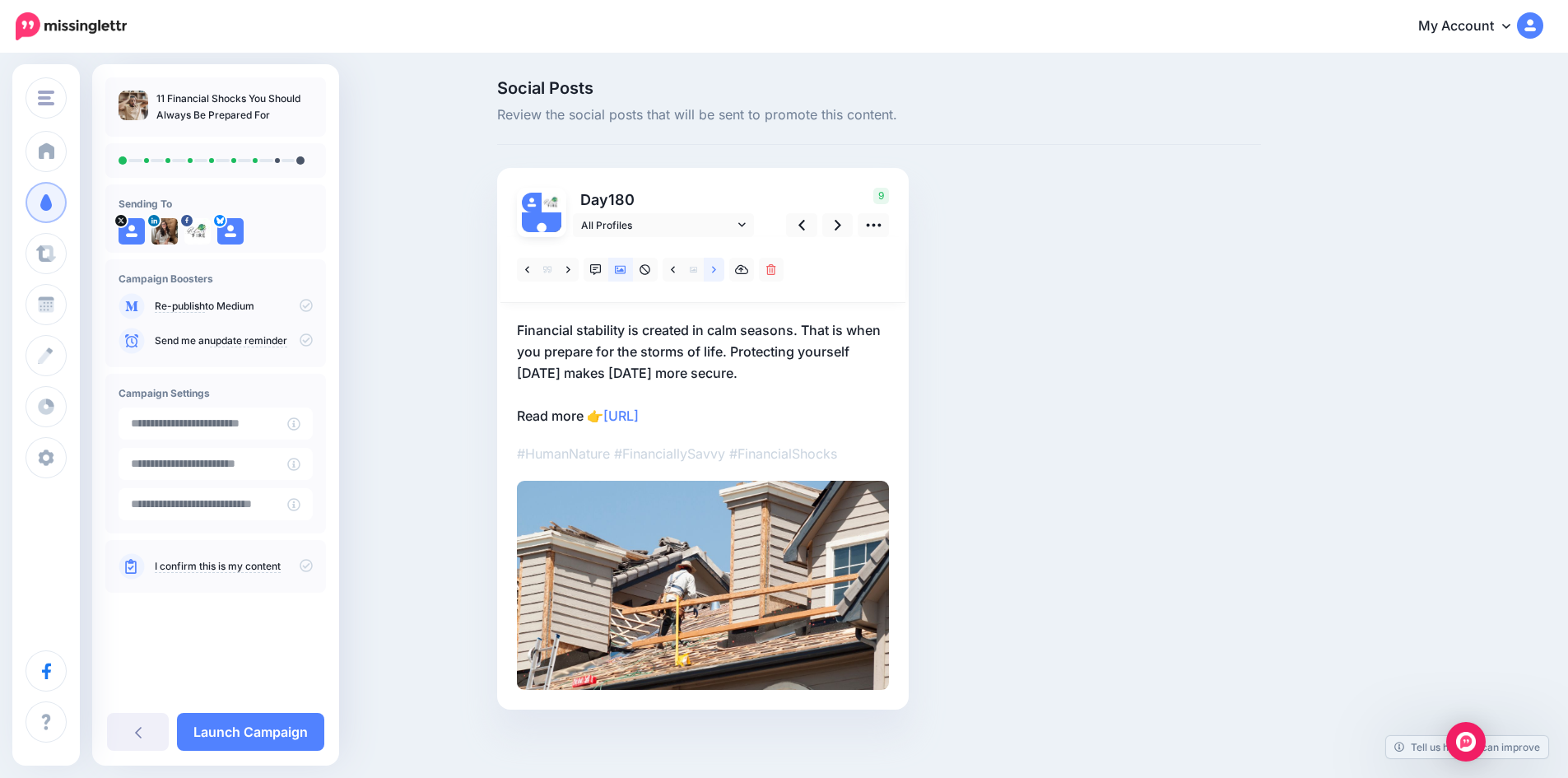
click at [716, 266] on icon at bounding box center [714, 270] width 4 height 12
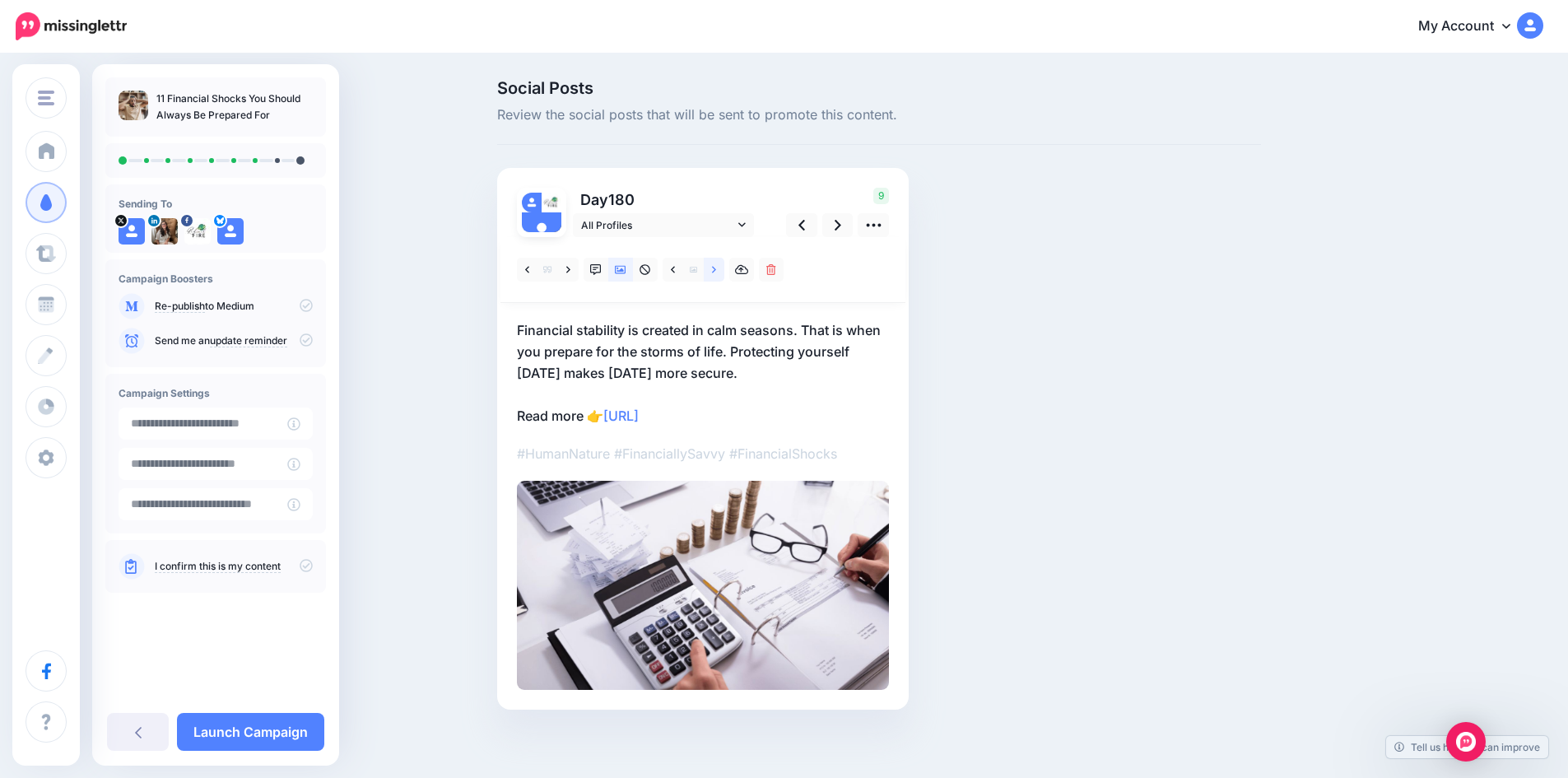
click at [716, 266] on icon at bounding box center [714, 270] width 4 height 12
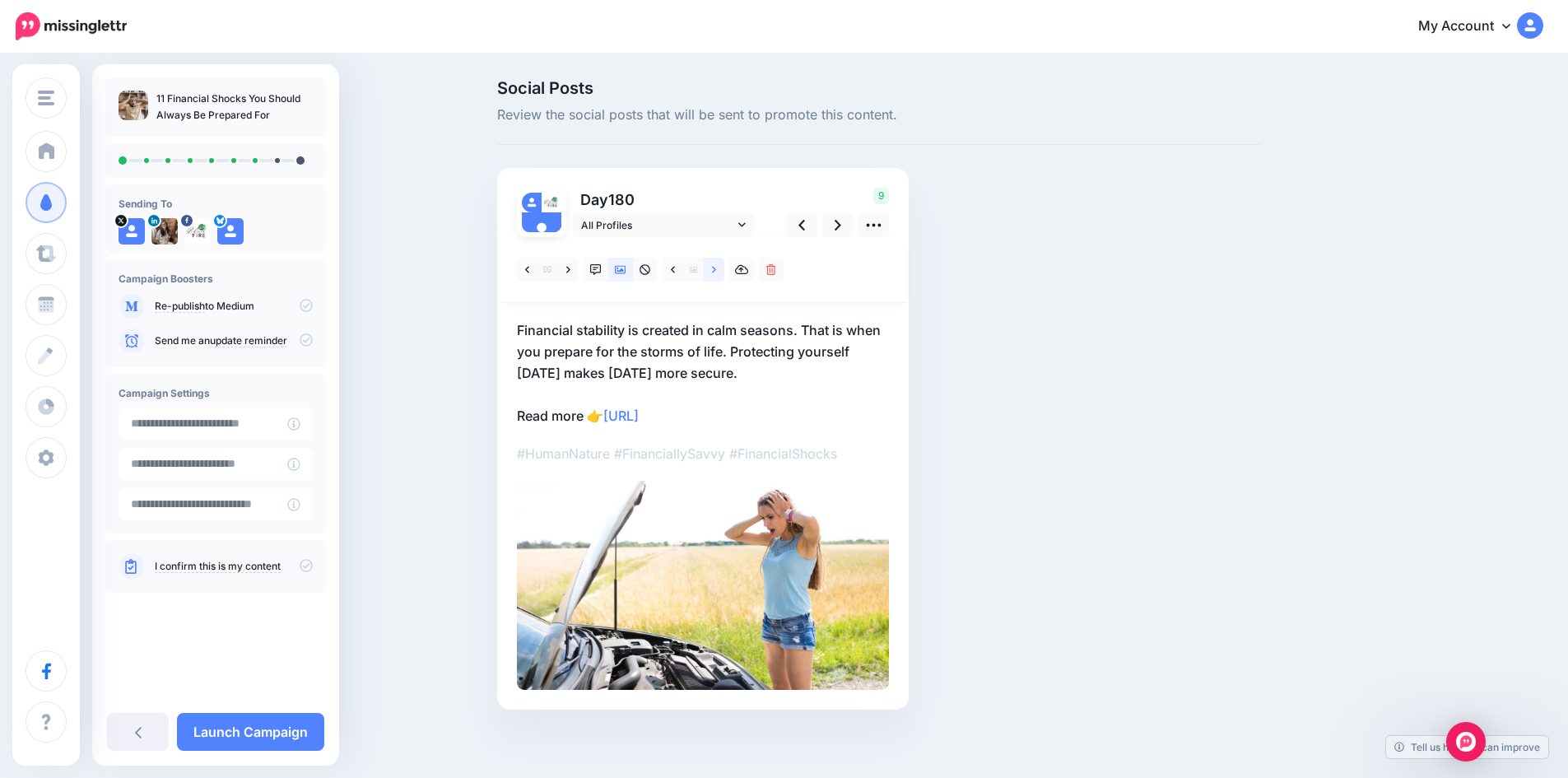
click at [716, 266] on icon at bounding box center [714, 270] width 4 height 12
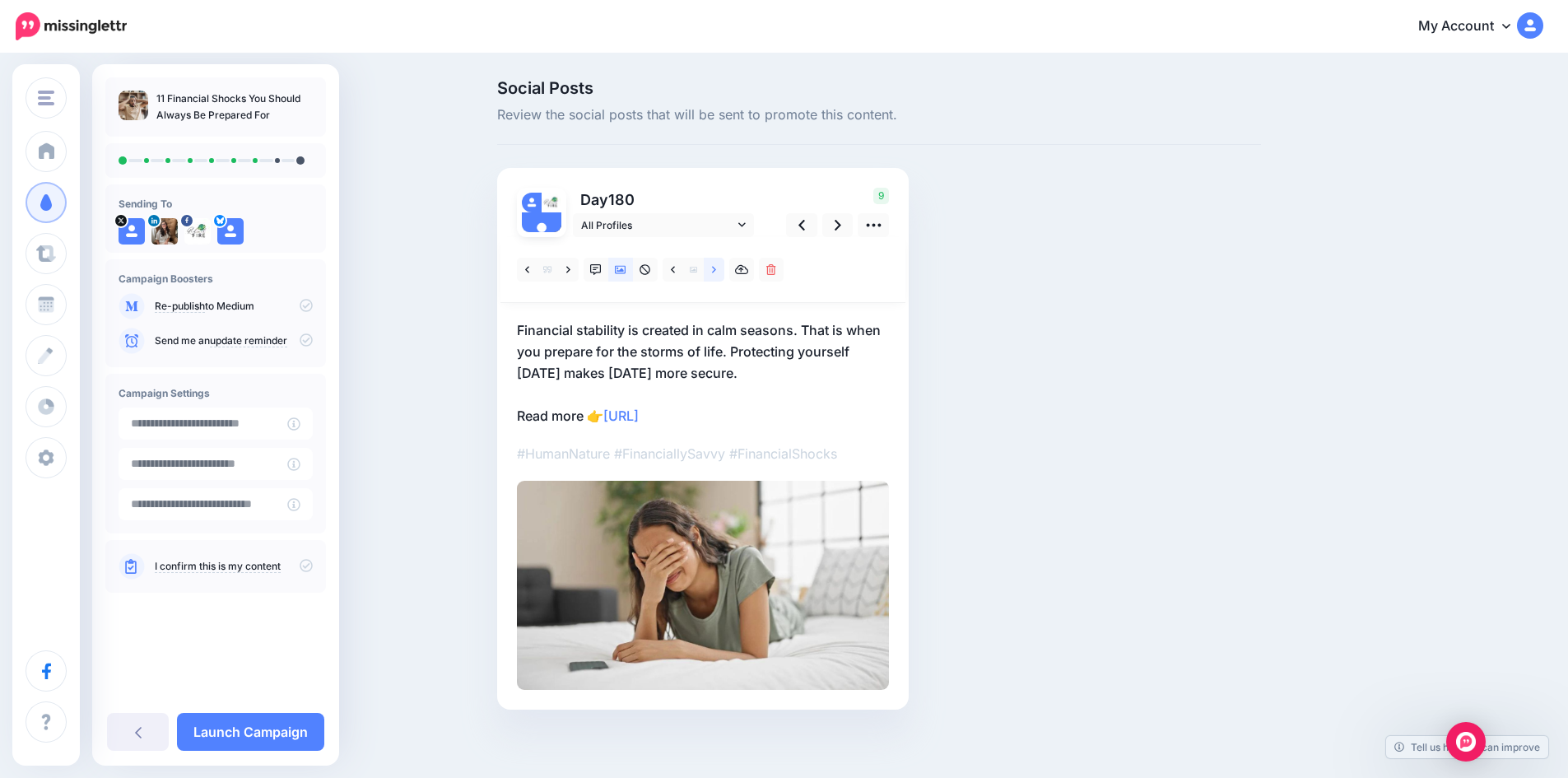
click at [716, 268] on icon at bounding box center [714, 269] width 4 height 7
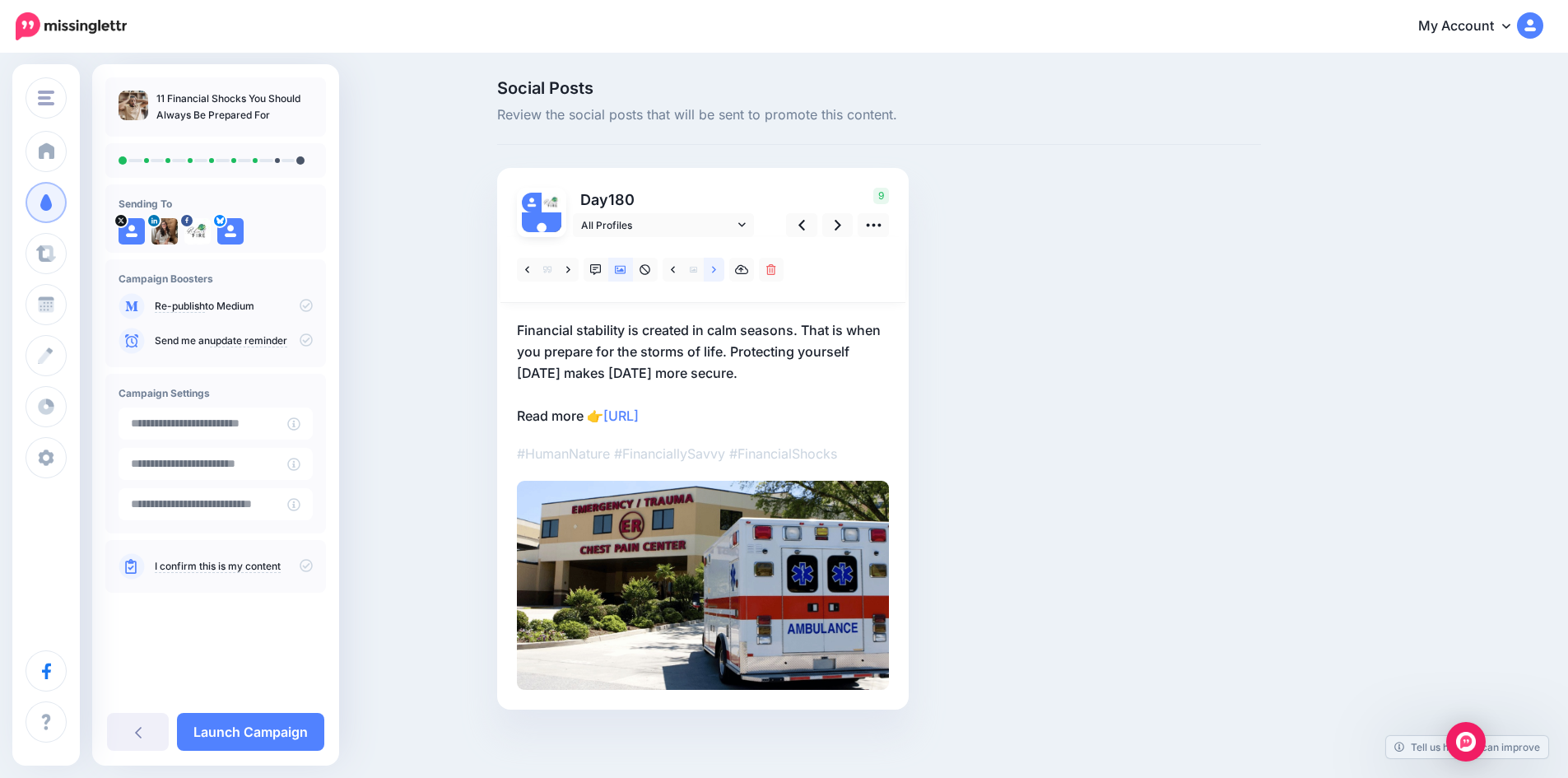
click at [716, 268] on icon at bounding box center [714, 269] width 4 height 7
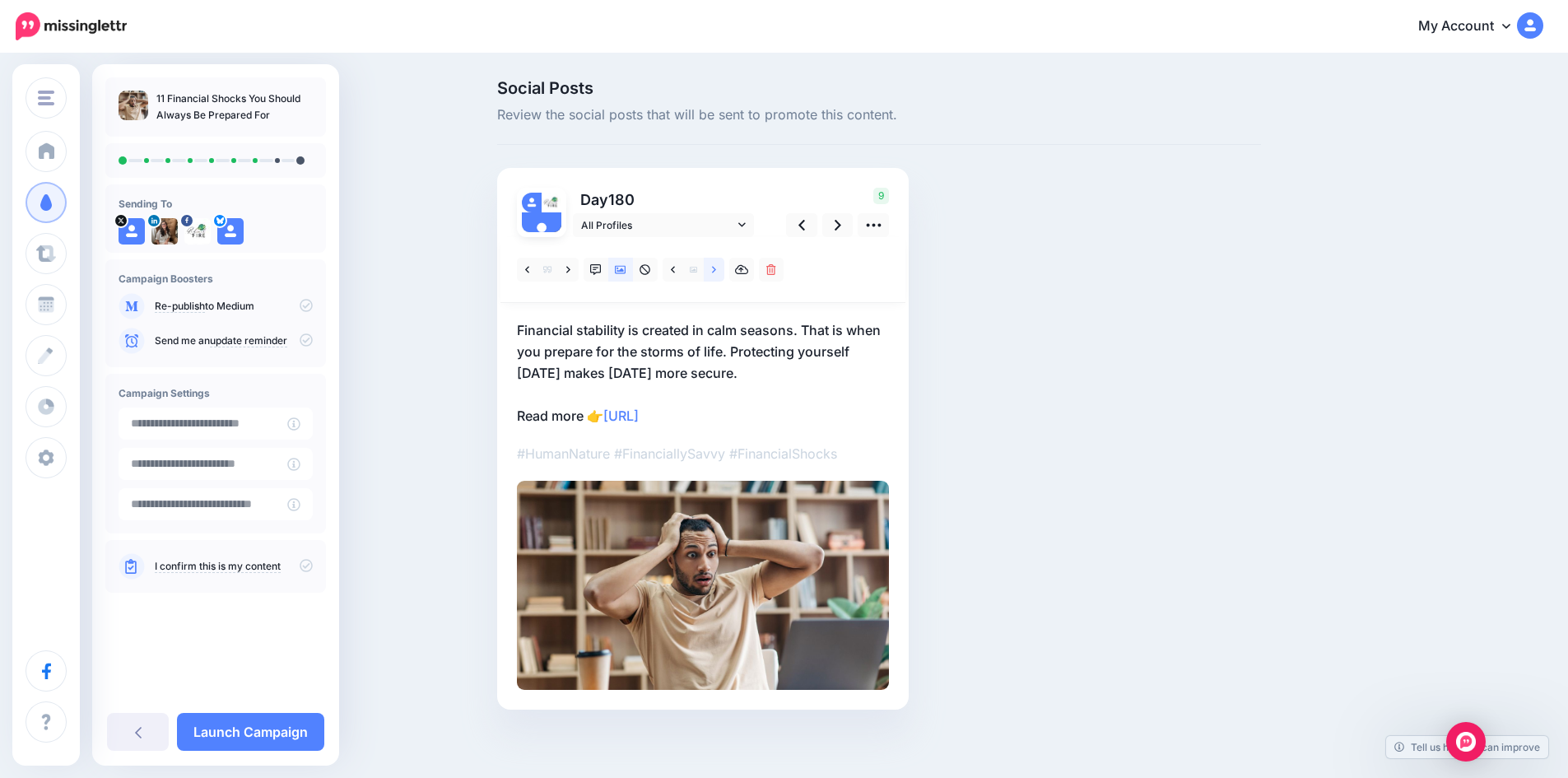
click at [716, 268] on icon at bounding box center [714, 269] width 4 height 7
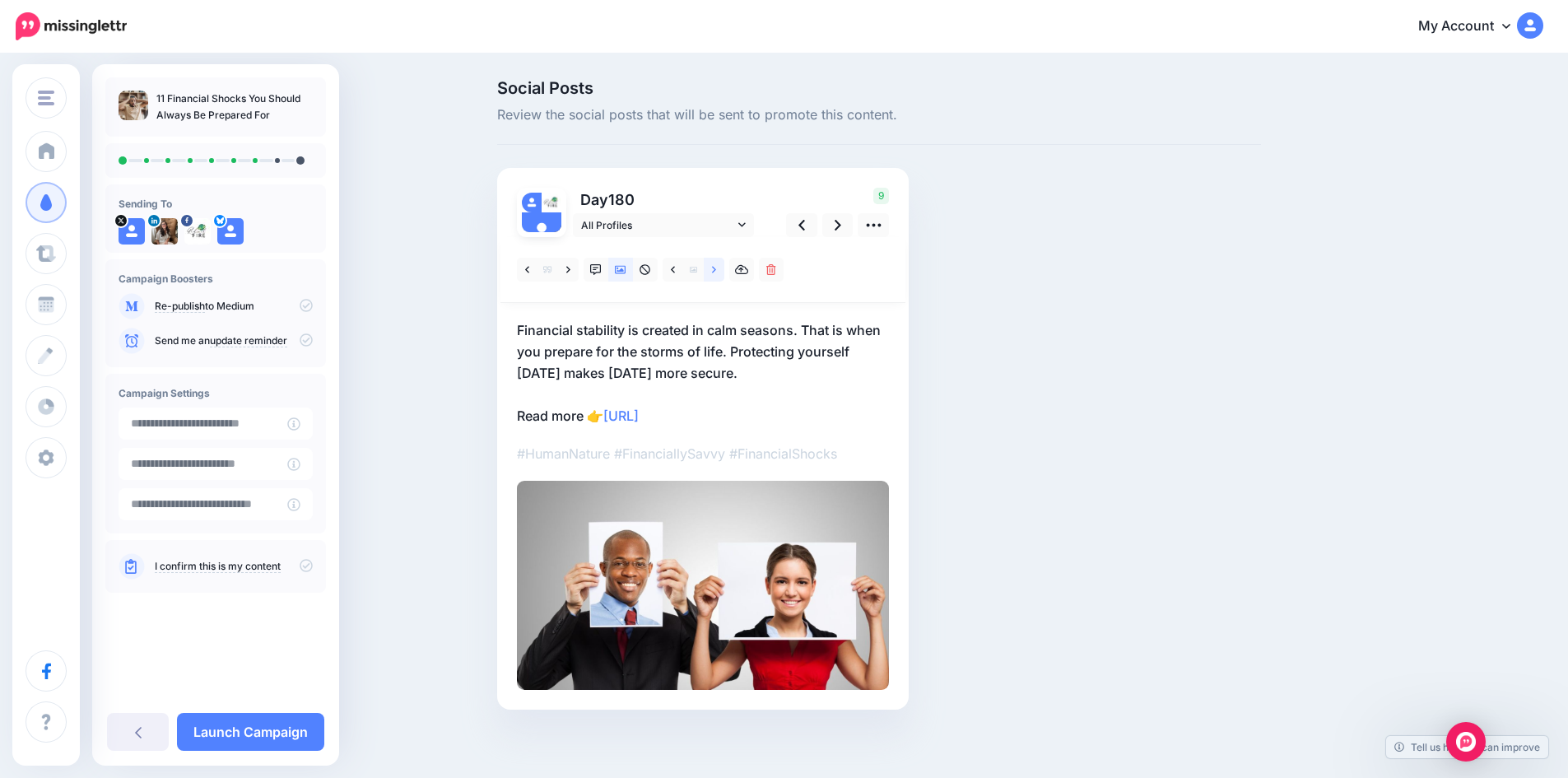
click at [716, 268] on icon at bounding box center [714, 269] width 4 height 7
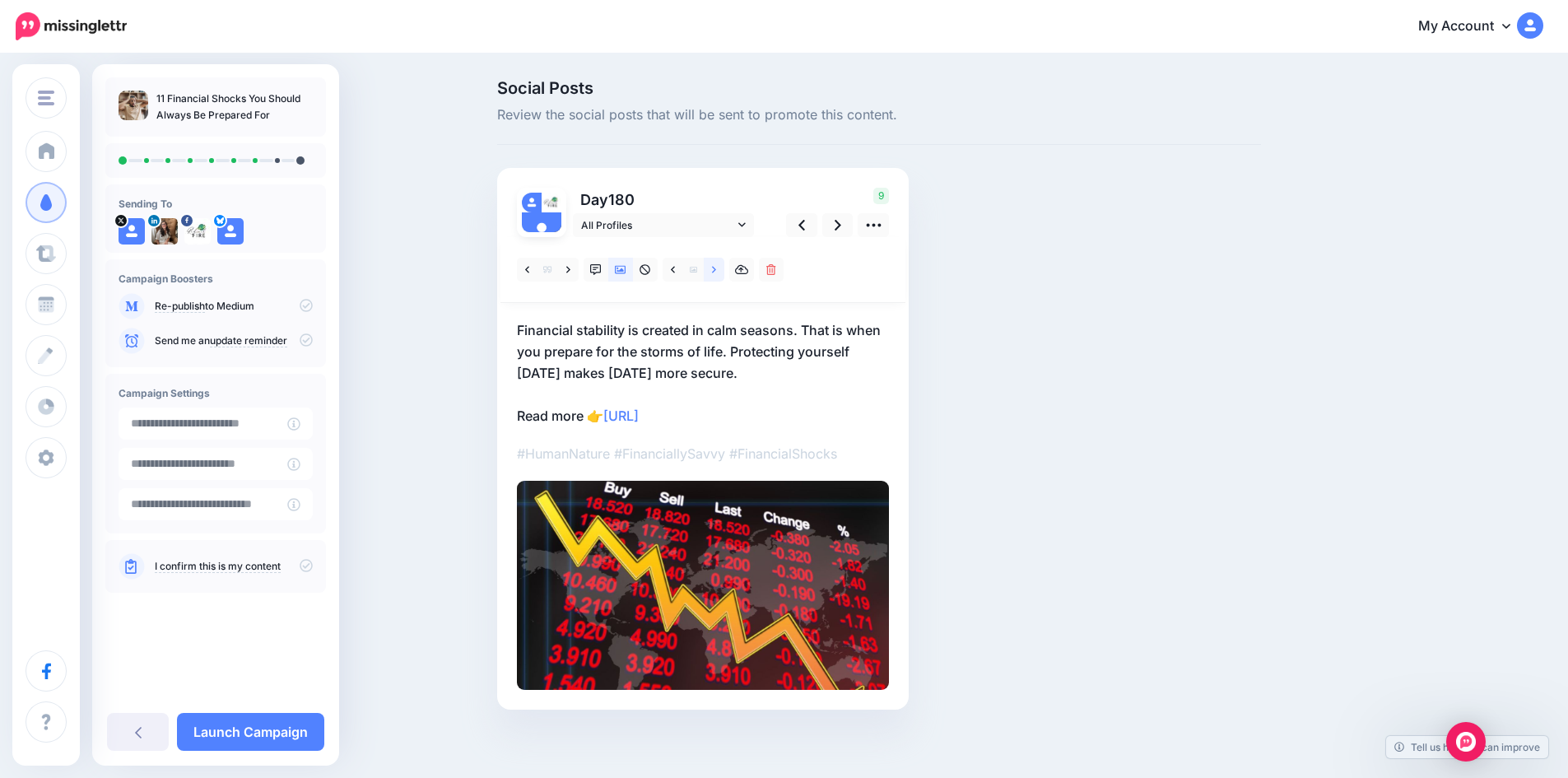
click at [716, 268] on icon at bounding box center [714, 269] width 4 height 7
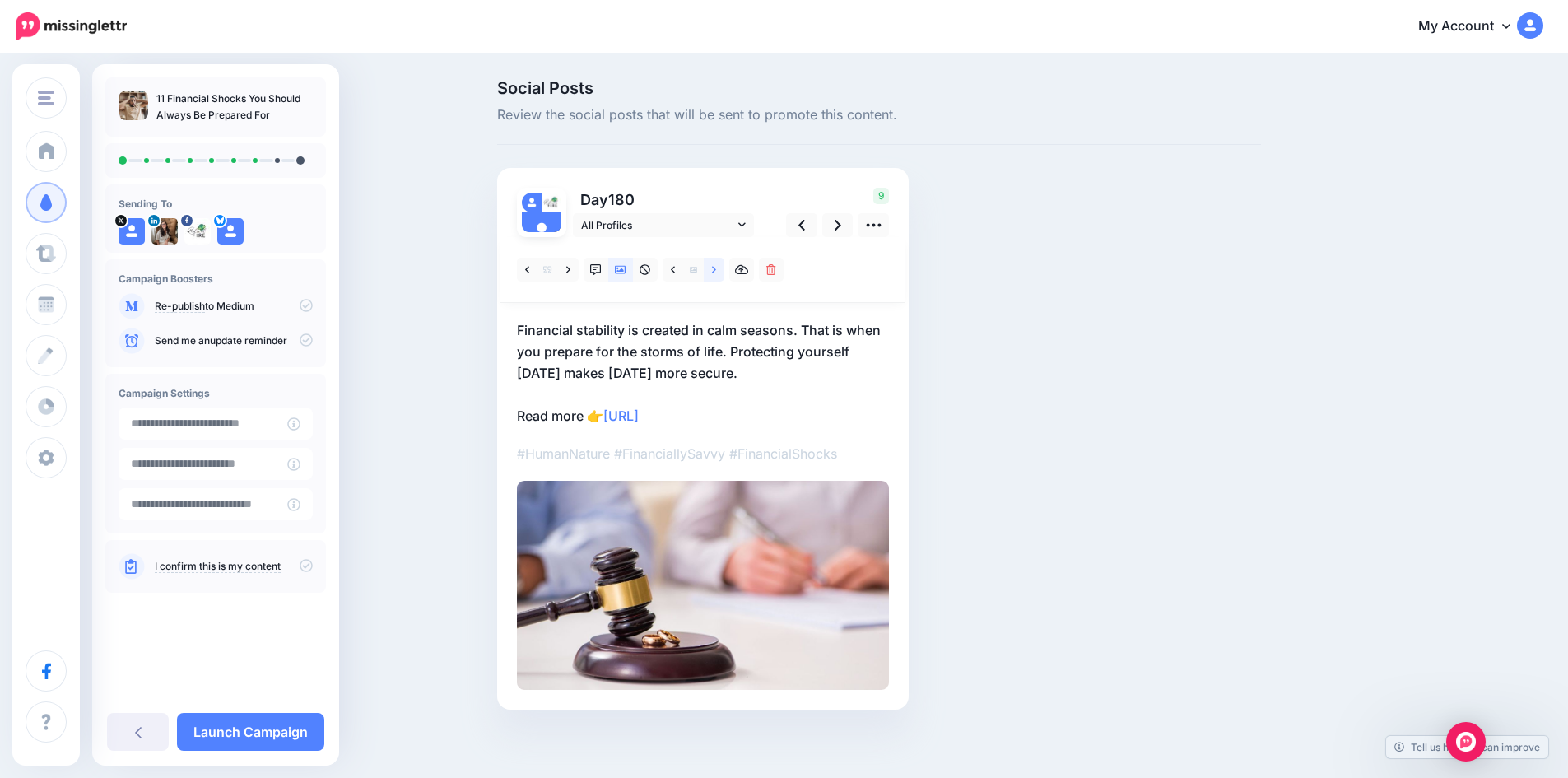
click at [716, 271] on icon at bounding box center [714, 270] width 4 height 12
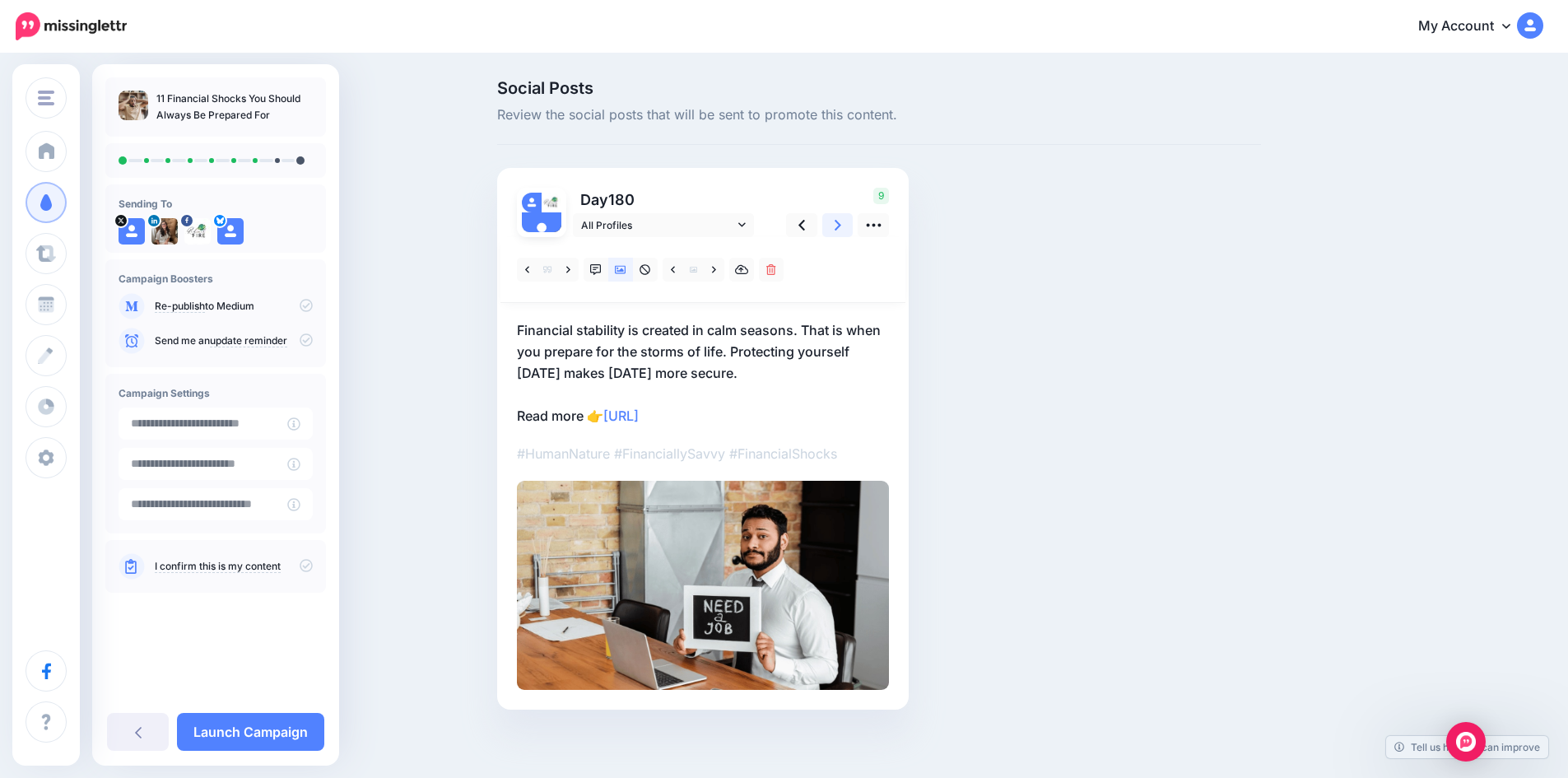
click at [841, 220] on icon at bounding box center [837, 224] width 7 height 17
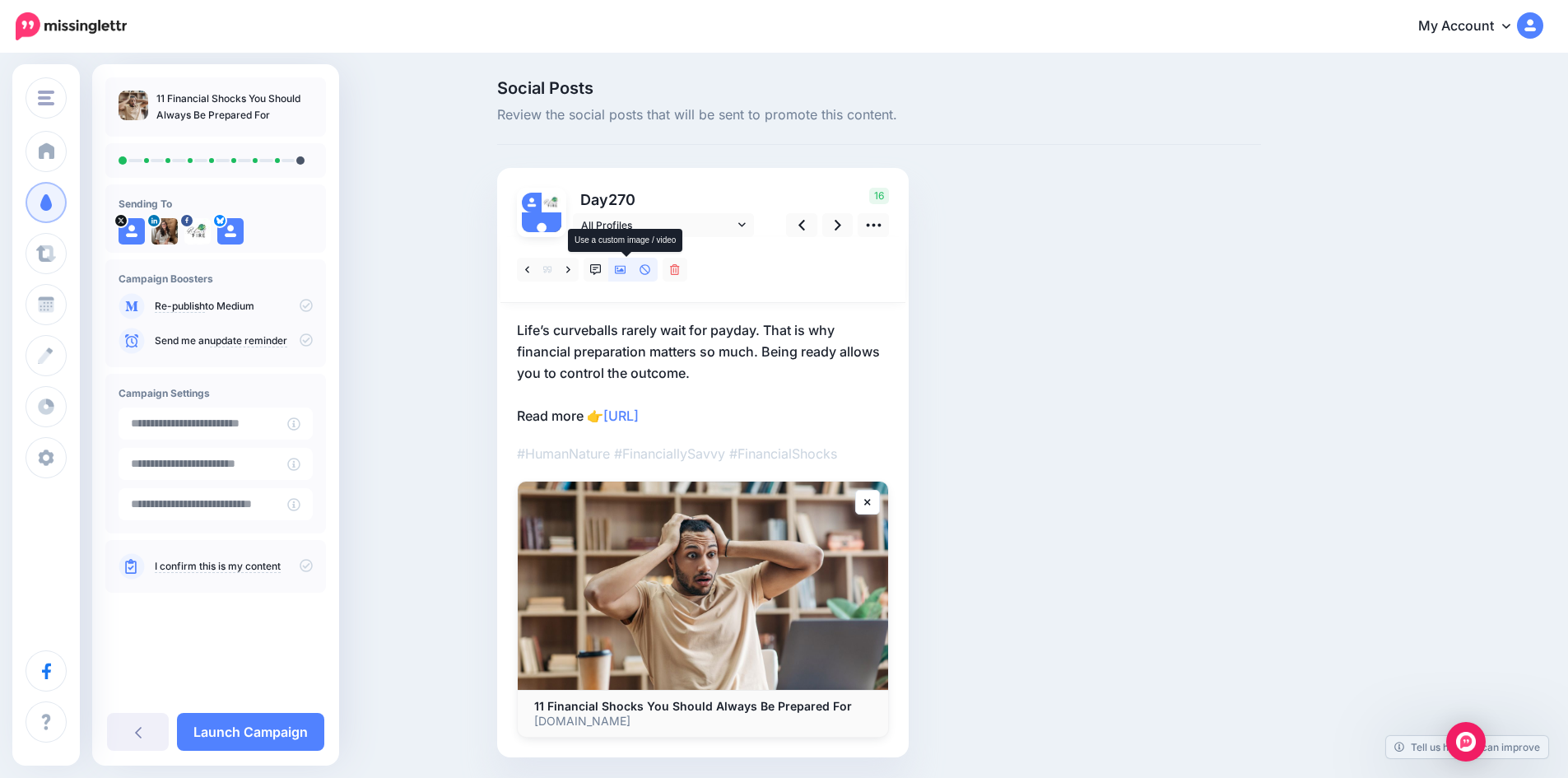
click at [626, 269] on icon at bounding box center [621, 270] width 12 height 12
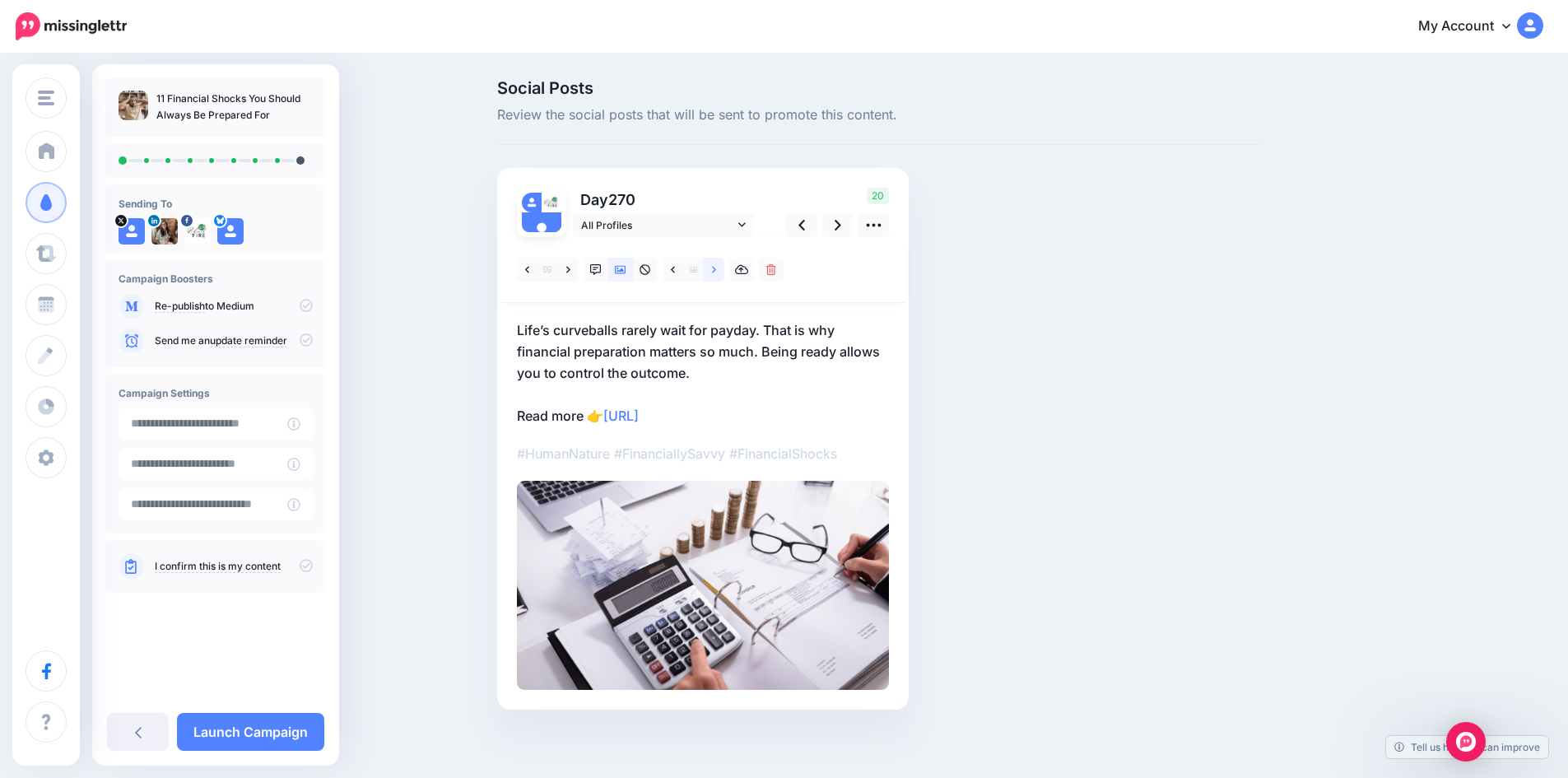
click at [716, 269] on icon at bounding box center [714, 270] width 4 height 12
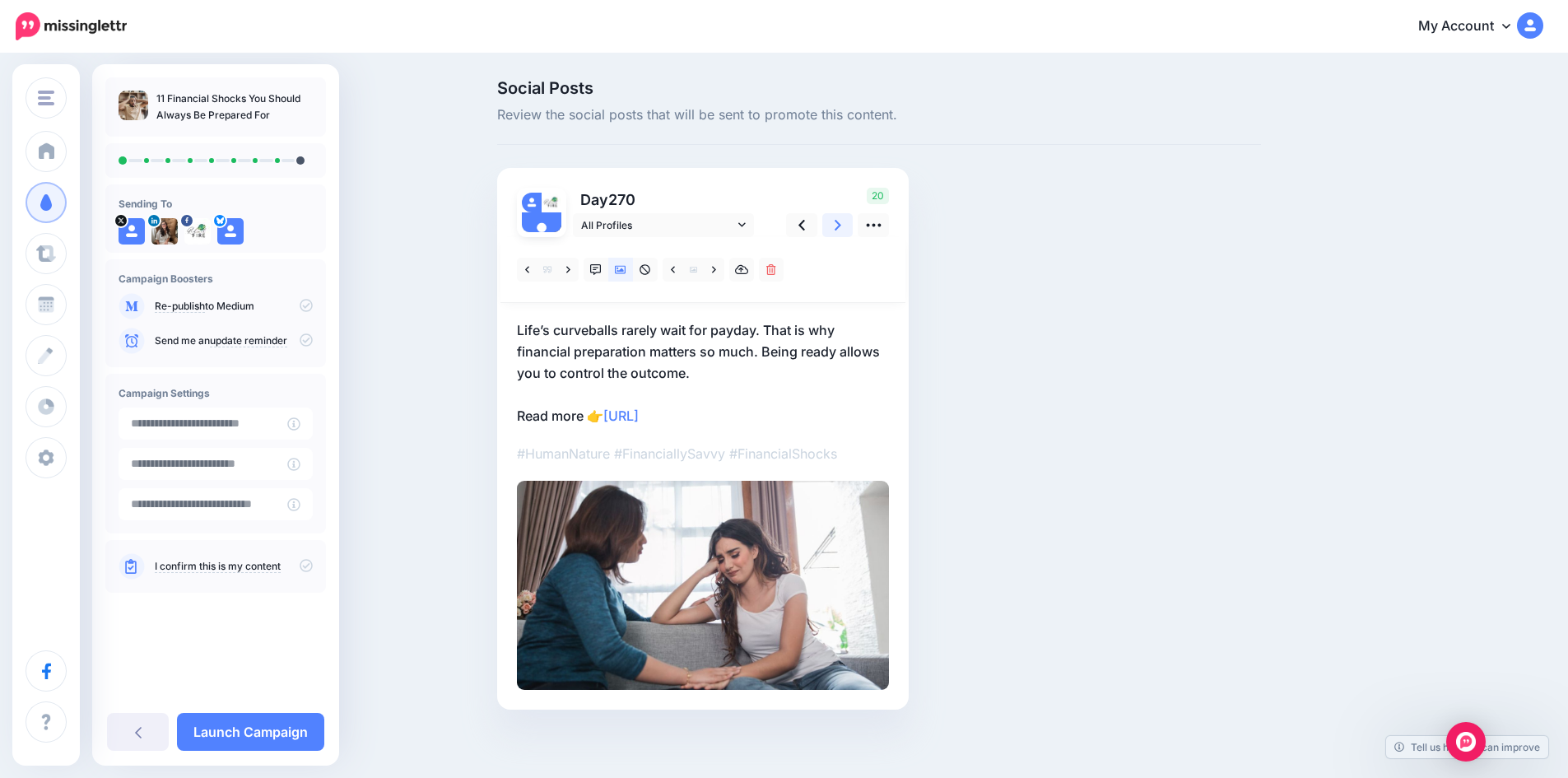
click at [837, 226] on link at bounding box center [837, 225] width 31 height 24
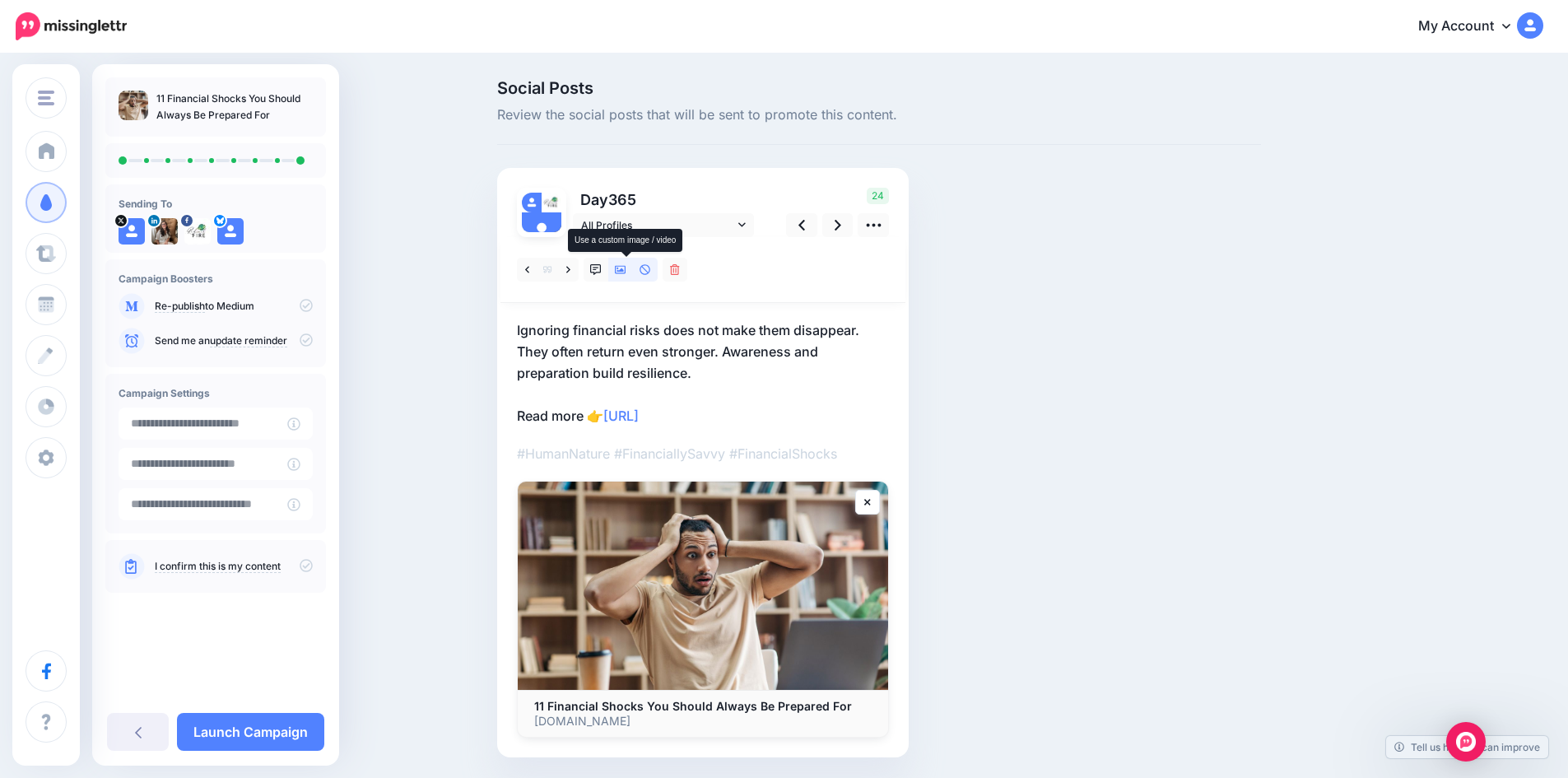
click at [626, 262] on link at bounding box center [620, 269] width 25 height 24
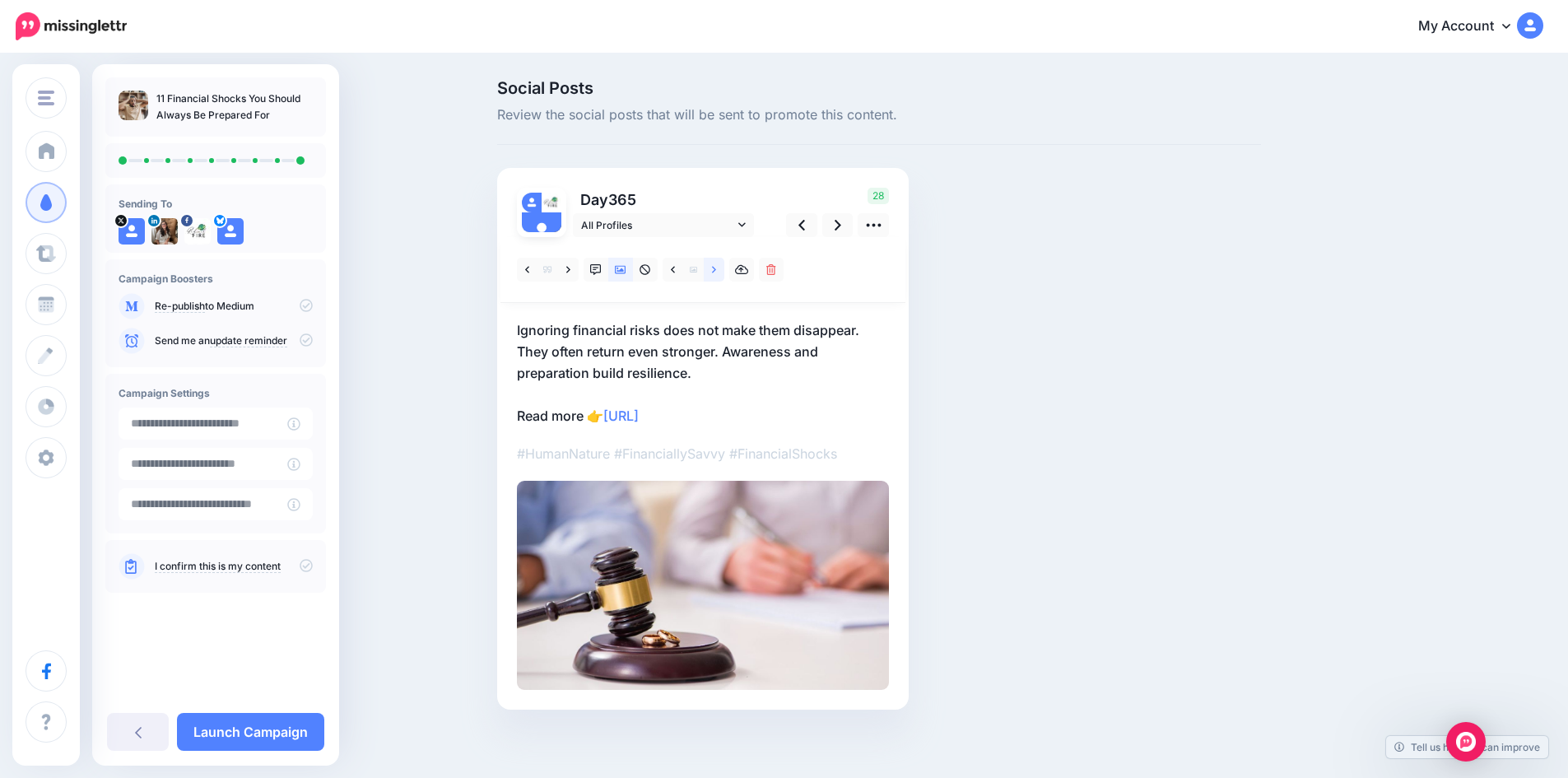
click at [716, 271] on icon at bounding box center [714, 270] width 4 height 12
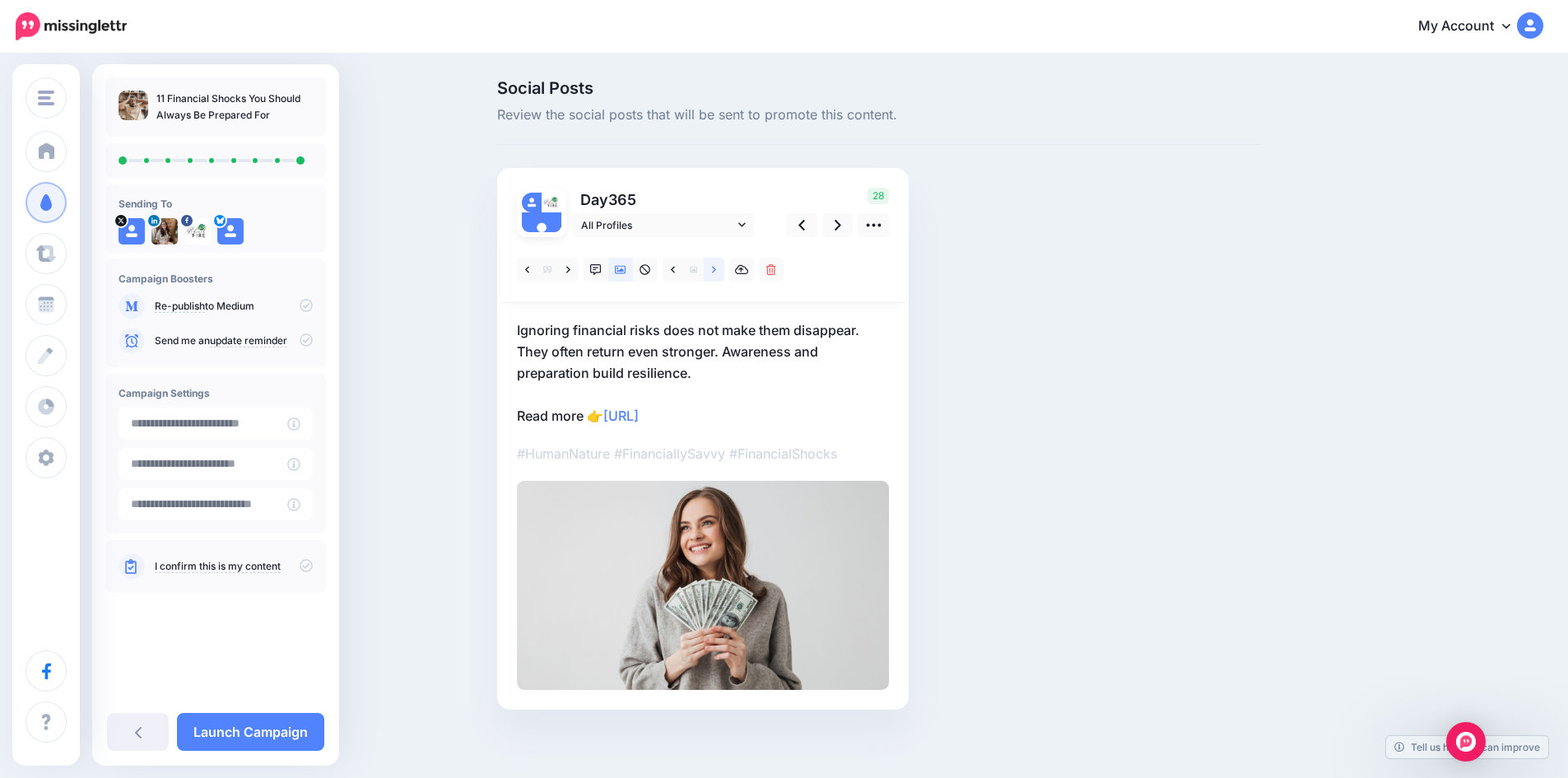
click at [716, 271] on icon at bounding box center [714, 270] width 4 height 12
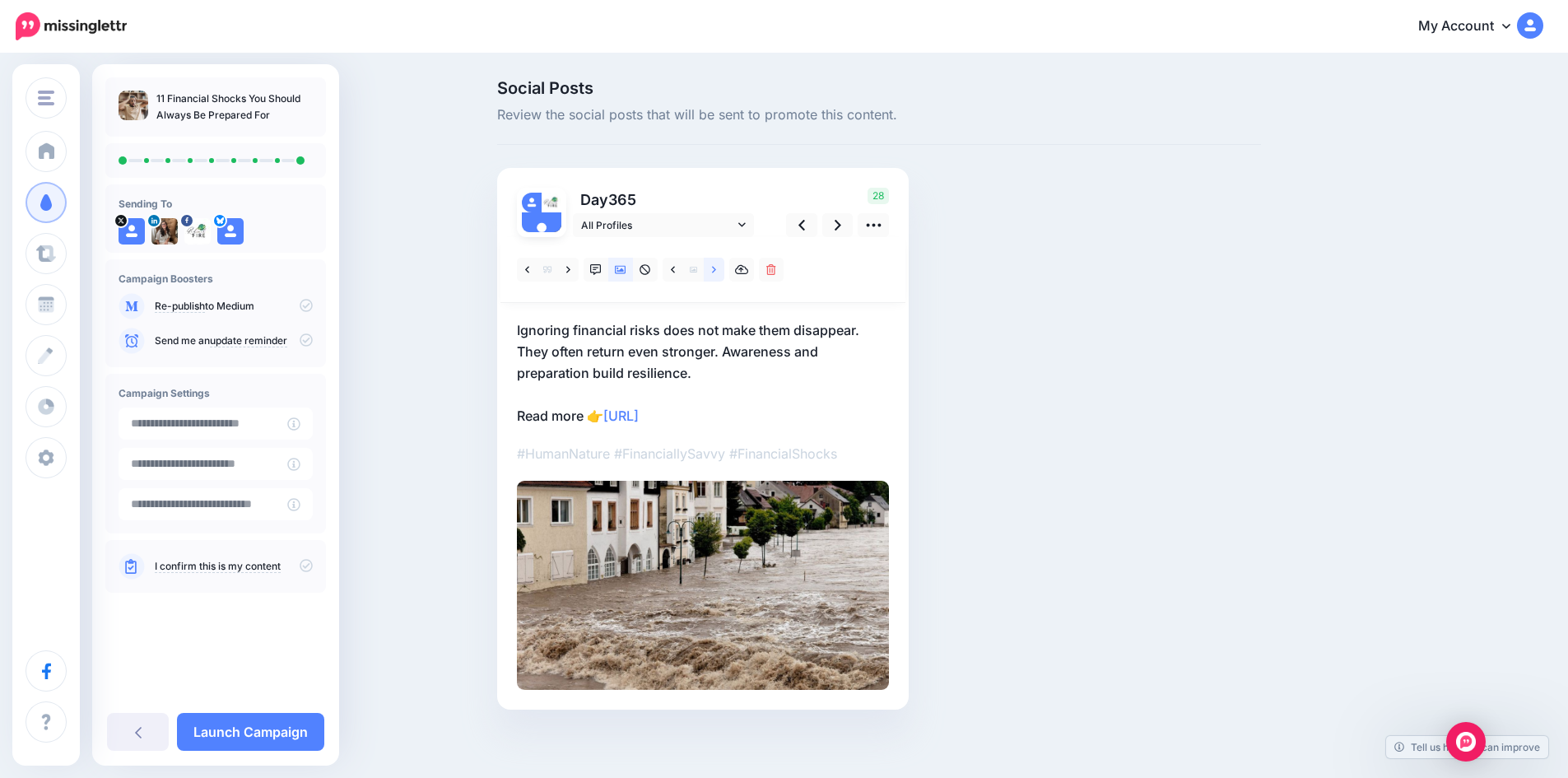
click at [716, 271] on icon at bounding box center [714, 270] width 4 height 12
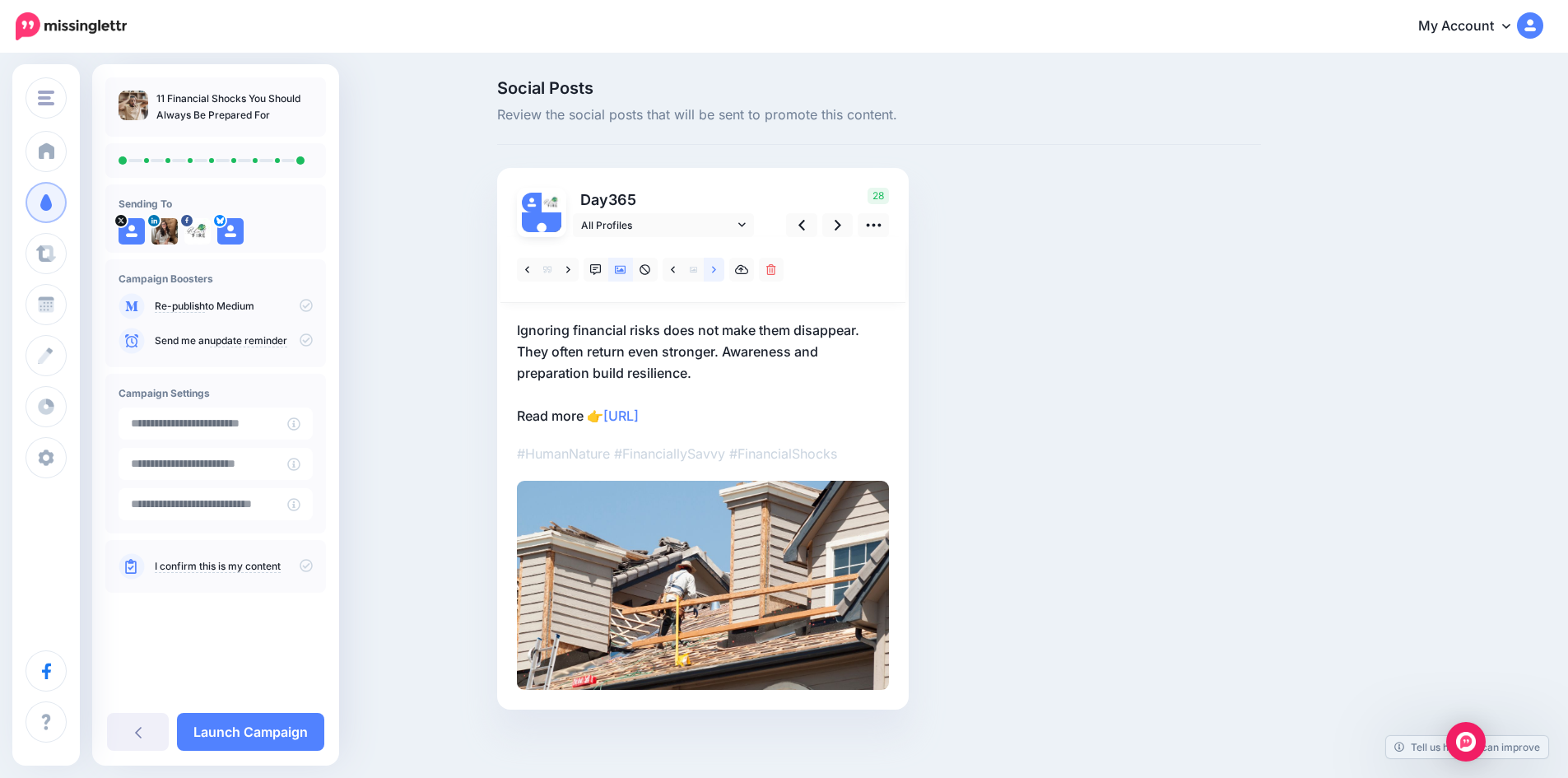
click at [716, 271] on icon at bounding box center [714, 270] width 4 height 12
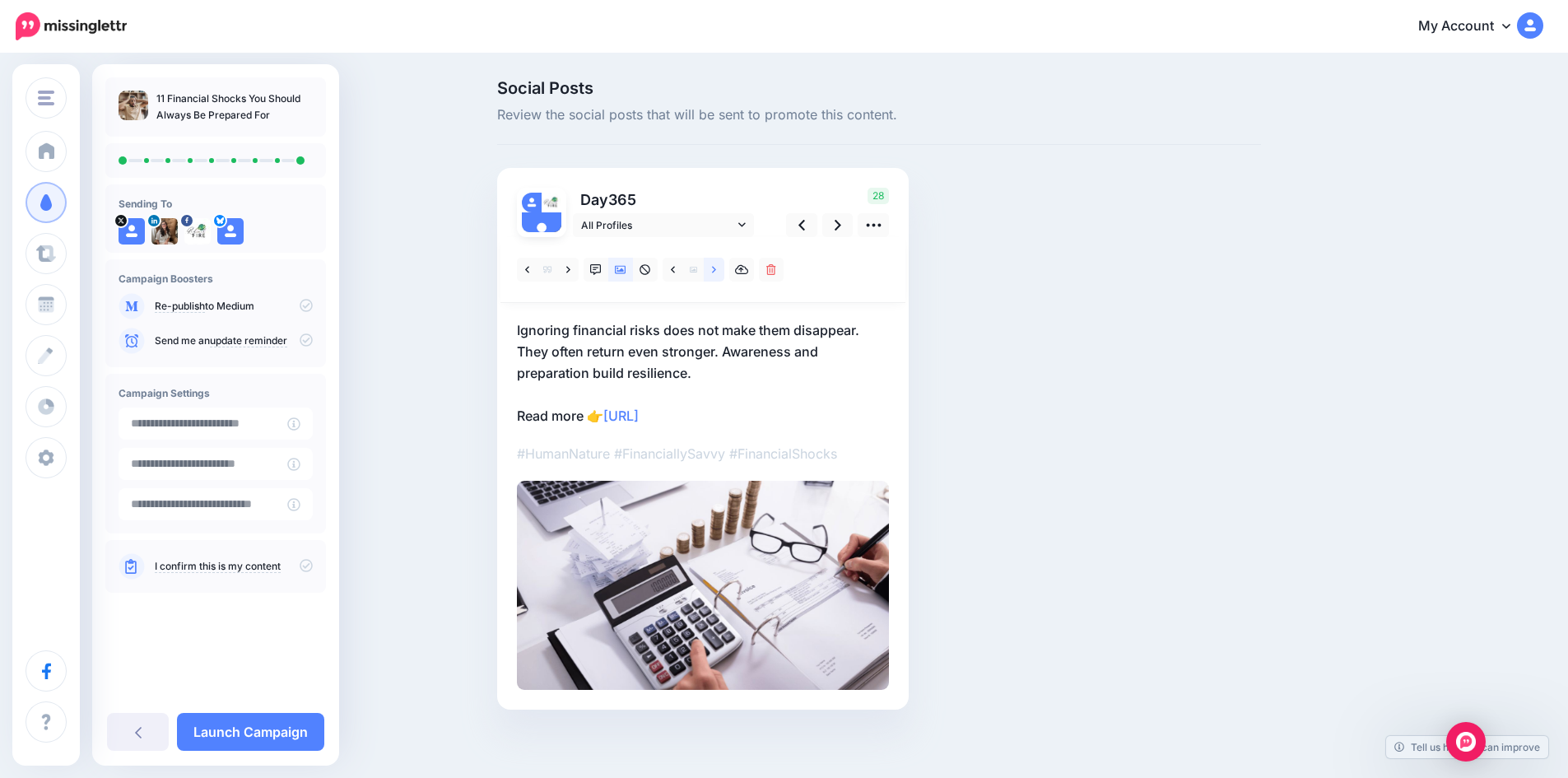
click at [716, 271] on icon at bounding box center [714, 270] width 4 height 12
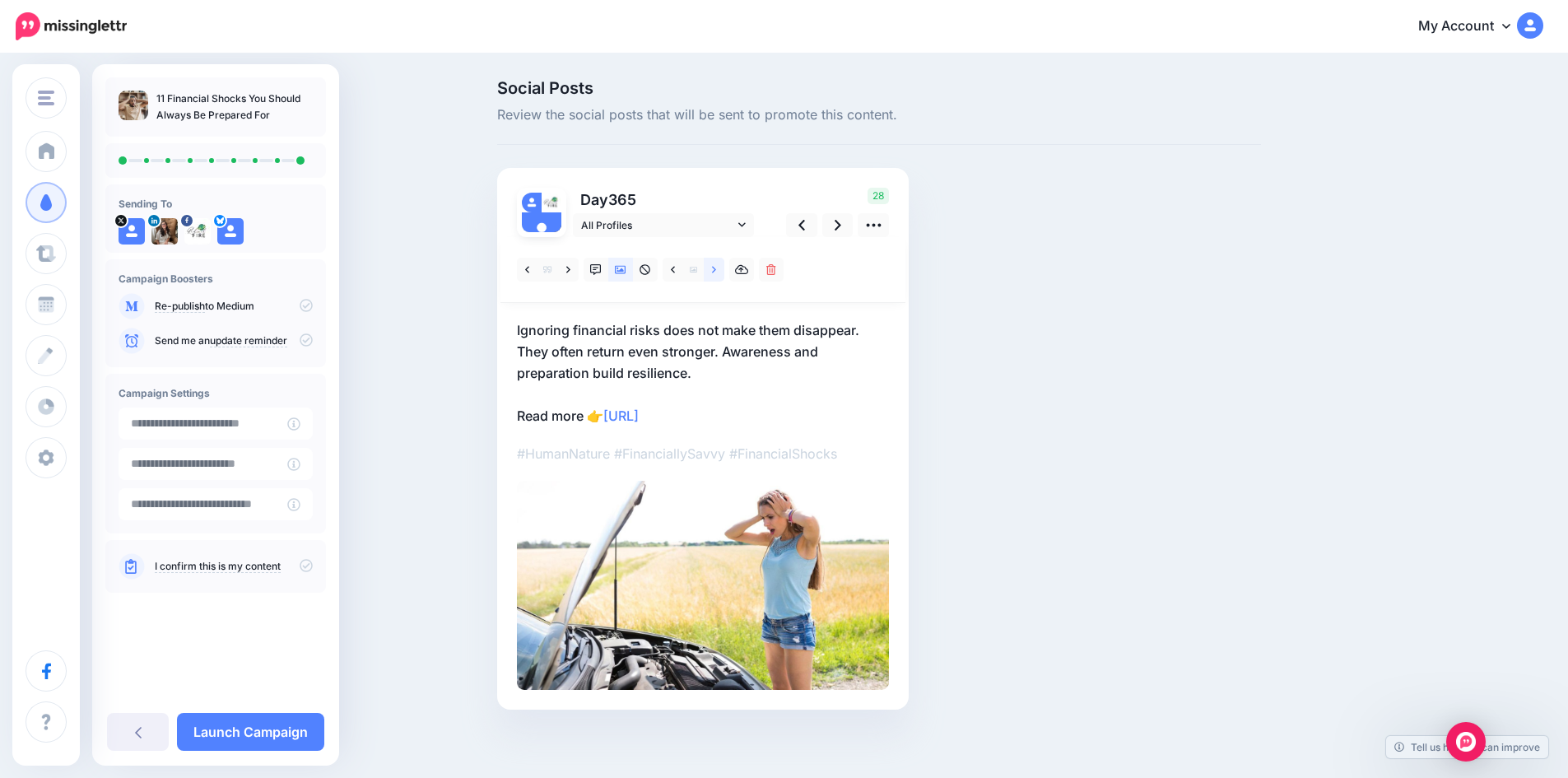
click at [716, 271] on icon at bounding box center [714, 270] width 4 height 12
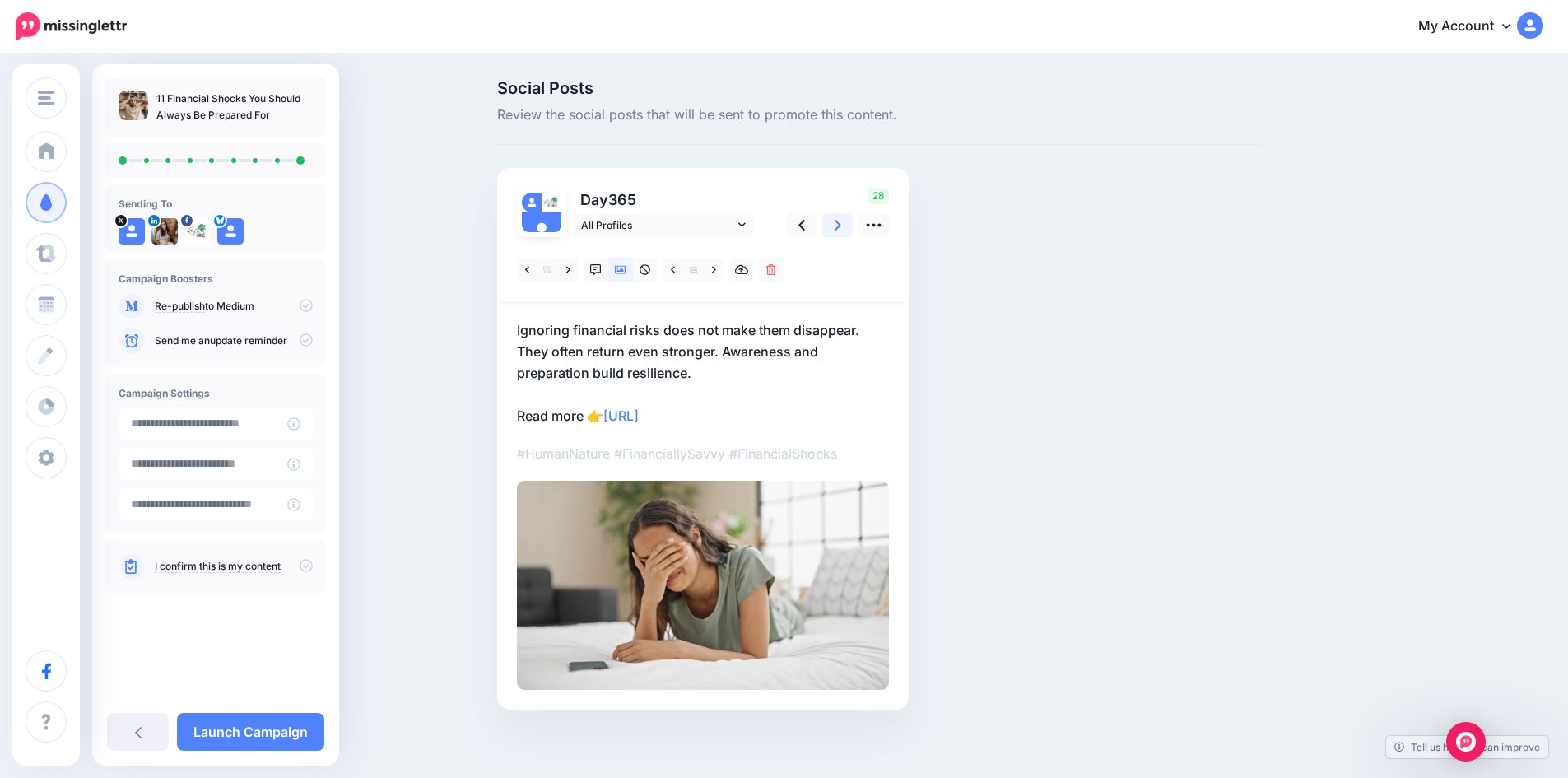
click at [841, 221] on icon at bounding box center [837, 224] width 7 height 11
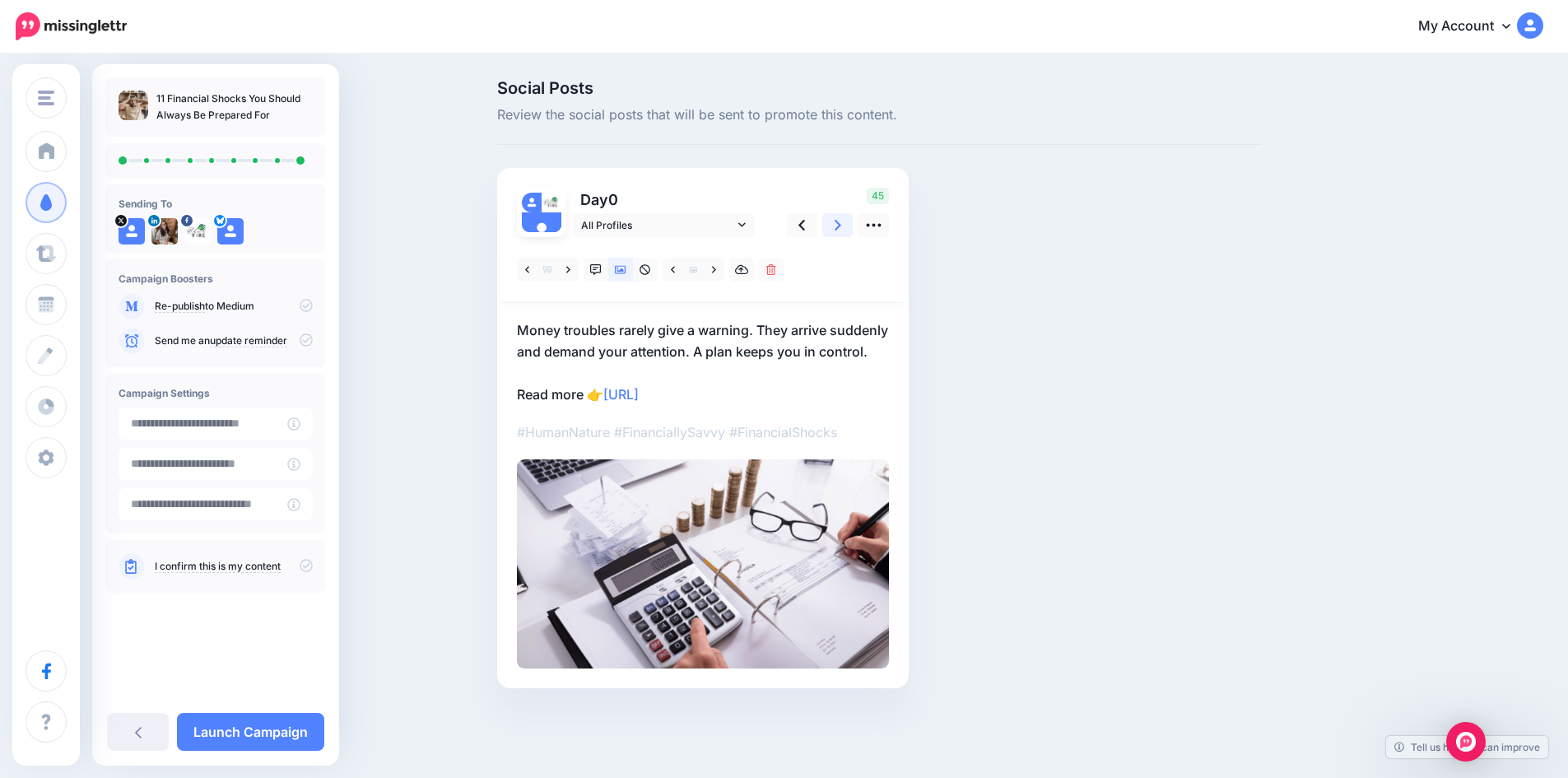
click at [841, 221] on icon at bounding box center [837, 224] width 7 height 11
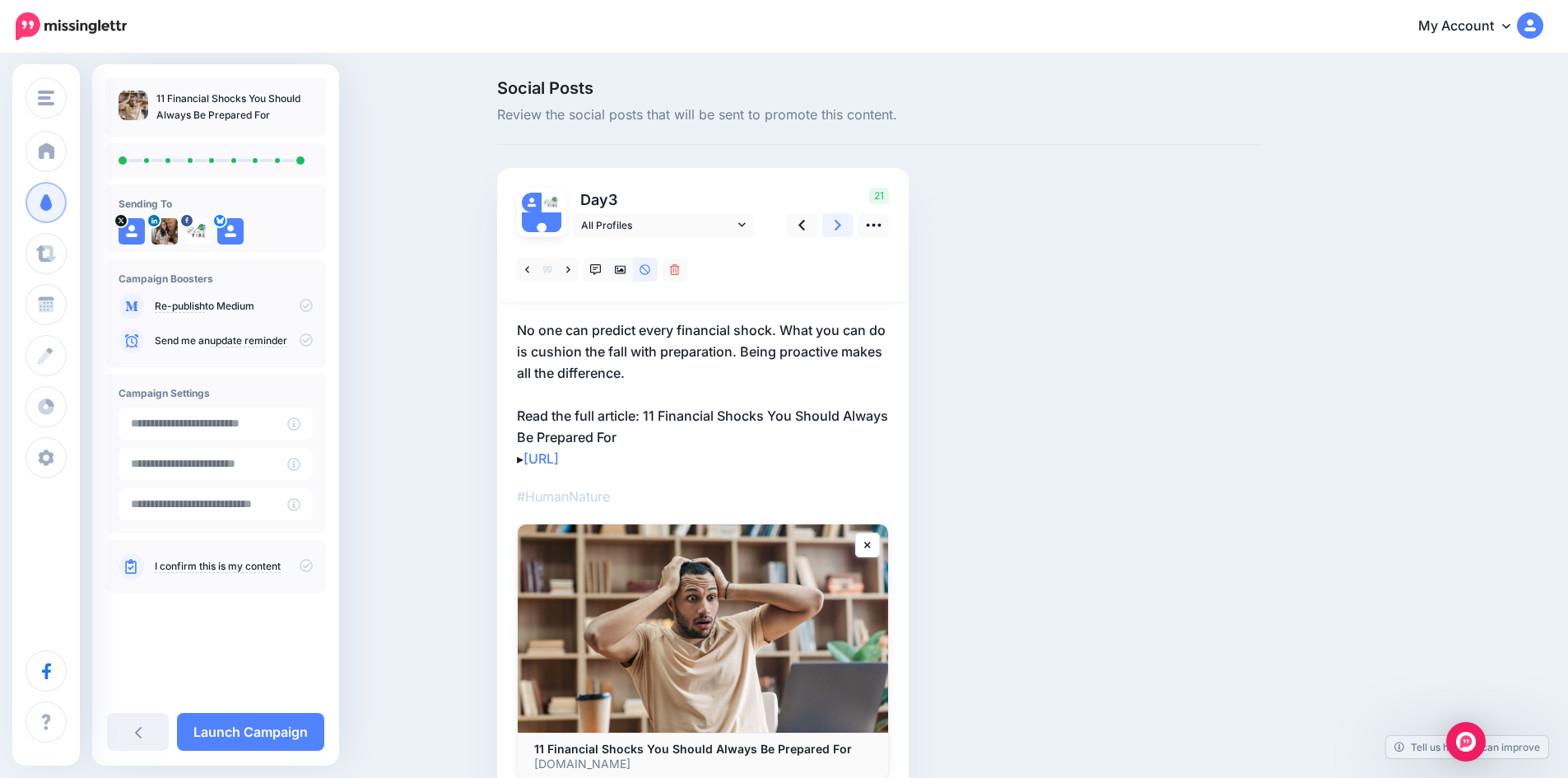
click at [841, 221] on icon at bounding box center [837, 224] width 7 height 11
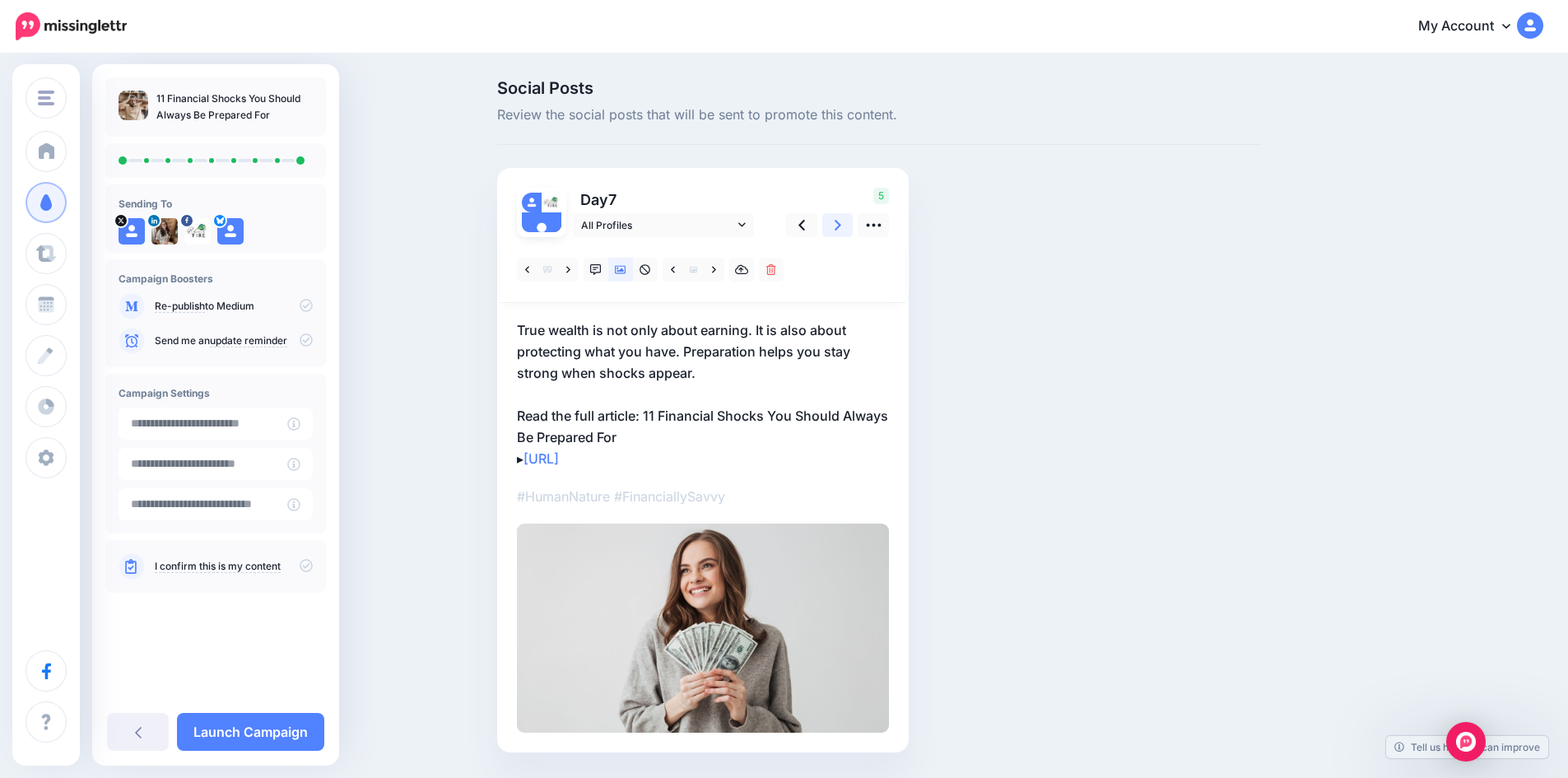
click at [841, 221] on icon at bounding box center [837, 224] width 7 height 11
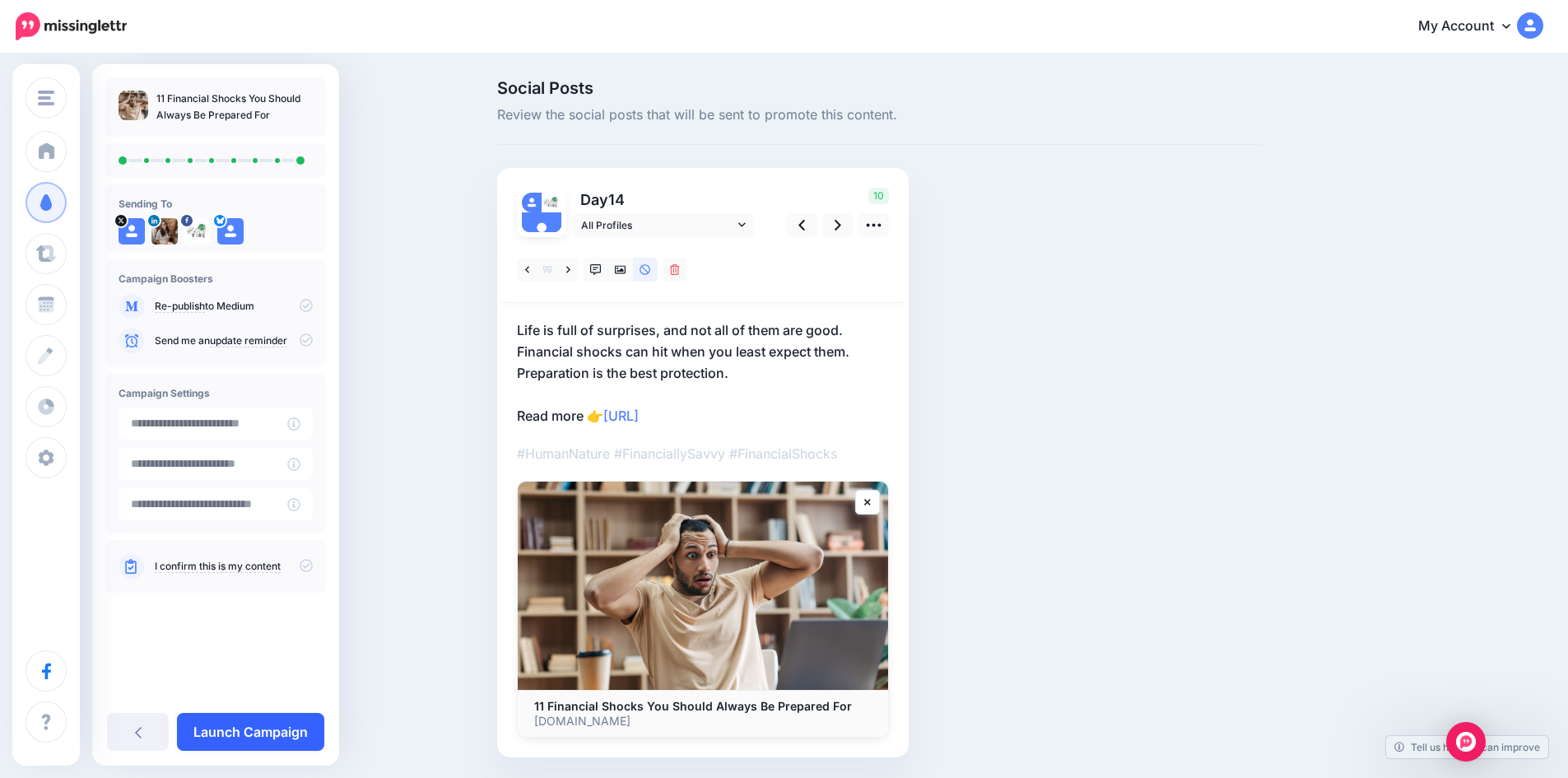
click at [246, 724] on link "Launch Campaign" at bounding box center [250, 732] width 148 height 38
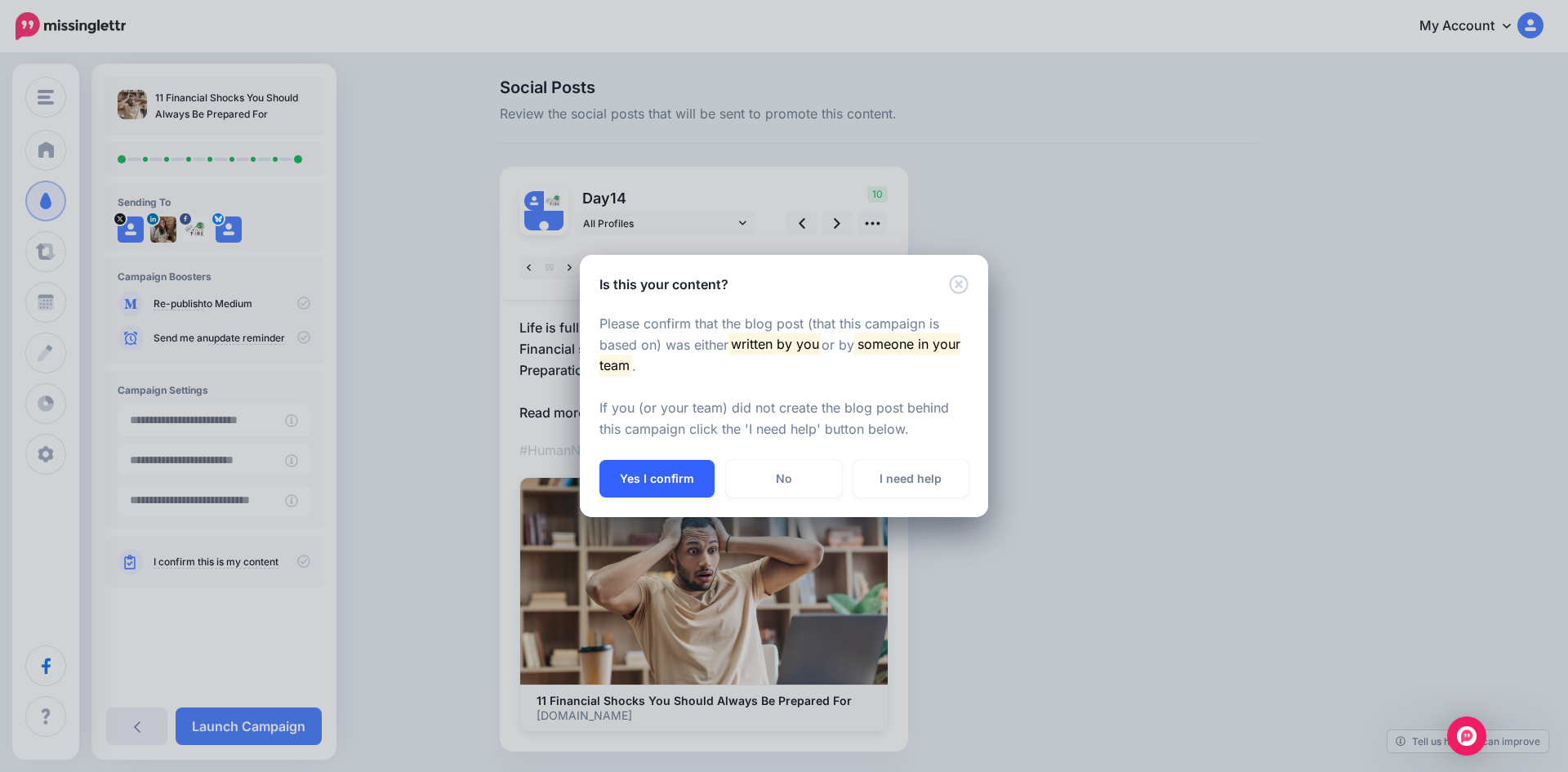
click at [677, 472] on button "Yes I confirm" at bounding box center [657, 479] width 115 height 38
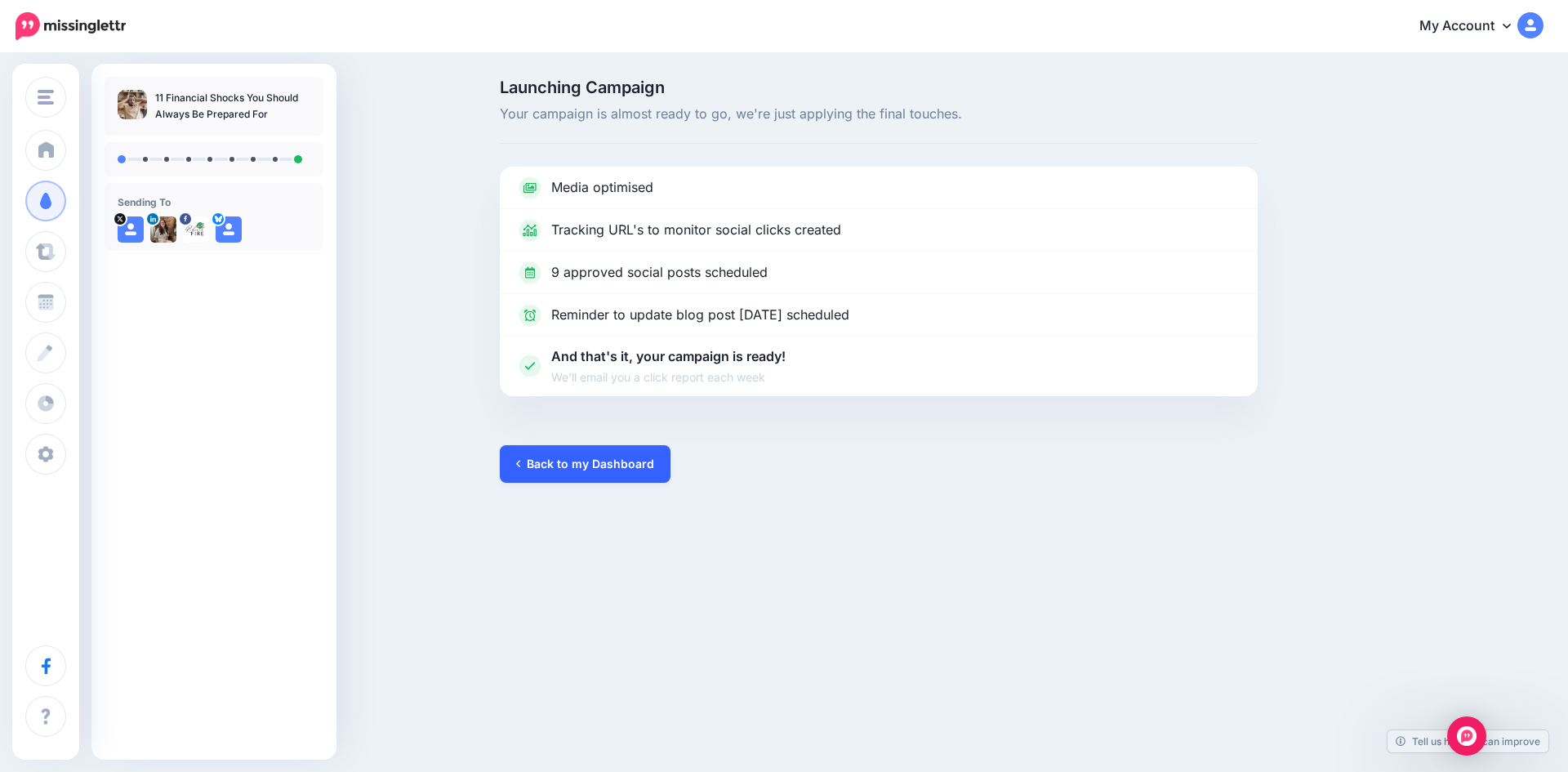
click at [597, 476] on link "Back to my Dashboard" at bounding box center [585, 464] width 171 height 38
